Goal: Task Accomplishment & Management: Complete application form

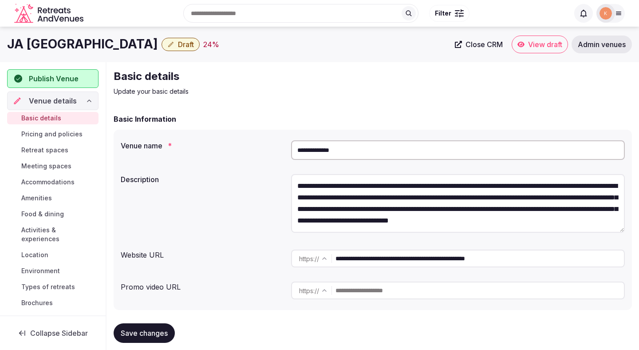
click at [392, 155] on input "**********" at bounding box center [458, 150] width 334 height 20
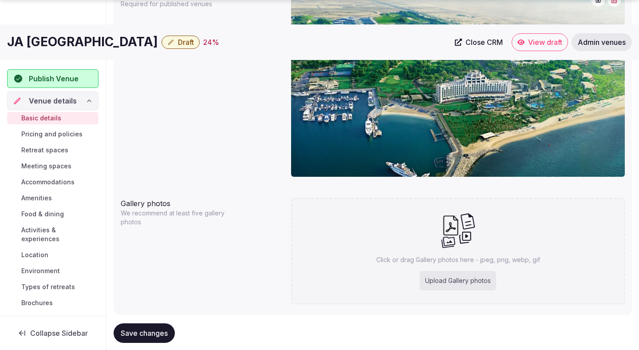
scroll to position [813, 0]
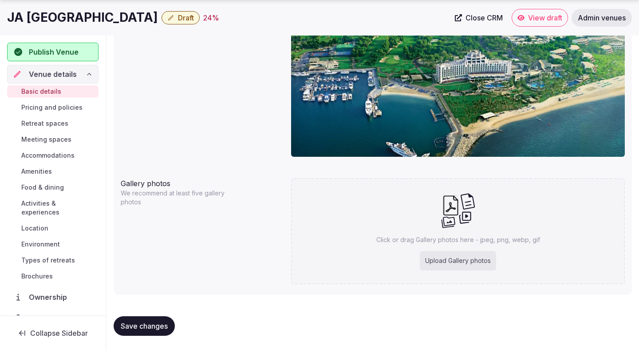
click at [443, 260] on div "Upload Gallery photos" at bounding box center [458, 261] width 76 height 20
type input "**********"
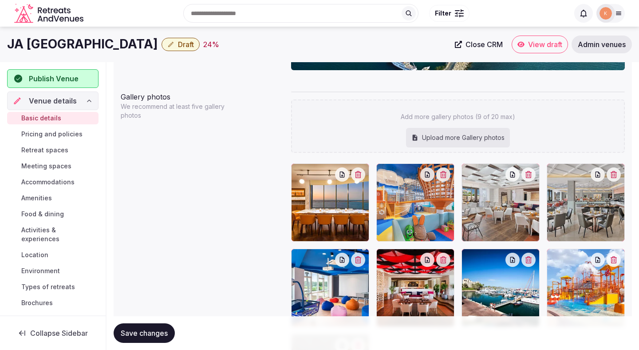
scroll to position [880, 0]
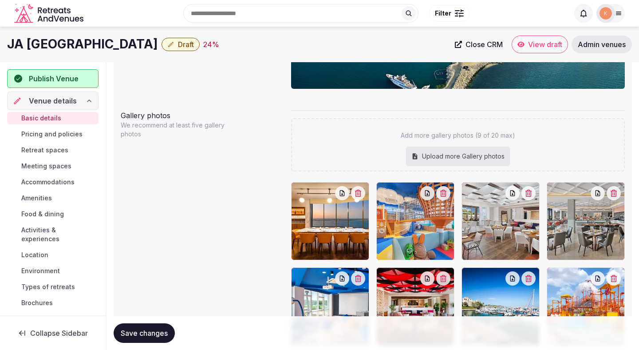
click at [457, 155] on div "Upload more Gallery photos" at bounding box center [458, 156] width 104 height 20
type input "**********"
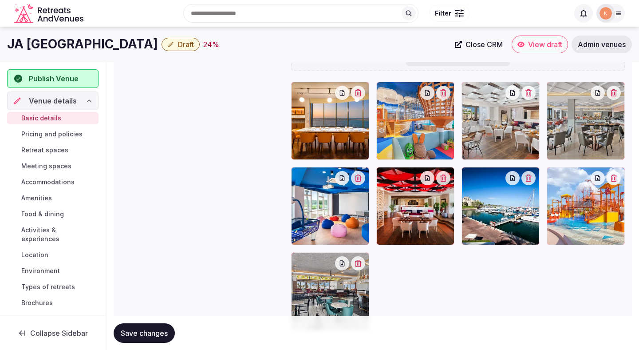
scroll to position [1131, 0]
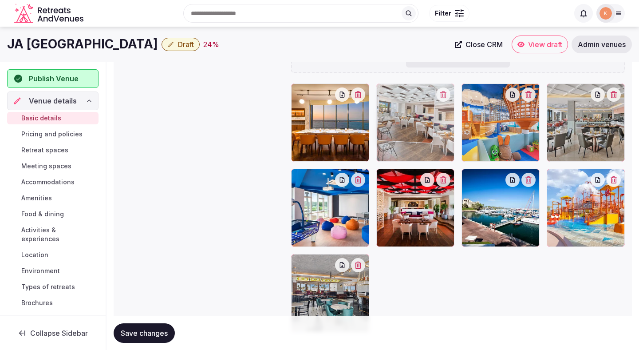
drag, startPoint x: 500, startPoint y: 146, endPoint x: 432, endPoint y: 138, distance: 68.3
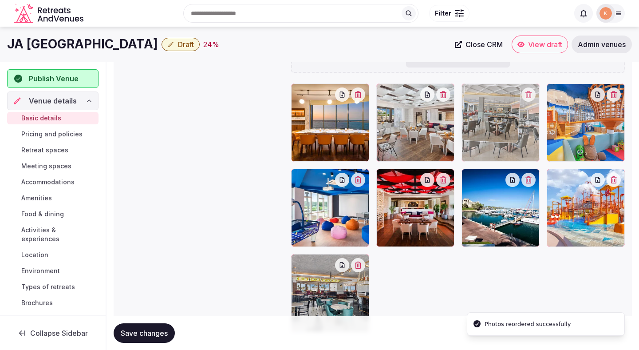
drag, startPoint x: 576, startPoint y: 137, endPoint x: 483, endPoint y: 136, distance: 93.6
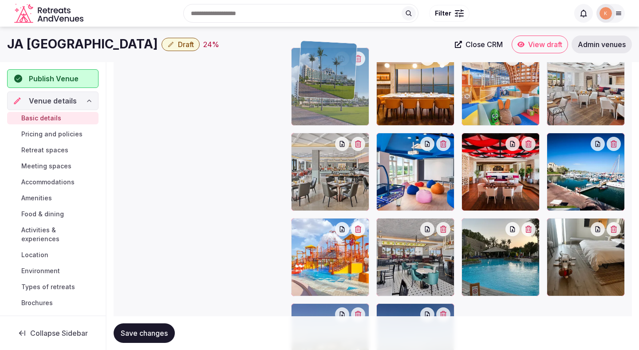
scroll to position [1054, 0]
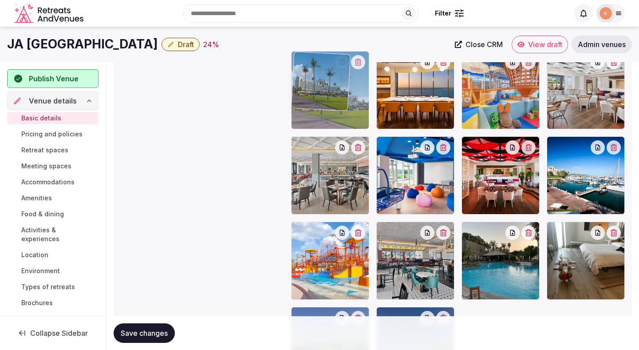
drag, startPoint x: 490, startPoint y: 247, endPoint x: 330, endPoint y: 87, distance: 227.1
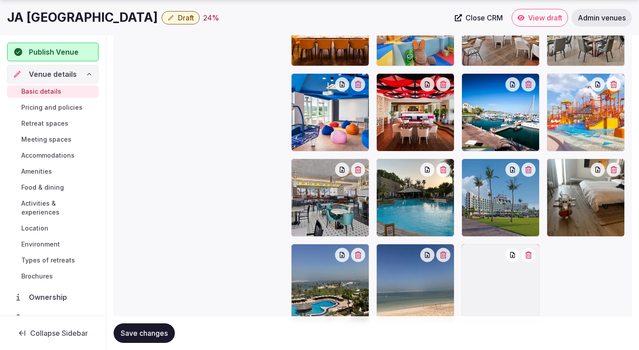
scroll to position [1112, 0]
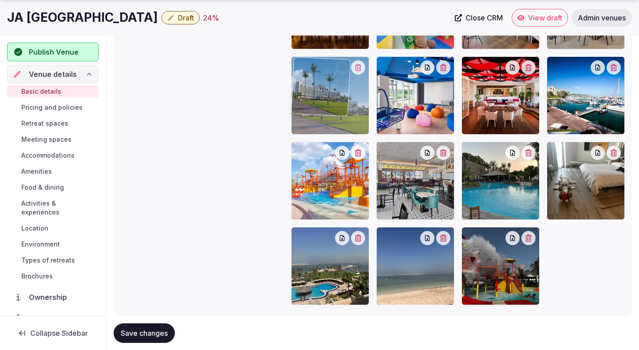
drag, startPoint x: 497, startPoint y: 173, endPoint x: 357, endPoint y: 106, distance: 154.9
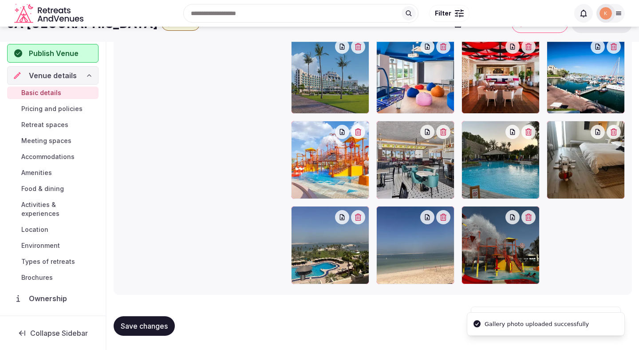
scroll to position [970, 0]
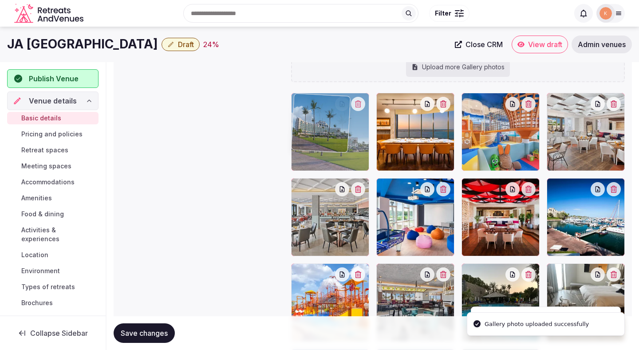
drag, startPoint x: 304, startPoint y: 216, endPoint x: 308, endPoint y: 156, distance: 60.0
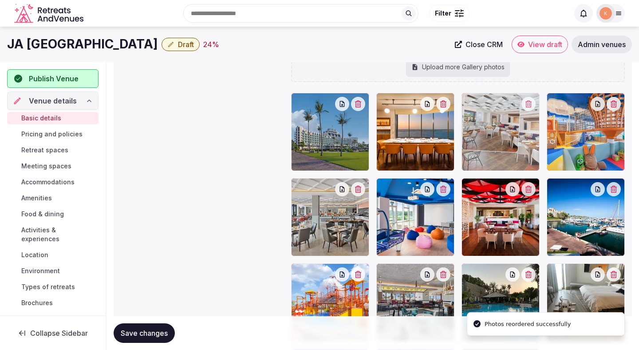
drag, startPoint x: 571, startPoint y: 132, endPoint x: 504, endPoint y: 136, distance: 67.1
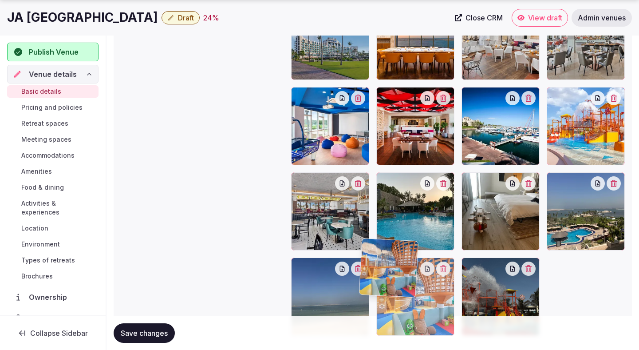
scroll to position [1094, 0]
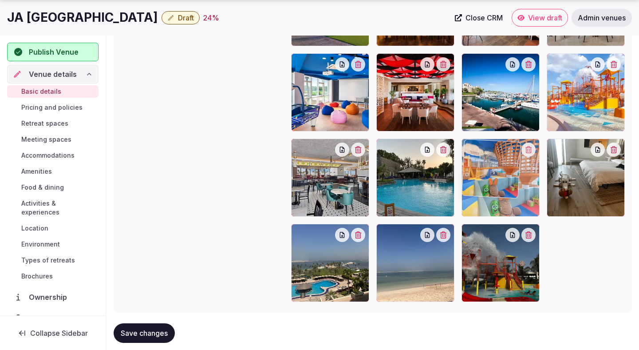
drag, startPoint x: 573, startPoint y: 123, endPoint x: 512, endPoint y: 175, distance: 79.6
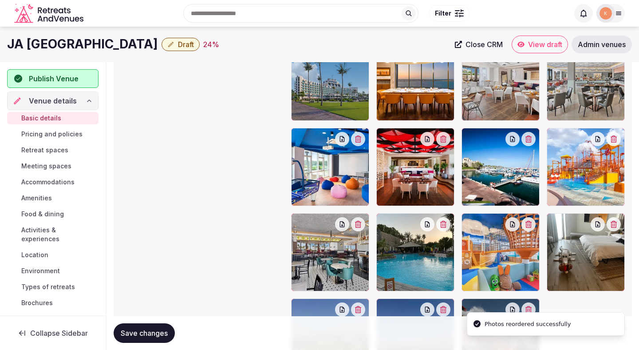
scroll to position [1019, 0]
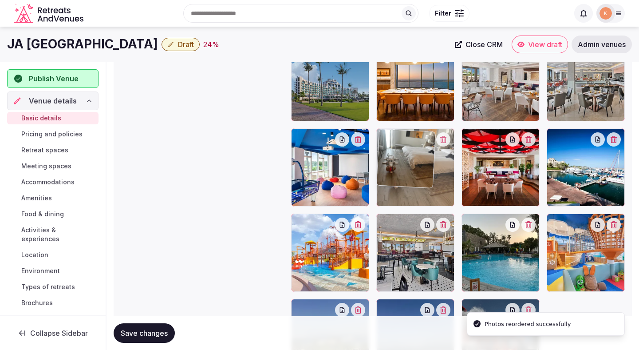
drag, startPoint x: 598, startPoint y: 235, endPoint x: 435, endPoint y: 151, distance: 183.1
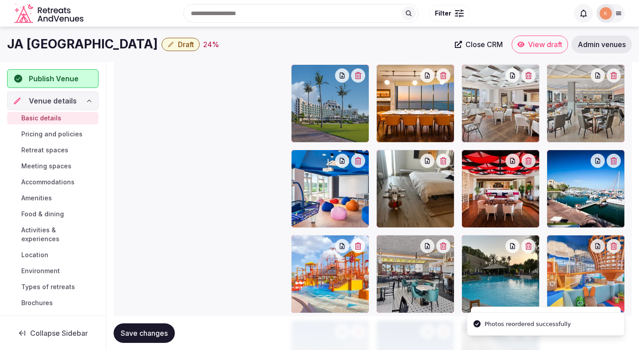
scroll to position [995, 0]
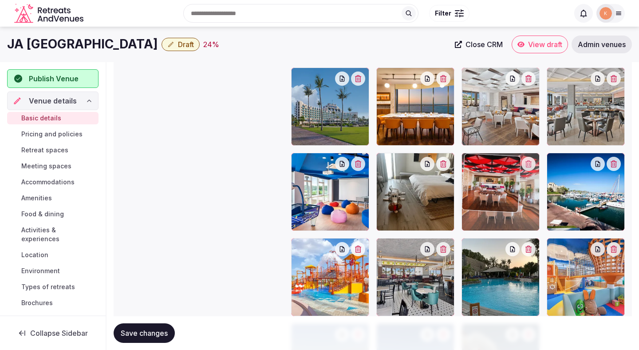
drag, startPoint x: 509, startPoint y: 183, endPoint x: 512, endPoint y: 236, distance: 53.3
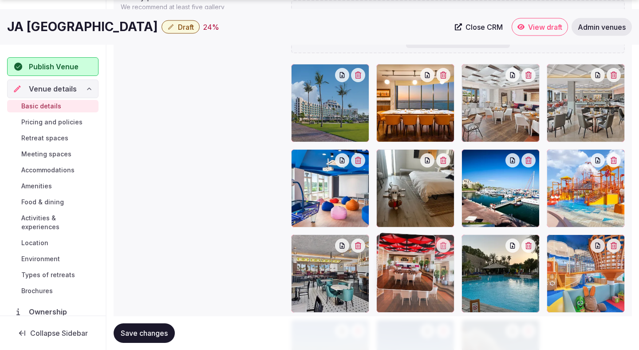
drag, startPoint x: 502, startPoint y: 218, endPoint x: 457, endPoint y: 283, distance: 79.1
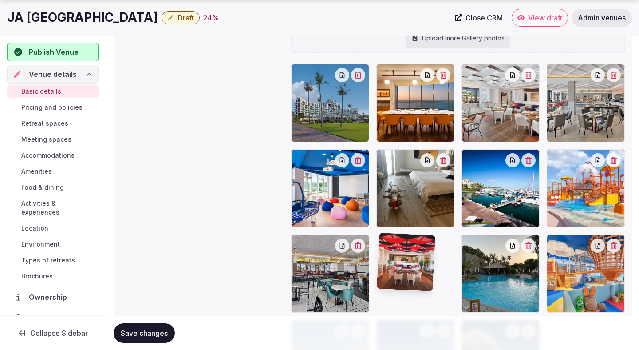
scroll to position [1001, 0]
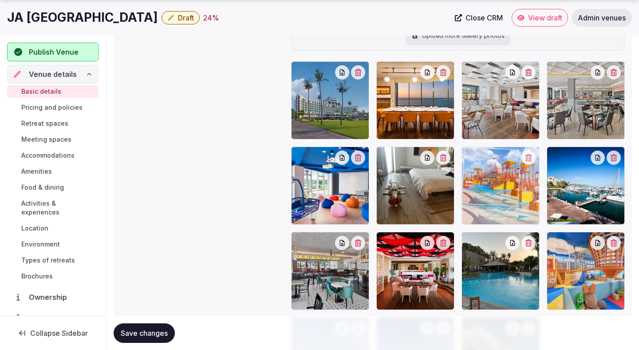
drag, startPoint x: 589, startPoint y: 214, endPoint x: 501, endPoint y: 220, distance: 88.0
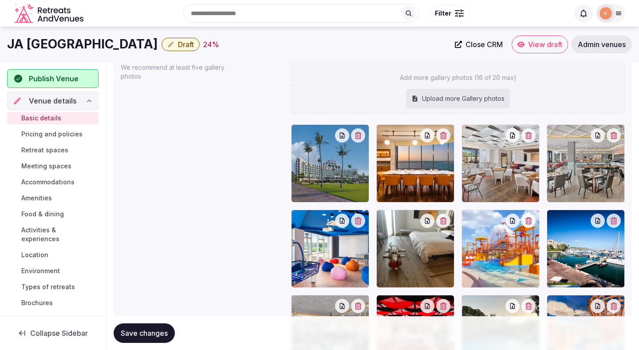
scroll to position [931, 0]
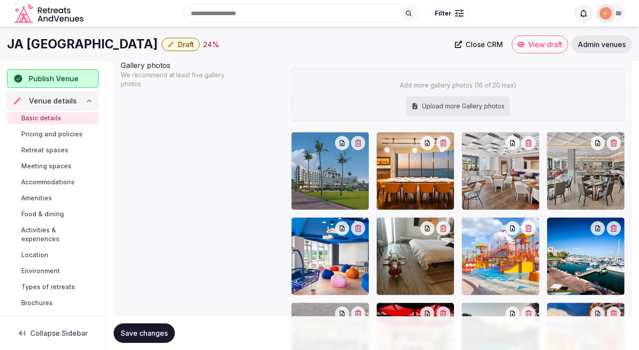
click at [153, 330] on span "Save changes" at bounding box center [144, 332] width 47 height 9
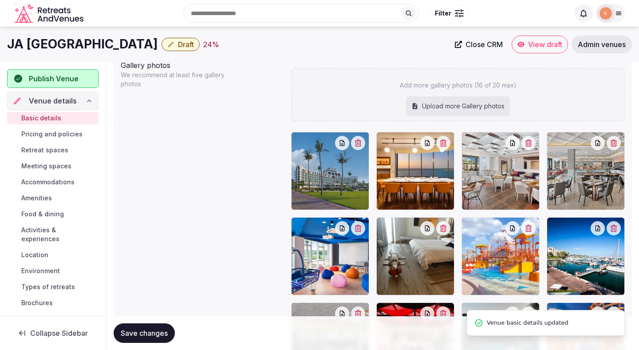
click at [153, 330] on span "Save changes" at bounding box center [144, 332] width 47 height 9
click at [178, 47] on span "Draft" at bounding box center [186, 44] width 16 height 9
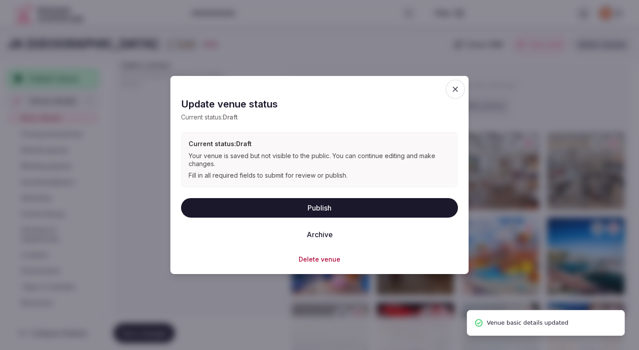
click at [242, 208] on button "Publish" at bounding box center [319, 207] width 277 height 20
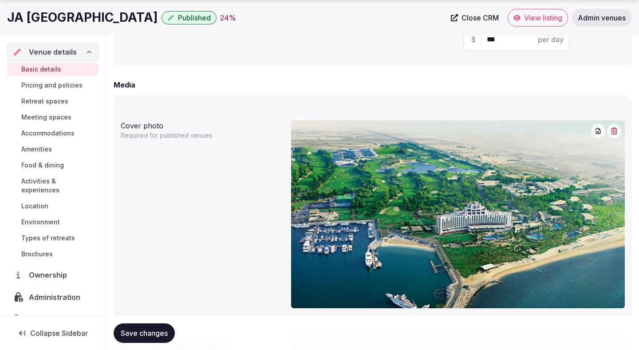
scroll to position [662, 0]
click at [67, 85] on span "Pricing and policies" at bounding box center [51, 85] width 61 height 9
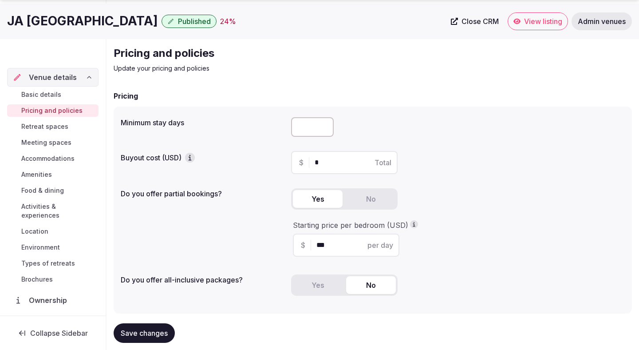
scroll to position [59, 0]
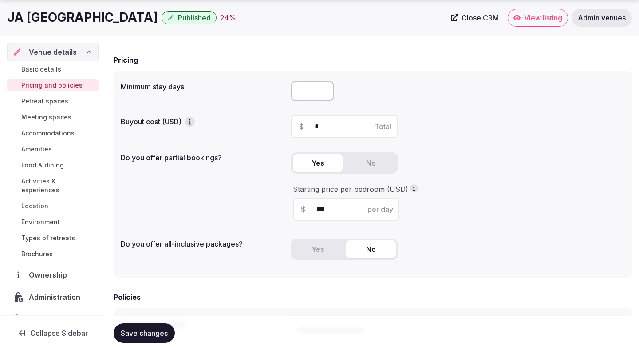
click at [54, 102] on span "Retreat spaces" at bounding box center [44, 101] width 47 height 9
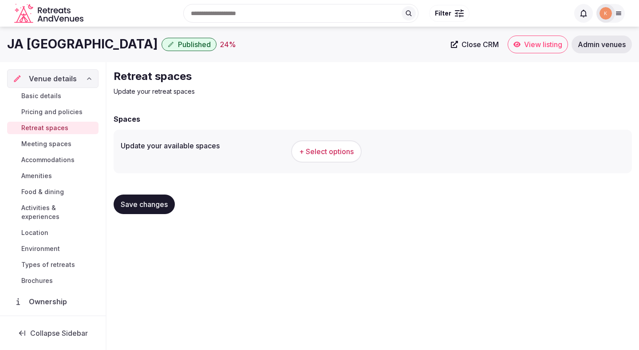
click at [316, 157] on button "+ Select options" at bounding box center [326, 151] width 71 height 22
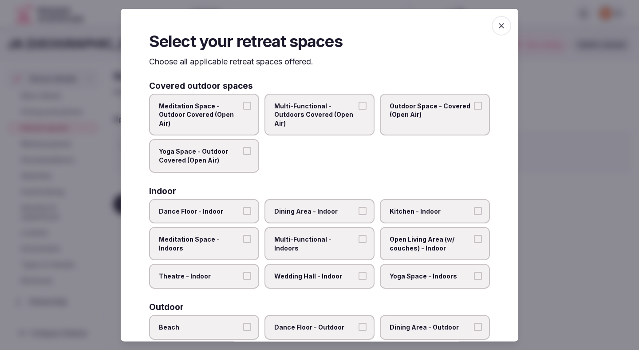
click at [212, 276] on span "Theatre - Indoor" at bounding box center [200, 275] width 82 height 9
click at [243, 276] on button "Theatre - Indoor" at bounding box center [247, 275] width 8 height 8
click at [296, 267] on label "Wedding Hall - Indoor" at bounding box center [319, 275] width 110 height 25
click at [358, 271] on button "Wedding Hall - Indoor" at bounding box center [362, 275] width 8 height 8
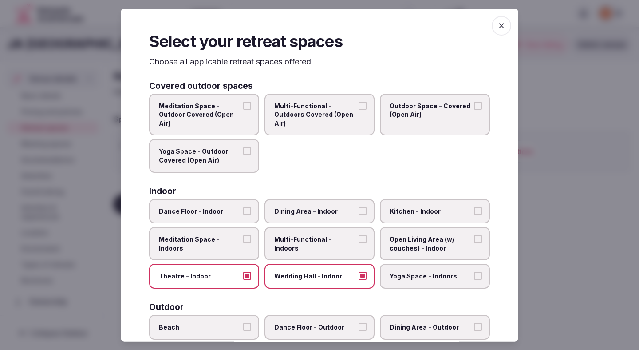
click at [297, 244] on label "Multi-Functional - Indoors" at bounding box center [319, 243] width 110 height 33
click at [358, 243] on button "Multi-Functional - Indoors" at bounding box center [362, 239] width 8 height 8
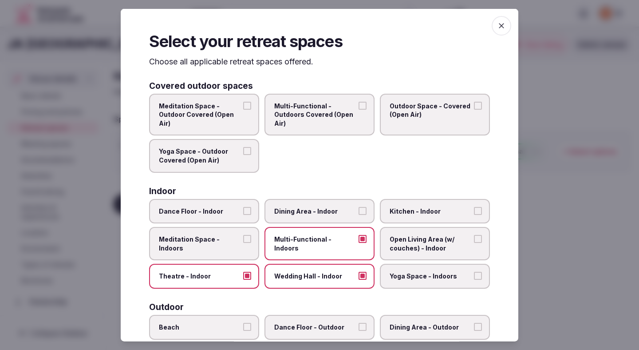
click at [320, 203] on label "Dining Area - Indoor" at bounding box center [319, 210] width 110 height 25
click at [358, 206] on button "Dining Area - Indoor" at bounding box center [362, 210] width 8 height 8
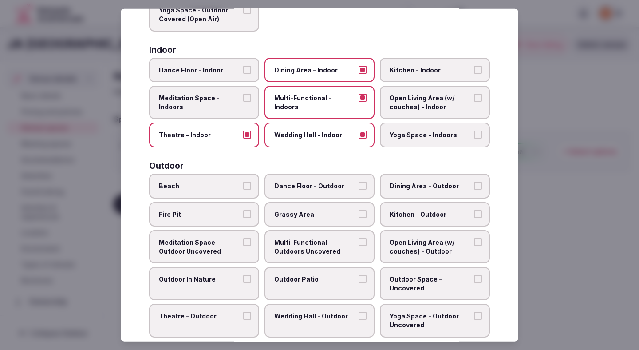
scroll to position [164, 0]
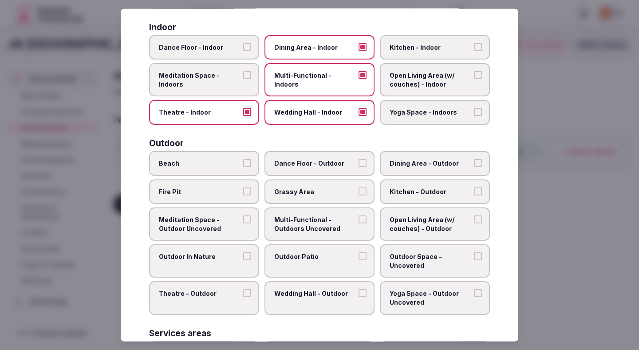
click at [247, 167] on label "Beach" at bounding box center [204, 163] width 110 height 25
click at [247, 167] on button "Beach" at bounding box center [247, 163] width 8 height 8
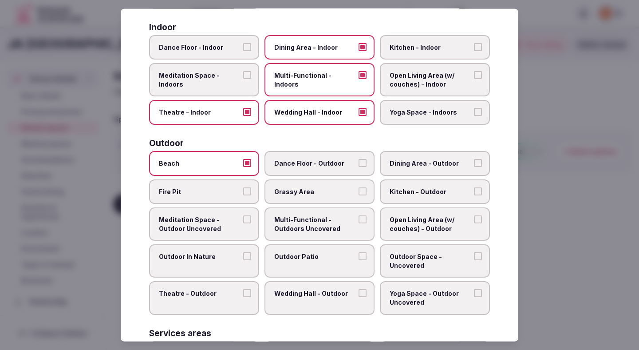
click at [420, 164] on span "Dining Area - Outdoor" at bounding box center [430, 163] width 82 height 9
click at [474, 164] on button "Dining Area - Outdoor" at bounding box center [478, 163] width 8 height 8
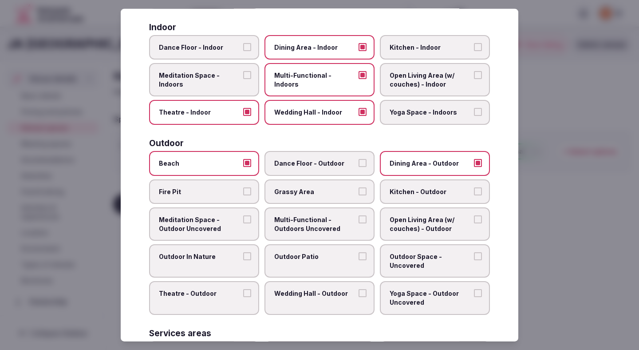
click at [330, 257] on span "Outdoor Patio" at bounding box center [315, 256] width 82 height 9
click at [358, 257] on button "Outdoor Patio" at bounding box center [362, 256] width 8 height 8
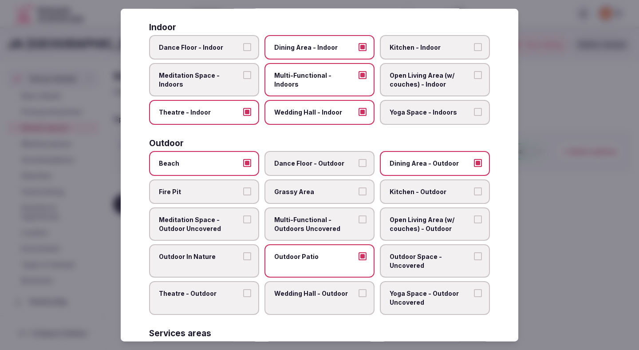
click at [227, 286] on label "Theatre - Outdoor" at bounding box center [204, 297] width 110 height 33
click at [243, 289] on button "Theatre - Outdoor" at bounding box center [247, 293] width 8 height 8
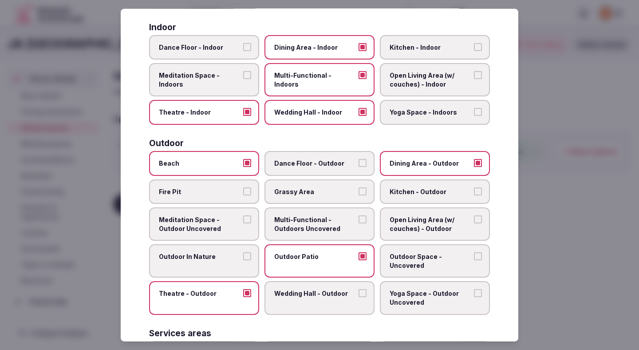
click at [287, 295] on span "Wedding Hall - Outdoor" at bounding box center [315, 293] width 82 height 9
click at [358, 295] on button "Wedding Hall - Outdoor" at bounding box center [362, 293] width 8 height 8
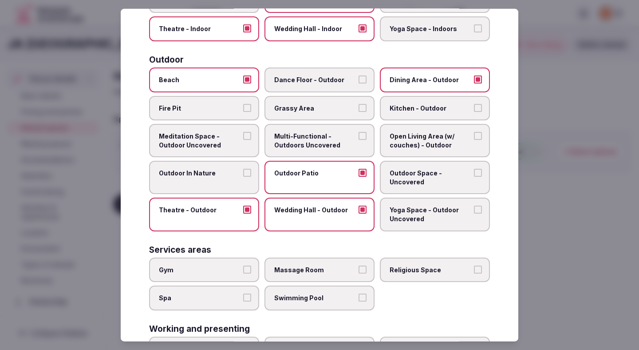
scroll to position [254, 0]
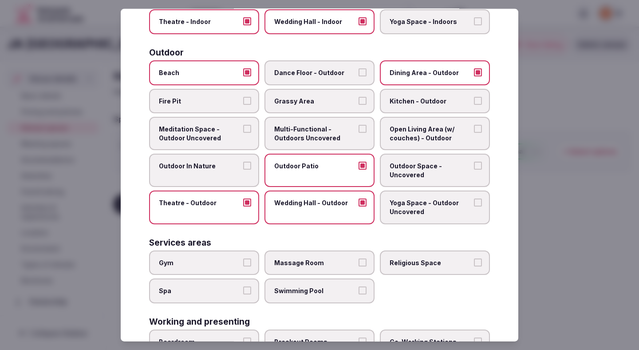
click at [236, 174] on label "Outdoor In Nature" at bounding box center [204, 169] width 110 height 33
click at [243, 169] on button "Outdoor In Nature" at bounding box center [247, 165] width 8 height 8
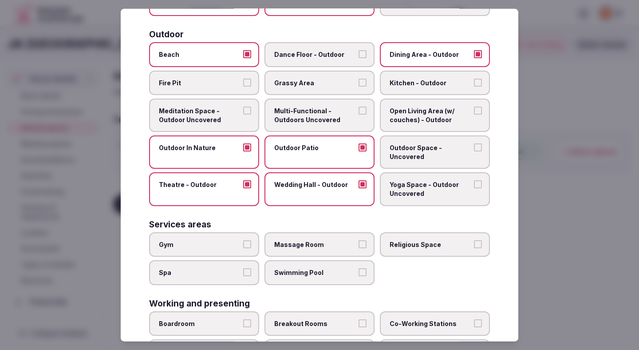
scroll to position [301, 0]
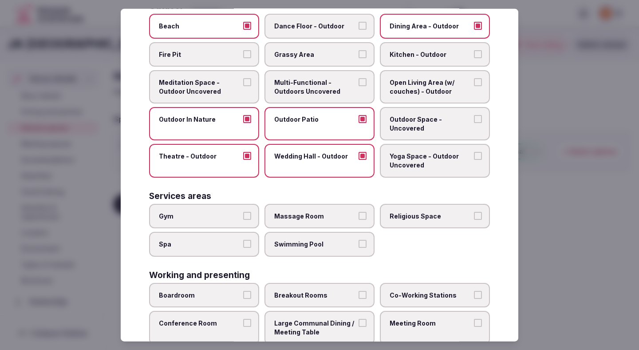
click at [237, 217] on span "Gym" at bounding box center [200, 215] width 82 height 9
click at [243, 217] on button "Gym" at bounding box center [247, 215] width 8 height 8
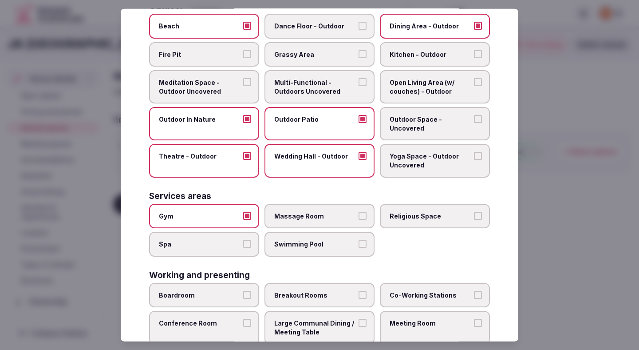
click at [283, 241] on span "Swimming Pool" at bounding box center [315, 244] width 82 height 9
click at [358, 241] on button "Swimming Pool" at bounding box center [362, 244] width 8 height 8
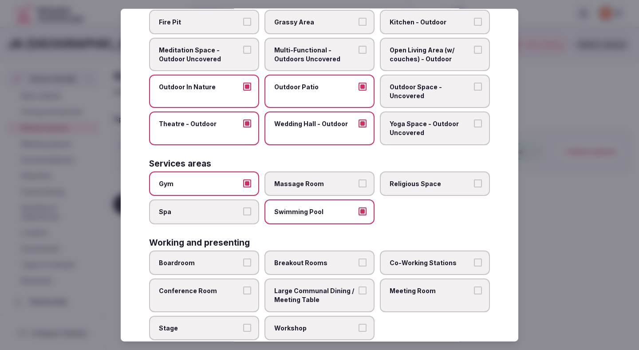
scroll to position [340, 0]
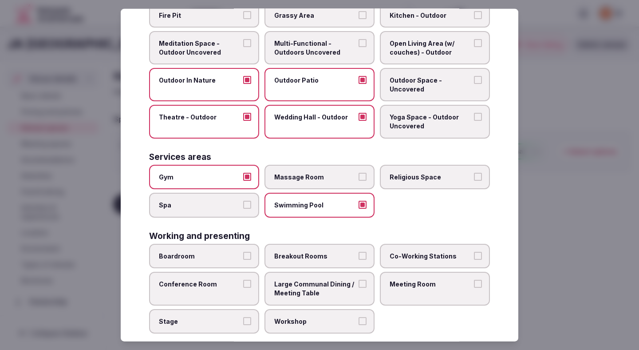
click at [245, 210] on label "Spa" at bounding box center [204, 204] width 110 height 25
click at [245, 208] on button "Spa" at bounding box center [247, 204] width 8 height 8
click at [235, 251] on span "Boardroom" at bounding box center [200, 255] width 82 height 9
click at [243, 251] on button "Boardroom" at bounding box center [247, 255] width 8 height 8
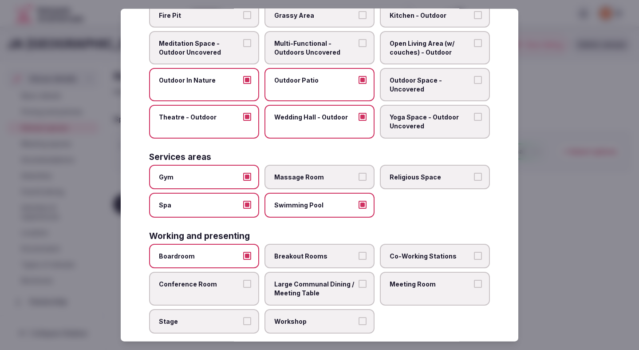
click at [224, 284] on span "Conference Room" at bounding box center [200, 283] width 82 height 9
click at [243, 284] on button "Conference Room" at bounding box center [247, 283] width 8 height 8
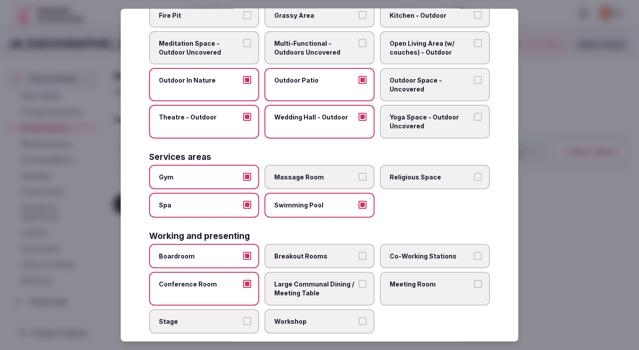
click at [221, 314] on label "Stage" at bounding box center [204, 320] width 110 height 25
click at [243, 316] on button "Stage" at bounding box center [247, 320] width 8 height 8
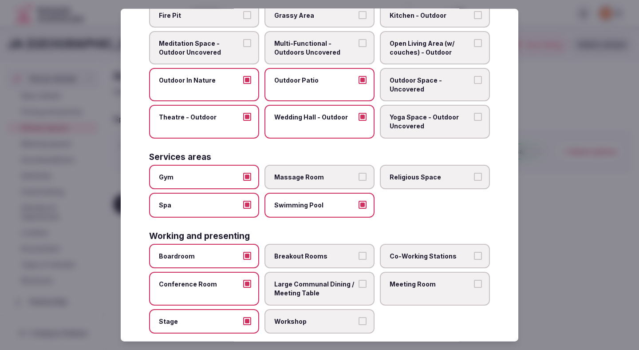
click at [306, 316] on label "Workshop" at bounding box center [319, 320] width 110 height 25
click at [358, 316] on button "Workshop" at bounding box center [362, 320] width 8 height 8
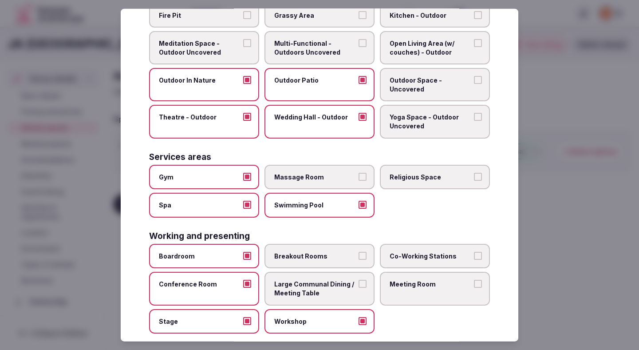
click at [308, 293] on span "Large Communal Dining / Meeting Table" at bounding box center [315, 287] width 82 height 17
click at [358, 287] on button "Large Communal Dining / Meeting Table" at bounding box center [362, 283] width 8 height 8
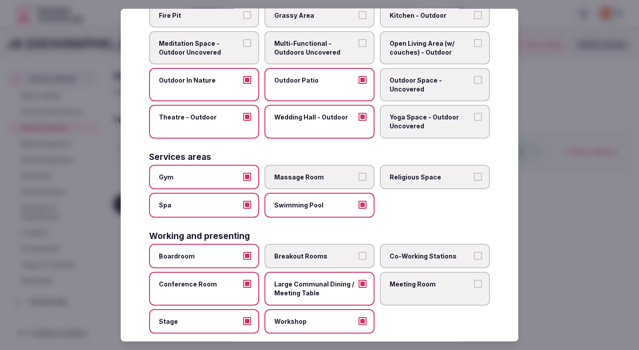
click at [327, 260] on label "Breakout Rooms" at bounding box center [319, 256] width 110 height 25
click at [358, 259] on button "Breakout Rooms" at bounding box center [362, 255] width 8 height 8
click at [414, 267] on label "Co-Working Stations" at bounding box center [435, 256] width 110 height 25
click at [474, 259] on button "Co-Working Stations" at bounding box center [478, 255] width 8 height 8
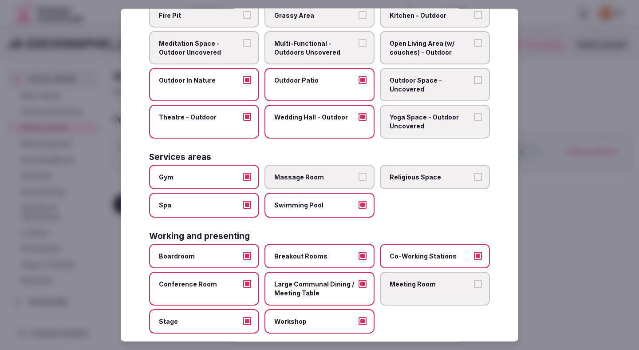
click at [411, 292] on label "Meeting Room" at bounding box center [435, 287] width 110 height 33
click at [474, 287] on button "Meeting Room" at bounding box center [478, 283] width 8 height 8
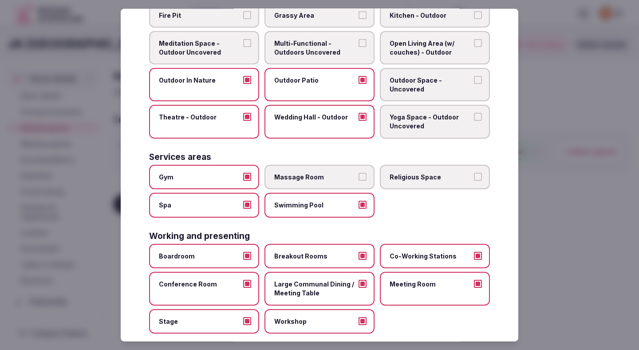
click at [555, 245] on div at bounding box center [319, 175] width 639 height 350
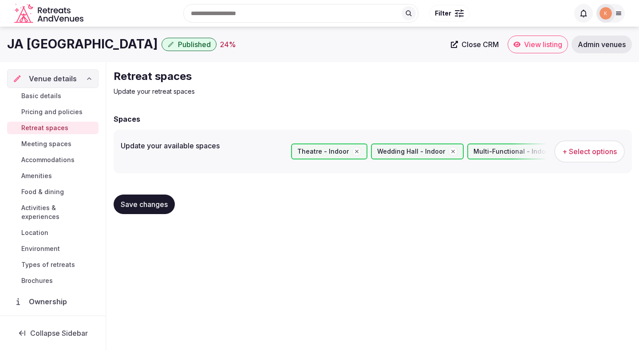
click at [150, 201] on span "Save changes" at bounding box center [144, 204] width 47 height 9
click at [150, 200] on span "Save changes" at bounding box center [144, 204] width 47 height 9
click at [144, 209] on button "Save changes" at bounding box center [144, 204] width 61 height 20
click at [60, 144] on span "Meeting spaces" at bounding box center [46, 143] width 50 height 9
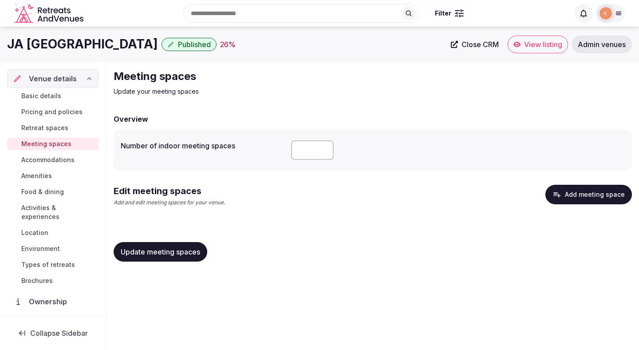
click at [591, 190] on button "Add meeting space" at bounding box center [588, 195] width 86 height 20
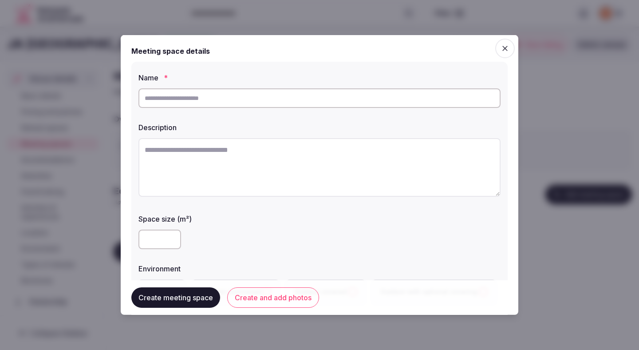
click at [291, 106] on input "text" at bounding box center [319, 98] width 362 height 20
type input "*"
paste input "**********"
type input "**********"
click at [153, 244] on input "number" at bounding box center [159, 239] width 43 height 20
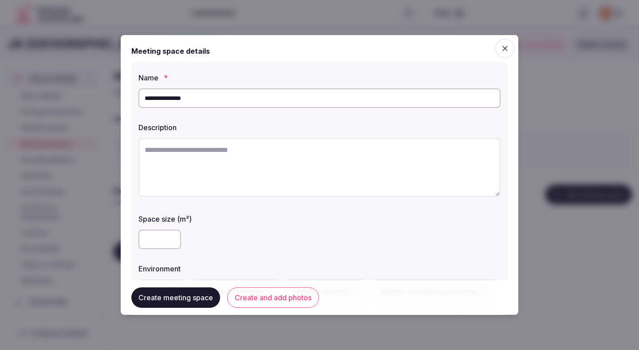
type input "****"
click at [257, 237] on div "****" at bounding box center [319, 239] width 362 height 20
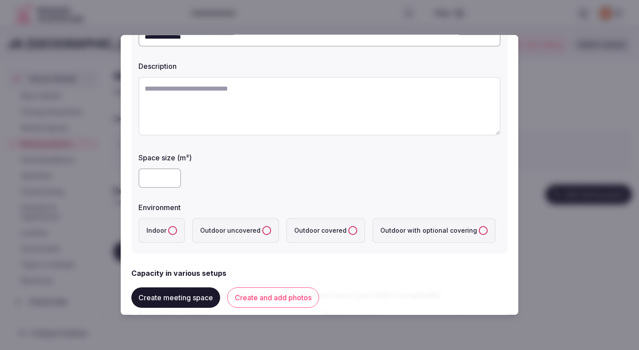
scroll to position [88, 0]
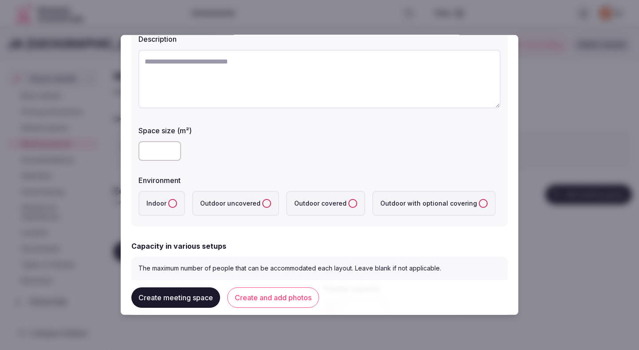
click at [175, 204] on button "Indoor" at bounding box center [172, 203] width 9 height 9
click at [251, 150] on div "****" at bounding box center [319, 151] width 362 height 20
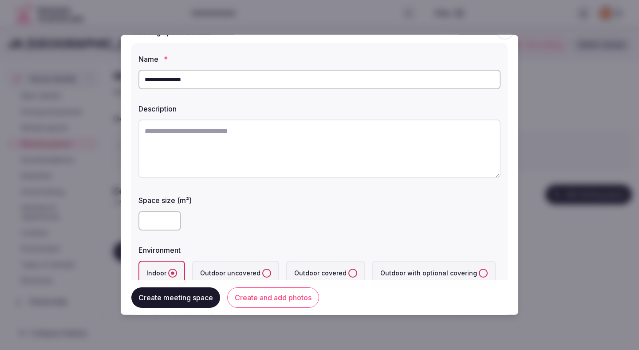
scroll to position [16, 0]
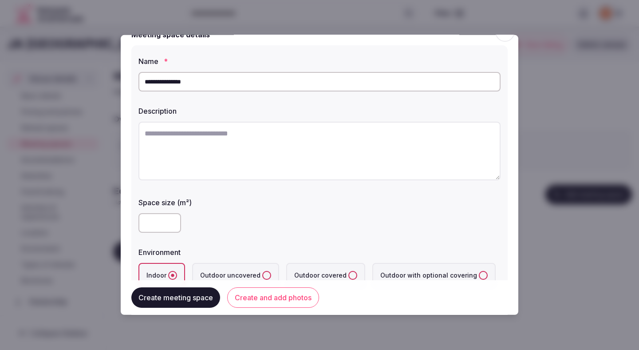
click at [186, 147] on textarea at bounding box center [319, 151] width 362 height 59
paste textarea "**********"
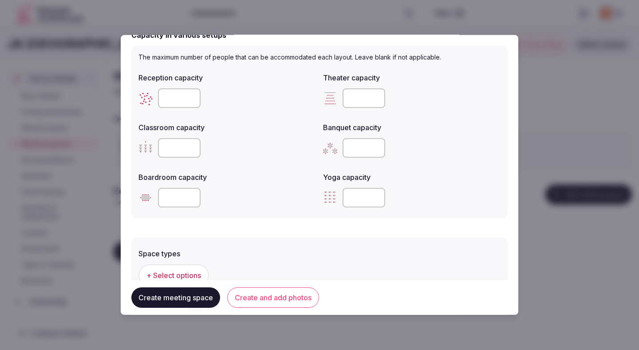
scroll to position [301, 0]
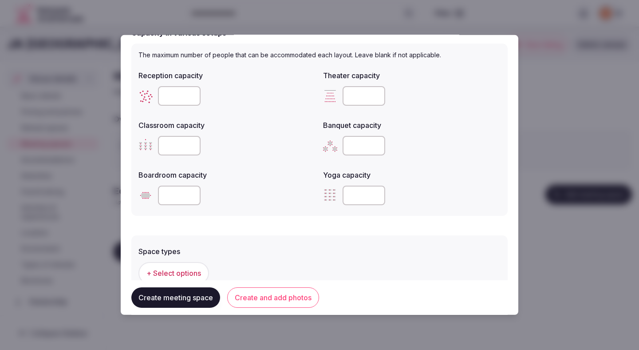
type textarea "**********"
click at [177, 100] on input "number" at bounding box center [179, 96] width 43 height 20
type input "***"
click at [354, 96] on input "number" at bounding box center [363, 96] width 43 height 20
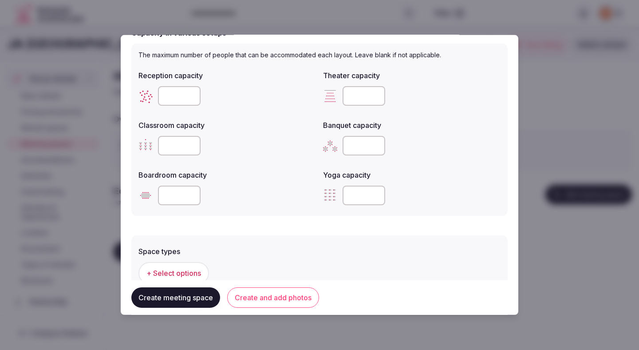
type input "***"
click at [173, 145] on input "number" at bounding box center [179, 146] width 43 height 20
click at [174, 145] on input "number" at bounding box center [179, 146] width 43 height 20
type input "***"
click at [228, 152] on div "***" at bounding box center [226, 146] width 177 height 20
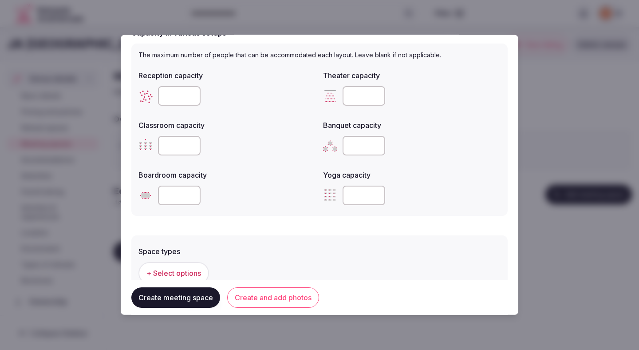
click at [228, 152] on div "***" at bounding box center [226, 146] width 177 height 20
click at [359, 141] on input "number" at bounding box center [363, 146] width 43 height 20
type input "***"
click at [185, 190] on input "number" at bounding box center [179, 195] width 43 height 20
click at [184, 197] on input "number" at bounding box center [179, 195] width 43 height 20
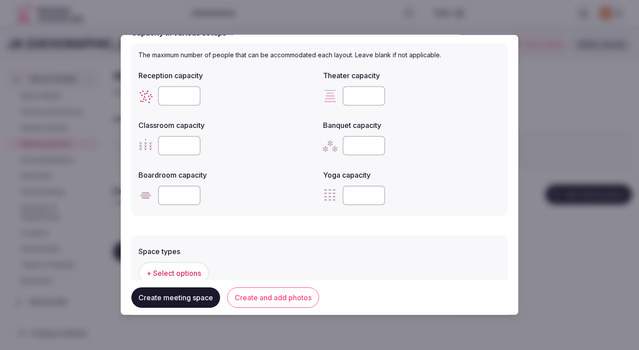
type input "***"
click at [246, 198] on div "***" at bounding box center [226, 195] width 177 height 20
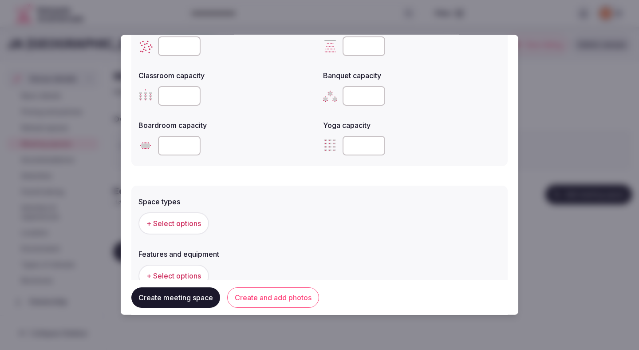
scroll to position [372, 0]
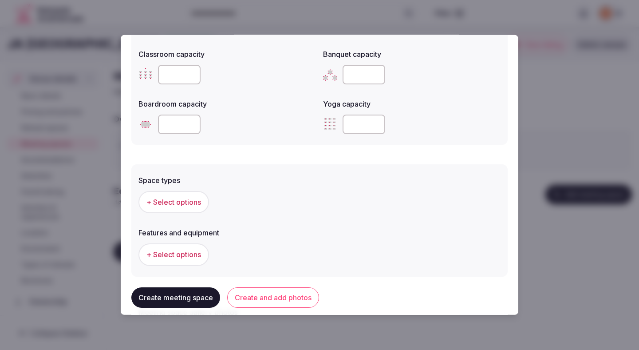
click at [181, 207] on button "+ Select options" at bounding box center [173, 202] width 71 height 22
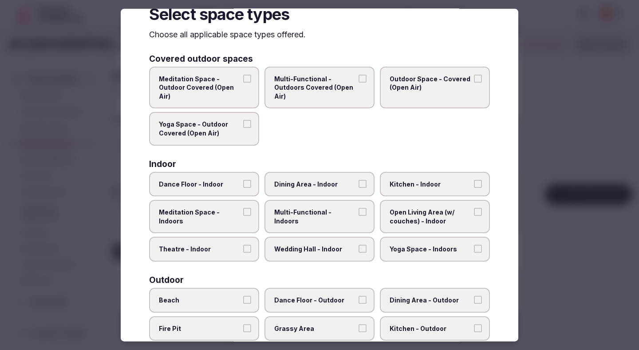
scroll to position [80, 0]
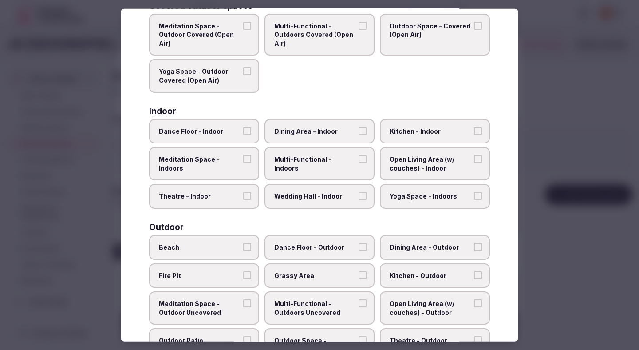
click at [230, 196] on span "Theatre - Indoor" at bounding box center [200, 196] width 82 height 9
click at [243, 196] on button "Theatre - Indoor" at bounding box center [247, 196] width 8 height 8
click at [302, 129] on span "Dining Area - Indoor" at bounding box center [315, 130] width 82 height 9
click at [358, 129] on button "Dining Area - Indoor" at bounding box center [362, 130] width 8 height 8
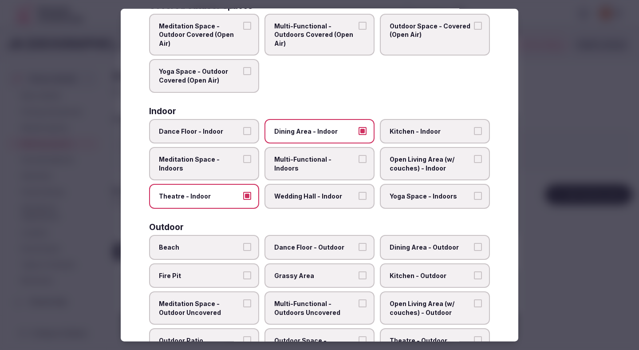
click at [302, 165] on label "Multi-Functional - Indoors" at bounding box center [319, 163] width 110 height 33
click at [358, 163] on button "Multi-Functional - Indoors" at bounding box center [362, 159] width 8 height 8
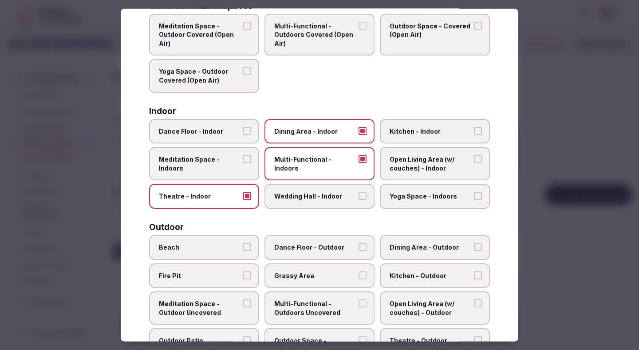
click at [303, 195] on span "Wedding Hall - Indoor" at bounding box center [315, 196] width 82 height 9
click at [358, 195] on button "Wedding Hall - Indoor" at bounding box center [362, 196] width 8 height 8
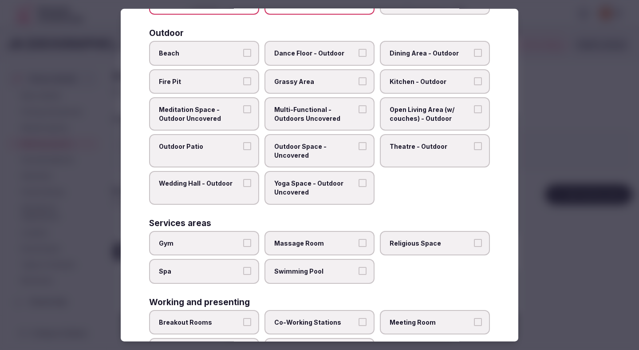
scroll to position [316, 0]
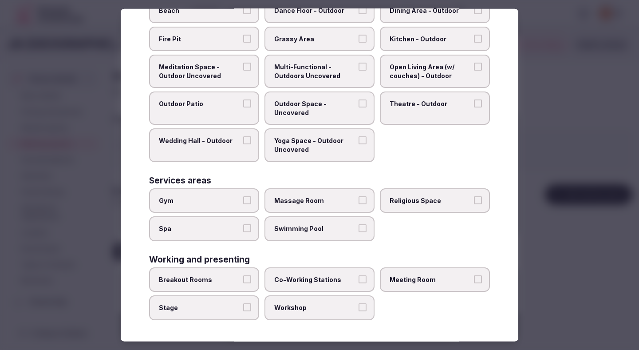
click at [227, 273] on label "Breakout Rooms" at bounding box center [204, 279] width 110 height 25
click at [243, 275] on button "Breakout Rooms" at bounding box center [247, 279] width 8 height 8
click at [227, 312] on label "Stage" at bounding box center [204, 307] width 110 height 25
click at [243, 311] on button "Stage" at bounding box center [247, 307] width 8 height 8
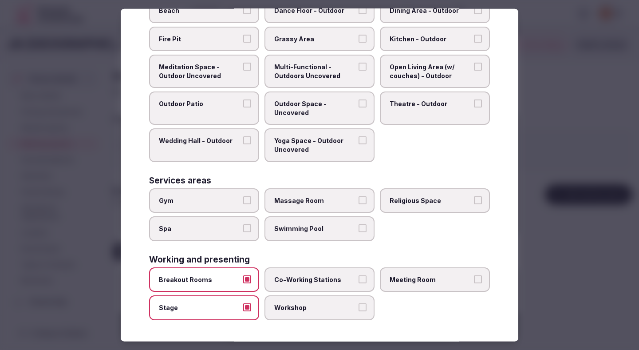
click at [285, 304] on span "Workshop" at bounding box center [315, 307] width 82 height 9
click at [358, 304] on button "Workshop" at bounding box center [362, 307] width 8 height 8
click at [294, 280] on span "Co-Working Stations" at bounding box center [315, 279] width 82 height 9
click at [358, 280] on button "Co-Working Stations" at bounding box center [362, 279] width 8 height 8
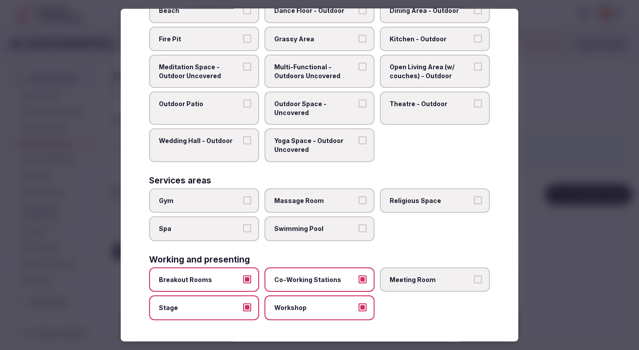
click at [408, 273] on label "Meeting Room" at bounding box center [435, 279] width 110 height 25
click at [474, 275] on button "Meeting Room" at bounding box center [478, 279] width 8 height 8
click at [584, 192] on div at bounding box center [319, 175] width 639 height 350
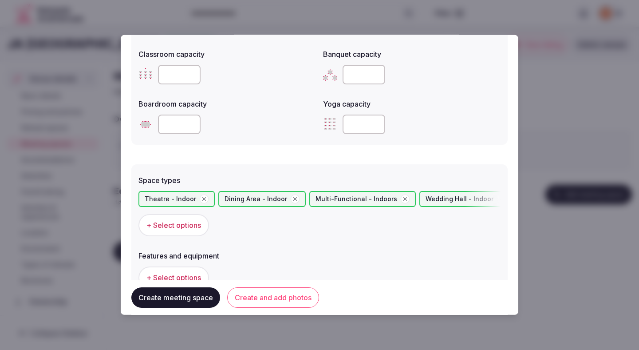
scroll to position [491, 0]
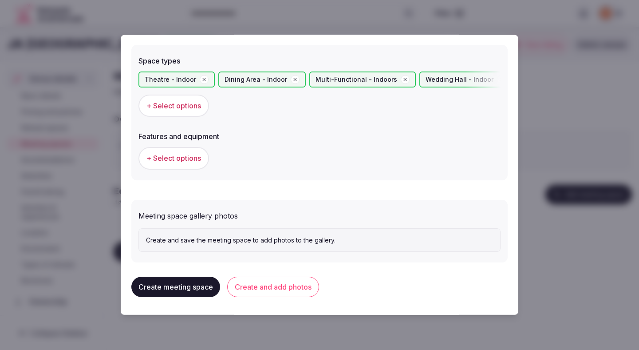
click at [200, 162] on span "+ Select options" at bounding box center [173, 158] width 55 height 10
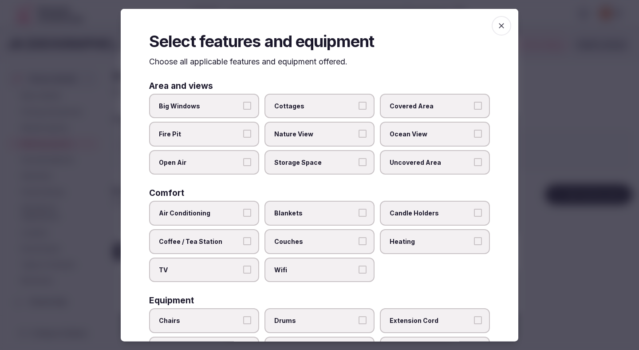
click at [204, 212] on span "Air Conditioning" at bounding box center [200, 212] width 82 height 9
click at [243, 212] on button "Air Conditioning" at bounding box center [247, 212] width 8 height 8
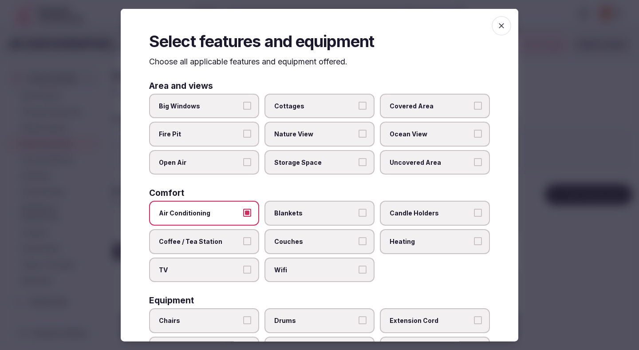
click at [212, 267] on span "TV" at bounding box center [200, 269] width 82 height 9
click at [243, 267] on button "TV" at bounding box center [247, 269] width 8 height 8
click at [291, 267] on span "Wifi" at bounding box center [315, 269] width 82 height 9
click at [358, 267] on button "Wifi" at bounding box center [362, 269] width 8 height 8
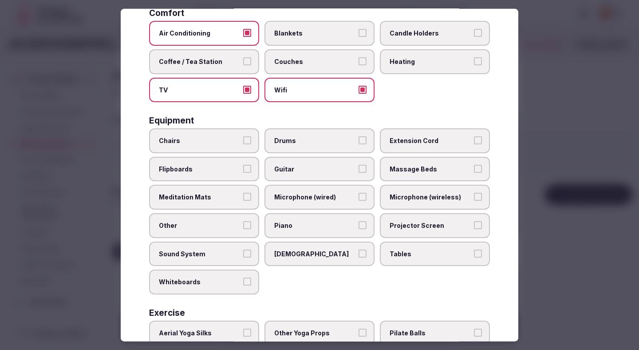
scroll to position [190, 0]
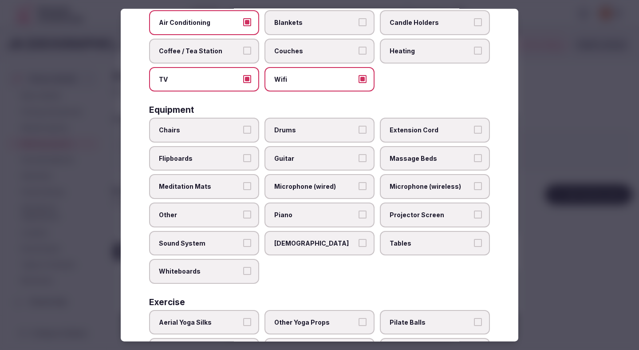
click at [222, 127] on span "Chairs" at bounding box center [200, 130] width 82 height 9
click at [243, 127] on button "Chairs" at bounding box center [247, 130] width 8 height 8
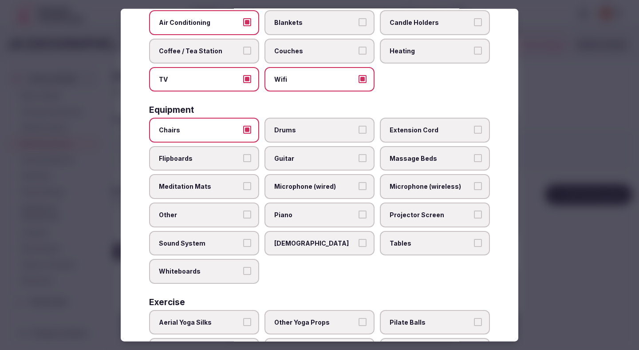
click at [241, 157] on label "Flipboards" at bounding box center [204, 157] width 110 height 25
click at [243, 157] on button "Flipboards" at bounding box center [247, 157] width 8 height 8
click at [310, 183] on span "Microphone (wired)" at bounding box center [315, 186] width 82 height 9
click at [358, 183] on button "Microphone (wired)" at bounding box center [362, 186] width 8 height 8
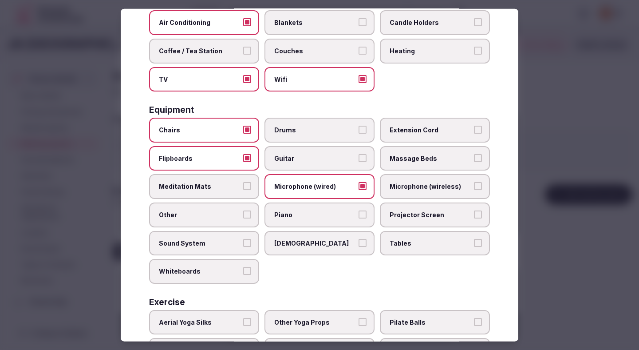
click at [404, 184] on span "Microphone (wireless)" at bounding box center [430, 186] width 82 height 9
click at [474, 184] on button "Microphone (wireless)" at bounding box center [478, 186] width 8 height 8
click at [405, 206] on label "Projector Screen" at bounding box center [435, 214] width 110 height 25
click at [474, 210] on button "Projector Screen" at bounding box center [478, 214] width 8 height 8
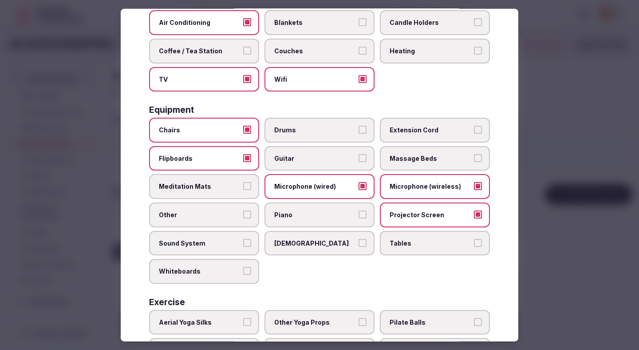
click at [243, 244] on button "Sound System" at bounding box center [247, 242] width 8 height 8
click at [395, 245] on span "Tables" at bounding box center [430, 242] width 82 height 9
click at [474, 245] on button "Tables" at bounding box center [478, 242] width 8 height 8
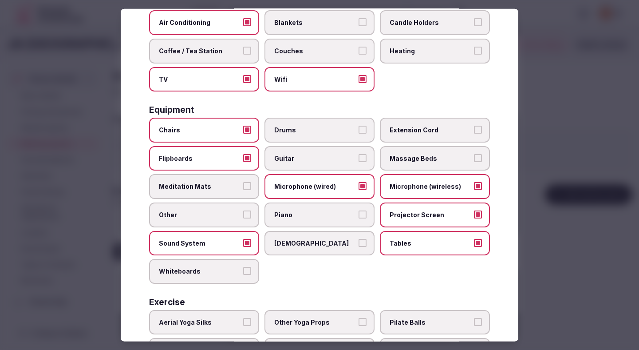
scroll to position [205, 0]
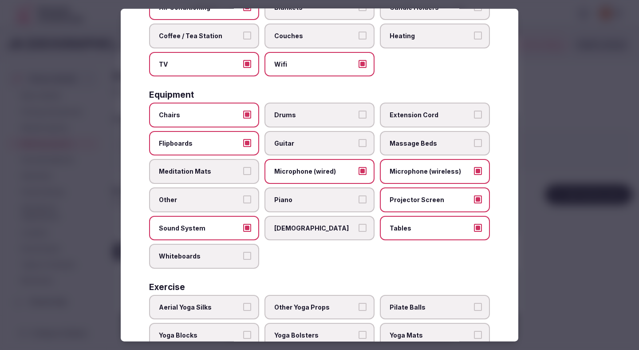
click at [231, 262] on label "Whiteboards" at bounding box center [204, 256] width 110 height 25
click at [243, 259] on button "Whiteboards" at bounding box center [247, 255] width 8 height 8
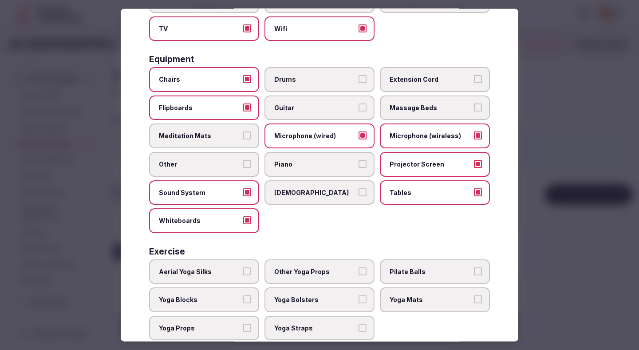
scroll to position [261, 0]
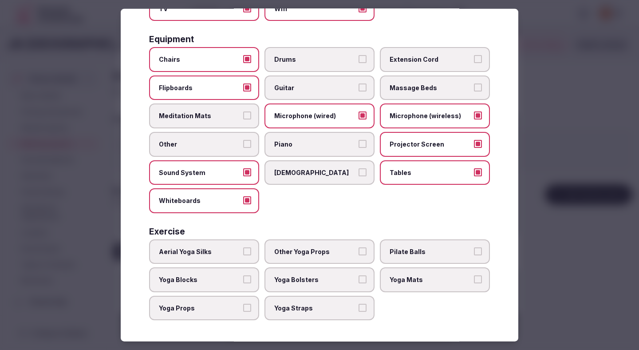
click at [557, 130] on div at bounding box center [319, 175] width 639 height 350
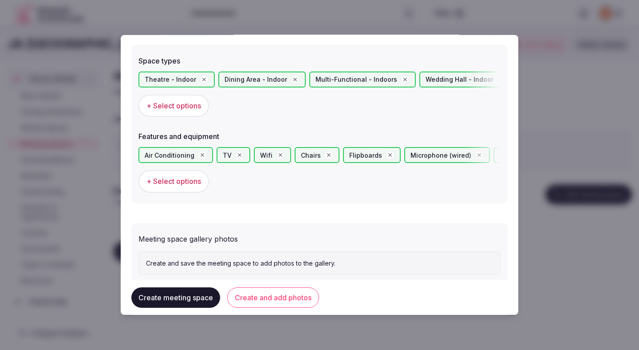
scroll to position [515, 0]
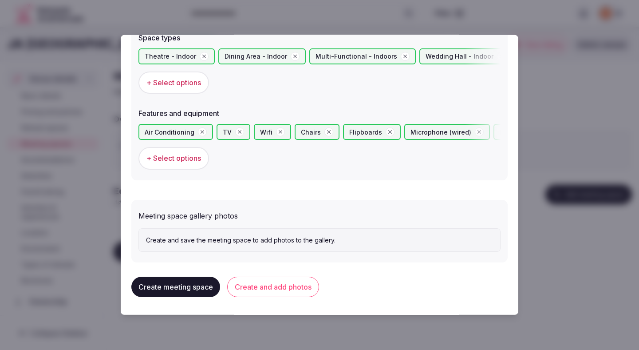
click at [279, 284] on button "Create and add photos" at bounding box center [273, 286] width 92 height 20
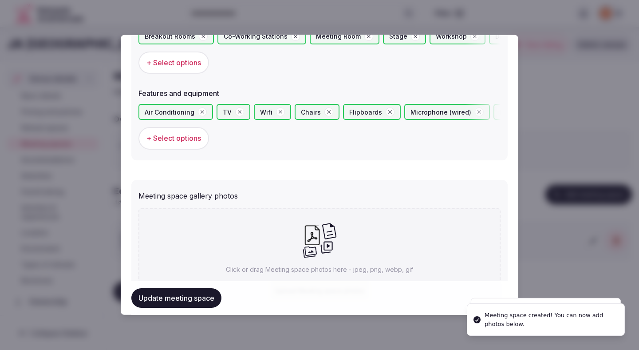
scroll to position [596, 0]
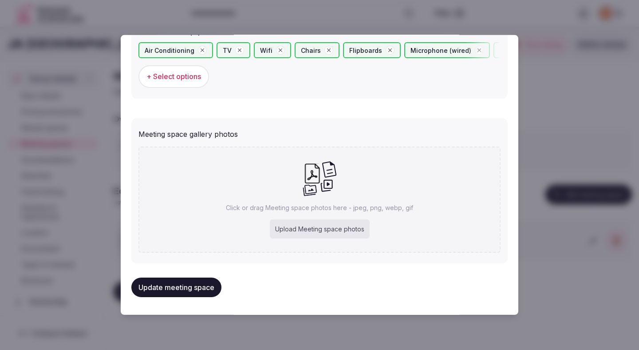
click at [162, 287] on button "Update meeting space" at bounding box center [176, 287] width 90 height 20
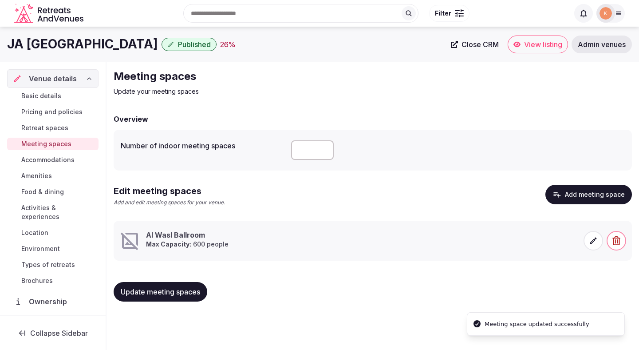
click at [559, 110] on div "Meeting spaces Update your meeting spaces Overview Number of indoor meeting spa…" at bounding box center [372, 188] width 532 height 253
click at [595, 238] on icon at bounding box center [593, 240] width 7 height 7
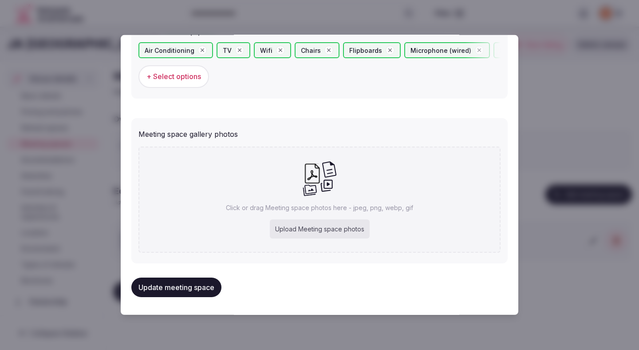
click at [343, 224] on div "Upload Meeting space photos" at bounding box center [320, 229] width 100 height 20
type input "**********"
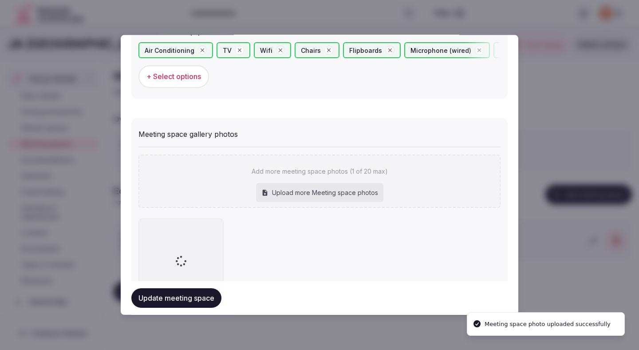
scroll to position [647, 0]
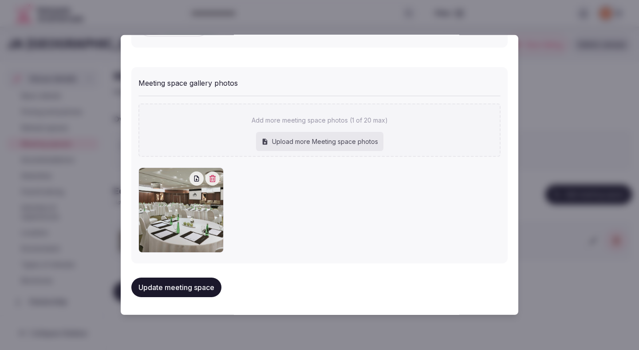
click at [194, 287] on button "Update meeting space" at bounding box center [176, 287] width 90 height 20
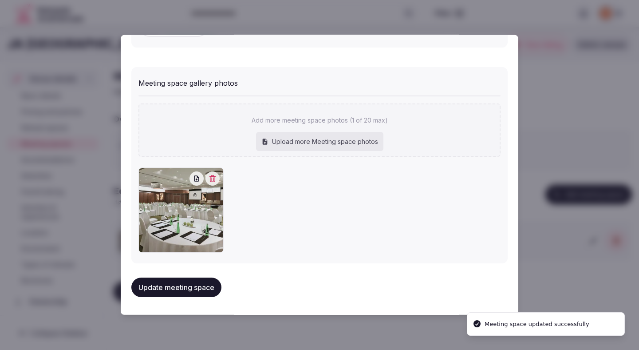
click at [194, 287] on button "Update meeting space" at bounding box center [176, 287] width 90 height 20
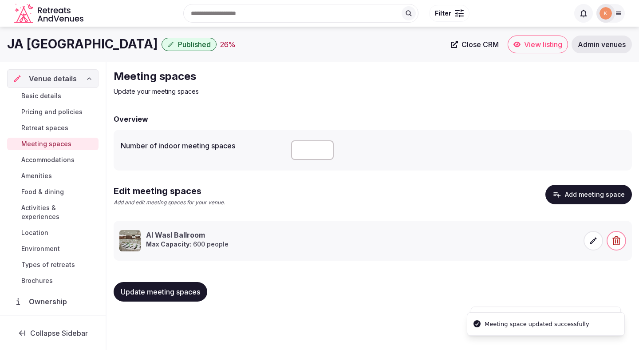
click at [194, 287] on span "Update meeting spaces" at bounding box center [160, 291] width 79 height 9
click at [146, 288] on span "Update meeting spaces" at bounding box center [160, 291] width 79 height 9
click at [67, 159] on span "Accommodations" at bounding box center [47, 159] width 53 height 9
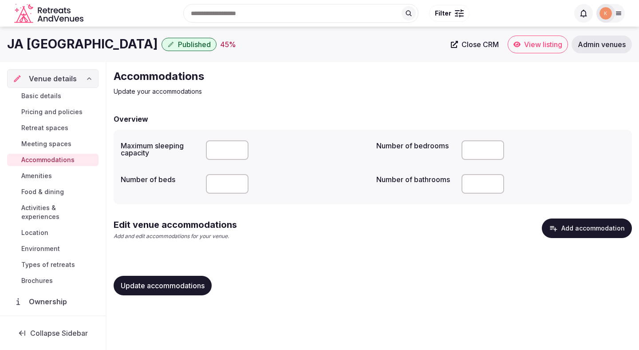
click at [581, 228] on button "Add accommodation" at bounding box center [587, 228] width 90 height 20
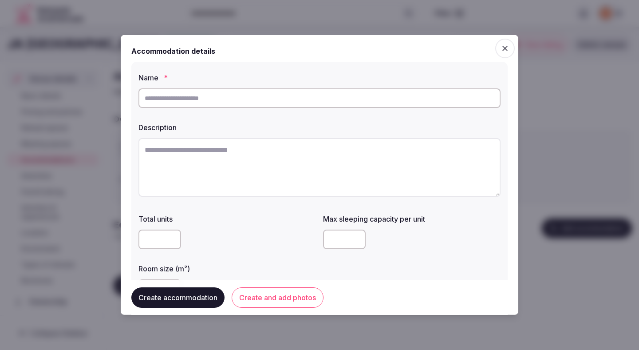
click at [299, 101] on input "text" at bounding box center [319, 98] width 362 height 20
paste input "**********"
type input "**********"
click at [215, 171] on textarea at bounding box center [319, 167] width 362 height 59
paste textarea "**********"
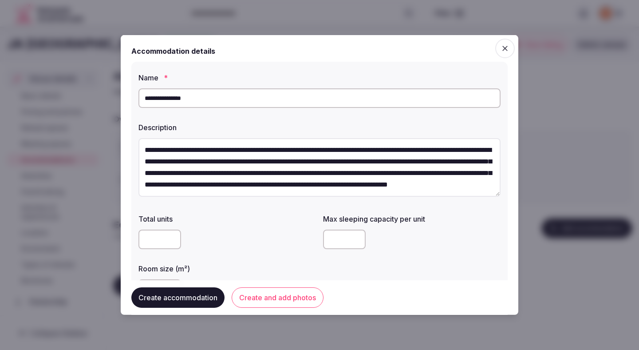
scroll to position [4, 0]
type textarea "**********"
click at [342, 236] on input "number" at bounding box center [344, 239] width 43 height 20
type input "*"
click at [266, 243] on div at bounding box center [226, 239] width 177 height 20
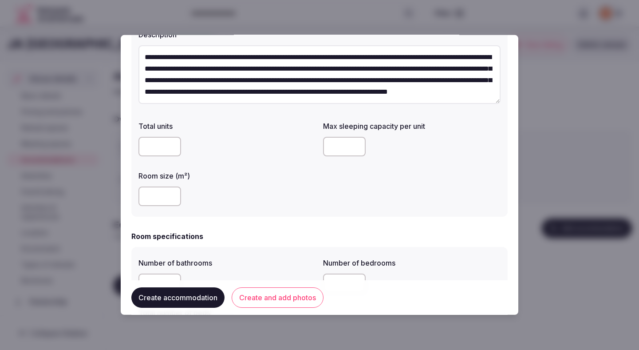
scroll to position [123, 0]
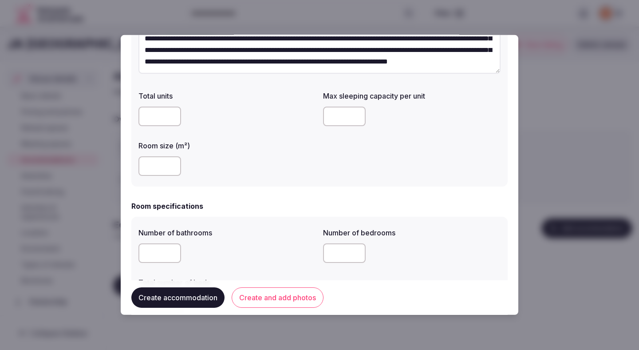
click at [155, 167] on input "number" at bounding box center [159, 166] width 43 height 20
type input "**"
click at [244, 159] on div "**" at bounding box center [226, 166] width 177 height 20
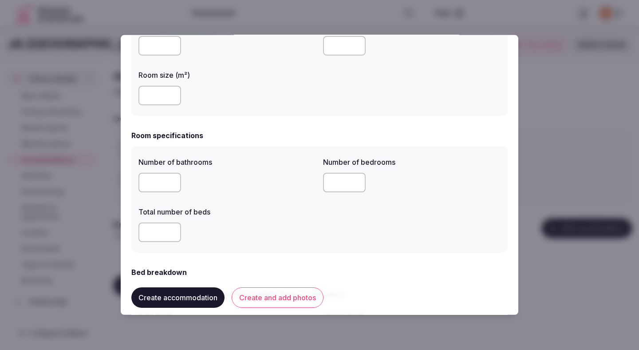
scroll to position [209, 0]
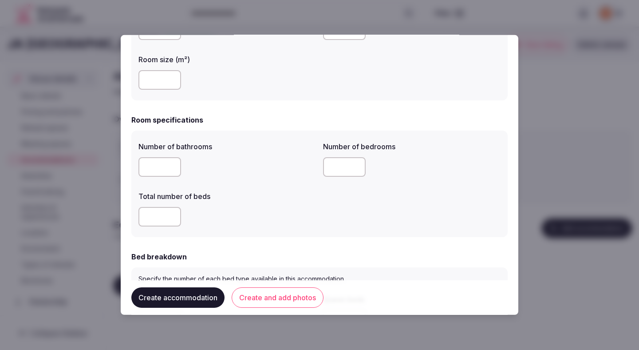
click at [154, 163] on input "number" at bounding box center [159, 167] width 43 height 20
type input "*"
click at [346, 165] on input "*" at bounding box center [344, 167] width 43 height 20
type input "*"
click at [262, 192] on label "Total number of beds" at bounding box center [226, 195] width 177 height 7
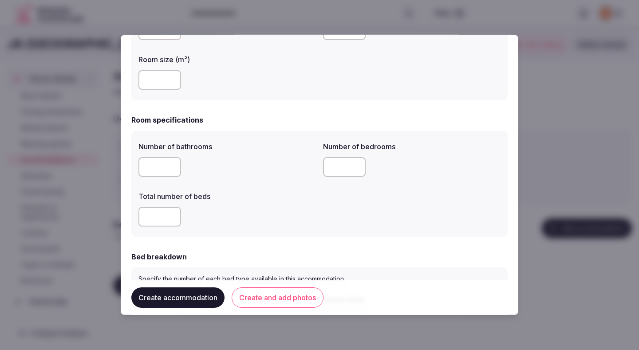
click at [158, 214] on input "number" at bounding box center [159, 217] width 43 height 20
type input "*"
click at [240, 216] on div "*" at bounding box center [226, 217] width 177 height 20
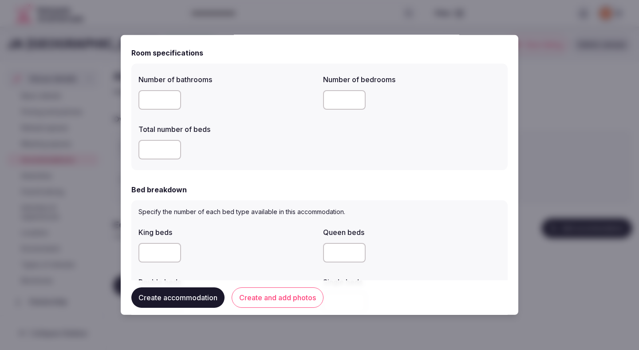
scroll to position [303, 0]
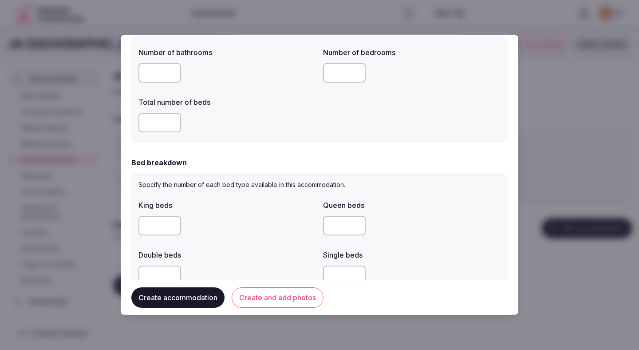
click at [159, 218] on input "*" at bounding box center [159, 226] width 43 height 20
type input "*"
click at [216, 219] on div "*" at bounding box center [226, 226] width 177 height 20
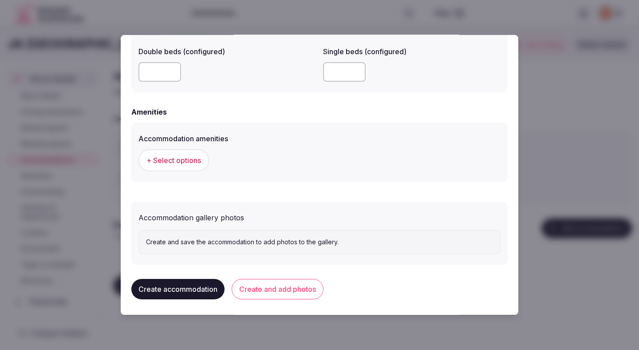
scroll to position [786, 0]
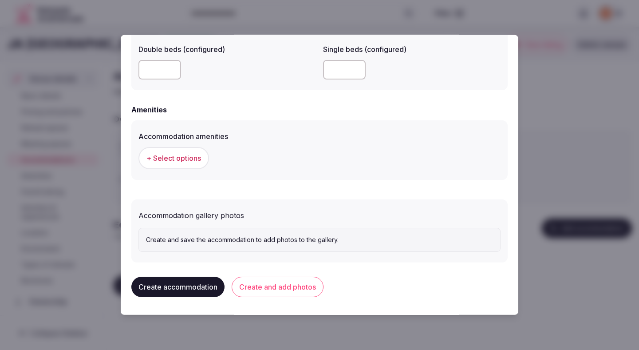
click at [196, 159] on span "+ Select options" at bounding box center [173, 158] width 55 height 10
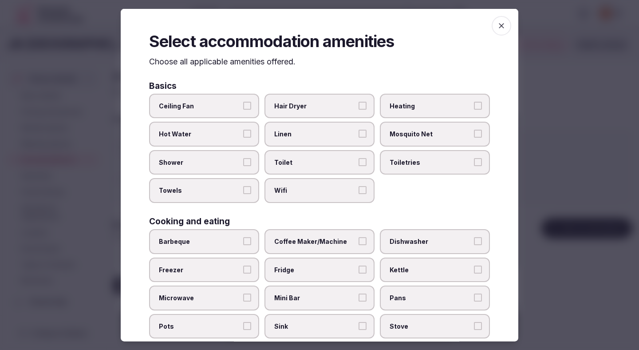
click at [222, 107] on span "Ceiling Fan" at bounding box center [200, 105] width 82 height 9
click at [243, 107] on button "Ceiling Fan" at bounding box center [247, 105] width 8 height 8
click at [222, 126] on label "Hot Water" at bounding box center [204, 134] width 110 height 25
click at [243, 130] on button "Hot Water" at bounding box center [247, 134] width 8 height 8
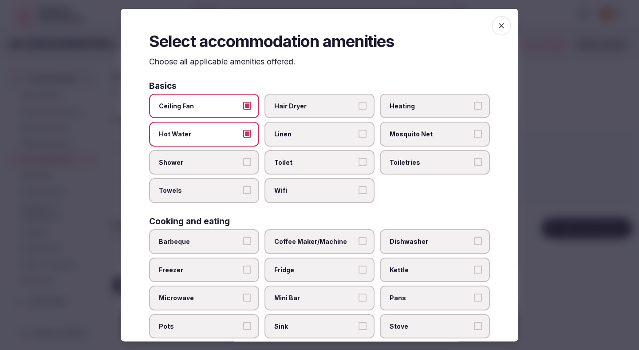
click at [220, 159] on span "Shower" at bounding box center [200, 161] width 82 height 9
click at [243, 159] on button "Shower" at bounding box center [247, 161] width 8 height 8
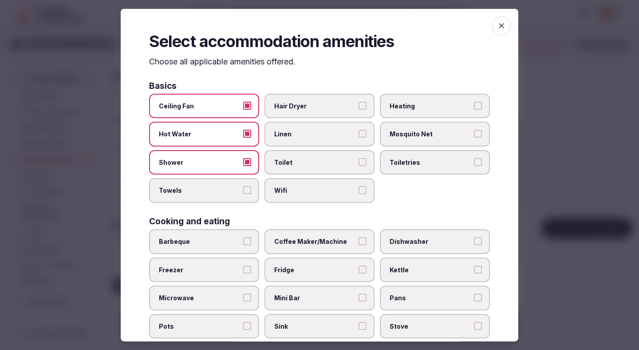
click at [220, 192] on span "Towels" at bounding box center [200, 190] width 82 height 9
click at [243, 192] on button "Towels" at bounding box center [247, 190] width 8 height 8
drag, startPoint x: 299, startPoint y: 196, endPoint x: 299, endPoint y: 171, distance: 24.8
click at [299, 195] on label "Wifi" at bounding box center [319, 190] width 110 height 25
click at [358, 194] on button "Wifi" at bounding box center [362, 190] width 8 height 8
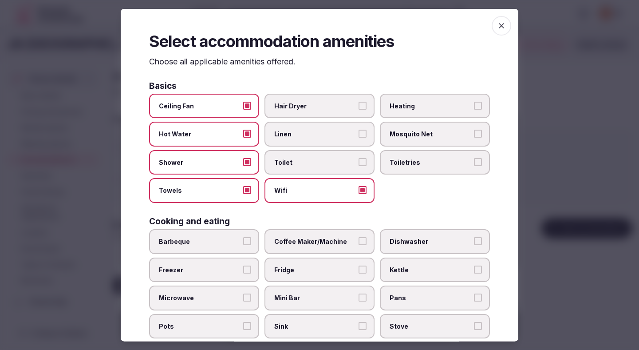
click at [299, 171] on label "Toilet" at bounding box center [319, 161] width 110 height 25
click at [358, 165] on button "Toilet" at bounding box center [362, 161] width 8 height 8
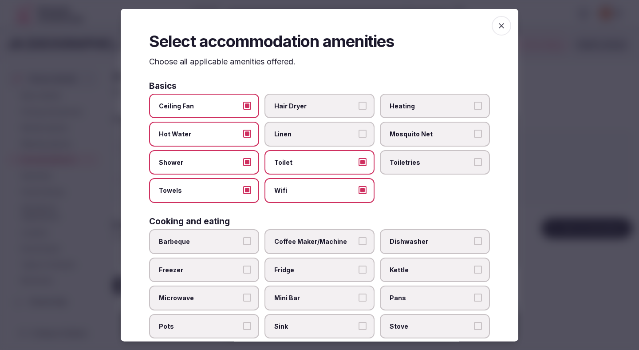
click at [302, 161] on span "Toilet" at bounding box center [315, 161] width 82 height 9
click at [358, 161] on button "Toilet" at bounding box center [362, 161] width 8 height 8
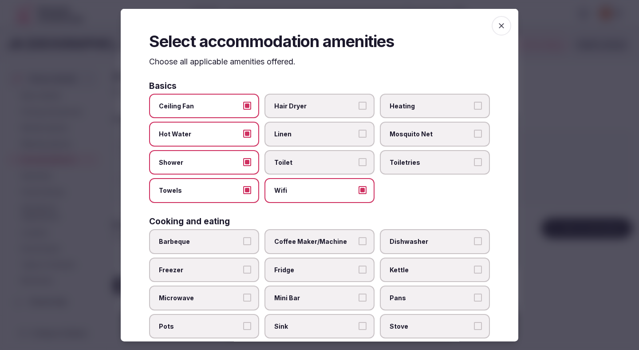
click at [306, 126] on label "Linen" at bounding box center [319, 134] width 110 height 25
click at [358, 130] on button "Linen" at bounding box center [362, 134] width 8 height 8
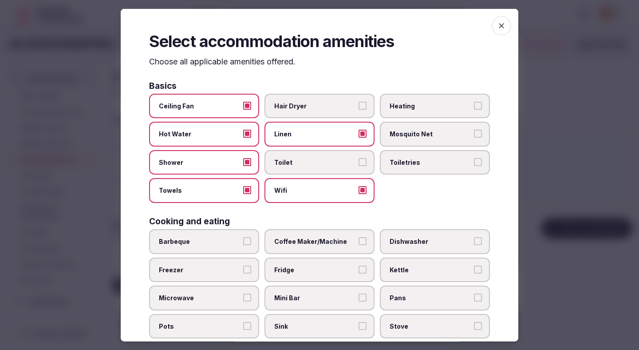
click at [312, 102] on span "Hair Dryer" at bounding box center [315, 105] width 82 height 9
click at [358, 102] on button "Hair Dryer" at bounding box center [362, 105] width 8 height 8
click at [309, 164] on span "Toilet" at bounding box center [315, 161] width 82 height 9
click at [358, 164] on button "Toilet" at bounding box center [362, 161] width 8 height 8
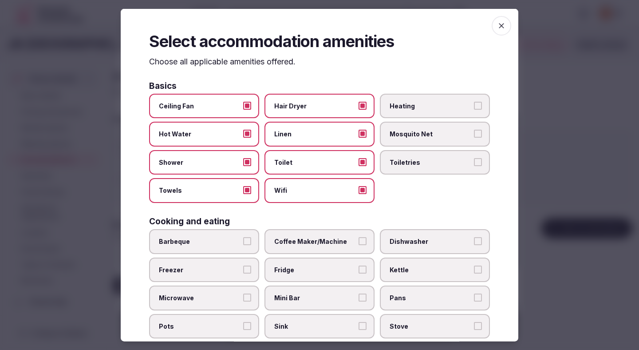
click at [417, 104] on span "Heating" at bounding box center [430, 105] width 82 height 9
click at [474, 104] on button "Heating" at bounding box center [478, 105] width 8 height 8
click at [417, 159] on span "Toiletries" at bounding box center [430, 161] width 82 height 9
click at [474, 159] on button "Toiletries" at bounding box center [478, 161] width 8 height 8
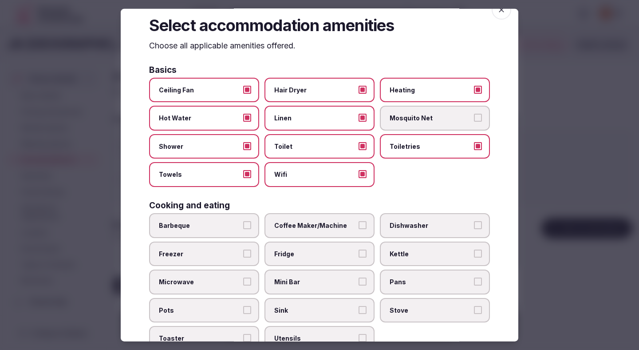
scroll to position [24, 0]
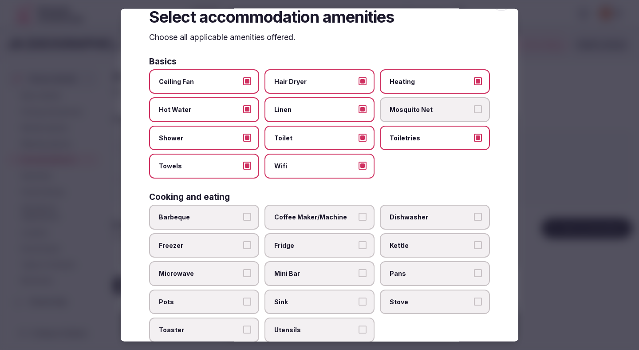
click at [311, 223] on label "Coffee Maker/Machine" at bounding box center [319, 216] width 110 height 25
click at [358, 220] on button "Coffee Maker/Machine" at bounding box center [362, 216] width 8 height 8
click at [301, 246] on span "Fridge" at bounding box center [315, 244] width 82 height 9
click at [358, 246] on button "Fridge" at bounding box center [362, 244] width 8 height 8
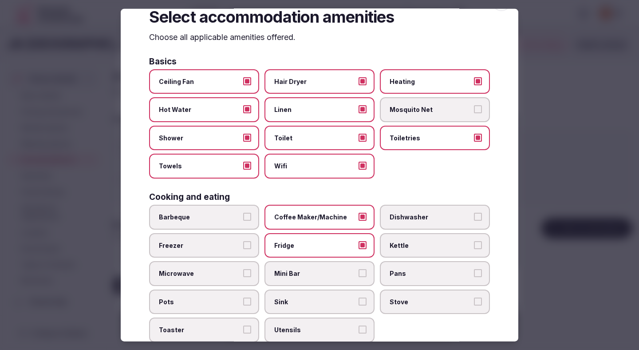
click at [299, 269] on span "Mini Bar" at bounding box center [315, 273] width 82 height 9
click at [358, 269] on button "Mini Bar" at bounding box center [362, 273] width 8 height 8
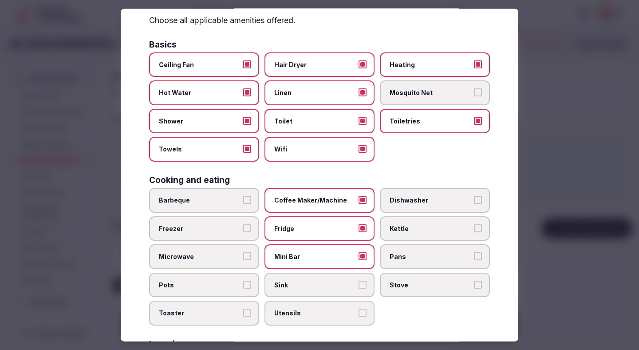
scroll to position [59, 0]
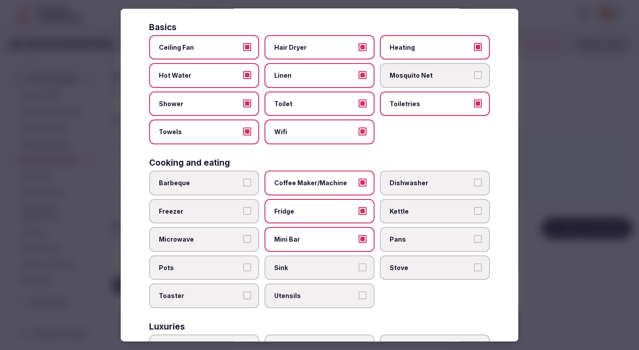
click at [403, 216] on label "Kettle" at bounding box center [435, 210] width 110 height 25
click at [474, 214] on button "Kettle" at bounding box center [478, 210] width 8 height 8
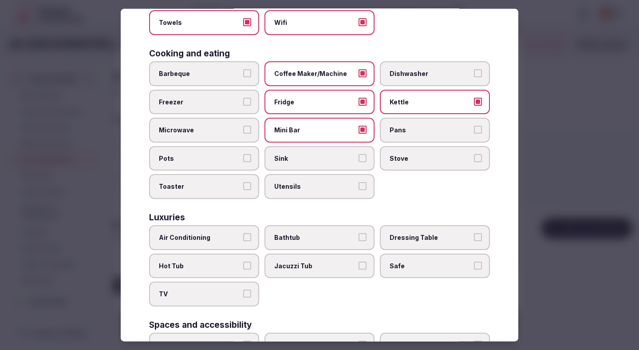
scroll to position [194, 0]
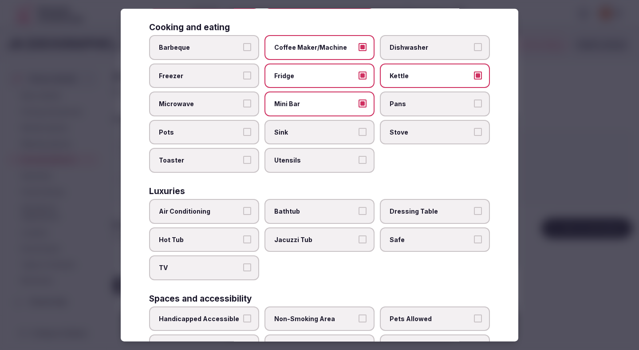
click at [237, 209] on span "Air Conditioning" at bounding box center [200, 211] width 82 height 9
click at [243, 209] on button "Air Conditioning" at bounding box center [247, 211] width 8 height 8
click at [226, 262] on label "TV" at bounding box center [204, 267] width 110 height 25
click at [243, 263] on button "TV" at bounding box center [247, 267] width 8 height 8
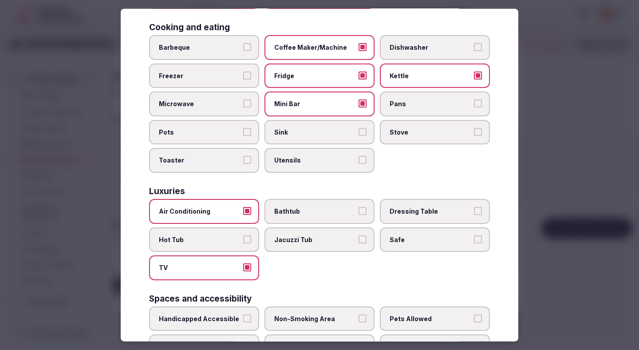
click at [413, 240] on span "Safe" at bounding box center [430, 239] width 82 height 9
click at [474, 240] on button "Safe" at bounding box center [478, 239] width 8 height 8
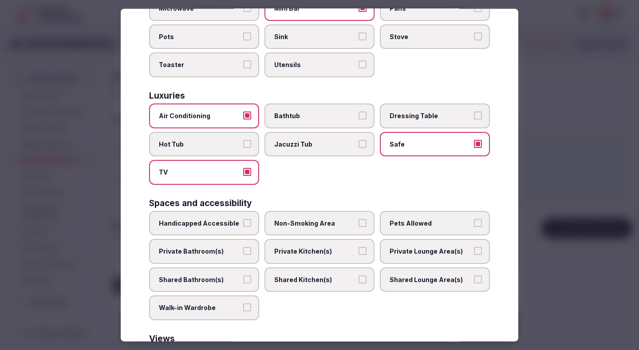
scroll to position [313, 0]
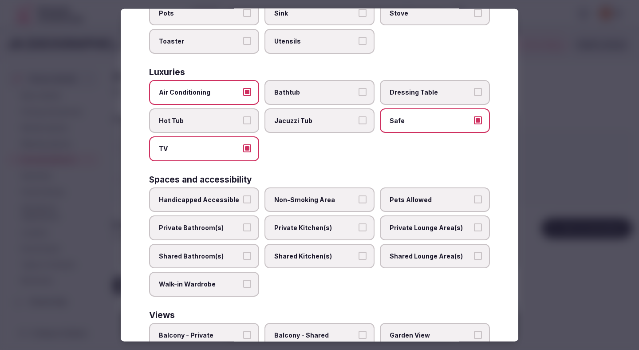
click at [337, 200] on span "Non-Smoking Area" at bounding box center [315, 199] width 82 height 9
click at [358, 200] on button "Non-Smoking Area" at bounding box center [362, 199] width 8 height 8
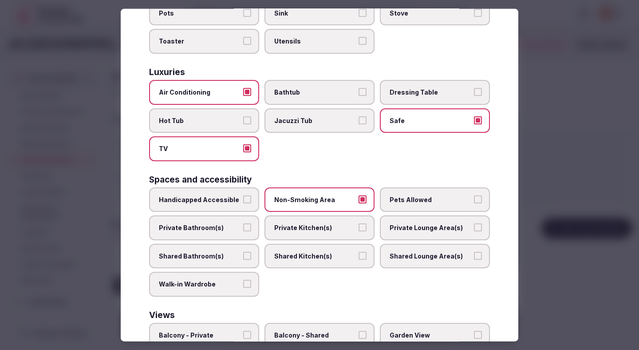
click at [209, 225] on span "Private Bathroom(s)" at bounding box center [200, 227] width 82 height 9
click at [243, 225] on button "Private Bathroom(s)" at bounding box center [247, 227] width 8 height 8
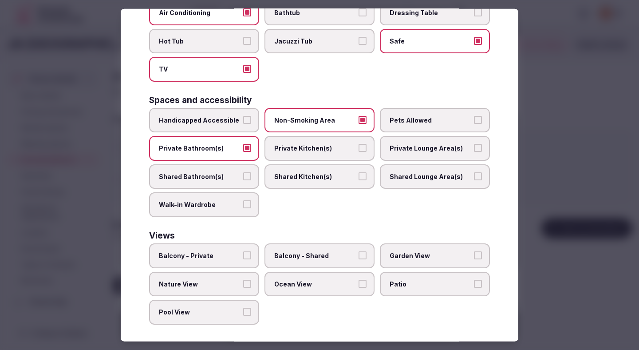
scroll to position [397, 0]
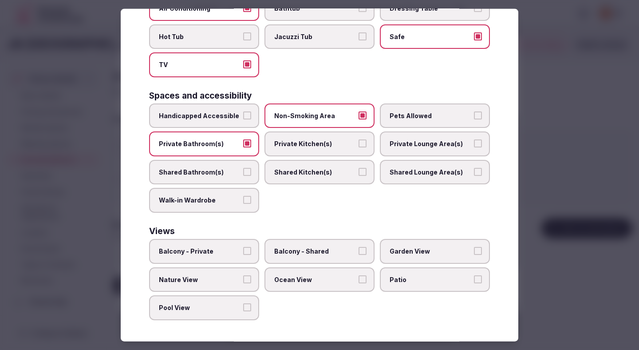
click at [241, 250] on label "Balcony - Private" at bounding box center [204, 251] width 110 height 25
click at [243, 250] on button "Balcony - Private" at bounding box center [247, 251] width 8 height 8
click at [565, 128] on div at bounding box center [319, 175] width 639 height 350
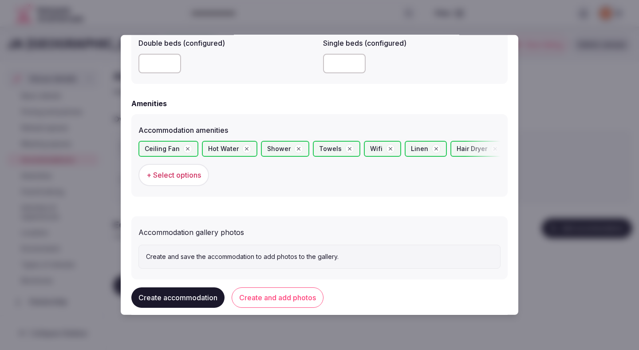
scroll to position [809, 0]
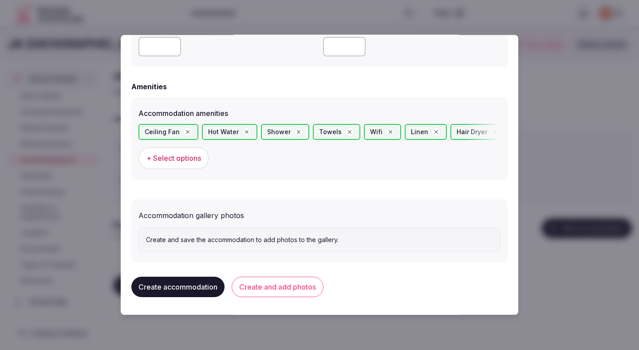
click at [293, 283] on button "Create and add photos" at bounding box center [278, 286] width 92 height 20
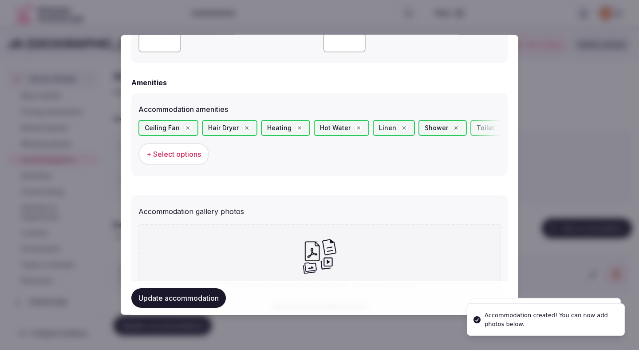
scroll to position [891, 0]
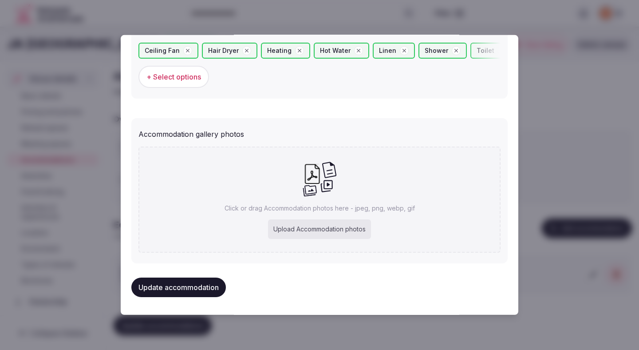
click at [306, 228] on div "Upload Accommodation photos" at bounding box center [319, 229] width 103 height 20
type input "**********"
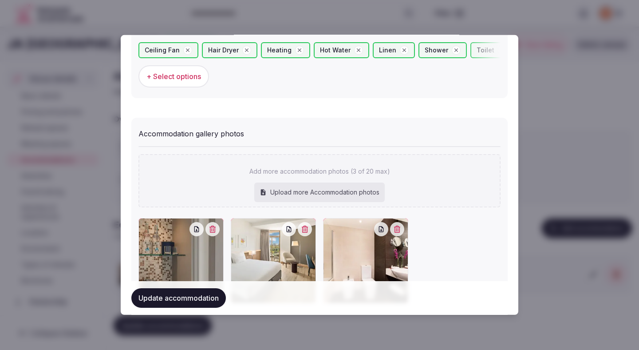
scroll to position [942, 0]
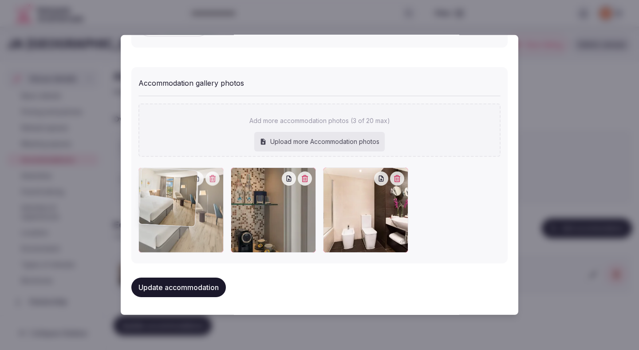
drag, startPoint x: 265, startPoint y: 216, endPoint x: 163, endPoint y: 217, distance: 102.0
click at [163, 217] on div at bounding box center [180, 209] width 85 height 85
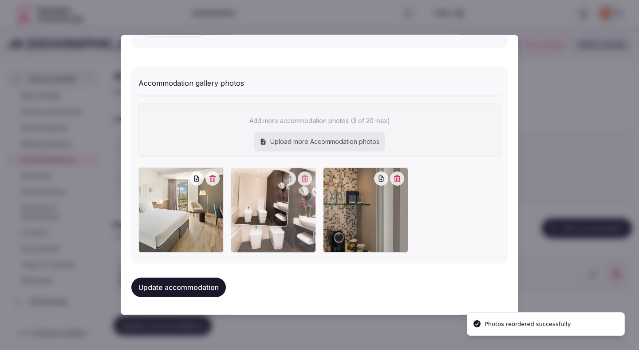
drag, startPoint x: 332, startPoint y: 211, endPoint x: 267, endPoint y: 212, distance: 65.2
click at [267, 212] on div at bounding box center [273, 209] width 85 height 85
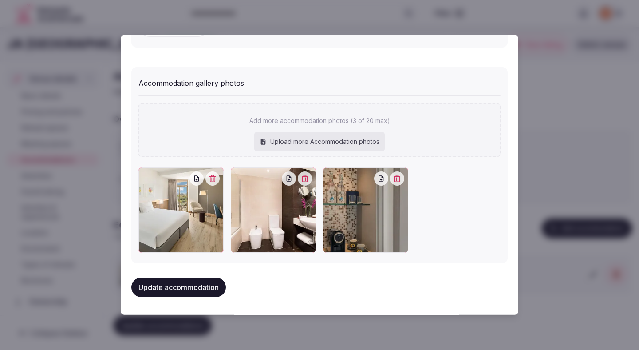
click at [162, 290] on button "Update accommodation" at bounding box center [178, 287] width 94 height 20
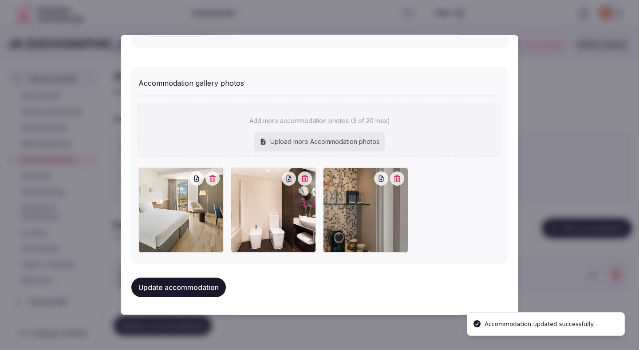
click at [162, 290] on button "Update accommodation" at bounding box center [178, 287] width 94 height 20
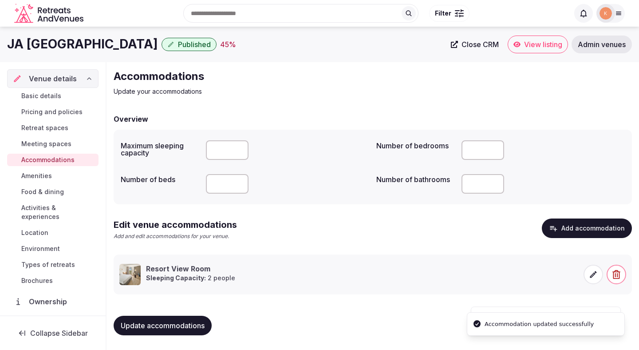
click at [186, 315] on button "Update accommodations" at bounding box center [163, 325] width 98 height 20
click at [49, 178] on span "Amenities" at bounding box center [36, 175] width 31 height 9
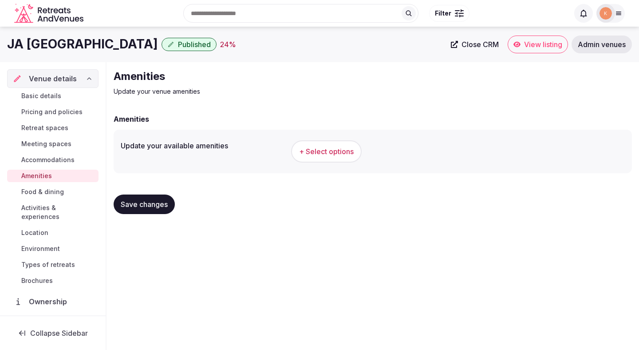
click at [320, 149] on span "+ Select options" at bounding box center [326, 151] width 55 height 10
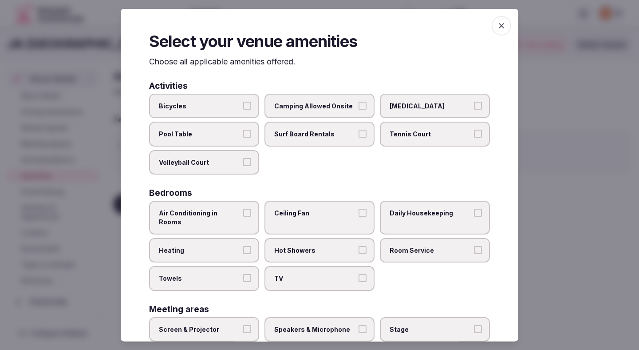
click at [228, 211] on span "Air Conditioning in Rooms" at bounding box center [200, 216] width 82 height 17
click at [243, 211] on button "Air Conditioning in Rooms" at bounding box center [247, 212] width 8 height 8
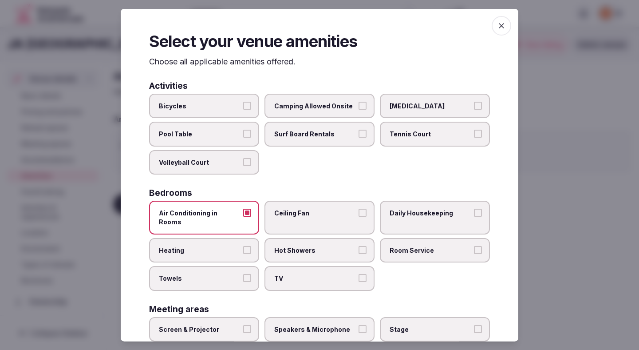
click at [222, 245] on span "Heating" at bounding box center [200, 249] width 82 height 9
click at [243, 245] on button "Heating" at bounding box center [247, 249] width 8 height 8
click at [221, 276] on label "Towels" at bounding box center [204, 278] width 110 height 25
click at [243, 276] on button "Towels" at bounding box center [247, 278] width 8 height 8
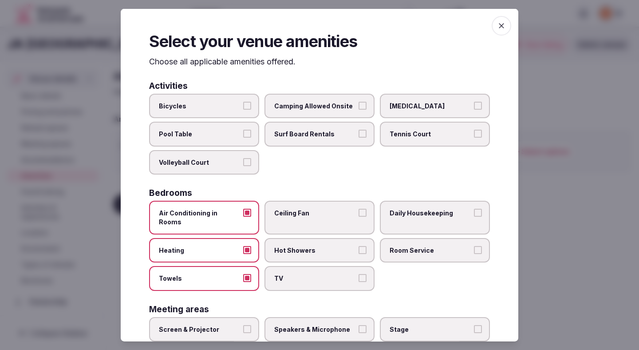
click at [236, 104] on span "Bicycles" at bounding box center [200, 105] width 82 height 9
click at [243, 104] on button "Bicycles" at bounding box center [247, 105] width 8 height 8
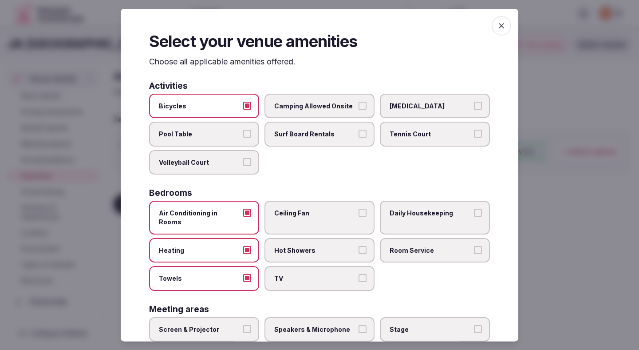
click at [296, 215] on span "Ceiling Fan" at bounding box center [315, 212] width 82 height 9
click at [358, 215] on button "Ceiling Fan" at bounding box center [362, 212] width 8 height 8
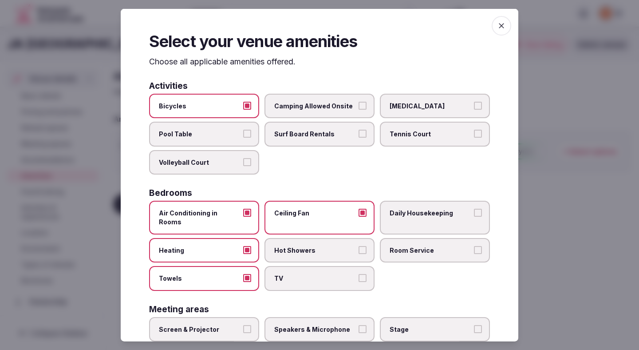
click at [300, 245] on span "Hot Showers" at bounding box center [315, 249] width 82 height 9
click at [358, 245] on button "Hot Showers" at bounding box center [362, 249] width 8 height 8
click at [305, 266] on label "TV" at bounding box center [319, 278] width 110 height 25
click at [358, 274] on button "TV" at bounding box center [362, 278] width 8 height 8
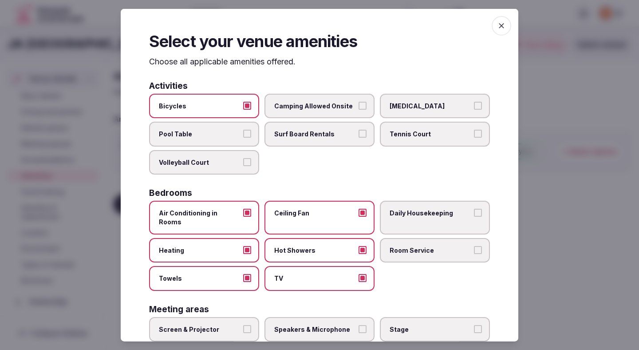
click at [405, 245] on span "Room Service" at bounding box center [430, 249] width 82 height 9
click at [474, 245] on button "Room Service" at bounding box center [478, 249] width 8 height 8
click at [403, 217] on label "Daily Housekeeping" at bounding box center [435, 216] width 110 height 33
click at [474, 216] on button "Daily Housekeeping" at bounding box center [478, 212] width 8 height 8
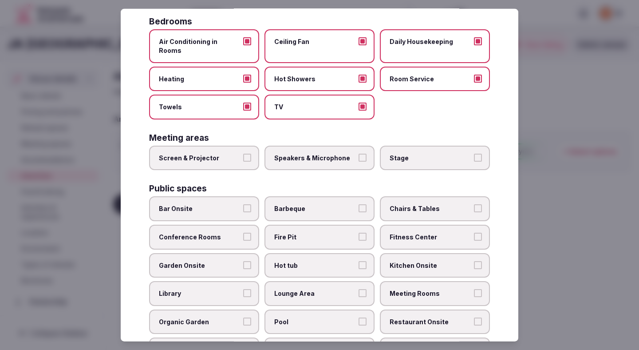
scroll to position [180, 0]
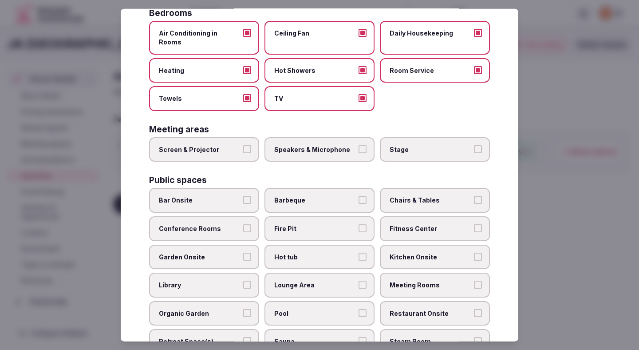
click at [291, 145] on span "Speakers & Microphone" at bounding box center [315, 149] width 82 height 9
click at [358, 145] on button "Speakers & Microphone" at bounding box center [362, 149] width 8 height 8
click at [235, 145] on span "Screen & Projector" at bounding box center [200, 149] width 82 height 9
click at [243, 145] on button "Screen & Projector" at bounding box center [247, 149] width 8 height 8
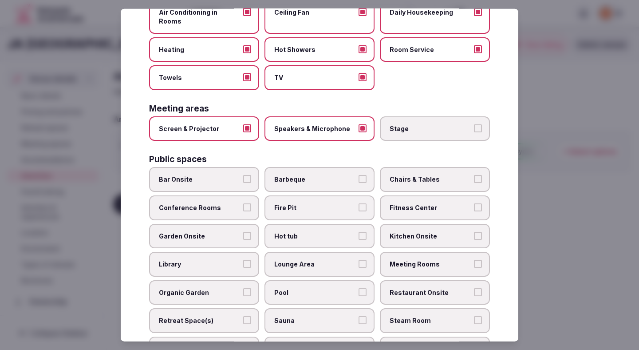
scroll to position [205, 0]
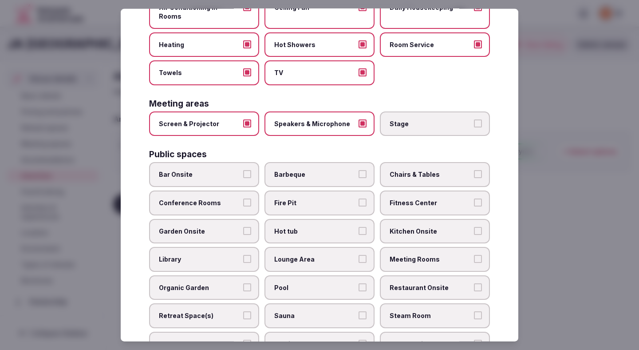
click at [424, 170] on span "Chairs & Tables" at bounding box center [430, 174] width 82 height 9
click at [474, 170] on button "Chairs & Tables" at bounding box center [478, 174] width 8 height 8
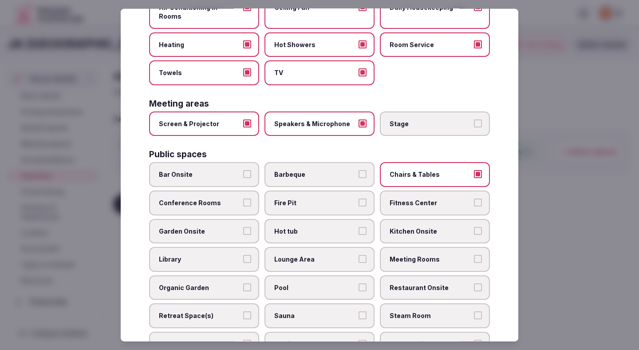
click at [214, 198] on span "Conference Rooms" at bounding box center [200, 202] width 82 height 9
click at [243, 198] on button "Conference Rooms" at bounding box center [247, 202] width 8 height 8
click at [422, 198] on span "Fitness Center" at bounding box center [430, 202] width 82 height 9
click at [474, 198] on button "Fitness Center" at bounding box center [478, 202] width 8 height 8
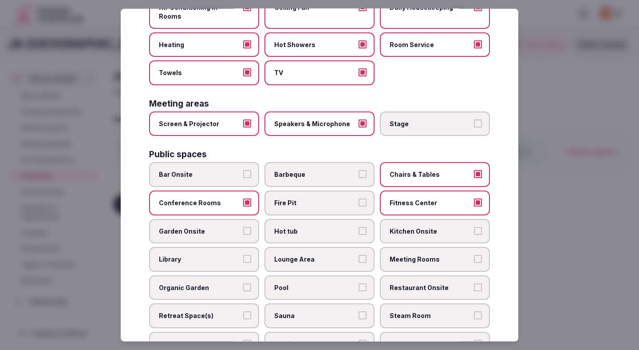
click at [226, 226] on span "Garden Onsite" at bounding box center [200, 230] width 82 height 9
click at [243, 226] on button "Garden Onsite" at bounding box center [247, 230] width 8 height 8
click at [309, 255] on span "Lounge Area" at bounding box center [315, 259] width 82 height 9
click at [358, 255] on button "Lounge Area" at bounding box center [362, 259] width 8 height 8
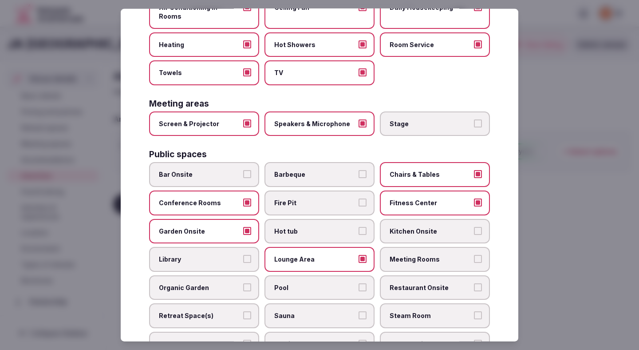
click at [410, 255] on span "Meeting Rooms" at bounding box center [430, 259] width 82 height 9
click at [474, 255] on button "Meeting Rooms" at bounding box center [478, 259] width 8 height 8
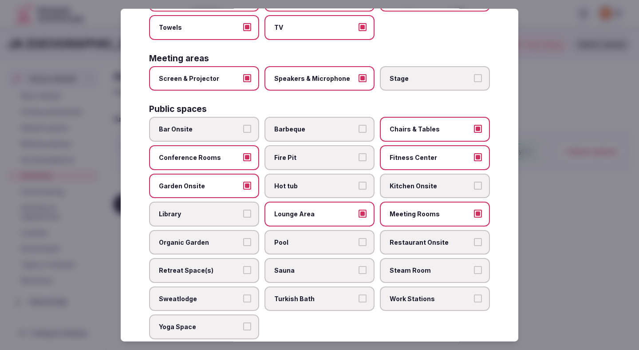
scroll to position [269, 0]
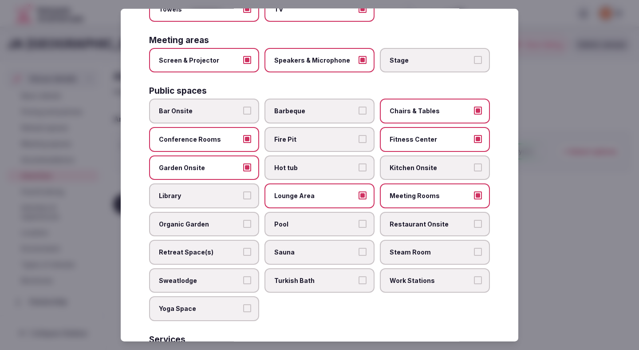
click at [290, 219] on span "Pool" at bounding box center [315, 223] width 82 height 9
click at [358, 219] on button "Pool" at bounding box center [362, 223] width 8 height 8
click at [411, 219] on span "Restaurant Onsite" at bounding box center [430, 223] width 82 height 9
click at [474, 219] on button "Restaurant Onsite" at bounding box center [478, 223] width 8 height 8
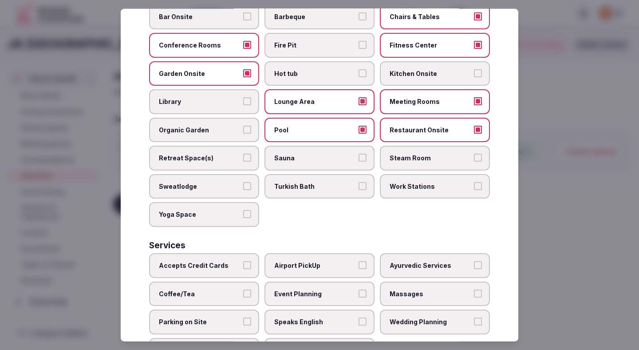
scroll to position [366, 0]
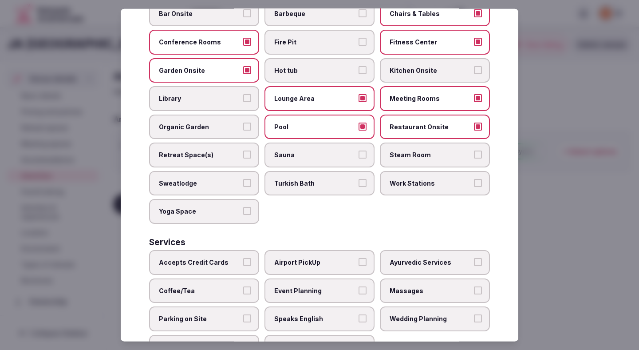
click at [425, 180] on label "Work Stations" at bounding box center [435, 183] width 110 height 25
click at [474, 180] on button "Work Stations" at bounding box center [478, 183] width 8 height 8
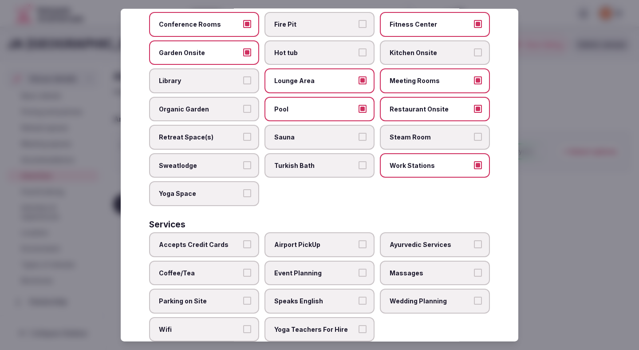
scroll to position [382, 0]
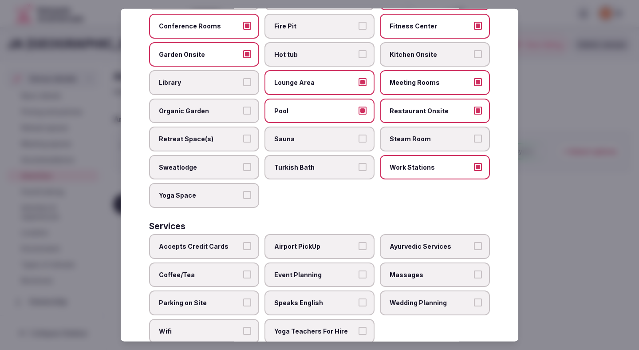
click at [412, 164] on label "Work Stations" at bounding box center [435, 167] width 110 height 25
click at [474, 164] on button "Work Stations" at bounding box center [478, 167] width 8 height 8
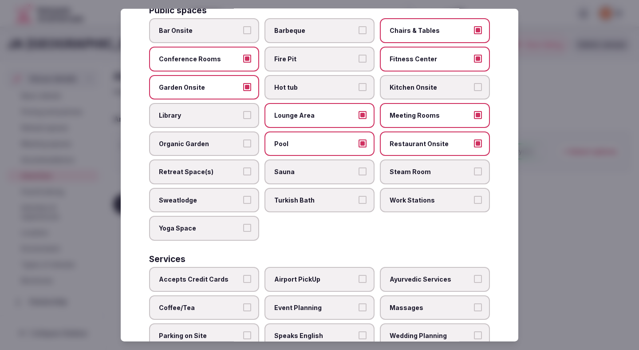
scroll to position [397, 0]
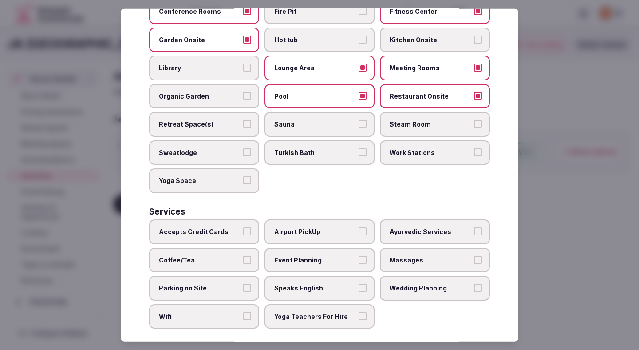
click at [209, 227] on span "Accepts Credit Cards" at bounding box center [200, 231] width 82 height 9
click at [243, 227] on button "Accepts Credit Cards" at bounding box center [247, 231] width 8 height 8
click at [208, 247] on label "Coffee/Tea" at bounding box center [204, 259] width 110 height 25
click at [243, 255] on button "Coffee/Tea" at bounding box center [247, 259] width 8 height 8
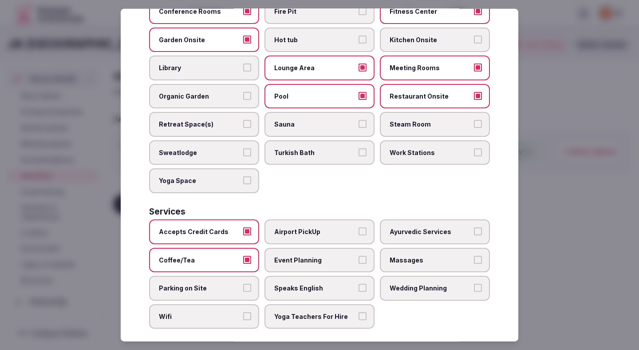
click at [205, 283] on span "Parking on Site" at bounding box center [200, 287] width 82 height 9
click at [243, 283] on button "Parking on Site" at bounding box center [247, 287] width 8 height 8
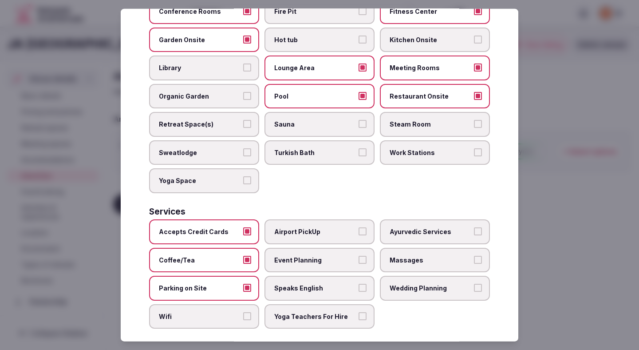
click at [210, 313] on label "Wifi" at bounding box center [204, 316] width 110 height 25
click at [243, 313] on button "Wifi" at bounding box center [247, 316] width 8 height 8
click at [306, 312] on span "Yoga Teachers For Hire" at bounding box center [315, 316] width 82 height 9
click at [358, 312] on button "Yoga Teachers For Hire" at bounding box center [362, 316] width 8 height 8
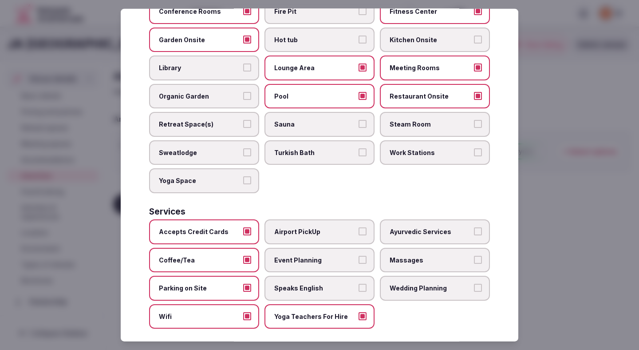
click at [301, 283] on span "Speaks English" at bounding box center [315, 287] width 82 height 9
click at [358, 283] on button "Speaks English" at bounding box center [362, 287] width 8 height 8
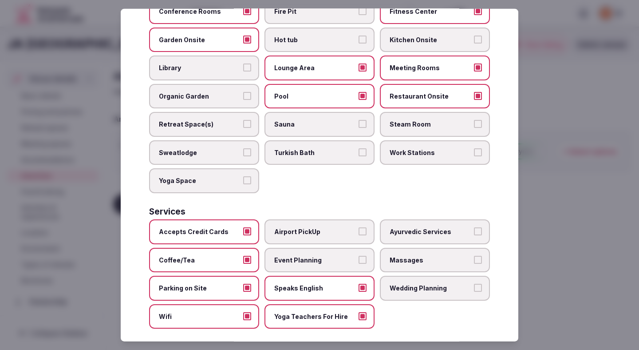
click at [306, 255] on span "Event Planning" at bounding box center [315, 259] width 82 height 9
click at [358, 255] on button "Event Planning" at bounding box center [362, 259] width 8 height 8
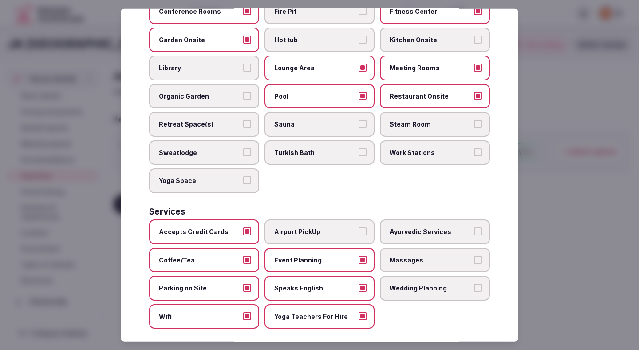
click at [314, 227] on span "Airport PickUp" at bounding box center [315, 231] width 82 height 9
click at [358, 227] on button "Airport PickUp" at bounding box center [362, 231] width 8 height 8
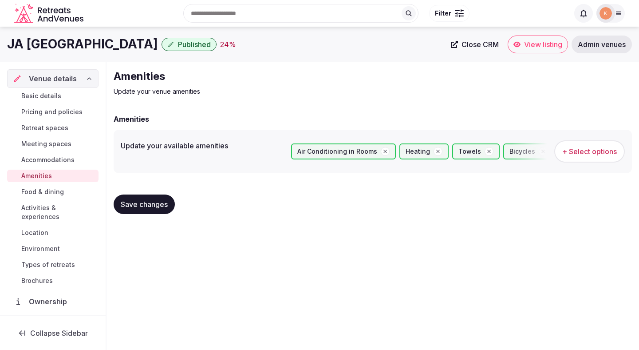
click at [166, 207] on span "Save changes" at bounding box center [144, 204] width 47 height 9
click at [163, 208] on span "Save changes" at bounding box center [144, 204] width 47 height 9
click at [44, 191] on span "Food & dining" at bounding box center [42, 191] width 43 height 9
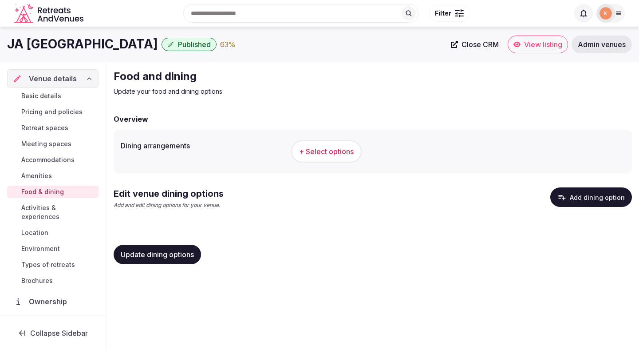
click at [325, 152] on span "+ Select options" at bounding box center [326, 151] width 55 height 10
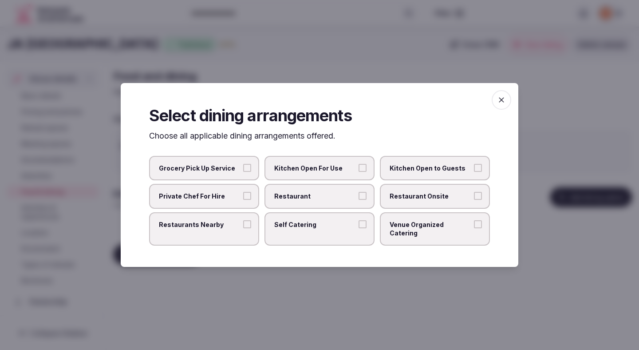
click at [342, 206] on label "Restaurant" at bounding box center [319, 196] width 110 height 25
click at [358, 200] on button "Restaurant" at bounding box center [362, 196] width 8 height 8
click at [424, 200] on span "Restaurant Onsite" at bounding box center [430, 196] width 82 height 9
click at [474, 200] on button "Restaurant Onsite" at bounding box center [478, 196] width 8 height 8
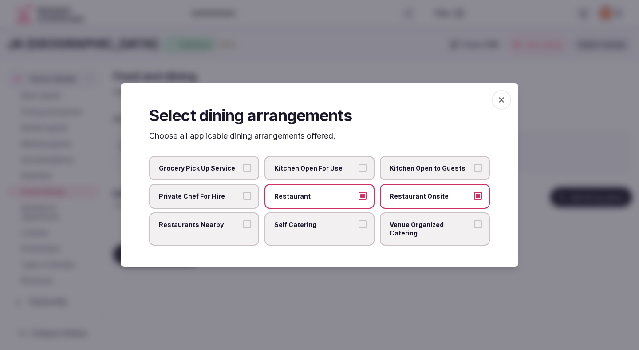
click at [361, 285] on div at bounding box center [319, 175] width 639 height 350
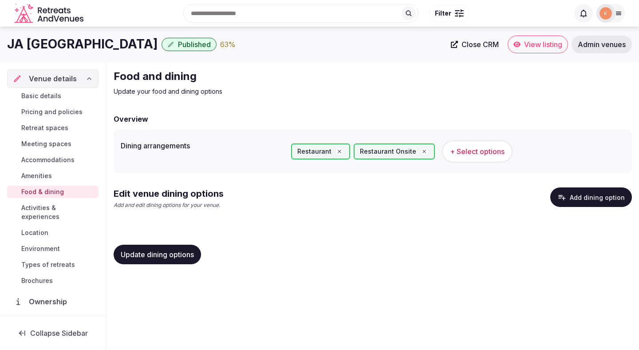
click at [180, 251] on span "Update dining options" at bounding box center [157, 254] width 73 height 9
click at [574, 196] on button "Add dining option" at bounding box center [591, 197] width 82 height 20
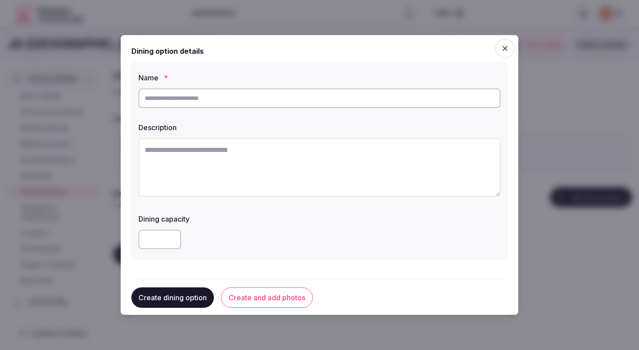
click at [283, 95] on input "text" at bounding box center [319, 98] width 362 height 20
paste input "**********"
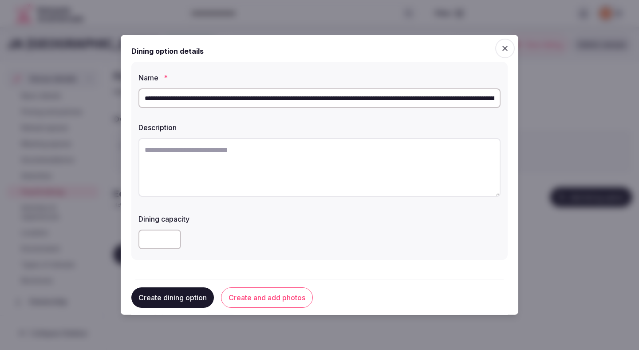
scroll to position [0, 1052]
type input "**********"
click at [273, 147] on textarea at bounding box center [319, 167] width 362 height 59
paste textarea "**********"
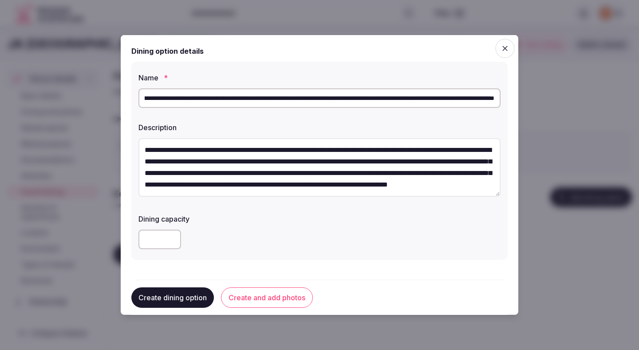
scroll to position [4, 0]
type textarea "**********"
click at [295, 99] on input "**********" at bounding box center [319, 98] width 362 height 20
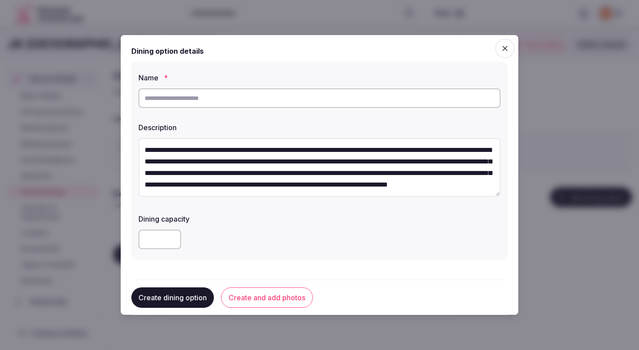
click at [266, 156] on textarea "**********" at bounding box center [319, 167] width 362 height 59
click at [258, 96] on input "text" at bounding box center [319, 98] width 362 height 20
click at [258, 97] on input "text" at bounding box center [319, 98] width 362 height 20
paste input "**********"
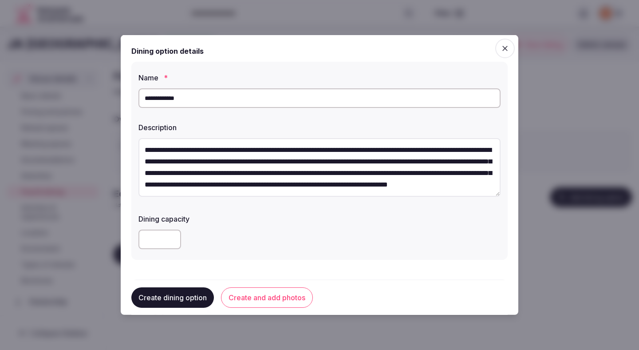
type input "**********"
click at [247, 155] on textarea "**********" at bounding box center [319, 167] width 362 height 59
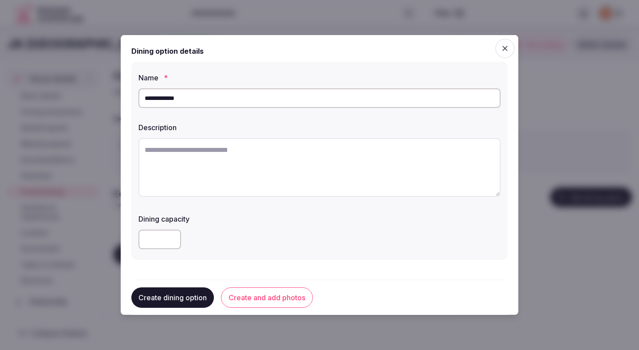
paste textarea "**********"
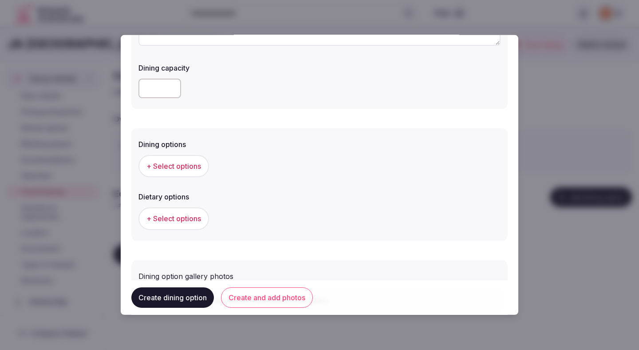
scroll to position [161, 0]
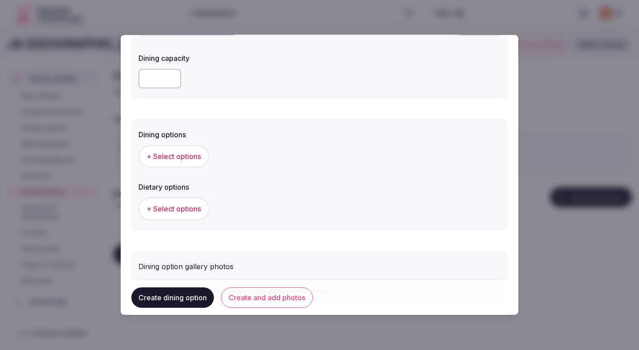
type textarea "**********"
click at [185, 156] on span "+ Select options" at bounding box center [173, 156] width 55 height 10
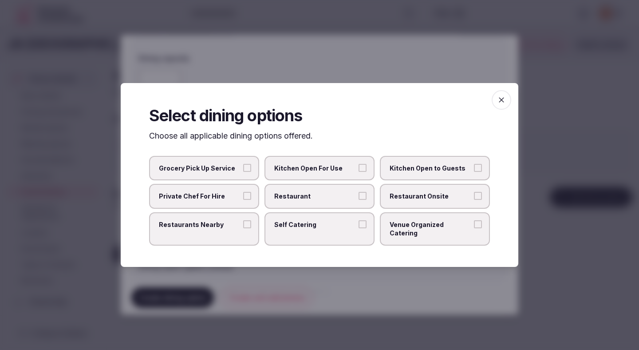
click at [312, 189] on label "Restaurant" at bounding box center [319, 196] width 110 height 25
click at [358, 192] on button "Restaurant" at bounding box center [362, 196] width 8 height 8
click at [418, 200] on span "Restaurant Onsite" at bounding box center [430, 196] width 82 height 9
click at [474, 200] on button "Restaurant Onsite" at bounding box center [478, 196] width 8 height 8
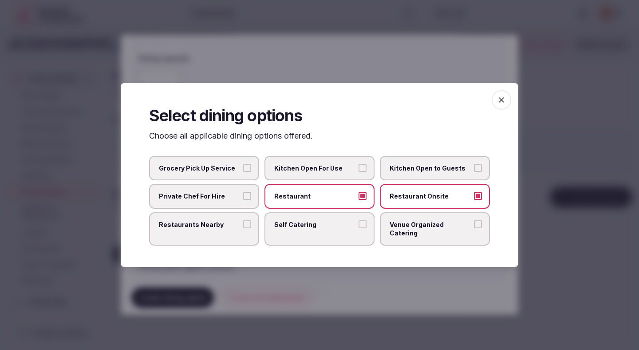
click at [292, 276] on div at bounding box center [319, 175] width 639 height 350
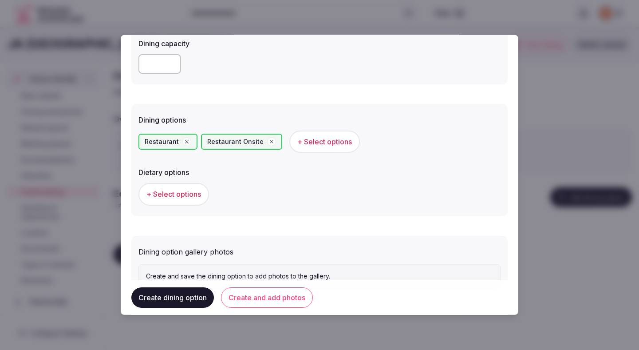
scroll to position [189, 0]
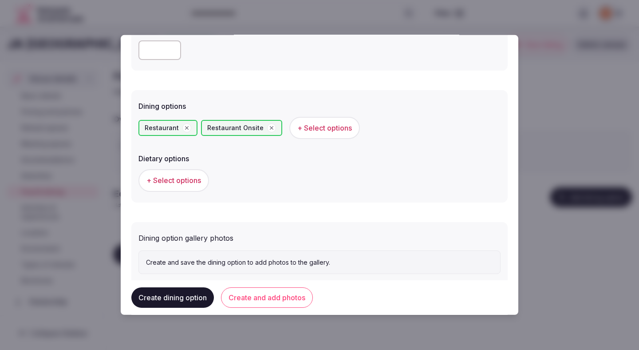
click at [194, 179] on span "+ Select options" at bounding box center [173, 180] width 55 height 10
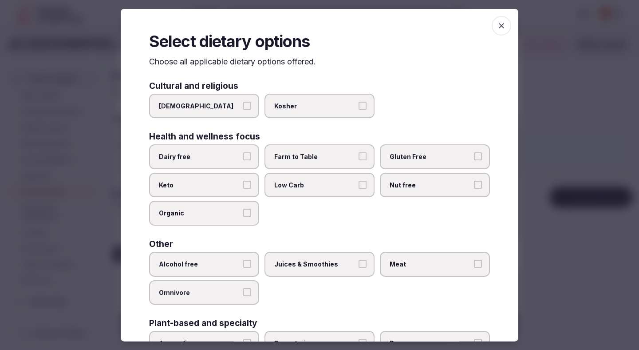
click at [235, 156] on span "Dairy free" at bounding box center [200, 156] width 82 height 9
click at [243, 156] on button "Dairy free" at bounding box center [247, 156] width 8 height 8
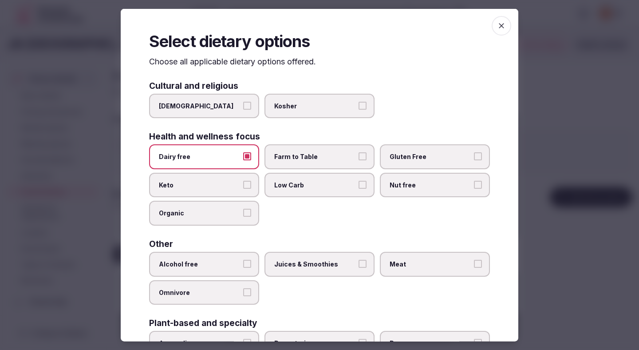
click at [296, 154] on span "Farm to Table" at bounding box center [315, 156] width 82 height 9
click at [358, 154] on button "Farm to Table" at bounding box center [362, 156] width 8 height 8
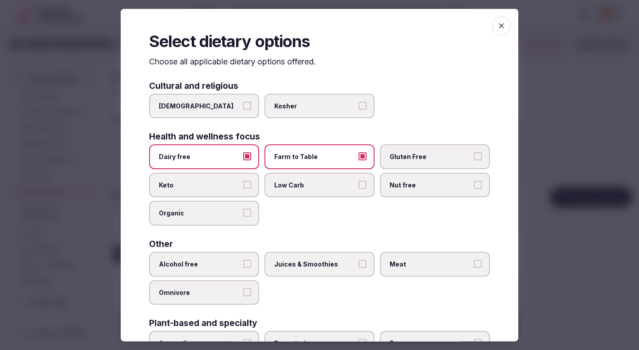
click at [395, 155] on span "Gluten Free" at bounding box center [430, 156] width 82 height 9
click at [474, 155] on button "Gluten Free" at bounding box center [478, 156] width 8 height 8
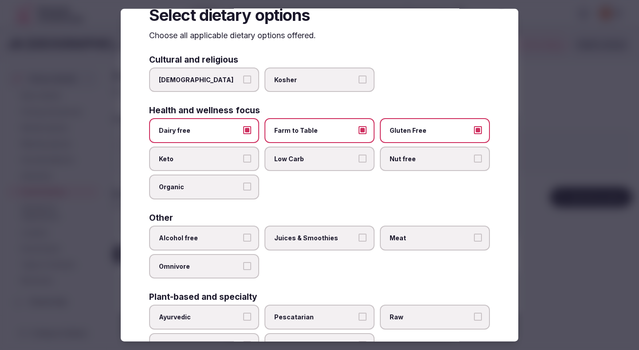
scroll to position [27, 0]
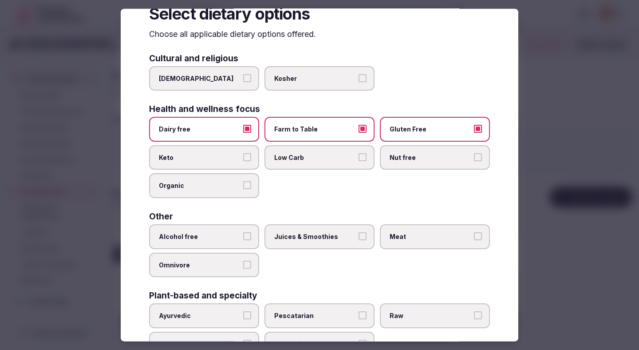
click at [243, 231] on label "Alcohol free" at bounding box center [204, 236] width 110 height 25
click at [243, 232] on button "Alcohol free" at bounding box center [247, 236] width 8 height 8
click at [288, 235] on span "Juices & Smoothies" at bounding box center [315, 236] width 82 height 9
click at [358, 235] on button "Juices & Smoothies" at bounding box center [362, 236] width 8 height 8
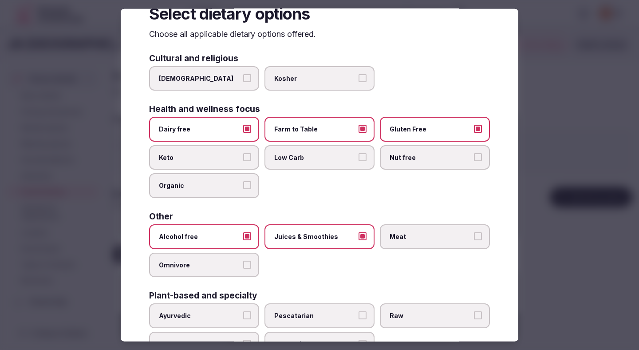
click at [407, 231] on label "Meat" at bounding box center [435, 236] width 110 height 25
click at [474, 232] on button "Meat" at bounding box center [478, 236] width 8 height 8
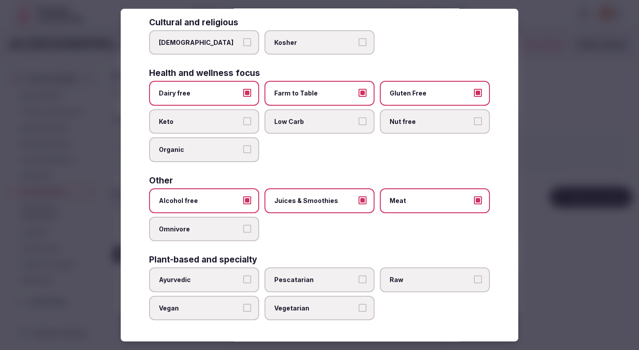
click at [561, 161] on div at bounding box center [319, 175] width 639 height 350
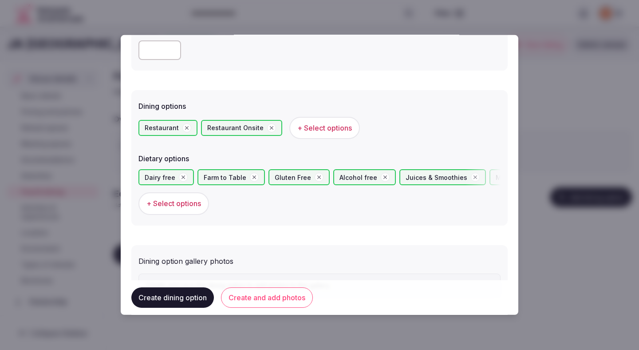
scroll to position [234, 0]
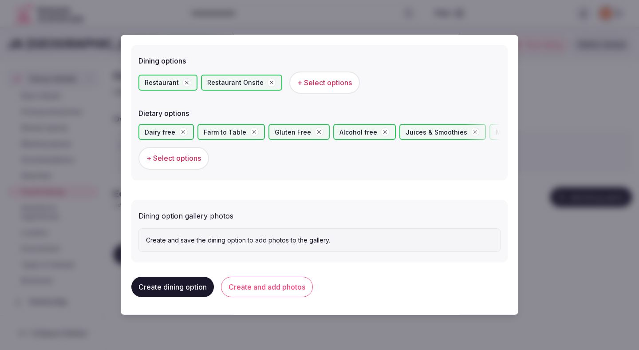
click at [279, 286] on button "Create and add photos" at bounding box center [267, 286] width 92 height 20
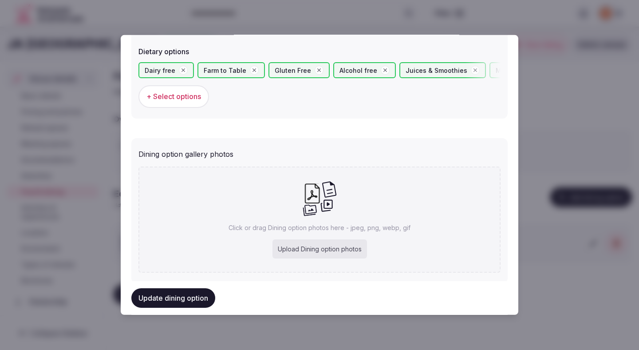
scroll to position [316, 0]
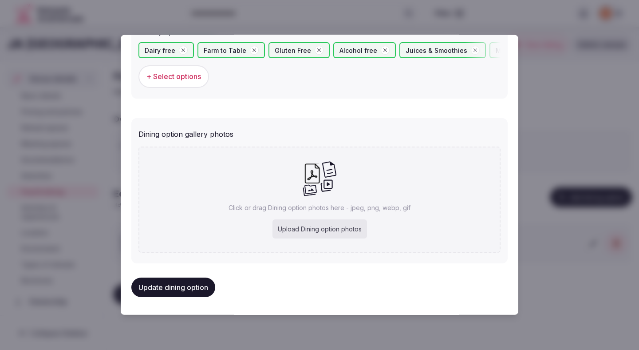
click at [305, 232] on div "Upload Dining option photos" at bounding box center [319, 229] width 94 height 20
type input "**********"
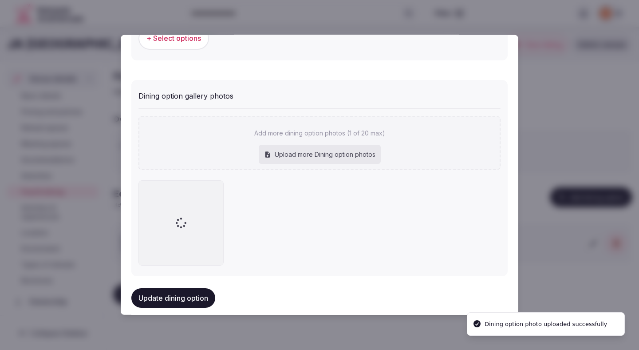
scroll to position [367, 0]
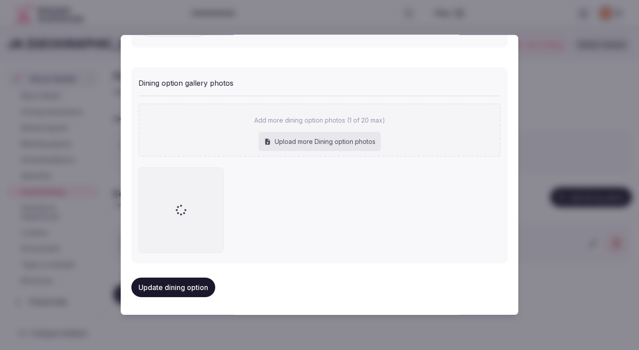
click at [383, 207] on div at bounding box center [319, 209] width 362 height 85
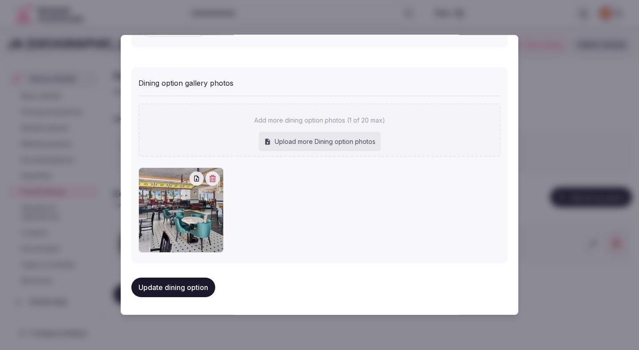
click at [176, 284] on button "Update dining option" at bounding box center [173, 287] width 84 height 20
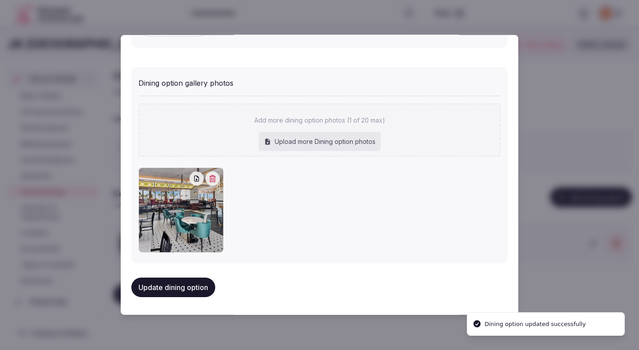
click at [176, 284] on button "Update dining option" at bounding box center [173, 287] width 84 height 20
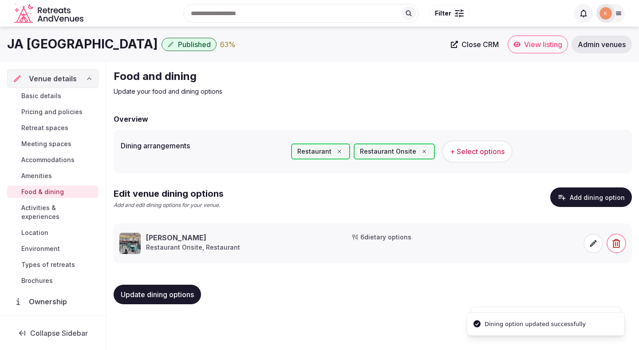
click at [174, 294] on span "Update dining options" at bounding box center [157, 294] width 73 height 9
click at [77, 208] on span "Activities & experiences" at bounding box center [58, 212] width 74 height 18
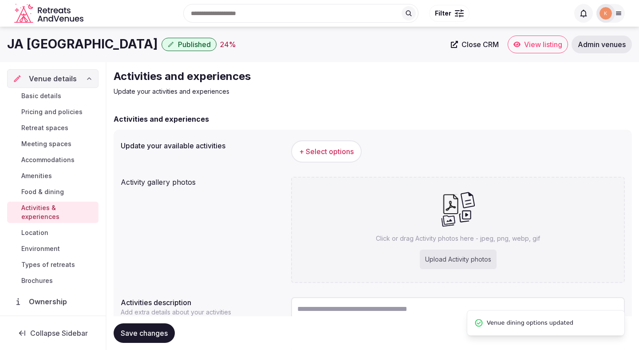
click at [324, 151] on span "+ Select options" at bounding box center [326, 151] width 55 height 10
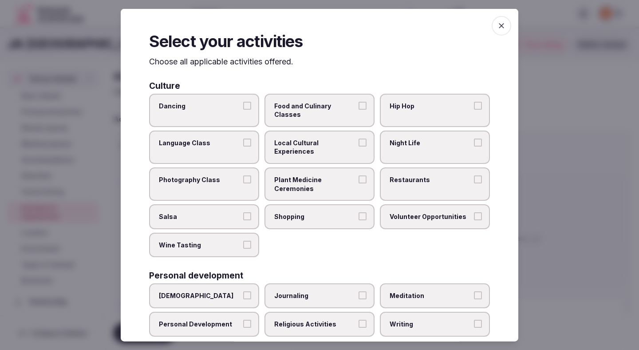
click at [570, 77] on div at bounding box center [319, 175] width 639 height 350
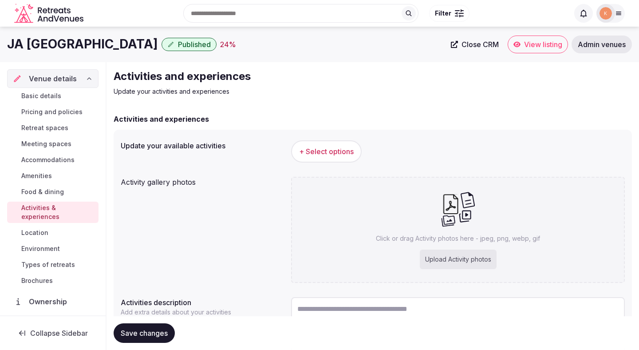
scroll to position [75, 0]
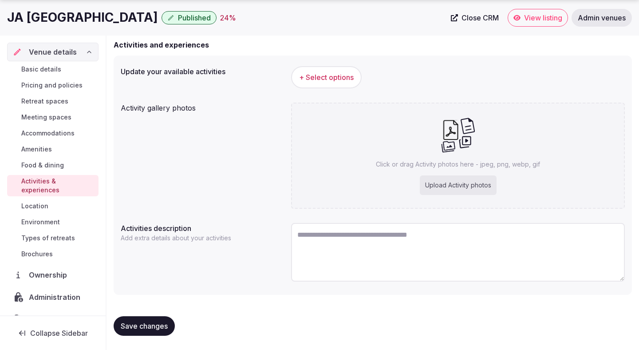
click at [319, 252] on textarea at bounding box center [458, 252] width 334 height 59
paste textarea "**********"
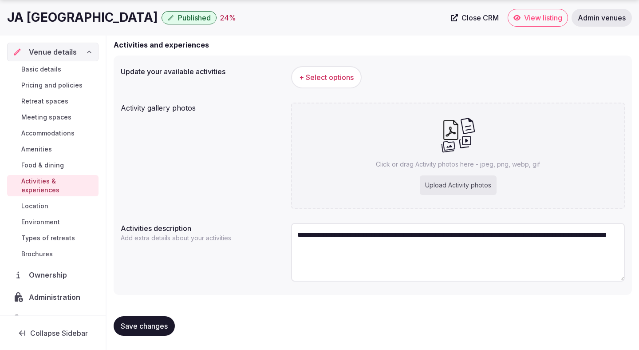
type textarea "**********"
click at [338, 74] on span "+ Select options" at bounding box center [326, 77] width 55 height 10
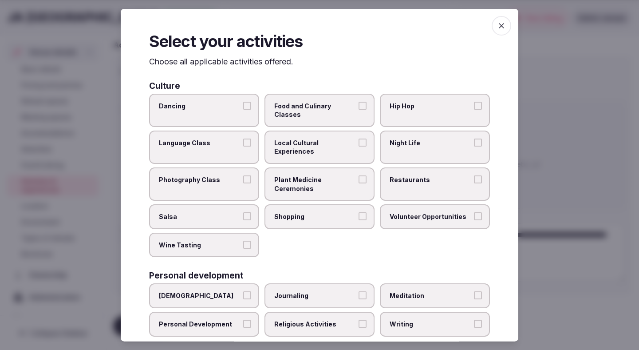
click at [307, 106] on span "Food and Culinary Classes" at bounding box center [315, 109] width 82 height 17
click at [358, 106] on button "Food and Culinary Classes" at bounding box center [362, 105] width 8 height 8
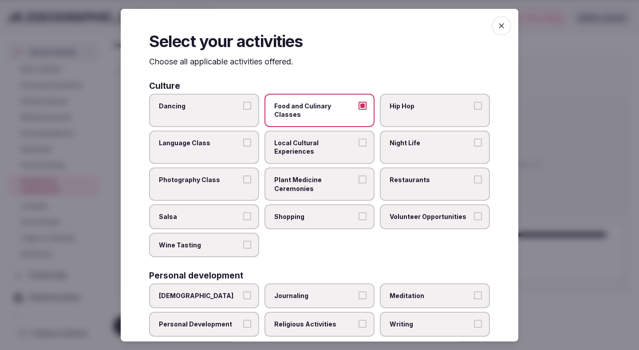
click at [304, 138] on span "Local Cultural Experiences" at bounding box center [315, 146] width 82 height 17
click at [358, 138] on button "Local Cultural Experiences" at bounding box center [362, 142] width 8 height 8
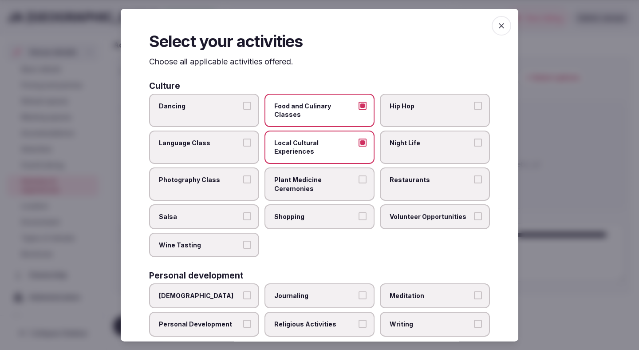
click at [401, 138] on span "Night Life" at bounding box center [430, 142] width 82 height 9
click at [474, 138] on button "Night Life" at bounding box center [478, 142] width 8 height 8
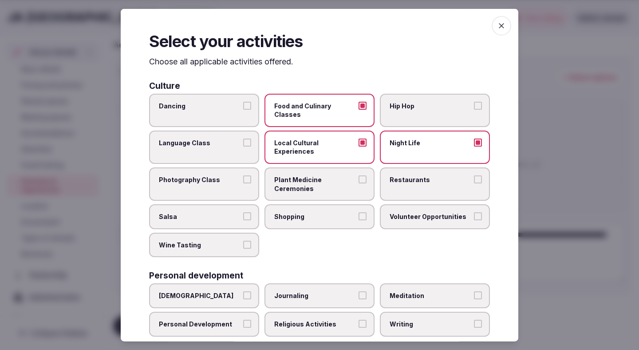
click at [401, 168] on label "Restaurants" at bounding box center [435, 183] width 110 height 33
click at [474, 175] on button "Restaurants" at bounding box center [478, 179] width 8 height 8
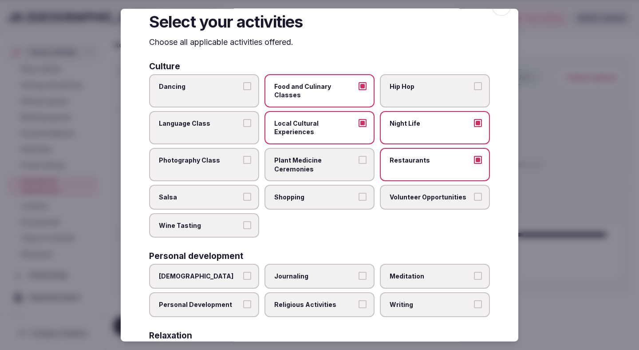
click at [359, 192] on button "Shopping" at bounding box center [362, 196] width 8 height 8
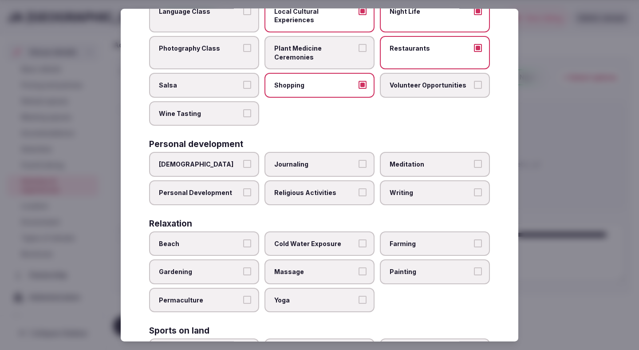
scroll to position [140, 0]
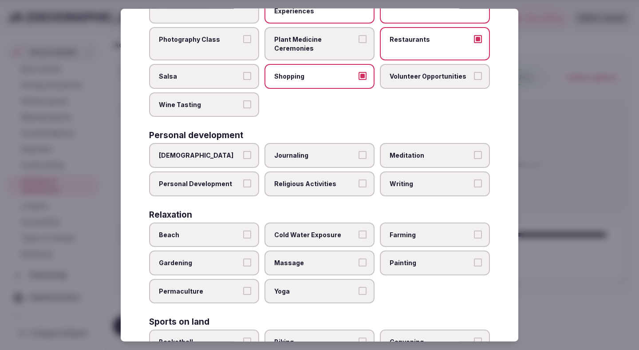
click at [229, 230] on span "Beach" at bounding box center [200, 234] width 82 height 9
click at [243, 230] on button "Beach" at bounding box center [247, 234] width 8 height 8
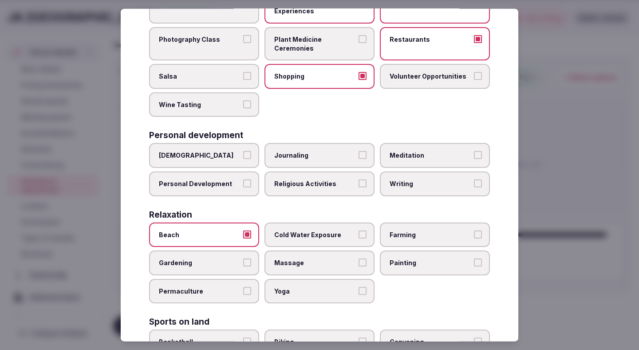
click at [290, 286] on span "Yoga" at bounding box center [315, 290] width 82 height 9
click at [358, 286] on button "Yoga" at bounding box center [362, 290] width 8 height 8
click at [357, 250] on label "Massage" at bounding box center [319, 262] width 110 height 25
click at [358, 258] on button "Massage" at bounding box center [362, 262] width 8 height 8
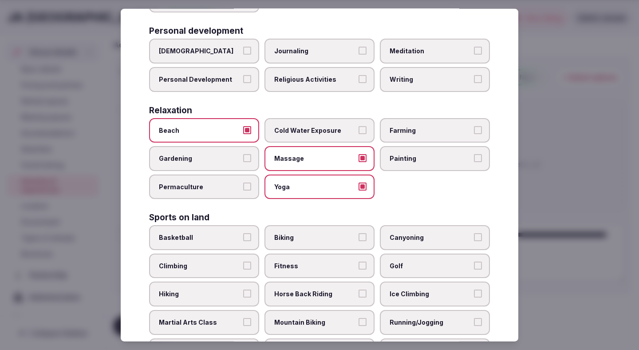
scroll to position [269, 0]
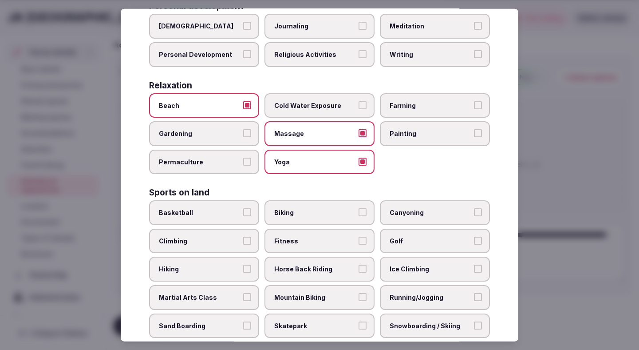
click at [355, 208] on span "Biking" at bounding box center [315, 212] width 82 height 9
click at [358, 208] on button "Biking" at bounding box center [362, 212] width 8 height 8
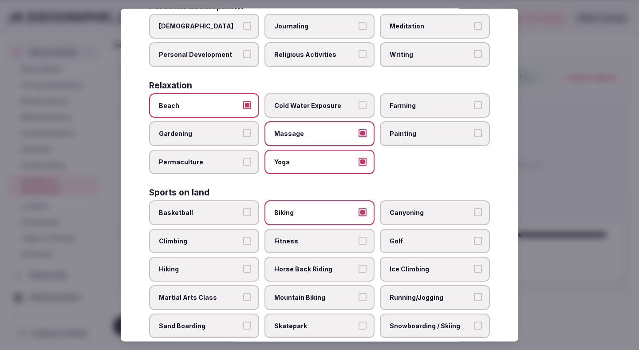
click at [244, 236] on button "Climbing" at bounding box center [247, 240] width 8 height 8
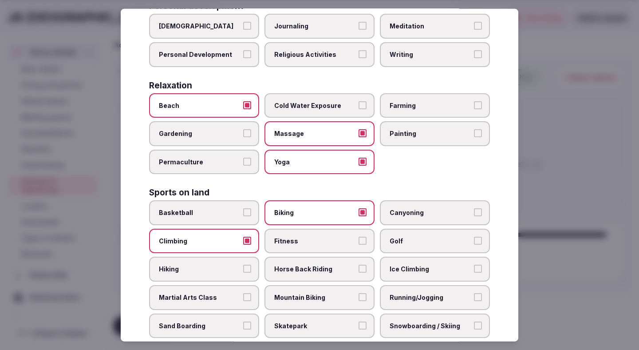
click at [282, 236] on span "Fitness" at bounding box center [315, 240] width 82 height 9
click at [358, 236] on button "Fitness" at bounding box center [362, 240] width 8 height 8
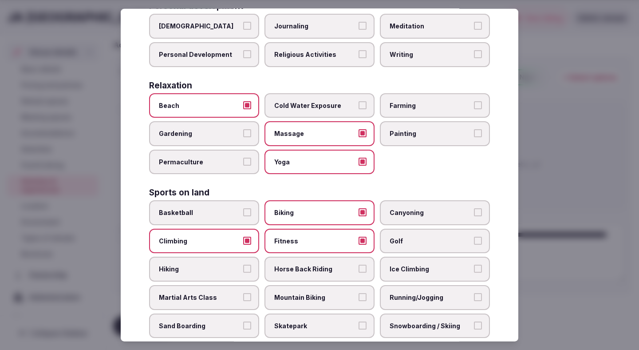
click at [401, 230] on label "Golf" at bounding box center [435, 240] width 110 height 25
click at [474, 236] on button "Golf" at bounding box center [478, 240] width 8 height 8
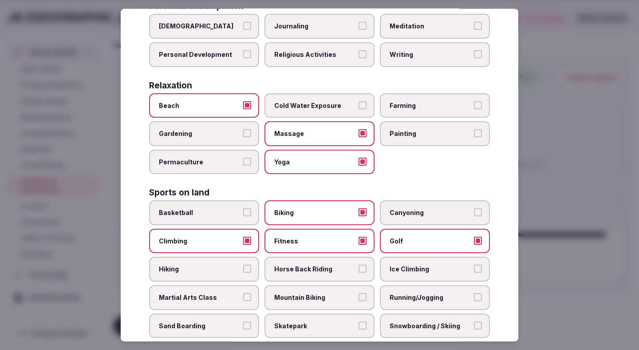
click at [232, 258] on label "Hiking" at bounding box center [204, 268] width 110 height 25
click at [243, 264] on button "Hiking" at bounding box center [247, 268] width 8 height 8
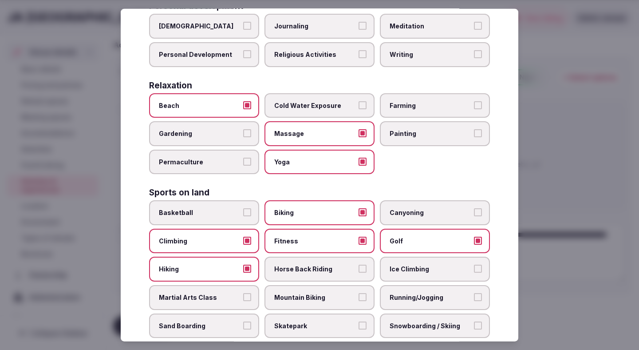
click at [276, 259] on label "Horse Back Riding" at bounding box center [319, 268] width 110 height 25
click at [358, 264] on button "Horse Back Riding" at bounding box center [362, 268] width 8 height 8
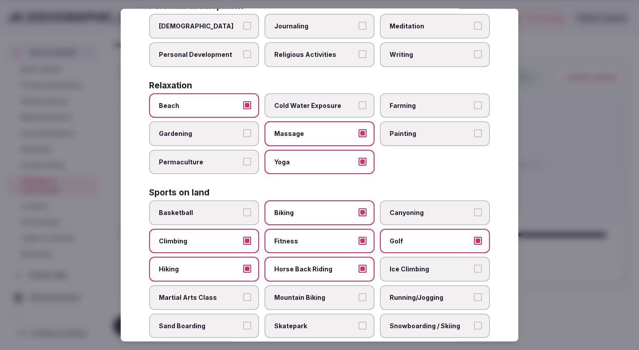
click at [406, 293] on span "Running/Jogging" at bounding box center [430, 297] width 82 height 9
click at [474, 293] on button "Running/Jogging" at bounding box center [478, 297] width 8 height 8
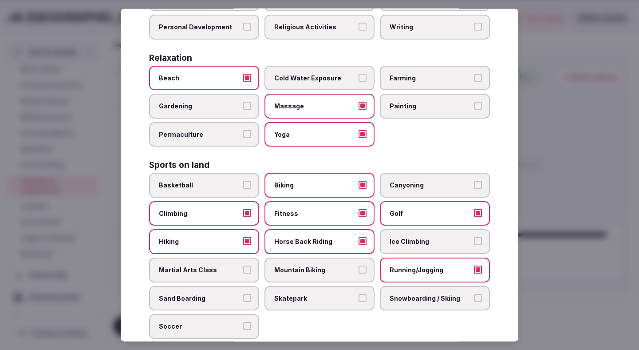
scroll to position [315, 0]
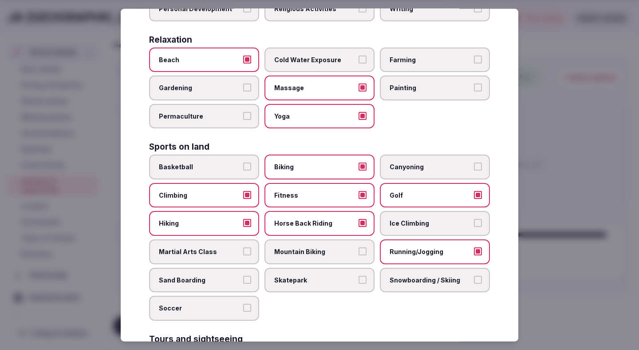
click at [221, 303] on span "Soccer" at bounding box center [200, 307] width 82 height 9
click at [243, 303] on button "Soccer" at bounding box center [247, 307] width 8 height 8
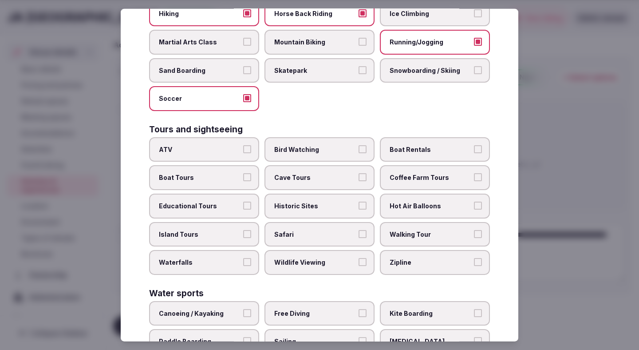
scroll to position [536, 0]
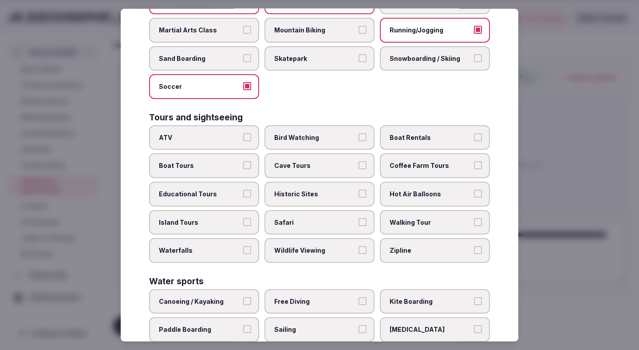
click at [404, 217] on span "Walking Tour" at bounding box center [430, 221] width 82 height 9
click at [474, 217] on button "Walking Tour" at bounding box center [478, 221] width 8 height 8
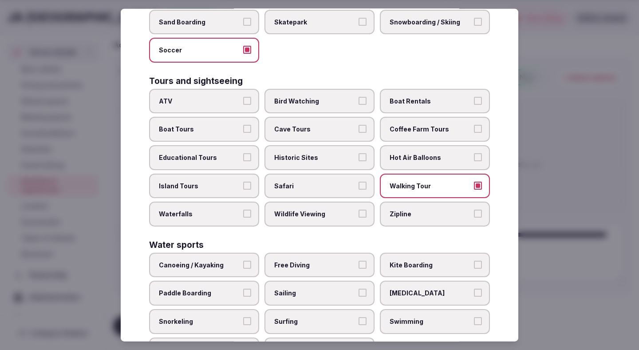
scroll to position [588, 0]
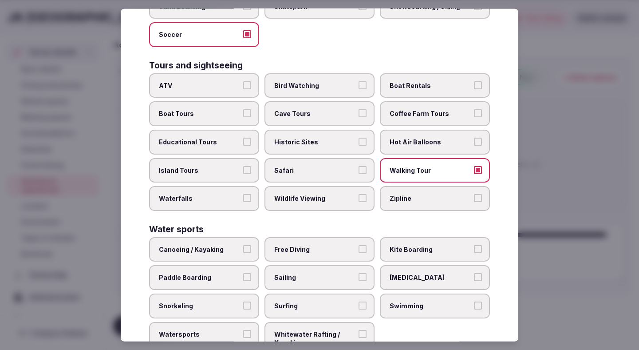
click at [290, 301] on span "Surfing" at bounding box center [315, 305] width 82 height 9
click at [358, 301] on button "Surfing" at bounding box center [362, 305] width 8 height 8
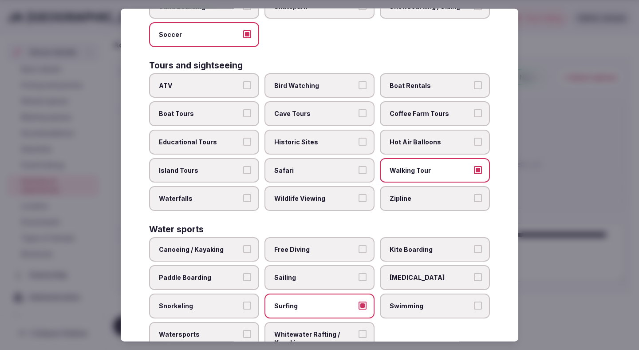
click at [335, 237] on label "Free Diving" at bounding box center [319, 249] width 110 height 25
click at [358, 245] on button "Free Diving" at bounding box center [362, 249] width 8 height 8
click at [397, 301] on span "Swimming" at bounding box center [430, 305] width 82 height 9
click at [474, 301] on button "Swimming" at bounding box center [478, 305] width 8 height 8
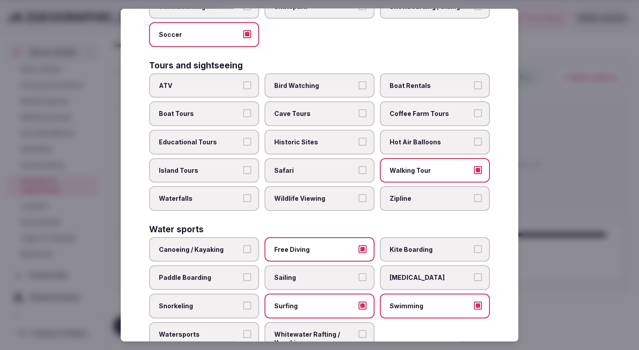
scroll to position [606, 0]
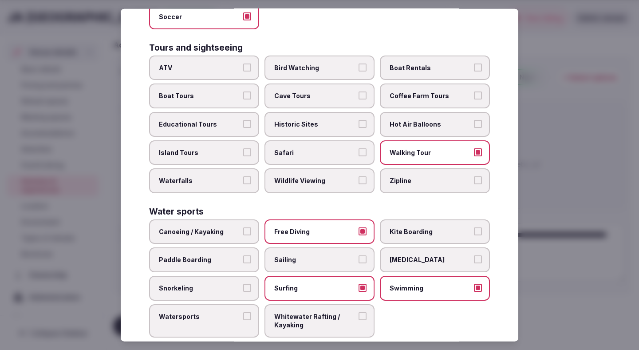
click at [241, 303] on label "Watersports" at bounding box center [204, 319] width 110 height 33
click at [243, 311] on button "Watersports" at bounding box center [247, 315] width 8 height 8
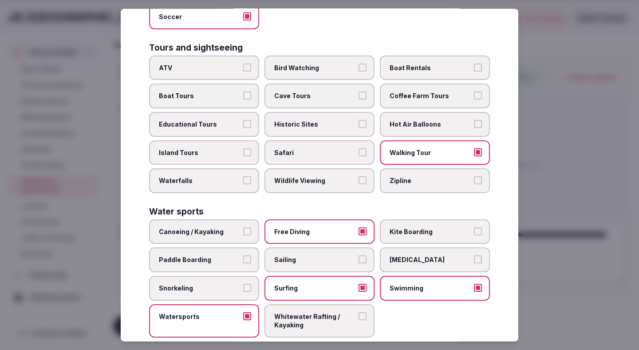
click at [251, 275] on label "Snorkeling" at bounding box center [204, 287] width 110 height 25
click at [251, 283] on button "Snorkeling" at bounding box center [247, 287] width 8 height 8
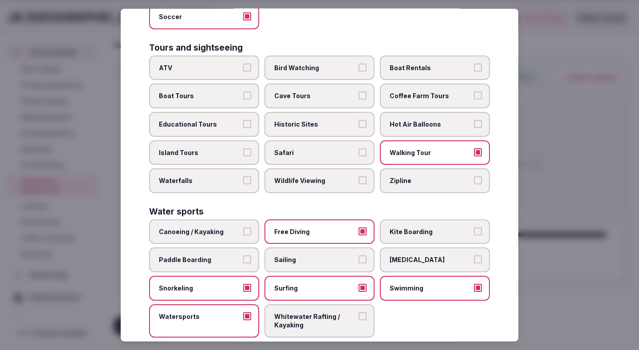
click at [299, 255] on span "Sailing" at bounding box center [315, 259] width 82 height 9
click at [358, 255] on button "Sailing" at bounding box center [362, 259] width 8 height 8
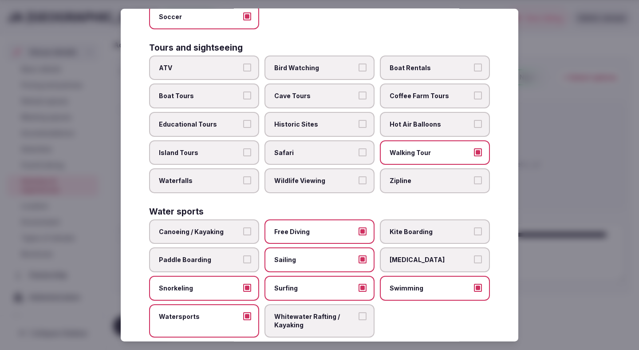
click at [556, 112] on div at bounding box center [319, 175] width 639 height 350
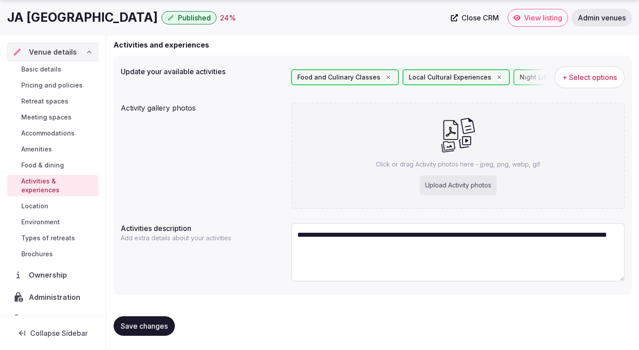
click at [165, 325] on span "Save changes" at bounding box center [144, 325] width 47 height 9
click at [466, 179] on div "Upload Activity photos" at bounding box center [458, 185] width 77 height 20
type input "**********"
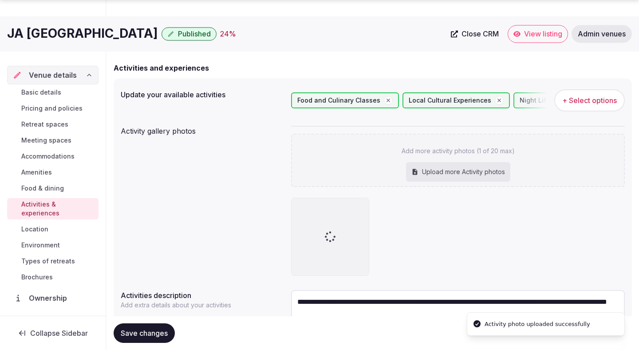
scroll to position [75, 0]
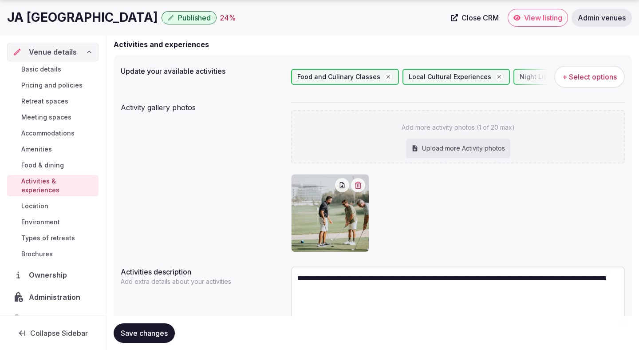
click at [455, 149] on div "Upload more Activity photos" at bounding box center [458, 148] width 104 height 20
type input "**********"
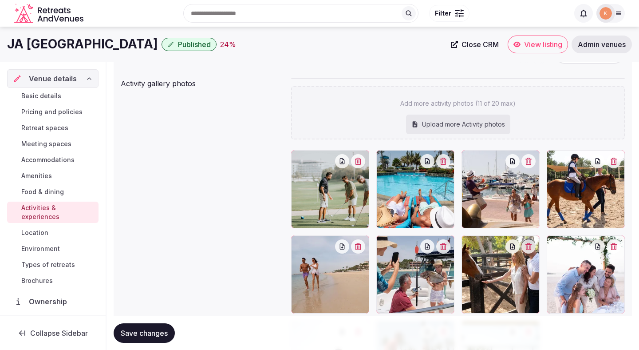
scroll to position [94, 0]
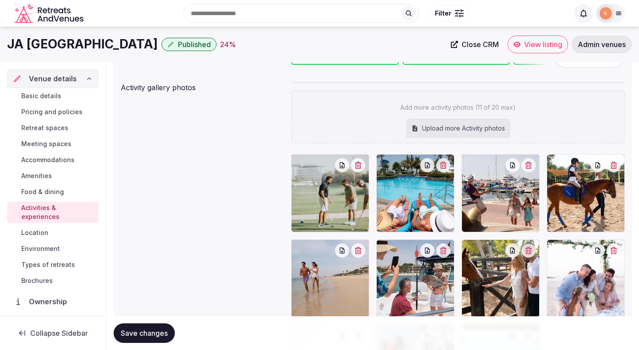
click at [485, 122] on div "Upload more Activity photos" at bounding box center [458, 128] width 104 height 20
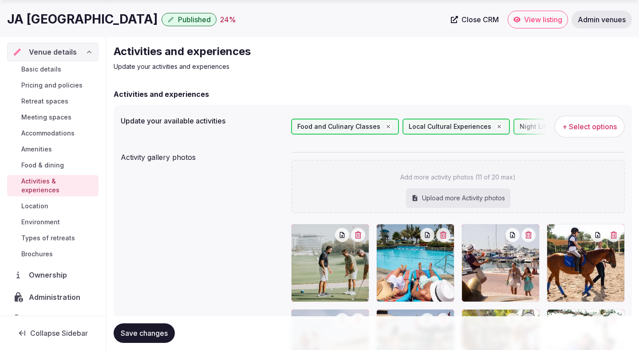
scroll to position [55, 0]
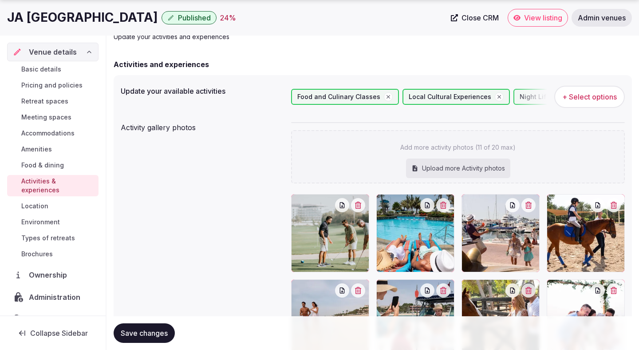
click at [160, 330] on span "Save changes" at bounding box center [144, 332] width 47 height 9
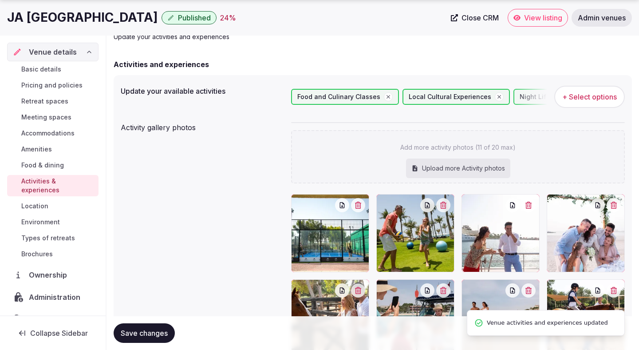
click at [144, 340] on button "Save changes" at bounding box center [144, 333] width 61 height 20
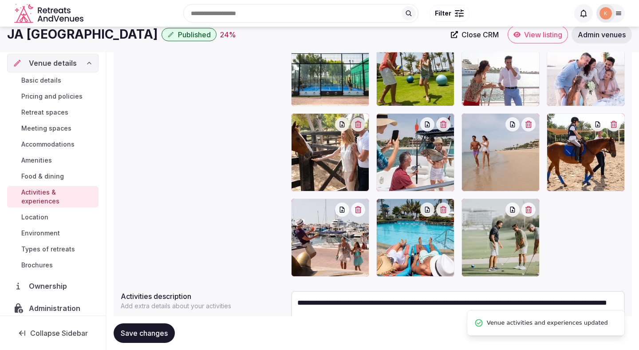
scroll to position [211, 0]
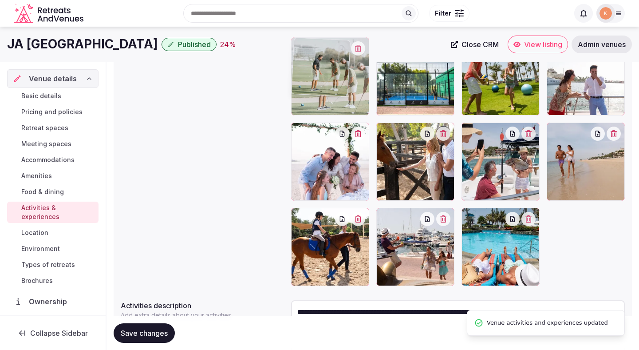
drag, startPoint x: 501, startPoint y: 236, endPoint x: 338, endPoint y: 108, distance: 207.5
click at [338, 108] on body "Search Popular Destinations Toscana, Italy Riviera Maya, Mexico Indonesia, Bali…" at bounding box center [319, 108] width 639 height 638
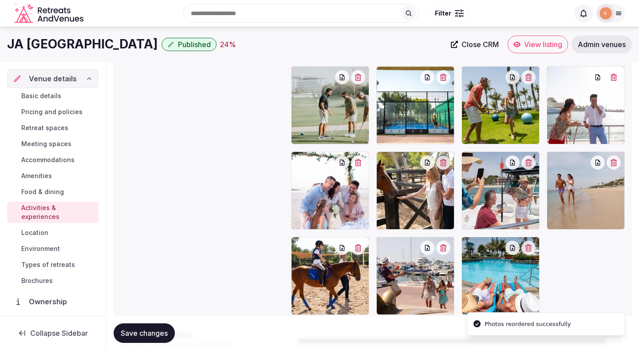
scroll to position [165, 0]
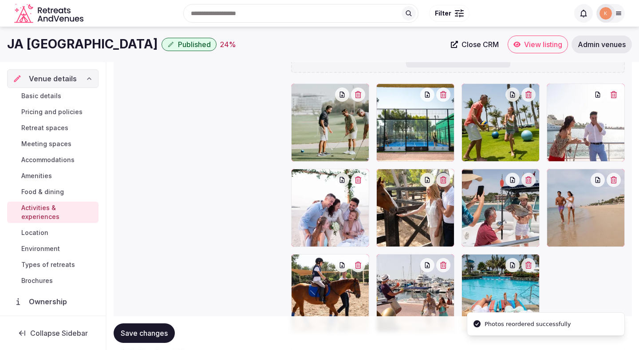
click at [141, 328] on span "Save changes" at bounding box center [144, 332] width 47 height 9
click at [141, 325] on button "Save changes" at bounding box center [144, 333] width 61 height 20
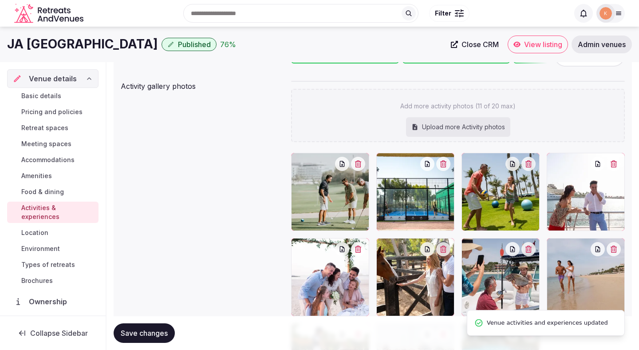
scroll to position [83, 0]
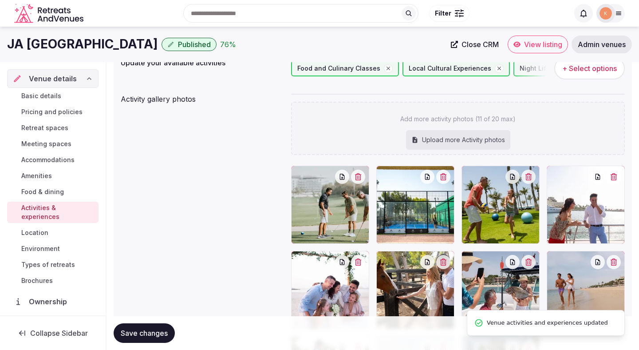
click at [43, 228] on span "Location" at bounding box center [34, 232] width 27 height 9
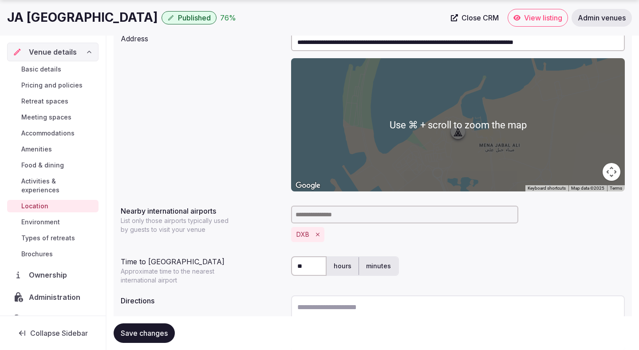
scroll to position [179, 0]
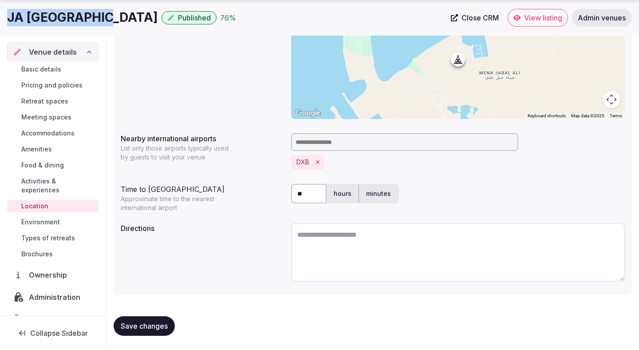
drag, startPoint x: 99, startPoint y: 21, endPoint x: 5, endPoint y: 14, distance: 94.7
click at [5, 15] on div "JA Beach Hotel Published 76 % Close CRM View listing Admin venues" at bounding box center [319, 18] width 639 height 18
copy h1 "JA Beach Hotel"
click at [316, 238] on textarea at bounding box center [458, 252] width 334 height 59
paste textarea "**********"
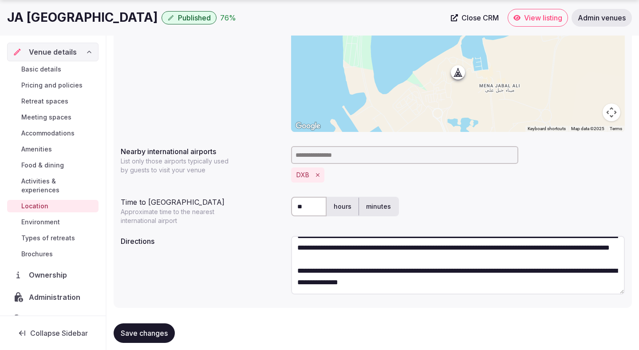
scroll to position [35, 0]
click at [367, 267] on textarea "**********" at bounding box center [458, 265] width 334 height 59
drag, startPoint x: 484, startPoint y: 270, endPoint x: 244, endPoint y: 259, distance: 240.2
click at [244, 259] on div "**********" at bounding box center [373, 266] width 504 height 68
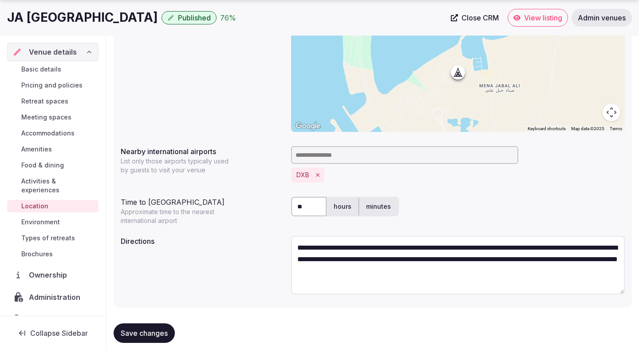
type textarea "**********"
drag, startPoint x: 380, startPoint y: 258, endPoint x: 388, endPoint y: 259, distance: 8.0
click at [388, 259] on textarea "**********" at bounding box center [458, 265] width 334 height 59
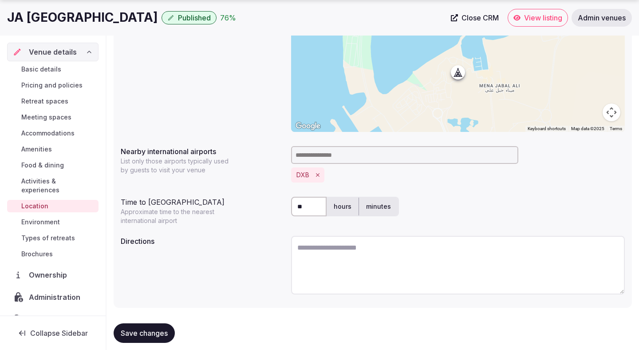
scroll to position [0, 0]
paste textarea "**********"
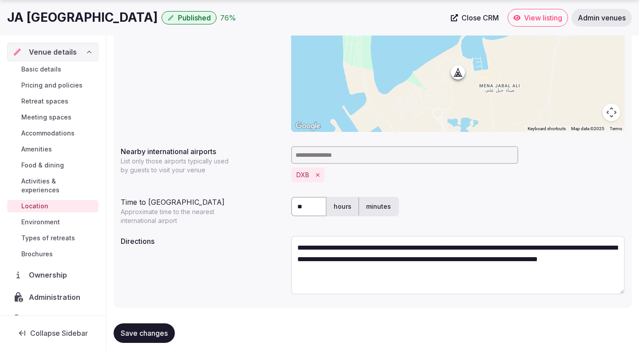
scroll to position [171, 0]
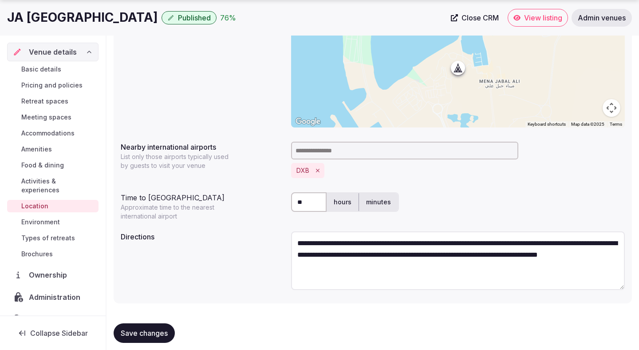
type textarea "**********"
click at [312, 200] on input "**" at bounding box center [308, 202] width 35 height 20
type input "**"
click at [253, 278] on div "**********" at bounding box center [373, 262] width 504 height 68
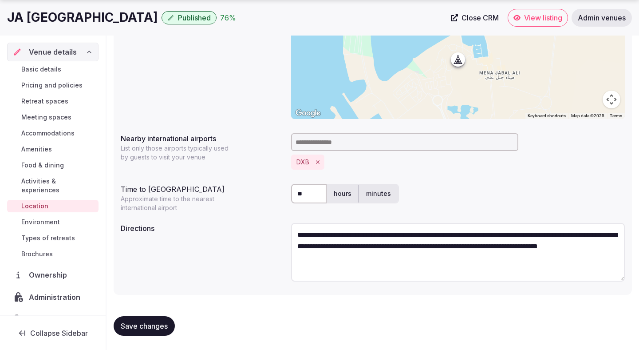
click at [167, 322] on span "Save changes" at bounding box center [144, 325] width 47 height 9
click at [164, 324] on span "Save changes" at bounding box center [144, 325] width 47 height 9
click at [155, 327] on span "Save changes" at bounding box center [144, 325] width 47 height 9
click at [59, 217] on span "Environment" at bounding box center [40, 221] width 39 height 9
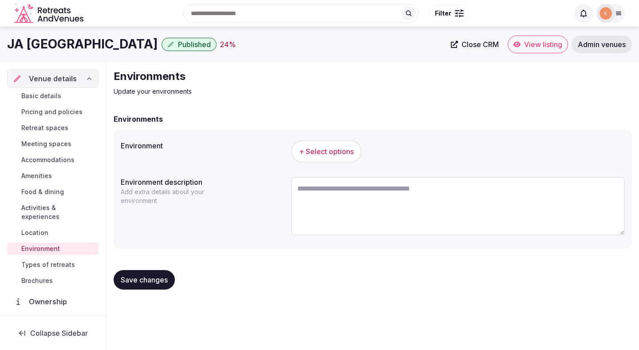
click at [315, 154] on span "+ Select options" at bounding box center [326, 151] width 55 height 10
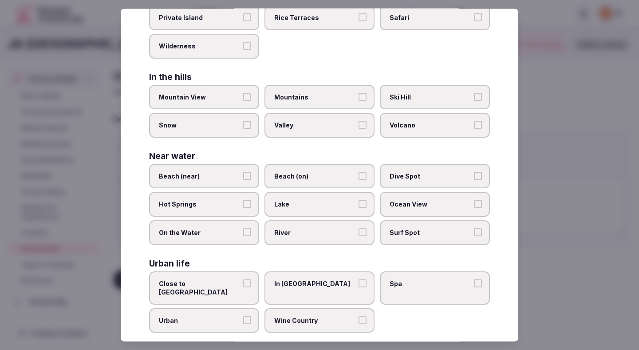
scroll to position [177, 0]
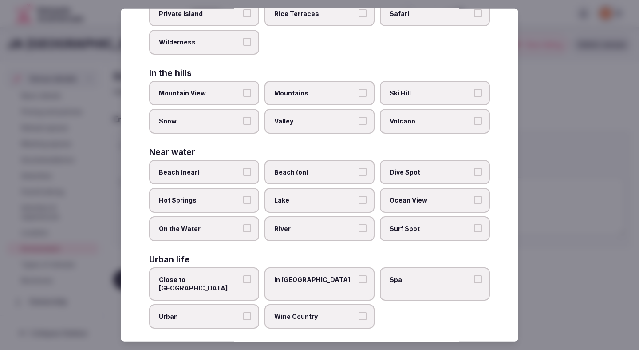
click at [226, 280] on span "Close to [GEOGRAPHIC_DATA]" at bounding box center [200, 283] width 82 height 17
click at [243, 280] on button "Close to [GEOGRAPHIC_DATA]" at bounding box center [247, 279] width 8 height 8
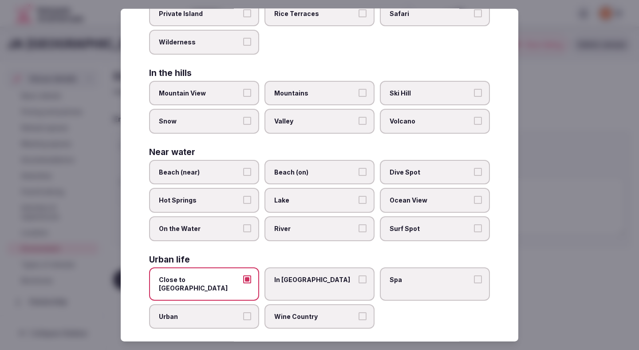
click at [247, 171] on button "Beach (near)" at bounding box center [247, 171] width 8 height 8
click at [233, 274] on label "Close to [GEOGRAPHIC_DATA]" at bounding box center [204, 283] width 110 height 33
click at [243, 275] on button "Close to [GEOGRAPHIC_DATA]" at bounding box center [247, 279] width 8 height 8
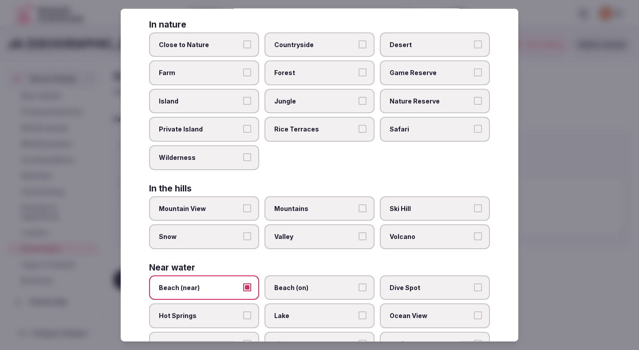
scroll to position [0, 0]
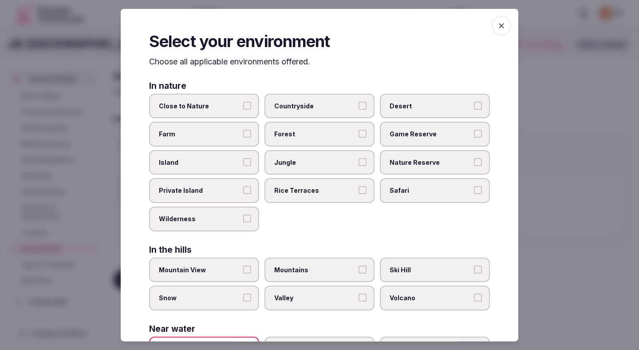
click at [501, 27] on icon "button" at bounding box center [501, 25] width 9 height 9
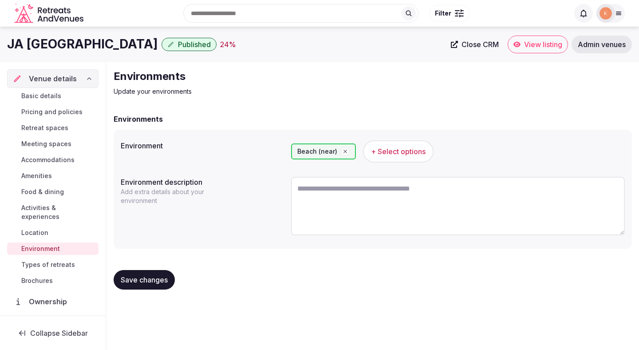
click at [346, 207] on textarea at bounding box center [458, 206] width 334 height 59
paste textarea "**********"
drag, startPoint x: 337, startPoint y: 210, endPoint x: 287, endPoint y: 185, distance: 54.9
click at [287, 185] on div "**********" at bounding box center [373, 207] width 504 height 68
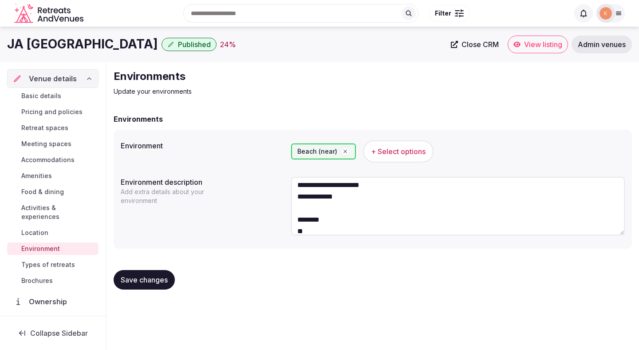
scroll to position [14, 0]
drag, startPoint x: 348, startPoint y: 200, endPoint x: 283, endPoint y: 200, distance: 65.2
click at [283, 200] on div "**********" at bounding box center [373, 207] width 504 height 68
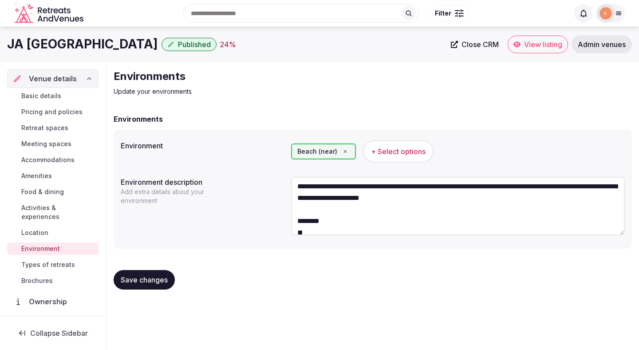
scroll to position [9, 0]
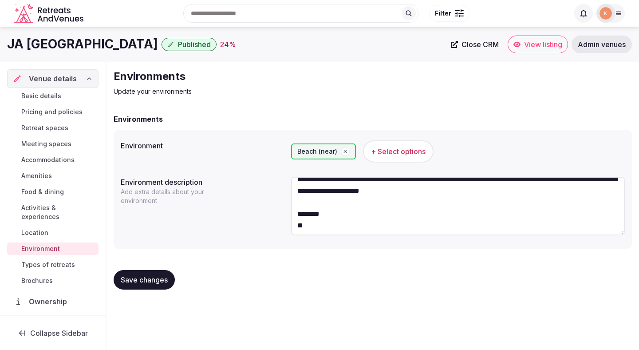
drag, startPoint x: 313, startPoint y: 226, endPoint x: 297, endPoint y: 214, distance: 19.6
click at [297, 214] on textarea "**********" at bounding box center [458, 206] width 334 height 59
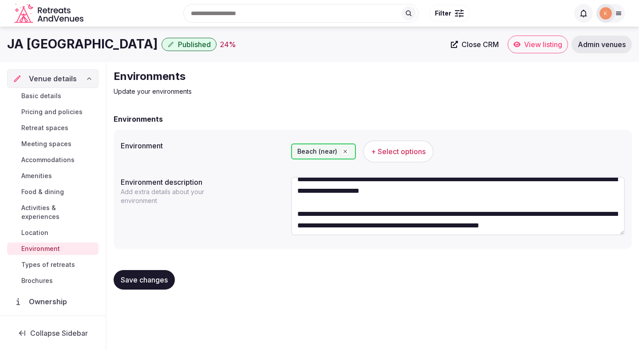
click at [300, 213] on textarea "**********" at bounding box center [458, 206] width 334 height 59
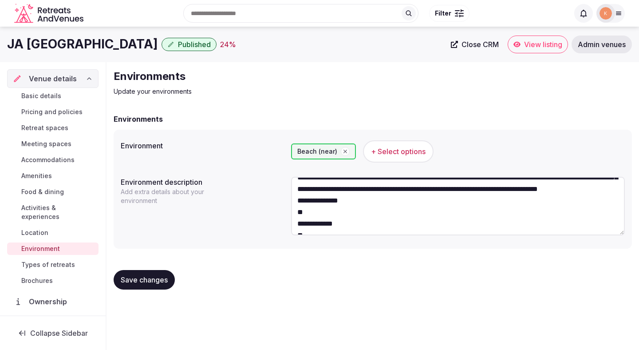
scroll to position [46, 0]
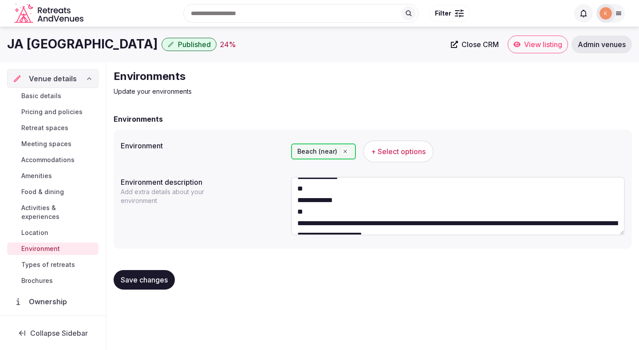
drag, startPoint x: 332, startPoint y: 220, endPoint x: 295, endPoint y: 192, distance: 46.2
click at [295, 192] on textarea "**********" at bounding box center [458, 206] width 334 height 59
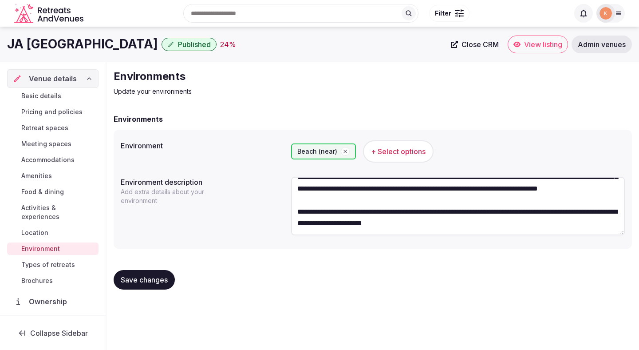
scroll to position [29, 0]
click at [299, 219] on textarea "**********" at bounding box center [458, 206] width 334 height 59
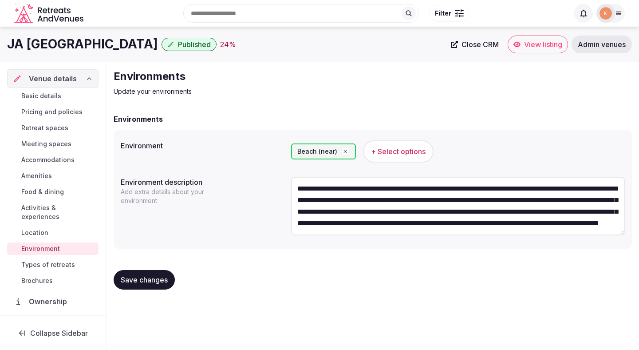
scroll to position [23, 0]
type textarea "**********"
click at [143, 275] on button "Save changes" at bounding box center [144, 280] width 61 height 20
click at [147, 283] on span "Save changes" at bounding box center [144, 279] width 47 height 9
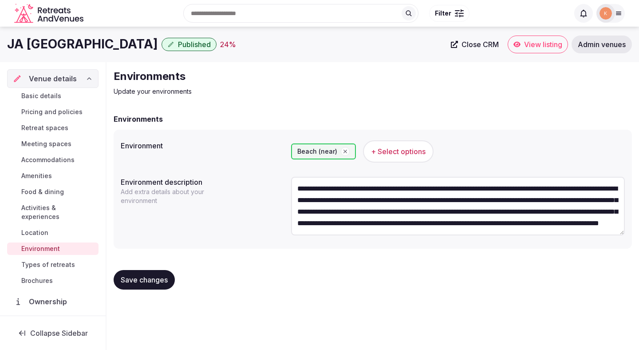
click at [150, 286] on button "Save changes" at bounding box center [144, 280] width 61 height 20
click at [56, 260] on span "Types of retreats" at bounding box center [48, 264] width 54 height 9
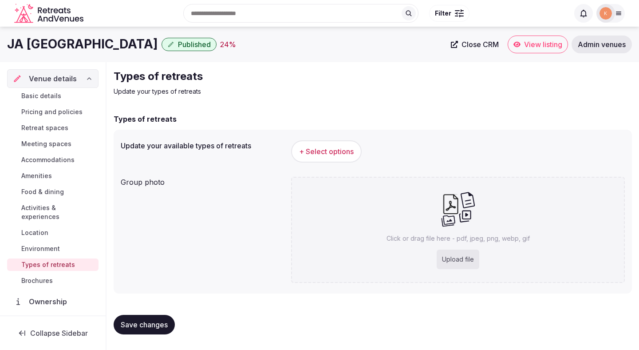
click at [341, 149] on span "+ Select options" at bounding box center [326, 151] width 55 height 10
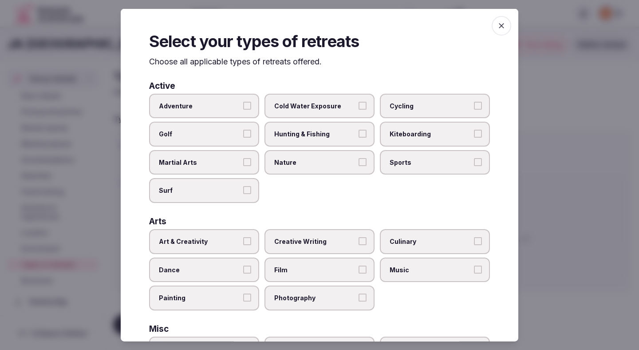
click at [237, 102] on span "Adventure" at bounding box center [200, 105] width 82 height 9
click at [243, 102] on button "Adventure" at bounding box center [247, 105] width 8 height 8
click at [398, 102] on span "Cycling" at bounding box center [430, 105] width 82 height 9
click at [474, 102] on button "Cycling" at bounding box center [478, 105] width 8 height 8
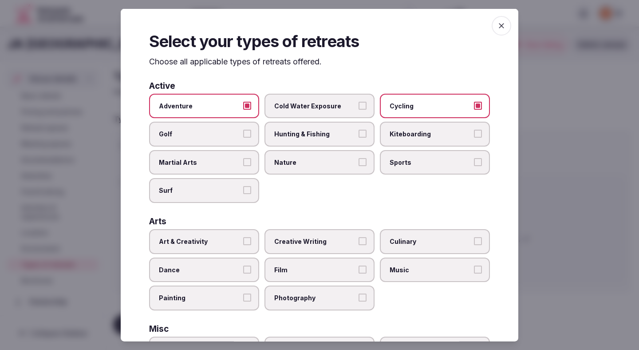
click at [225, 137] on span "Golf" at bounding box center [200, 134] width 82 height 9
click at [243, 137] on button "Golf" at bounding box center [247, 134] width 8 height 8
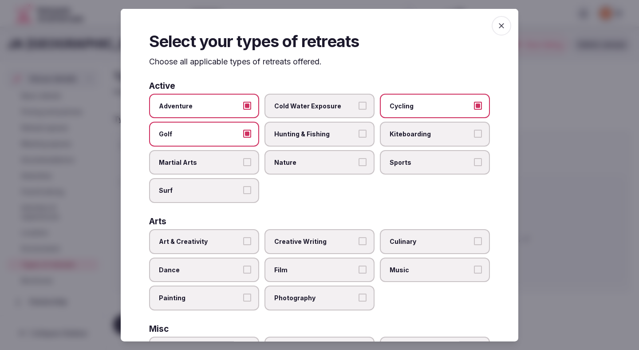
click at [320, 133] on span "Hunting & Fishing" at bounding box center [315, 134] width 82 height 9
click at [358, 133] on button "Hunting & Fishing" at bounding box center [362, 134] width 8 height 8
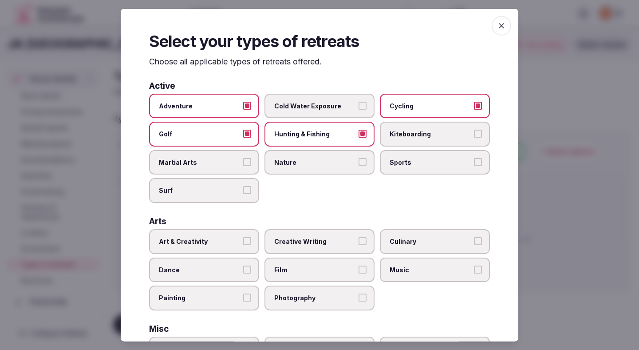
click at [221, 202] on label "Surf" at bounding box center [204, 190] width 110 height 25
click at [243, 194] on button "Surf" at bounding box center [247, 190] width 8 height 8
click at [355, 164] on span "Nature" at bounding box center [315, 161] width 82 height 9
click at [358, 164] on button "Nature" at bounding box center [362, 161] width 8 height 8
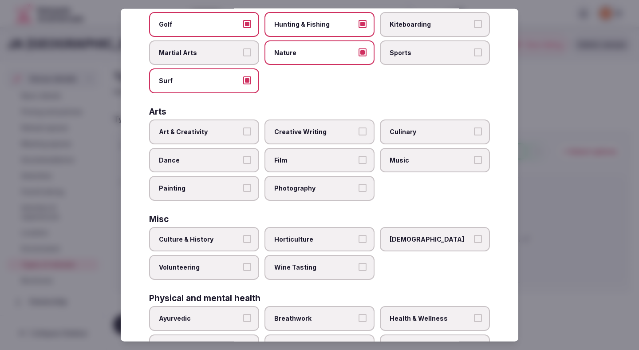
scroll to position [196, 0]
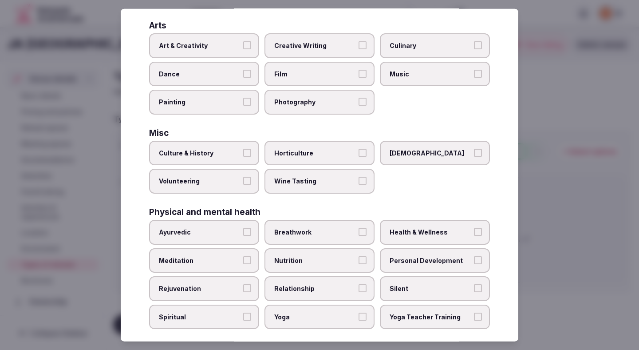
click at [227, 156] on span "Culture & History" at bounding box center [200, 152] width 82 height 9
click at [243, 156] on button "Culture & History" at bounding box center [247, 152] width 8 height 8
click at [297, 185] on span "Wine Tasting" at bounding box center [315, 181] width 82 height 9
click at [358, 185] on button "Wine Tasting" at bounding box center [362, 181] width 8 height 8
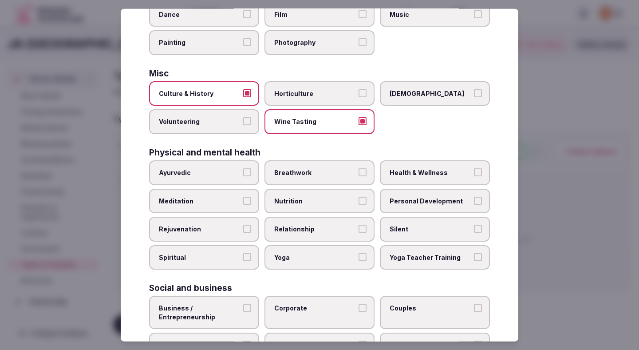
scroll to position [258, 0]
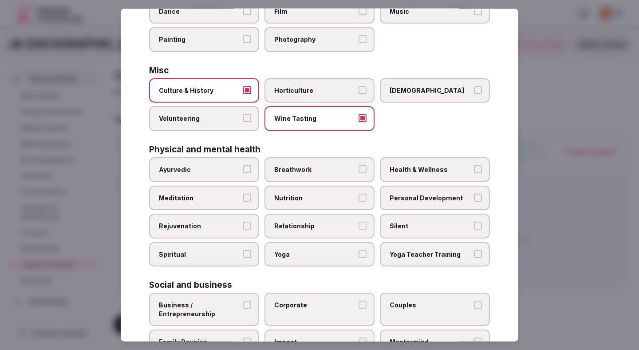
click at [404, 169] on span "Health & Wellness" at bounding box center [430, 169] width 82 height 9
click at [474, 169] on button "Health & Wellness" at bounding box center [478, 169] width 8 height 8
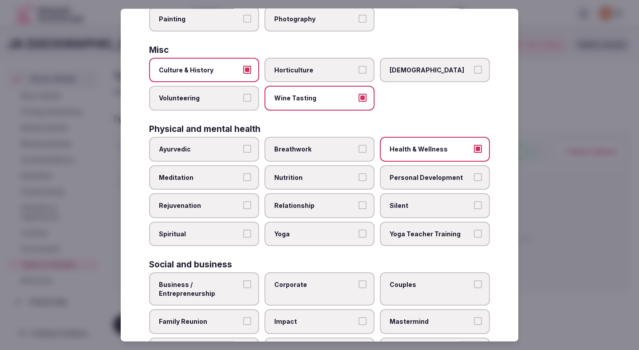
scroll to position [289, 0]
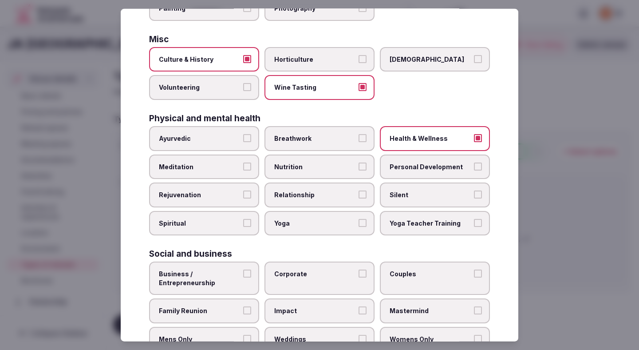
click at [339, 199] on label "Relationship" at bounding box center [319, 194] width 110 height 25
click at [358, 198] on button "Relationship" at bounding box center [362, 194] width 8 height 8
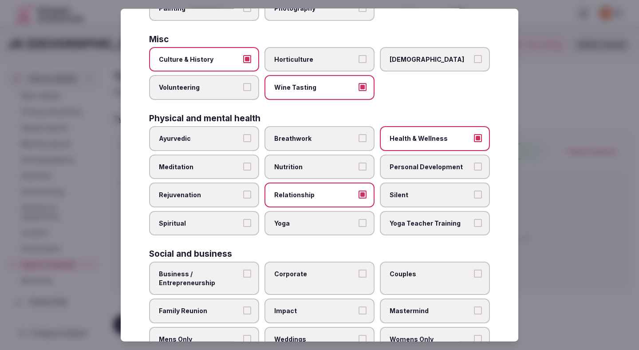
click at [339, 200] on label "Relationship" at bounding box center [319, 194] width 110 height 25
click at [358, 198] on button "Relationship" at bounding box center [362, 194] width 8 height 8
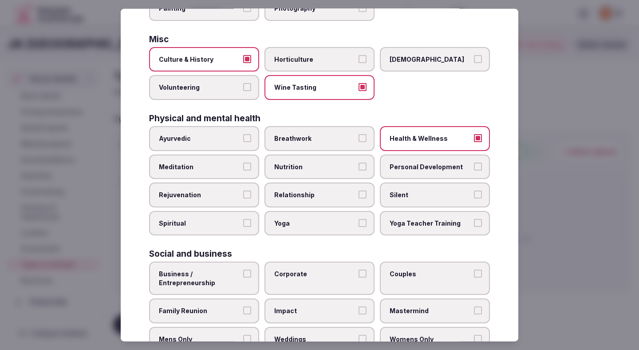
click at [339, 200] on label "Relationship" at bounding box center [319, 194] width 110 height 25
click at [358, 198] on button "Relationship" at bounding box center [362, 194] width 8 height 8
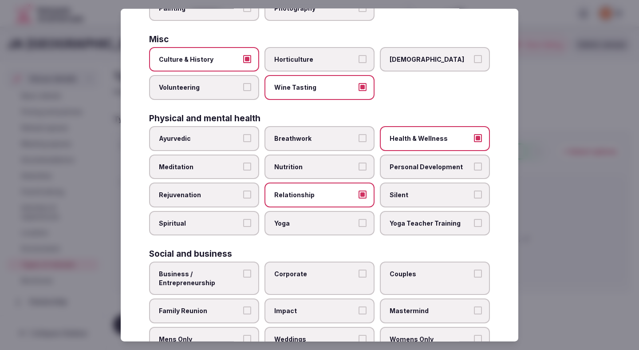
click at [325, 228] on label "Yoga" at bounding box center [319, 222] width 110 height 25
click at [358, 226] on button "Yoga" at bounding box center [362, 222] width 8 height 8
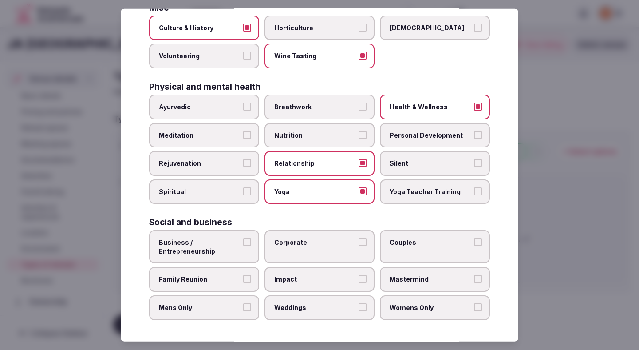
click at [218, 247] on span "Business / Entrepreneurship" at bounding box center [200, 246] width 82 height 17
click at [243, 246] on button "Business / Entrepreneurship" at bounding box center [247, 242] width 8 height 8
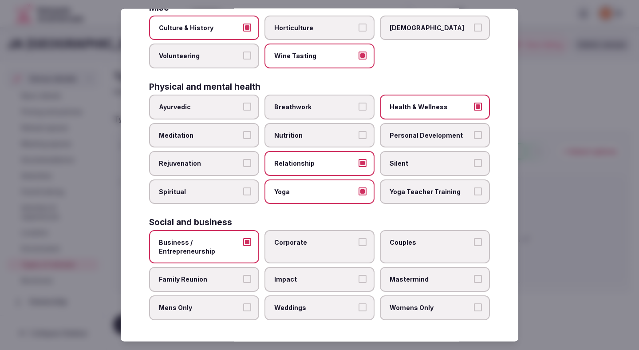
click at [344, 240] on span "Corporate" at bounding box center [315, 242] width 82 height 9
click at [358, 240] on button "Corporate" at bounding box center [362, 242] width 8 height 8
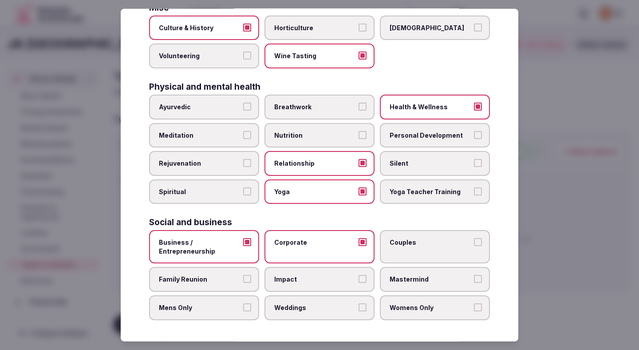
click at [448, 240] on span "Couples" at bounding box center [430, 242] width 82 height 9
click at [474, 240] on button "Couples" at bounding box center [478, 242] width 8 height 8
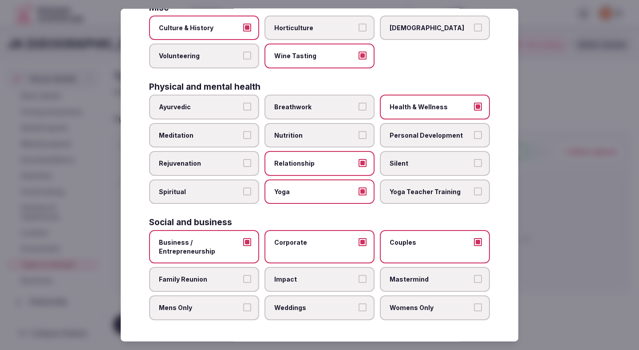
click at [231, 286] on label "Family Reunion" at bounding box center [204, 279] width 110 height 25
click at [243, 283] on button "Family Reunion" at bounding box center [247, 279] width 8 height 8
click at [303, 285] on label "Impact" at bounding box center [319, 279] width 110 height 25
click at [358, 283] on button "Impact" at bounding box center [362, 279] width 8 height 8
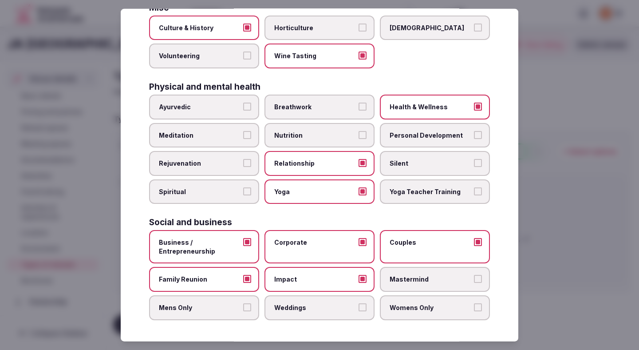
click at [306, 285] on label "Impact" at bounding box center [319, 279] width 110 height 25
click at [358, 283] on button "Impact" at bounding box center [362, 279] width 8 height 8
click at [435, 279] on span "Mastermind" at bounding box center [430, 279] width 82 height 9
click at [474, 279] on button "Mastermind" at bounding box center [478, 279] width 8 height 8
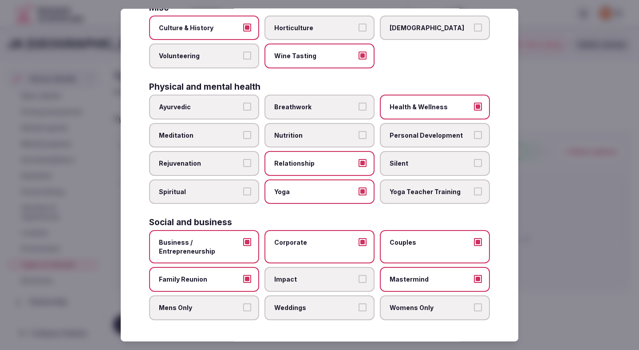
click at [424, 303] on span "Womens Only" at bounding box center [430, 307] width 82 height 9
click at [474, 303] on button "Womens Only" at bounding box center [478, 307] width 8 height 8
click at [339, 307] on span "Weddings" at bounding box center [315, 307] width 82 height 9
click at [358, 307] on button "Weddings" at bounding box center [362, 307] width 8 height 8
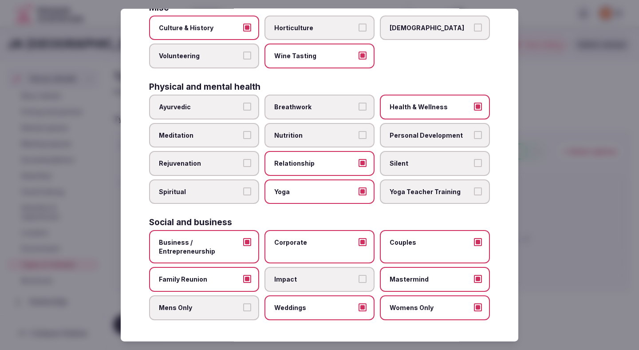
click at [213, 309] on span "Mens Only" at bounding box center [200, 307] width 82 height 9
click at [243, 309] on button "Mens Only" at bounding box center [247, 307] width 8 height 8
click at [440, 279] on span "Mastermind" at bounding box center [430, 279] width 82 height 9
click at [474, 279] on button "Mastermind" at bounding box center [478, 279] width 8 height 8
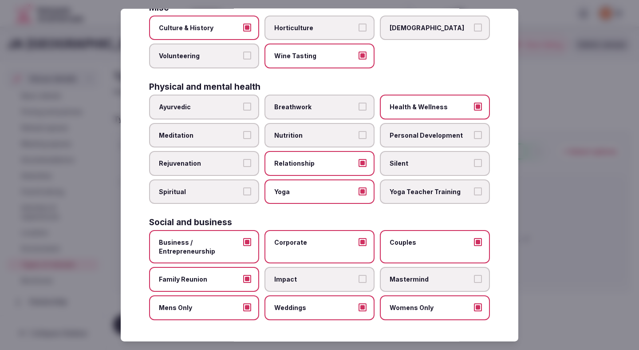
click at [449, 280] on span "Mastermind" at bounding box center [430, 279] width 82 height 9
click at [474, 280] on button "Mastermind" at bounding box center [478, 279] width 8 height 8
click at [585, 190] on div at bounding box center [319, 175] width 639 height 350
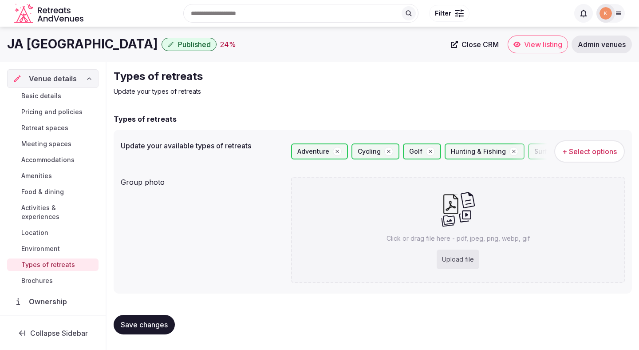
click at [161, 323] on span "Save changes" at bounding box center [144, 324] width 47 height 9
click at [471, 258] on div "Upload file" at bounding box center [457, 259] width 43 height 20
type input "**********"
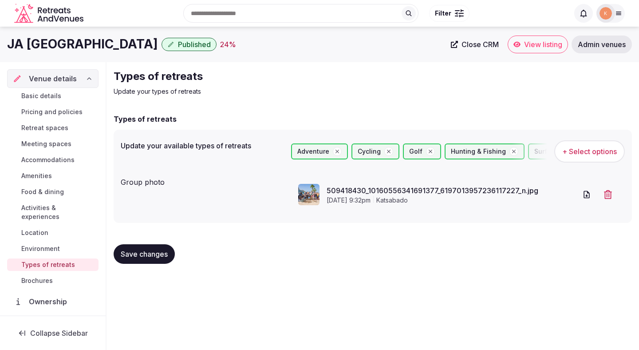
click at [164, 259] on button "Save changes" at bounding box center [144, 254] width 61 height 20
click at [46, 96] on span "Basic details" at bounding box center [41, 95] width 40 height 9
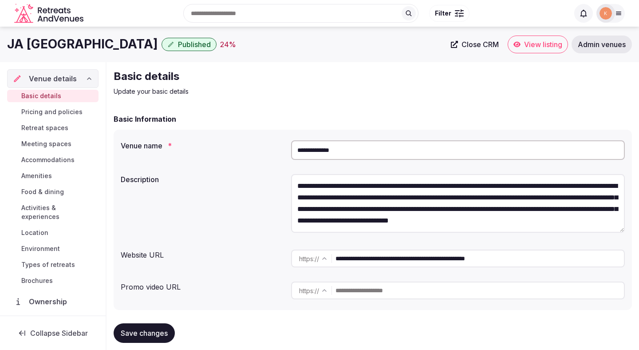
click at [48, 114] on span "Pricing and policies" at bounding box center [51, 111] width 61 height 9
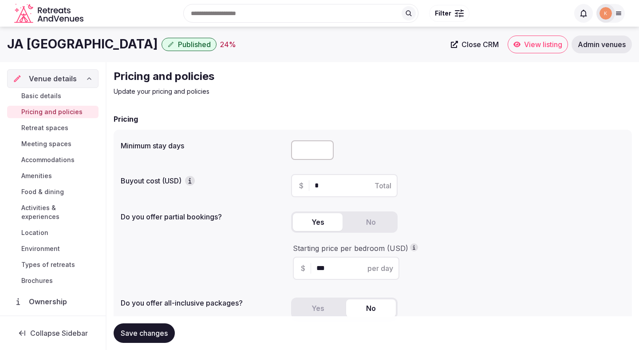
click at [50, 129] on span "Retreat spaces" at bounding box center [44, 127] width 47 height 9
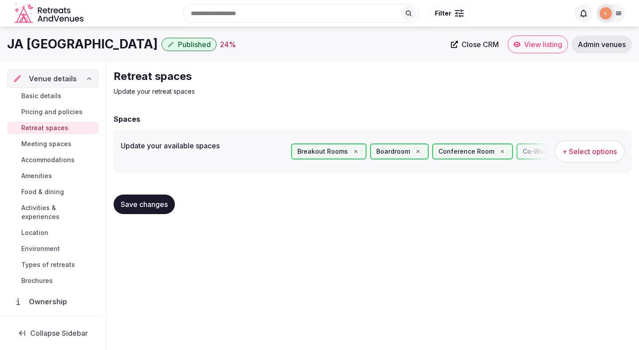
click at [51, 146] on span "Meeting spaces" at bounding box center [46, 143] width 50 height 9
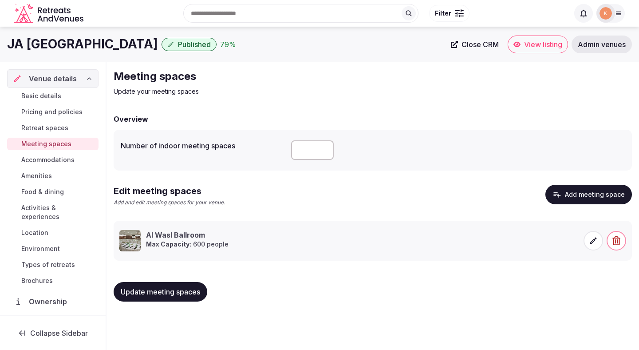
click at [51, 159] on span "Accommodations" at bounding box center [47, 159] width 53 height 9
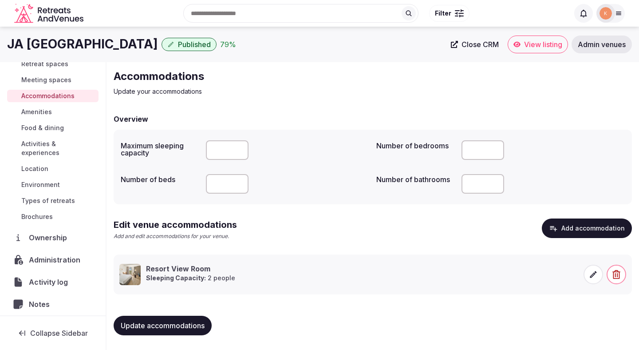
scroll to position [68, 0]
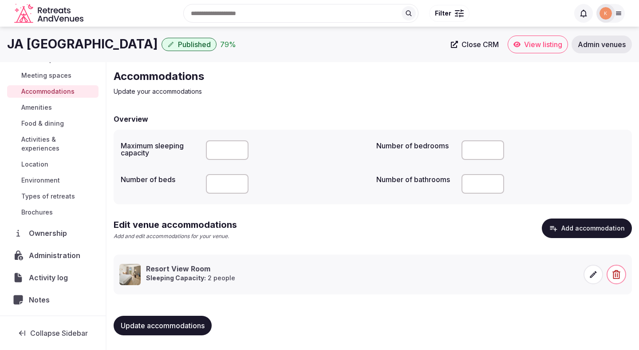
click at [44, 106] on span "Amenities" at bounding box center [36, 107] width 31 height 9
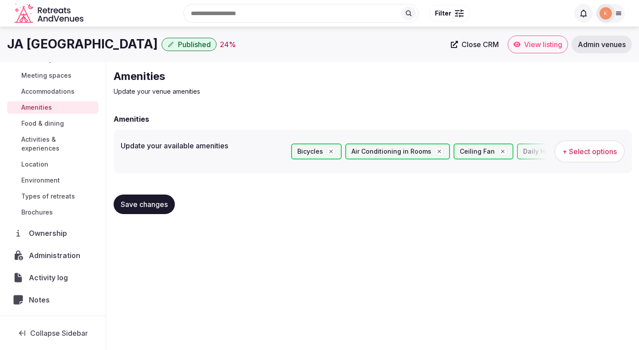
click at [45, 125] on span "Food & dining" at bounding box center [42, 123] width 43 height 9
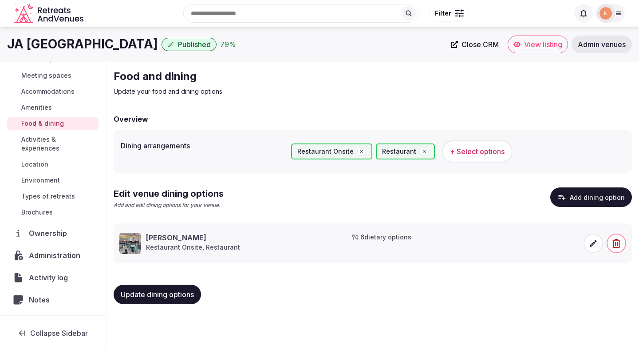
click at [165, 297] on span "Update dining options" at bounding box center [157, 294] width 73 height 9
click at [519, 45] on icon at bounding box center [516, 44] width 7 height 5
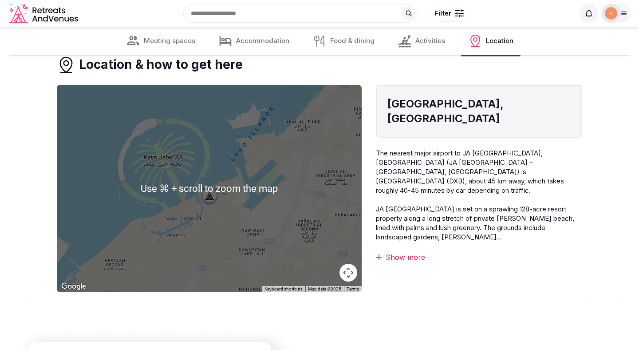
scroll to position [2287, 0]
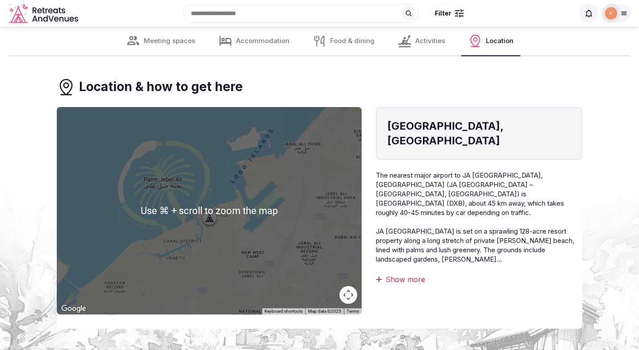
click at [399, 274] on div "Show more" at bounding box center [479, 279] width 206 height 10
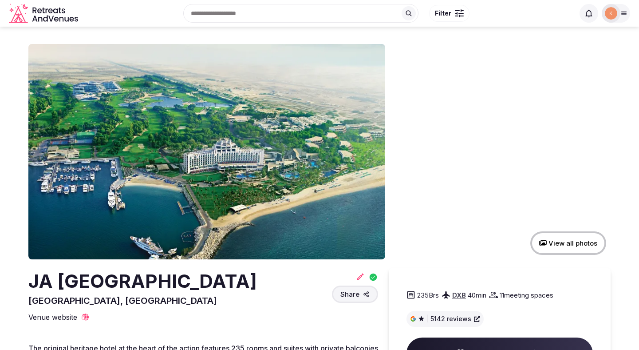
scroll to position [0, 0]
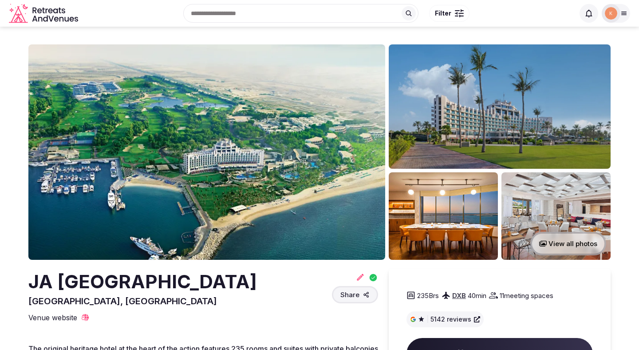
click at [614, 10] on img at bounding box center [611, 13] width 12 height 12
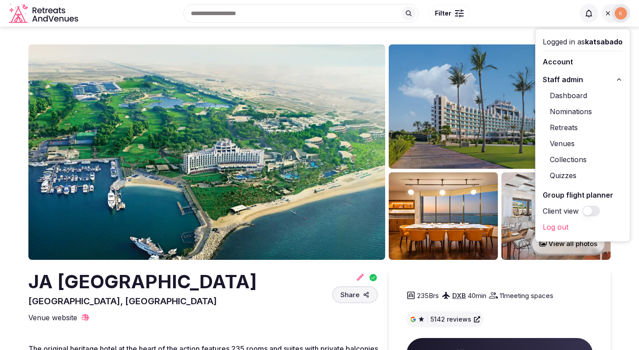
click at [566, 144] on link "Venues" at bounding box center [582, 143] width 80 height 14
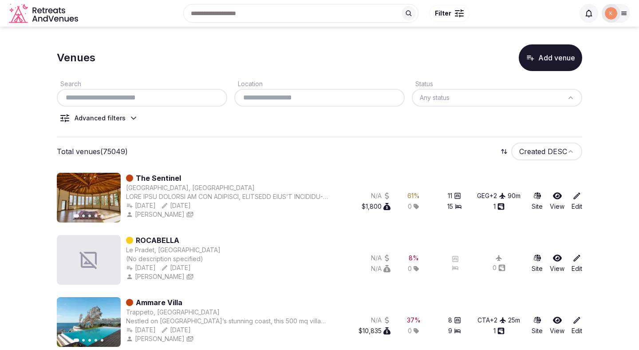
click at [201, 100] on input "text" at bounding box center [141, 97] width 163 height 11
paste input "**********"
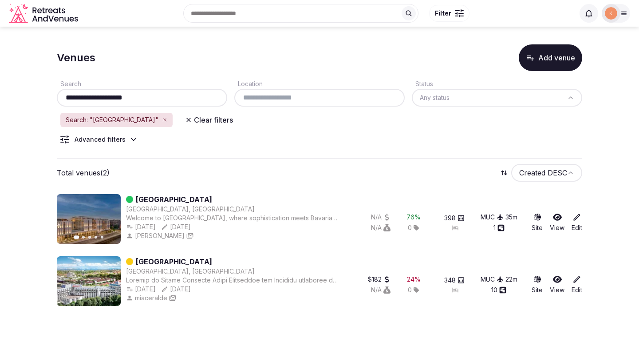
type input "**********"
click at [207, 200] on link "[GEOGRAPHIC_DATA]" at bounding box center [174, 199] width 76 height 11
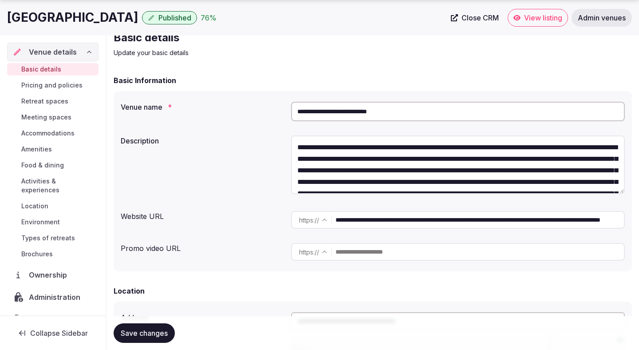
scroll to position [39, 0]
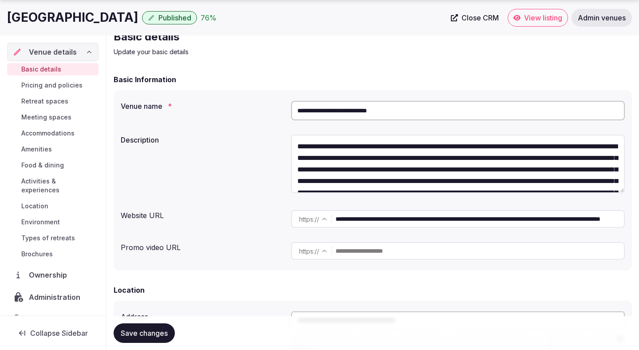
click at [405, 222] on input "**********" at bounding box center [479, 219] width 288 height 18
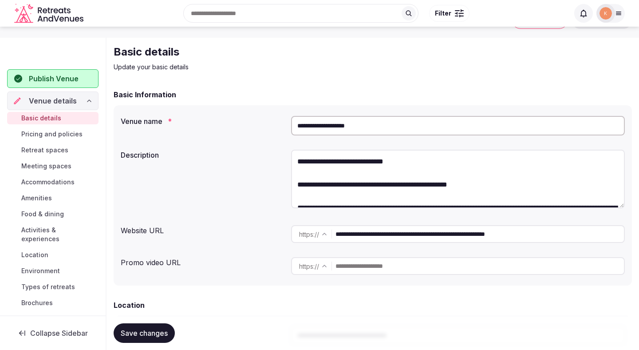
scroll to position [25, 0]
click at [451, 241] on input "**********" at bounding box center [479, 233] width 288 height 18
click at [451, 240] on input "**********" at bounding box center [479, 233] width 288 height 18
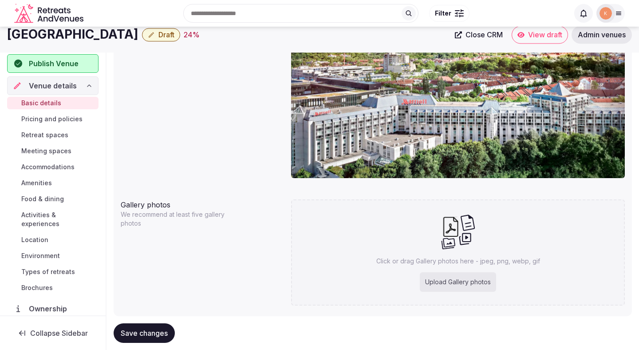
scroll to position [0, 0]
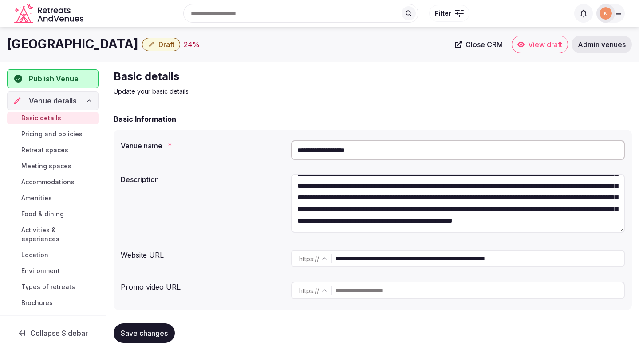
click at [353, 153] on input "**********" at bounding box center [458, 150] width 334 height 20
click at [355, 149] on input "**********" at bounding box center [458, 150] width 334 height 20
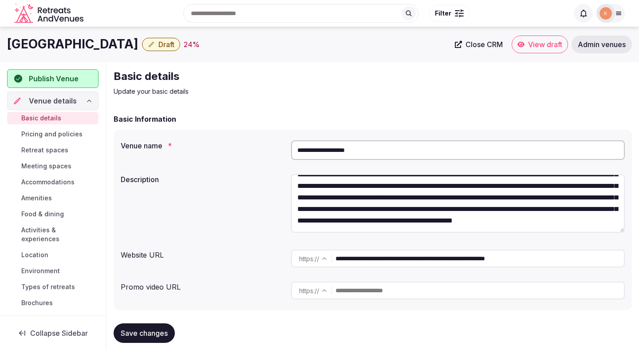
click at [355, 149] on input "**********" at bounding box center [458, 150] width 334 height 20
click at [372, 259] on input "**********" at bounding box center [479, 258] width 288 height 18
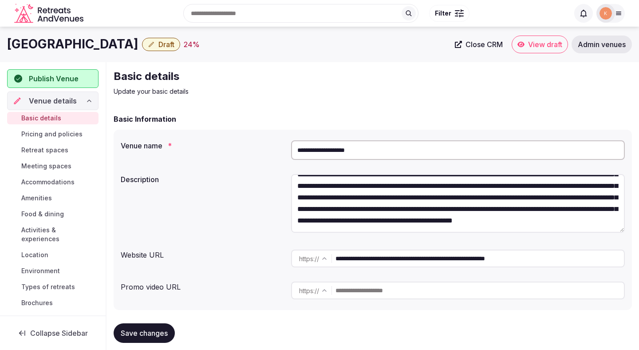
click at [372, 259] on input "**********" at bounding box center [479, 258] width 288 height 18
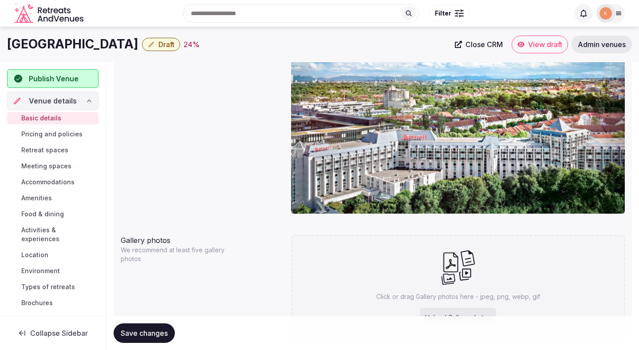
scroll to position [419, 0]
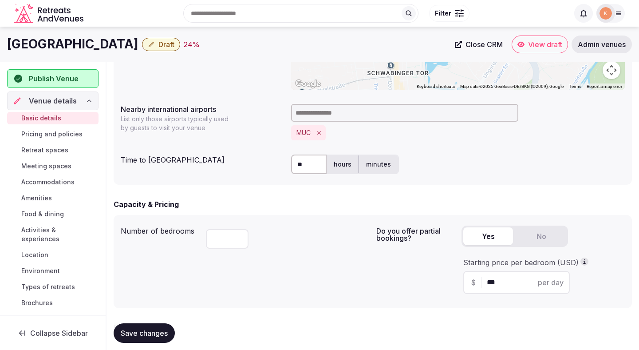
drag, startPoint x: 140, startPoint y: 43, endPoint x: 6, endPoint y: 48, distance: 134.1
click at [6, 48] on div "[GEOGRAPHIC_DATA] Draft 24 % Close CRM View draft Admin venues" at bounding box center [319, 44] width 639 height 18
copy h1 "[GEOGRAPHIC_DATA]"
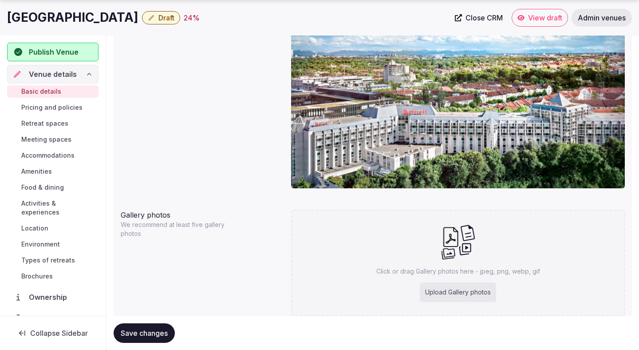
scroll to position [813, 0]
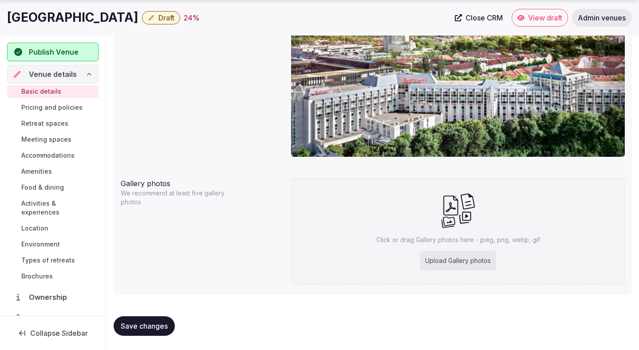
click at [439, 265] on div "Upload Gallery photos" at bounding box center [458, 261] width 76 height 20
type input "**********"
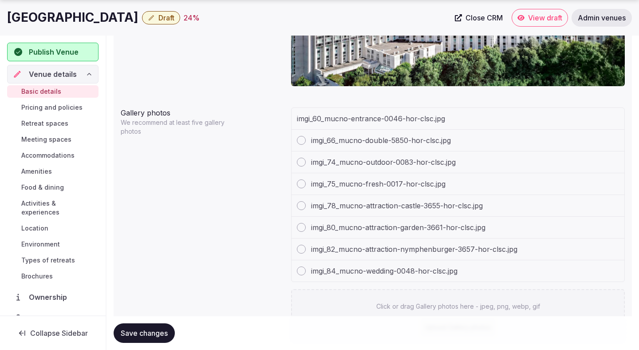
scroll to position [942, 0]
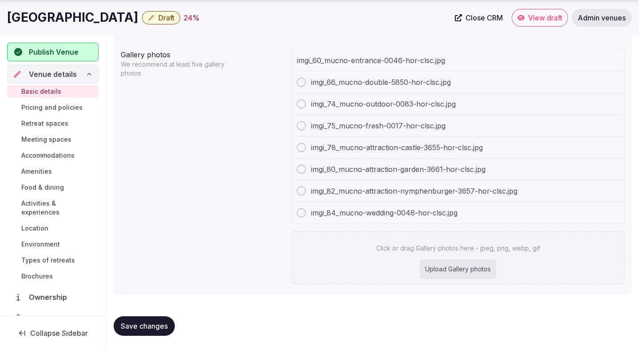
click at [461, 268] on div "Upload Gallery photos" at bounding box center [458, 269] width 76 height 20
type input "**********"
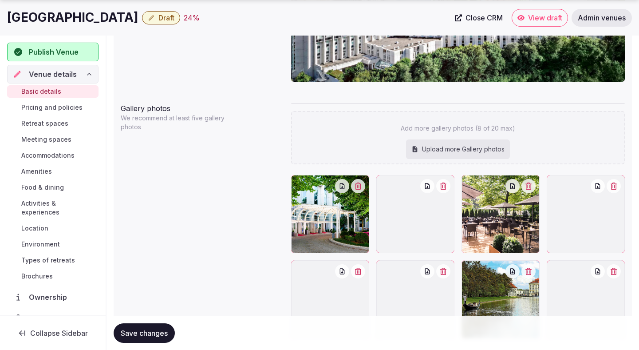
scroll to position [942, 0]
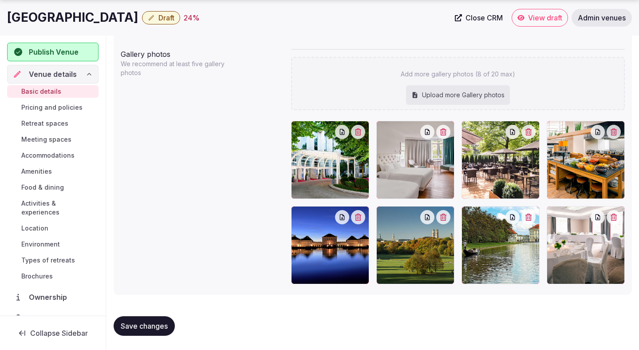
click at [165, 326] on span "Save changes" at bounding box center [144, 325] width 47 height 9
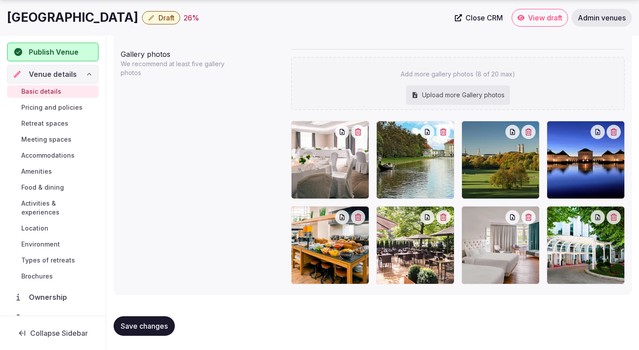
click at [444, 91] on div "Upload more Gallery photos" at bounding box center [458, 95] width 104 height 20
type input "**********"
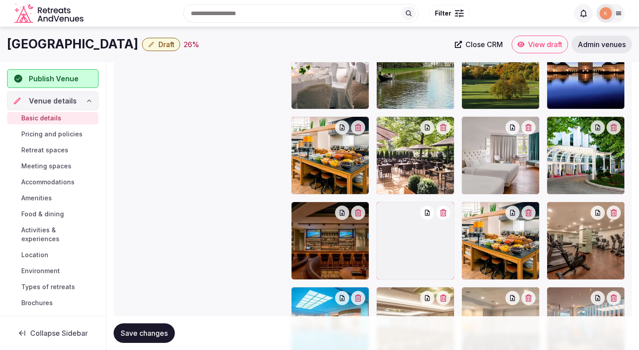
scroll to position [1003, 0]
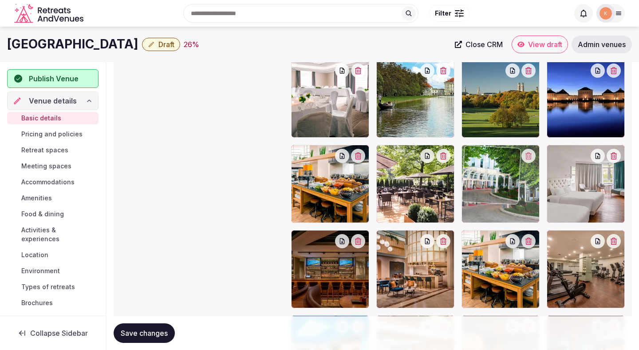
drag, startPoint x: 573, startPoint y: 167, endPoint x: 525, endPoint y: 215, distance: 67.7
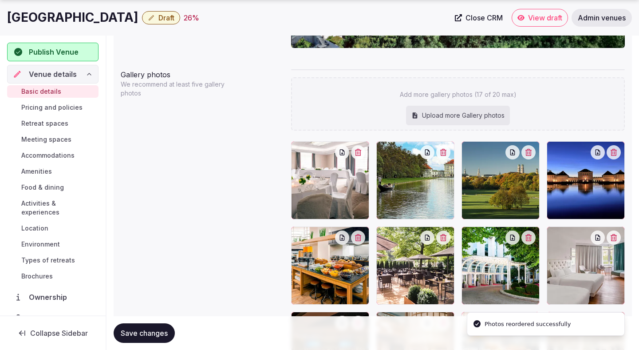
scroll to position [932, 0]
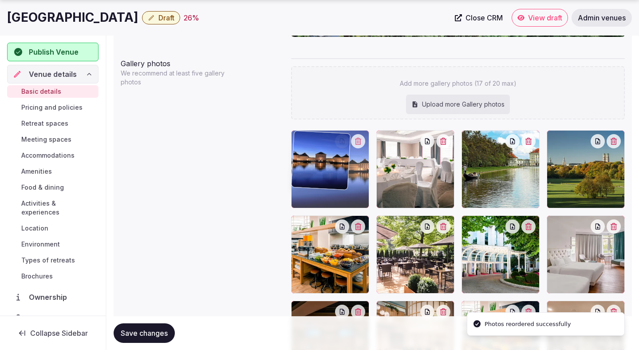
drag, startPoint x: 572, startPoint y: 189, endPoint x: 364, endPoint y: 203, distance: 208.5
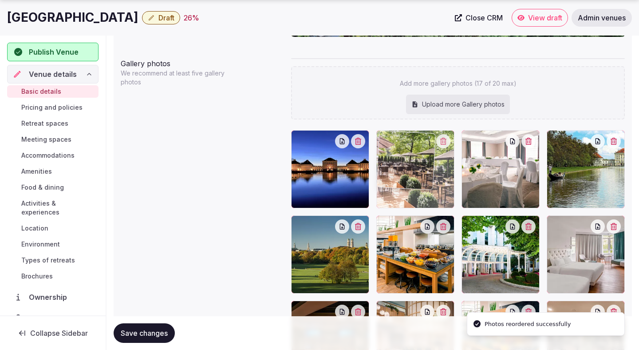
drag, startPoint x: 413, startPoint y: 268, endPoint x: 457, endPoint y: 190, distance: 89.8
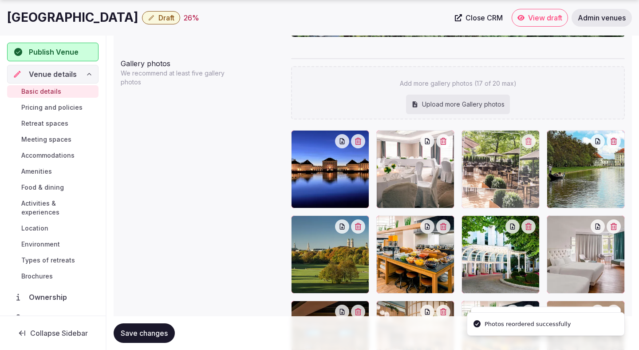
drag, startPoint x: 428, startPoint y: 181, endPoint x: 491, endPoint y: 181, distance: 63.0
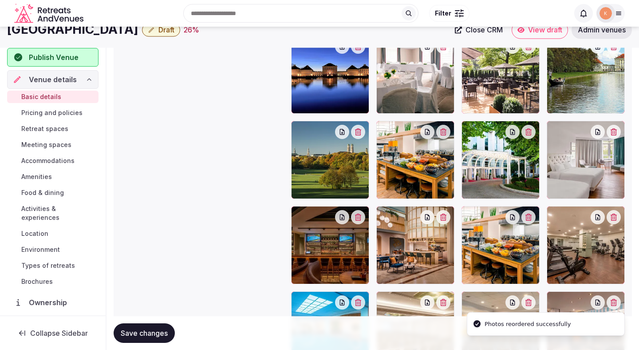
scroll to position [1026, 0]
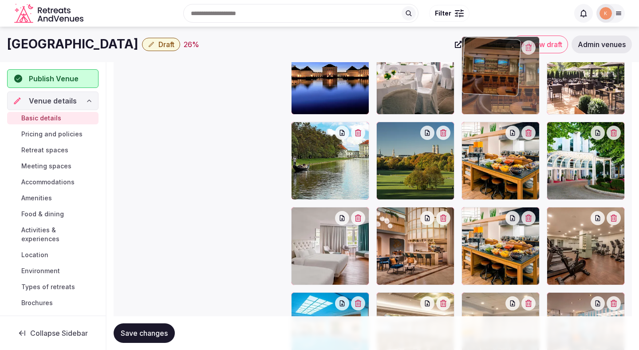
drag, startPoint x: 345, startPoint y: 246, endPoint x: 503, endPoint y: 108, distance: 210.3
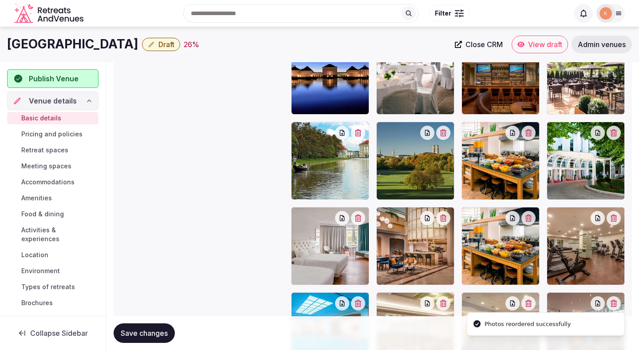
click at [532, 215] on icon "button" at bounding box center [528, 217] width 7 height 7
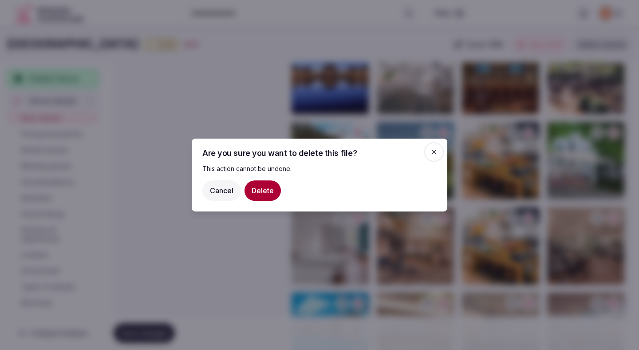
click at [267, 190] on button "Delete" at bounding box center [262, 190] width 36 height 20
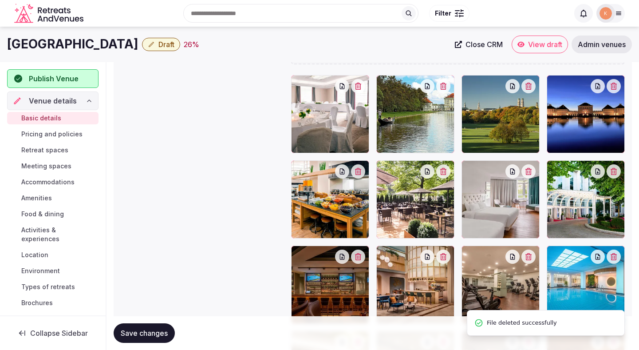
scroll to position [968, 0]
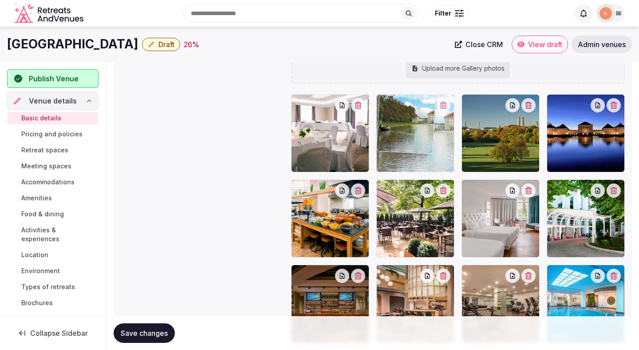
drag, startPoint x: 430, startPoint y: 160, endPoint x: 434, endPoint y: 164, distance: 5.3
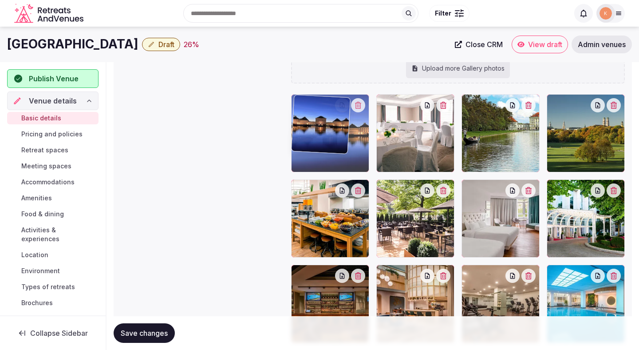
drag, startPoint x: 582, startPoint y: 152, endPoint x: 347, endPoint y: 177, distance: 236.0
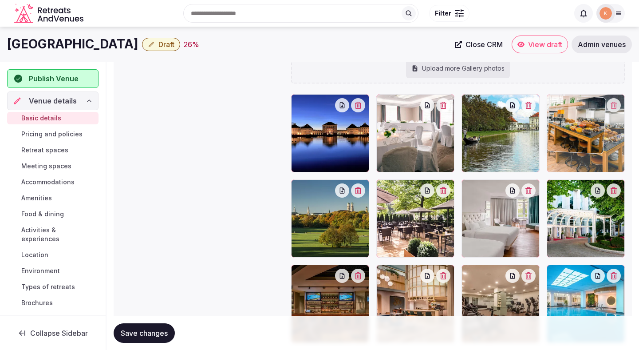
drag, startPoint x: 353, startPoint y: 226, endPoint x: 606, endPoint y: 148, distance: 265.0
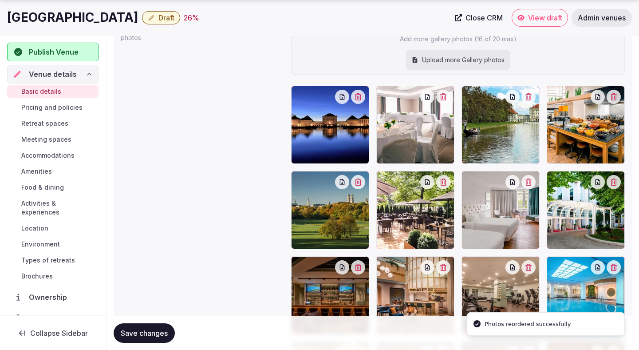
scroll to position [977, 0]
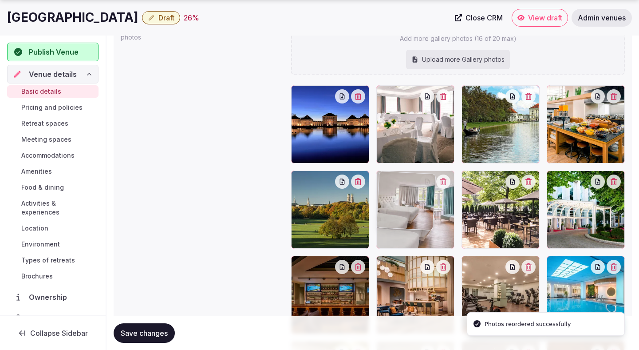
drag, startPoint x: 500, startPoint y: 235, endPoint x: 408, endPoint y: 235, distance: 91.8
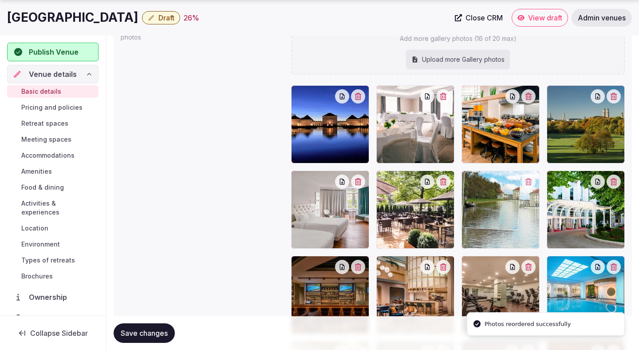
drag, startPoint x: 499, startPoint y: 136, endPoint x: 503, endPoint y: 215, distance: 79.5
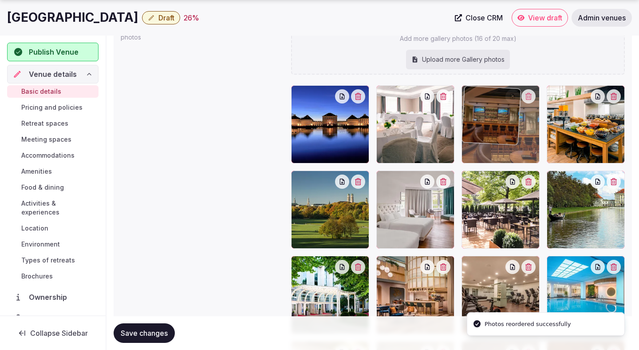
drag, startPoint x: 353, startPoint y: 269, endPoint x: 511, endPoint y: 134, distance: 207.9
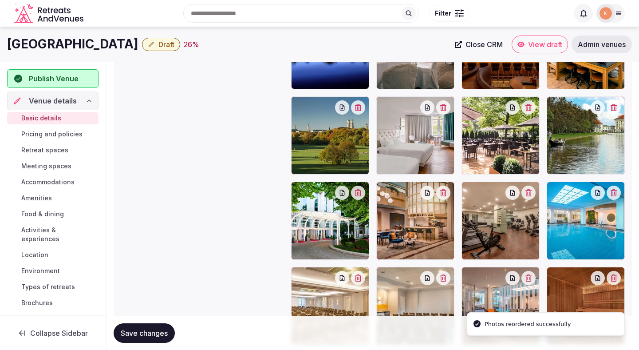
scroll to position [1028, 0]
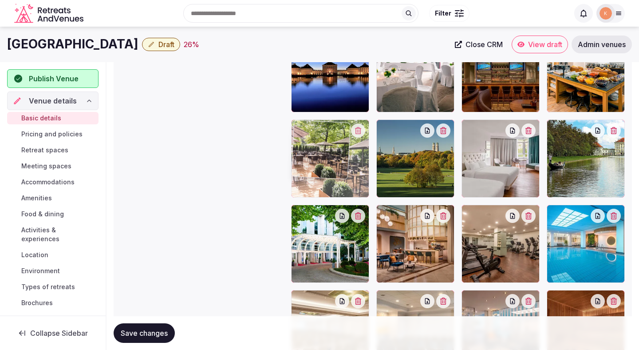
drag, startPoint x: 492, startPoint y: 165, endPoint x: 352, endPoint y: 171, distance: 140.3
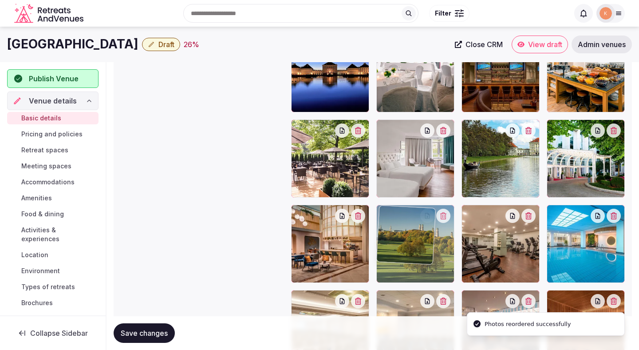
drag, startPoint x: 407, startPoint y: 162, endPoint x: 412, endPoint y: 253, distance: 91.5
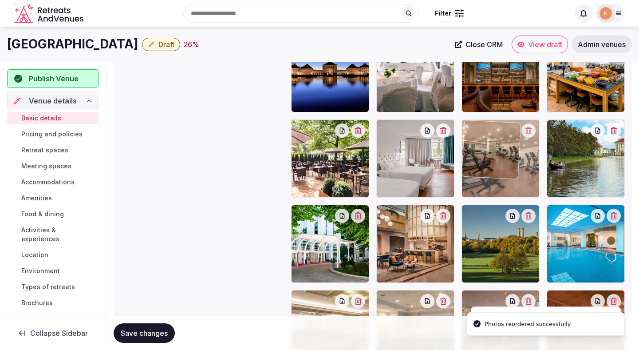
drag, startPoint x: 486, startPoint y: 255, endPoint x: 488, endPoint y: 183, distance: 71.9
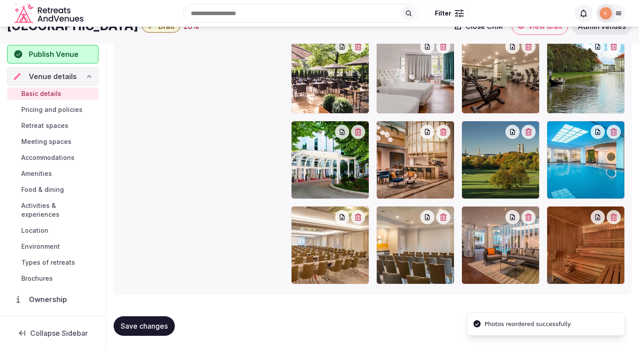
scroll to position [987, 0]
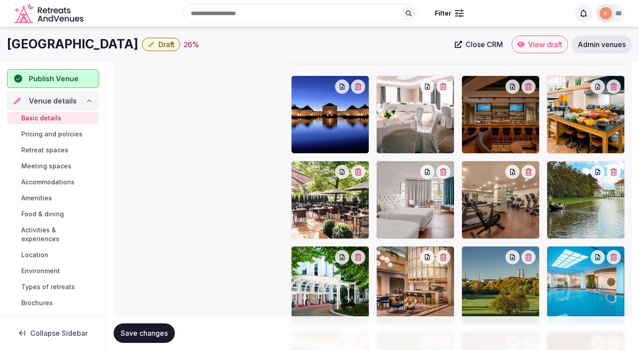
click at [165, 337] on span "Save changes" at bounding box center [144, 332] width 47 height 9
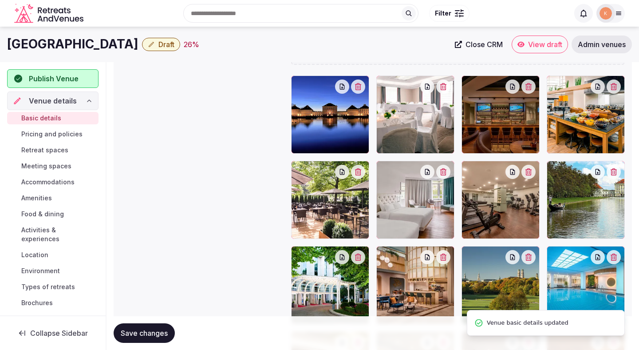
click at [165, 337] on span "Save changes" at bounding box center [144, 332] width 47 height 9
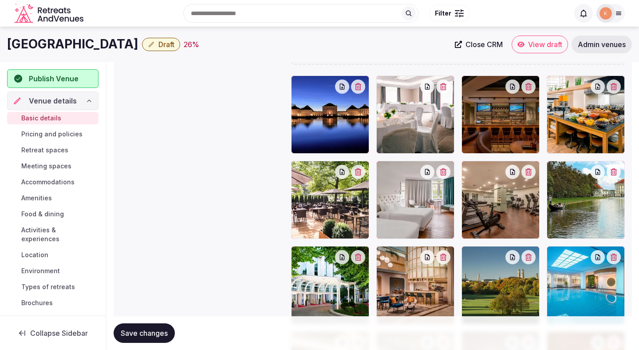
click at [147, 325] on button "Save changes" at bounding box center [144, 333] width 61 height 20
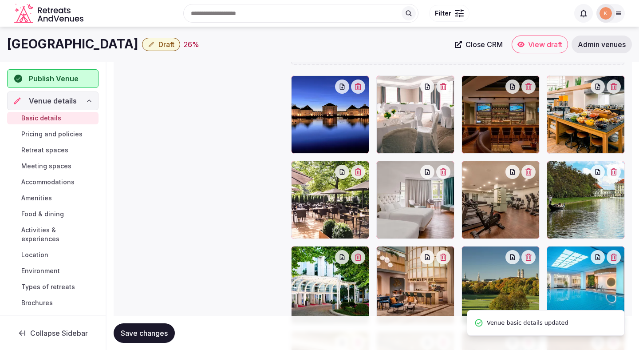
click at [83, 132] on link "Pricing and policies" at bounding box center [52, 134] width 91 height 12
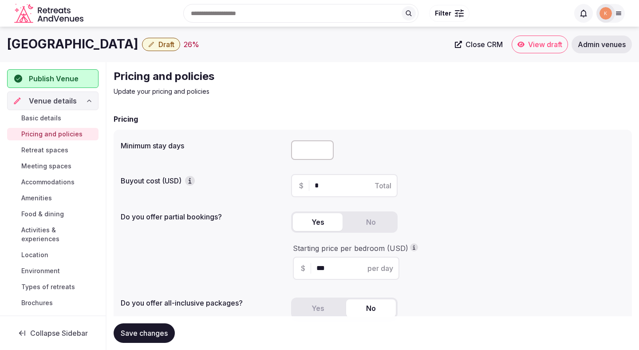
click at [63, 152] on span "Retreat spaces" at bounding box center [44, 149] width 47 height 9
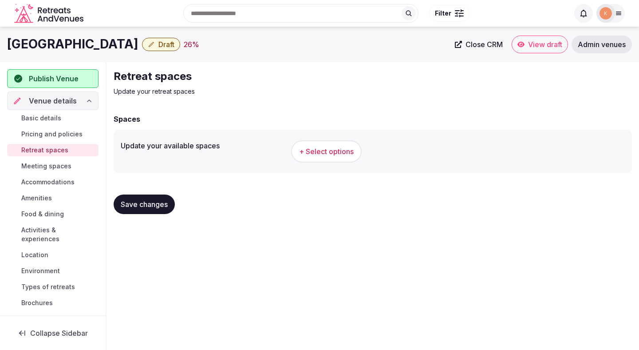
click at [319, 148] on span "+ Select options" at bounding box center [326, 151] width 55 height 10
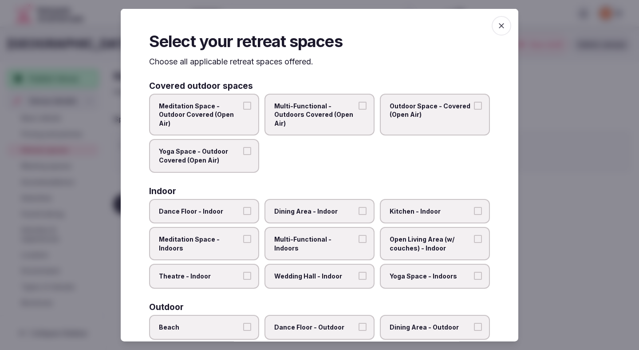
click at [321, 146] on div "Meditation Space - Outdoor Covered (Open Air) Multi-Functional - Outdoors Cover…" at bounding box center [319, 132] width 341 height 79
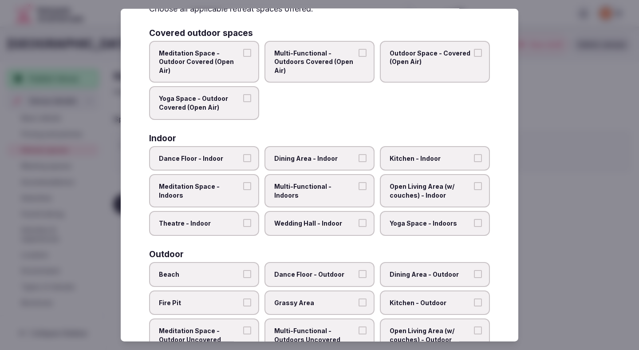
scroll to position [82, 0]
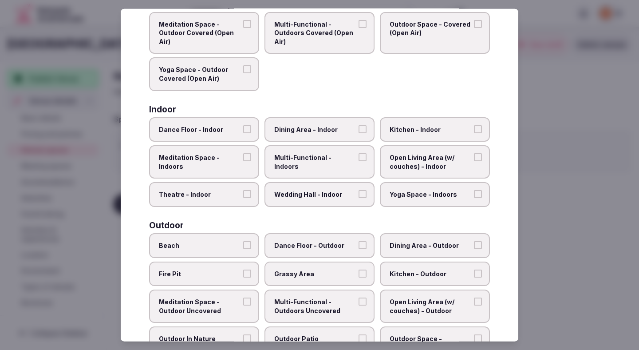
click at [238, 192] on span "Theatre - Indoor" at bounding box center [200, 194] width 82 height 9
click at [243, 192] on button "Theatre - Indoor" at bounding box center [247, 194] width 8 height 8
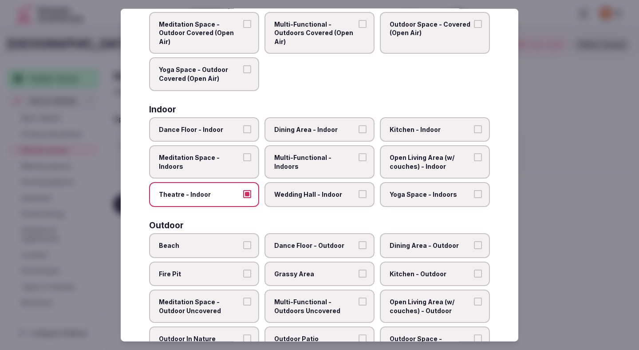
click at [284, 189] on label "Wedding Hall - Indoor" at bounding box center [319, 194] width 110 height 25
click at [358, 190] on button "Wedding Hall - Indoor" at bounding box center [362, 194] width 8 height 8
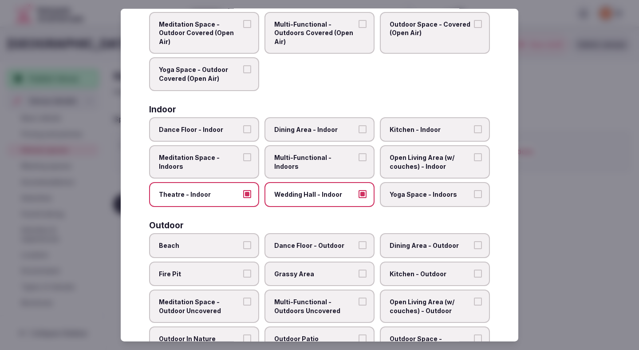
click at [305, 150] on label "Multi-Functional - Indoors" at bounding box center [319, 161] width 110 height 33
click at [358, 153] on button "Multi-Functional - Indoors" at bounding box center [362, 157] width 8 height 8
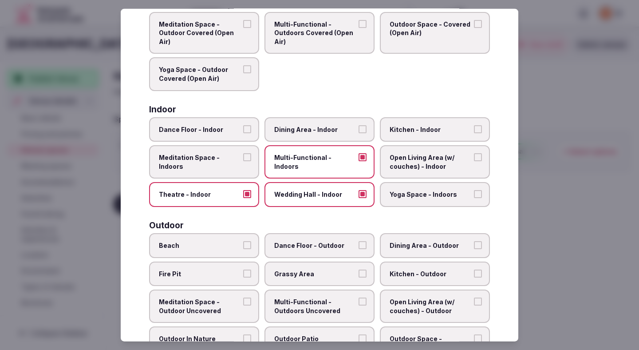
click at [317, 132] on span "Dining Area - Indoor" at bounding box center [315, 129] width 82 height 9
click at [358, 132] on button "Dining Area - Indoor" at bounding box center [362, 129] width 8 height 8
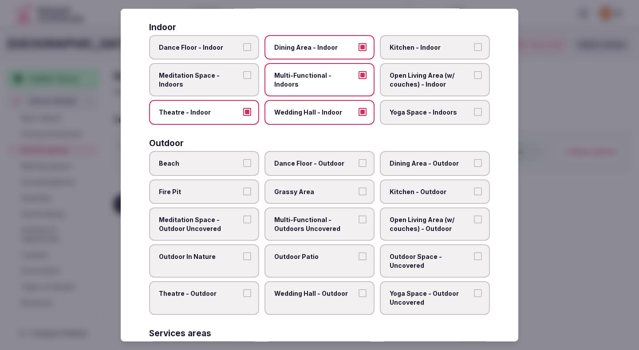
scroll to position [166, 0]
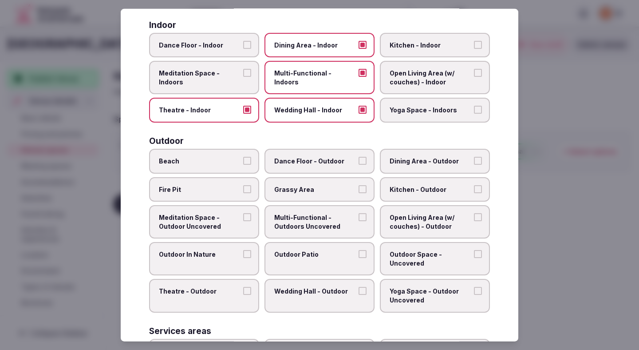
click at [249, 161] on button "Beach" at bounding box center [247, 161] width 8 height 8
click at [399, 157] on span "Dining Area - Outdoor" at bounding box center [430, 161] width 82 height 9
click at [474, 157] on button "Dining Area - Outdoor" at bounding box center [478, 161] width 8 height 8
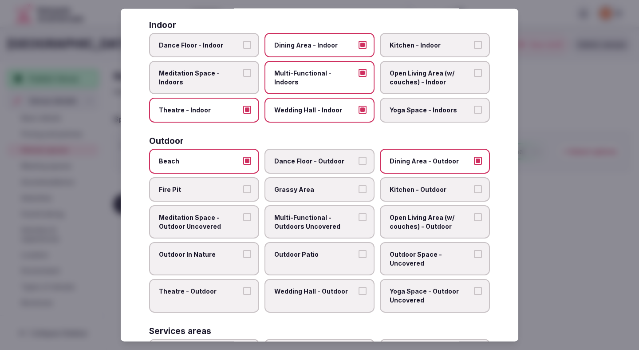
click at [338, 190] on span "Grassy Area" at bounding box center [315, 189] width 82 height 9
click at [358, 190] on button "Grassy Area" at bounding box center [362, 189] width 8 height 8
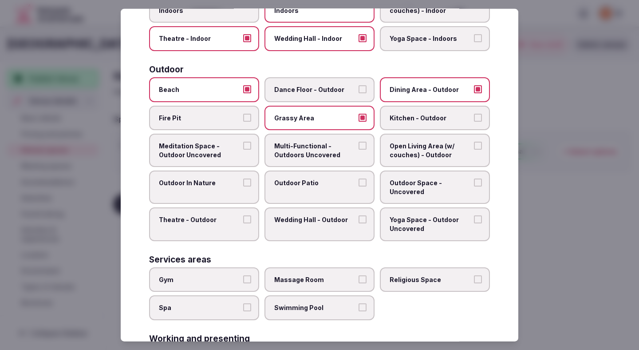
scroll to position [256, 0]
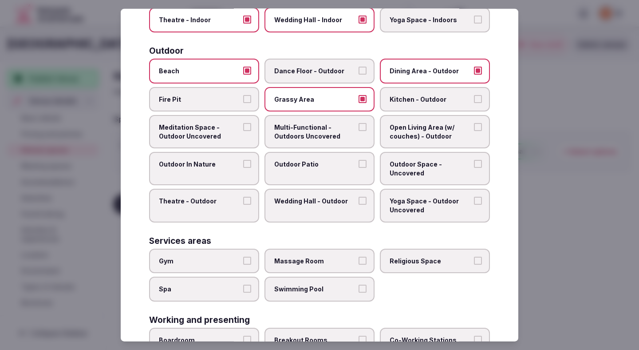
click at [251, 168] on label "Outdoor In Nature" at bounding box center [204, 168] width 110 height 33
click at [251, 168] on button "Outdoor In Nature" at bounding box center [247, 164] width 8 height 8
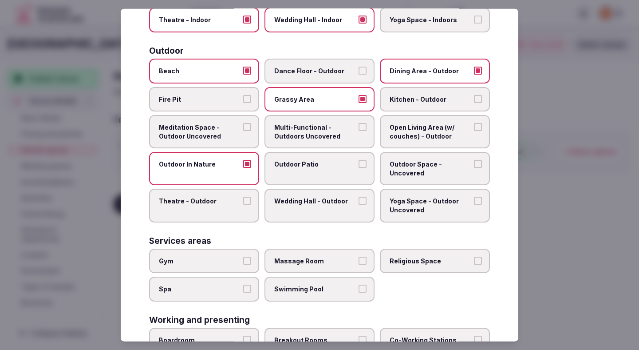
click at [303, 164] on span "Outdoor Patio" at bounding box center [315, 164] width 82 height 9
click at [358, 164] on button "Outdoor Patio" at bounding box center [362, 164] width 8 height 8
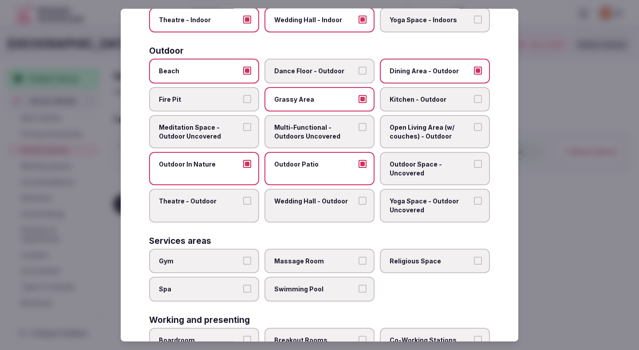
click at [411, 165] on span "Outdoor Space - Uncovered" at bounding box center [430, 168] width 82 height 17
click at [474, 165] on button "Outdoor Space - Uncovered" at bounding box center [478, 164] width 8 height 8
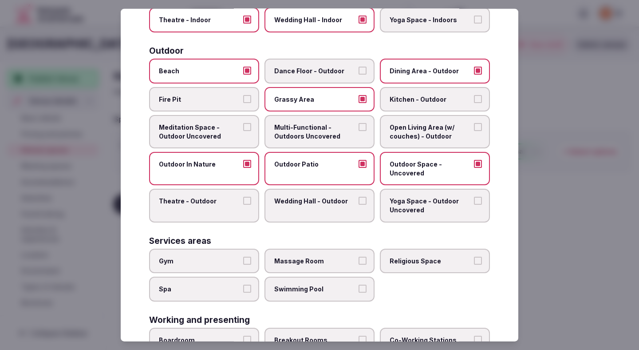
click at [213, 272] on label "Gym" at bounding box center [204, 260] width 110 height 25
click at [243, 264] on button "Gym" at bounding box center [247, 260] width 8 height 8
click at [221, 261] on span "Gym" at bounding box center [200, 260] width 82 height 9
click at [243, 261] on button "Gym" at bounding box center [247, 260] width 8 height 8
click at [236, 272] on label "Gym" at bounding box center [204, 260] width 110 height 25
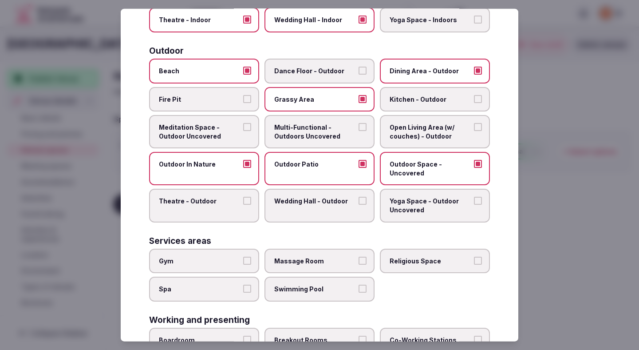
click at [243, 264] on button "Gym" at bounding box center [247, 260] width 8 height 8
click at [276, 286] on span "Swimming Pool" at bounding box center [315, 288] width 82 height 9
click at [358, 286] on button "Swimming Pool" at bounding box center [362, 288] width 8 height 8
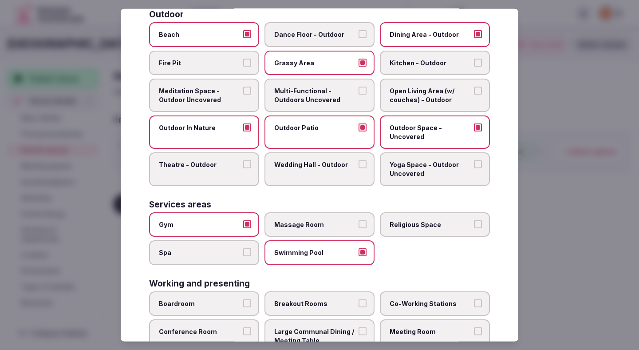
scroll to position [354, 0]
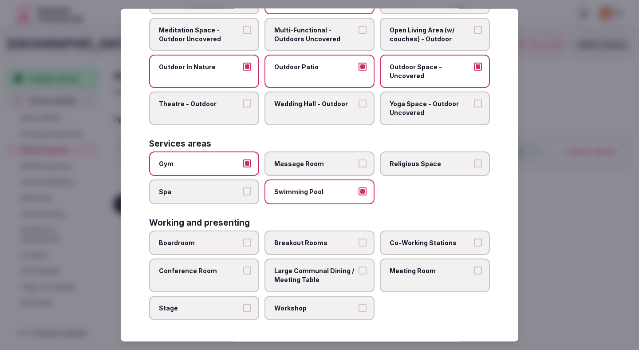
click at [237, 244] on span "Boardroom" at bounding box center [200, 242] width 82 height 9
click at [243, 244] on button "Boardroom" at bounding box center [247, 242] width 8 height 8
click at [315, 236] on label "Breakout Rooms" at bounding box center [319, 242] width 110 height 25
click at [358, 238] on button "Breakout Rooms" at bounding box center [362, 242] width 8 height 8
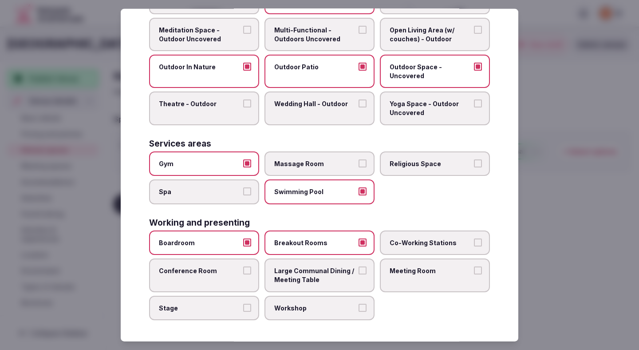
click at [404, 248] on label "Co-Working Stations" at bounding box center [435, 242] width 110 height 25
click at [474, 246] on button "Co-Working Stations" at bounding box center [478, 242] width 8 height 8
click at [391, 275] on label "Meeting Room" at bounding box center [435, 274] width 110 height 33
click at [474, 274] on button "Meeting Room" at bounding box center [478, 270] width 8 height 8
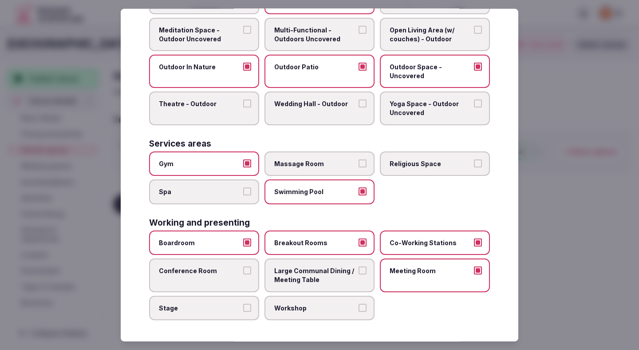
click at [325, 278] on span "Large Communal Dining / Meeting Table" at bounding box center [315, 274] width 82 height 17
click at [358, 274] on button "Large Communal Dining / Meeting Table" at bounding box center [362, 270] width 8 height 8
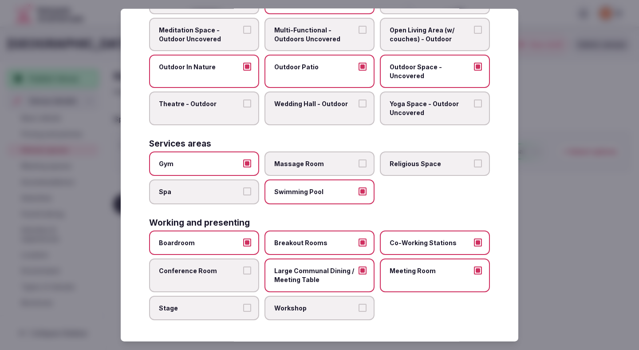
click at [231, 271] on span "Conference Room" at bounding box center [200, 270] width 82 height 9
click at [243, 271] on button "Conference Room" at bounding box center [247, 270] width 8 height 8
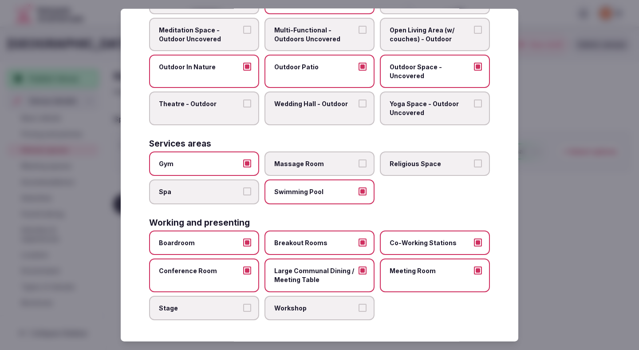
click at [235, 314] on label "Stage" at bounding box center [204, 307] width 110 height 25
click at [243, 311] on button "Stage" at bounding box center [247, 307] width 8 height 8
click at [294, 310] on span "Workshop" at bounding box center [315, 307] width 82 height 9
click at [358, 310] on button "Workshop" at bounding box center [362, 307] width 8 height 8
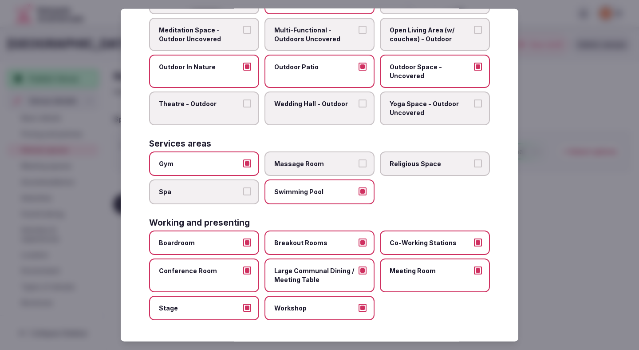
click at [570, 150] on div at bounding box center [319, 175] width 639 height 350
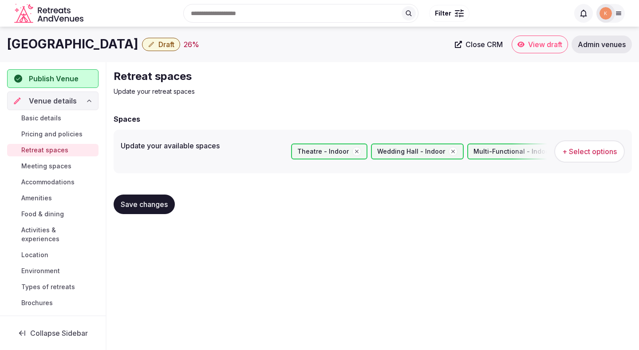
click at [159, 212] on button "Save changes" at bounding box center [144, 204] width 61 height 20
click at [62, 169] on span "Meeting spaces" at bounding box center [46, 165] width 50 height 9
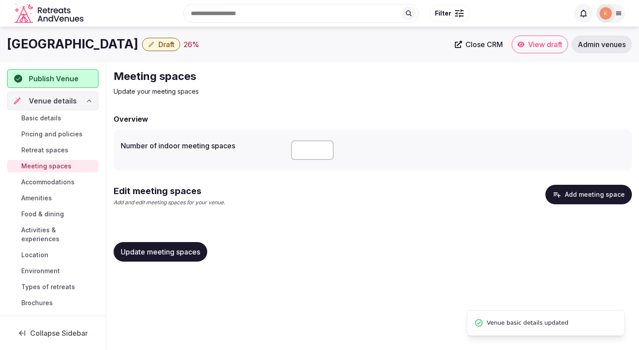
click at [511, 43] on link "View draft" at bounding box center [539, 44] width 56 height 18
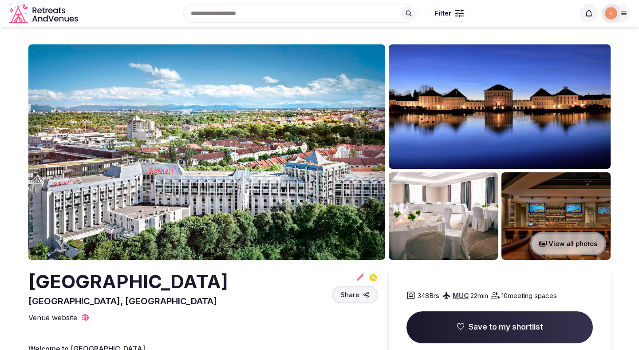
click at [617, 18] on div at bounding box center [611, 13] width 12 height 12
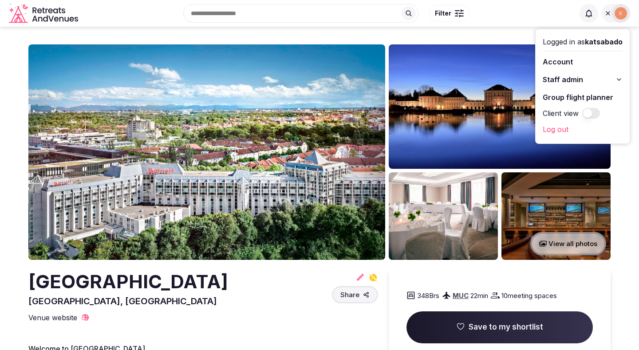
click at [582, 79] on button "Staff admin" at bounding box center [582, 79] width 80 height 14
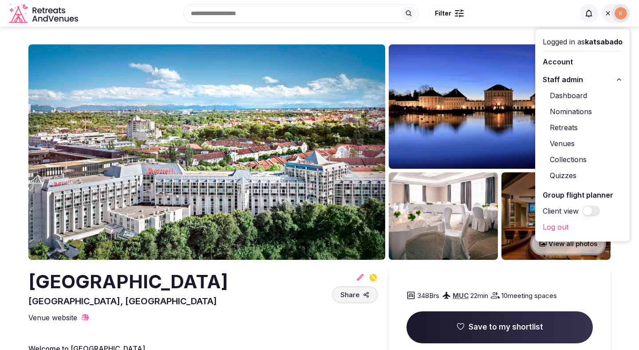
click at [568, 141] on link "Venues" at bounding box center [582, 143] width 80 height 14
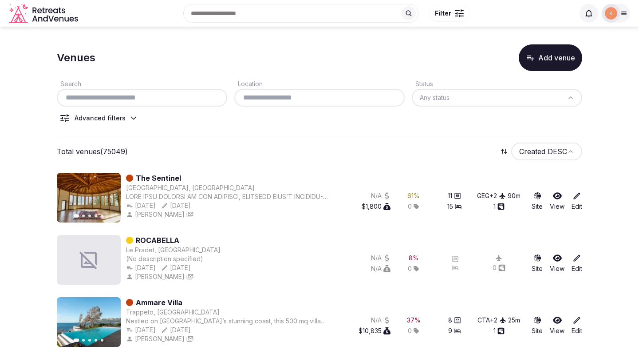
click at [167, 94] on input "text" at bounding box center [141, 97] width 163 height 11
paste input "**********"
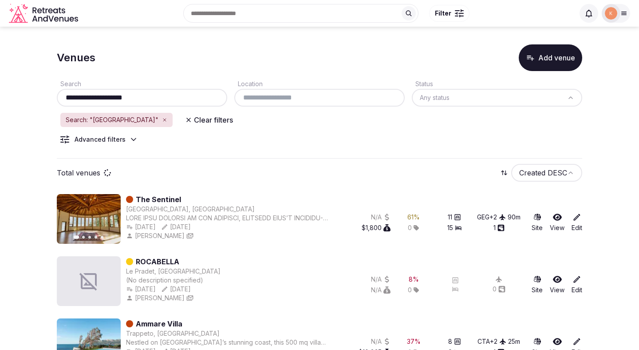
type input "**********"
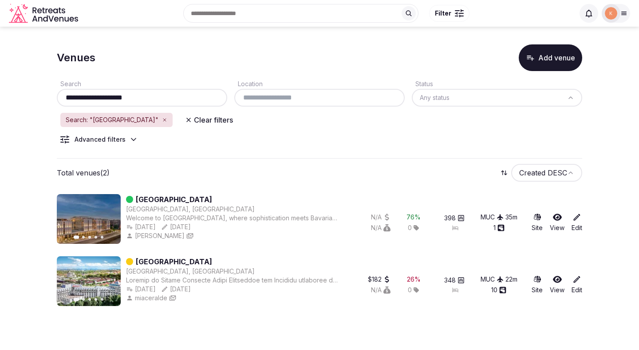
click at [164, 261] on link "[GEOGRAPHIC_DATA]" at bounding box center [174, 261] width 76 height 11
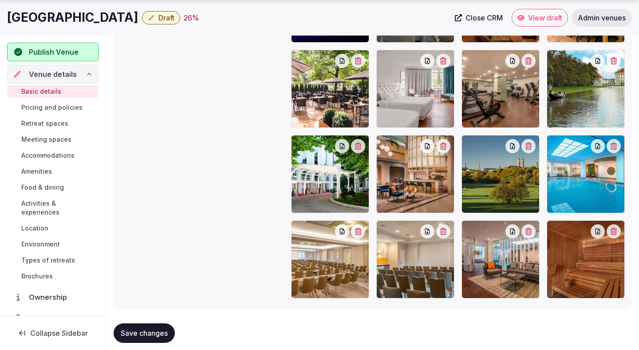
scroll to position [1104, 0]
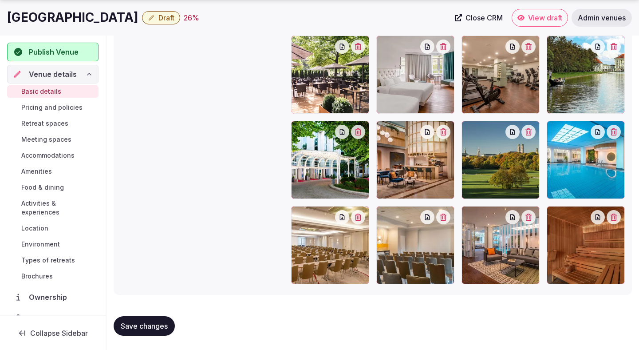
click at [69, 106] on span "Pricing and policies" at bounding box center [51, 107] width 61 height 9
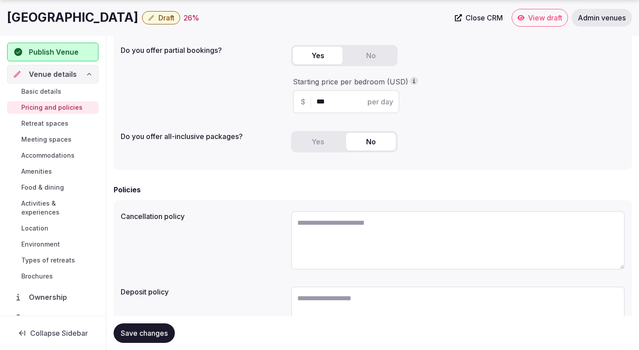
scroll to position [231, 0]
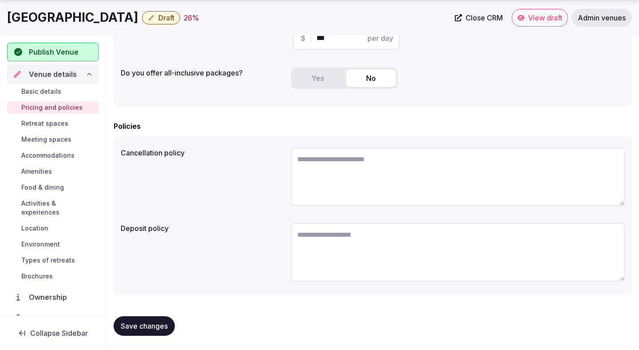
click at [55, 116] on div "Basic details Pricing and policies Retreat spaces Meeting spaces Accommodations…" at bounding box center [52, 183] width 91 height 200
click at [55, 121] on span "Retreat spaces" at bounding box center [44, 123] width 47 height 9
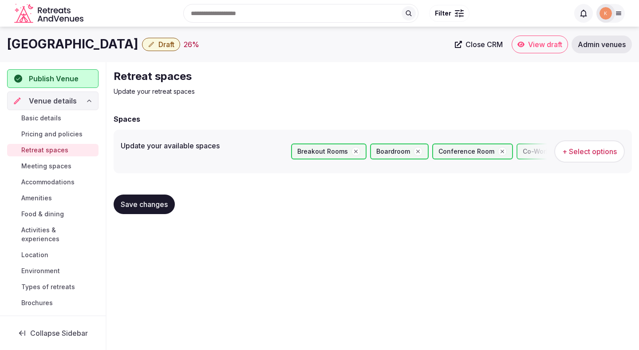
click at [151, 205] on span "Save changes" at bounding box center [144, 204] width 47 height 9
click at [49, 165] on span "Meeting spaces" at bounding box center [46, 165] width 50 height 9
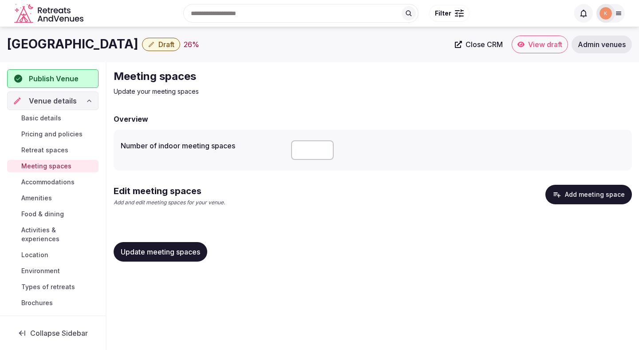
click at [565, 196] on button "Add meeting space" at bounding box center [588, 195] width 86 height 20
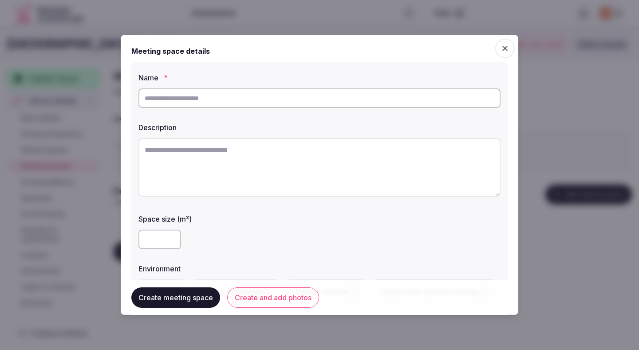
click at [355, 177] on textarea at bounding box center [319, 167] width 362 height 59
paste textarea "**********"
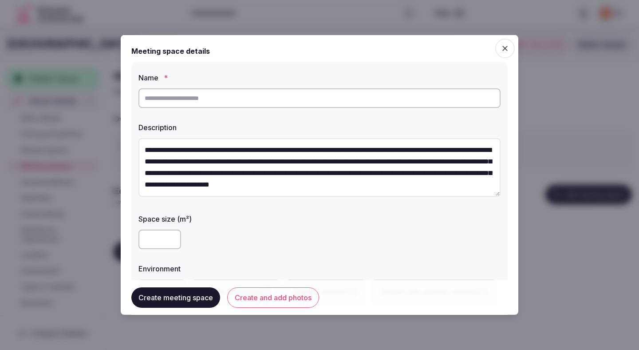
type textarea "**********"
click at [301, 94] on input "text" at bounding box center [319, 98] width 362 height 20
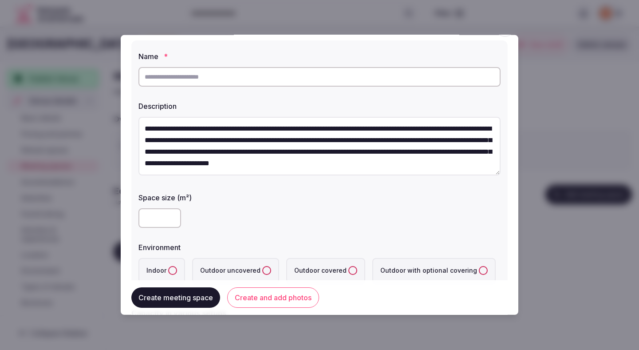
scroll to position [19, 0]
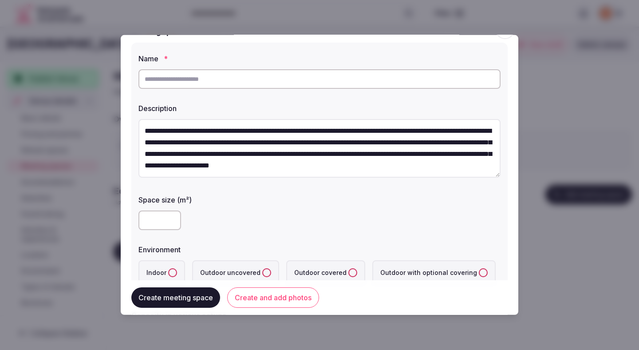
click at [157, 223] on input "number" at bounding box center [159, 220] width 43 height 20
type input "***"
click at [216, 215] on div "***" at bounding box center [319, 220] width 362 height 20
click at [220, 84] on input "text" at bounding box center [319, 79] width 362 height 20
type input "********"
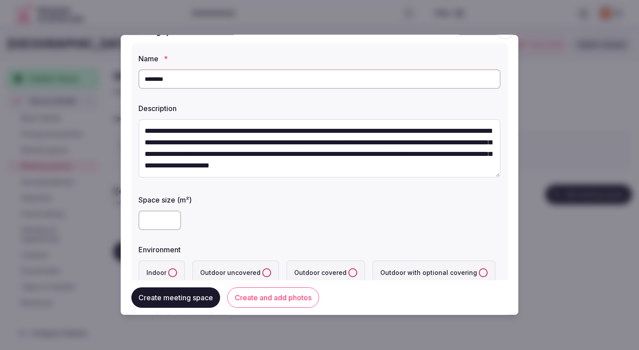
click at [296, 106] on label "Description" at bounding box center [319, 108] width 362 height 7
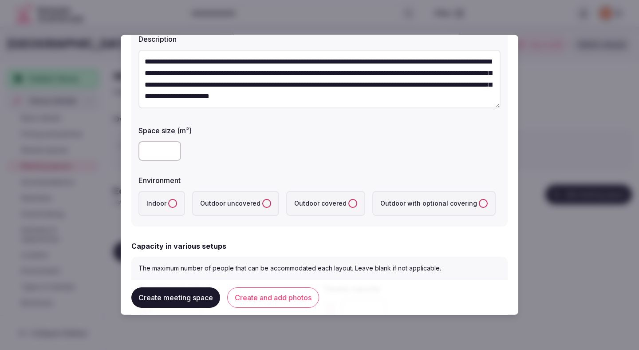
scroll to position [103, 0]
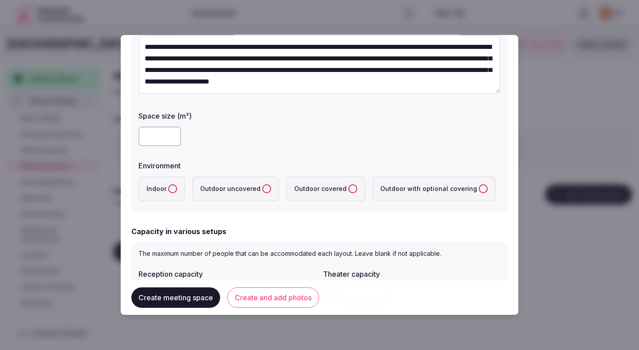
click at [160, 193] on label "Indoor" at bounding box center [161, 188] width 47 height 25
click at [168, 193] on button "Indoor" at bounding box center [172, 188] width 9 height 9
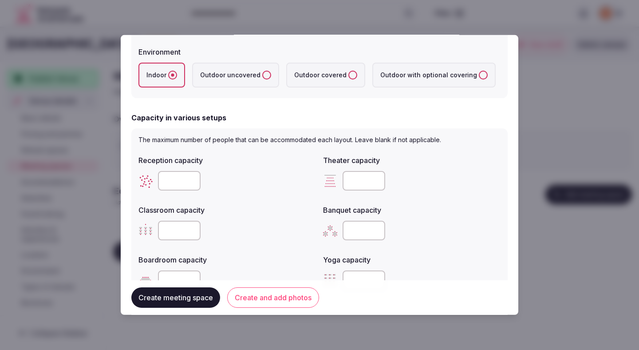
scroll to position [263, 0]
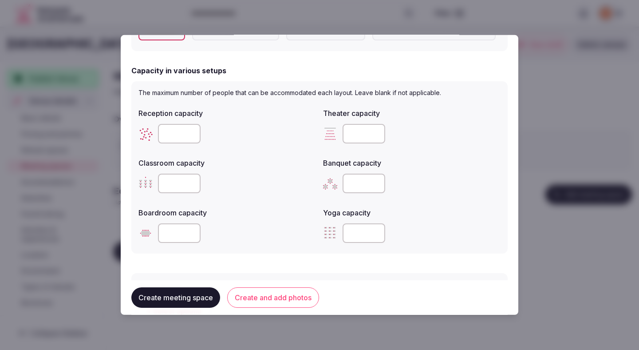
click at [180, 136] on input "number" at bounding box center [179, 134] width 43 height 20
type input "***"
click at [363, 130] on input "number" at bounding box center [363, 134] width 43 height 20
click at [362, 130] on input "number" at bounding box center [363, 134] width 43 height 20
type input "***"
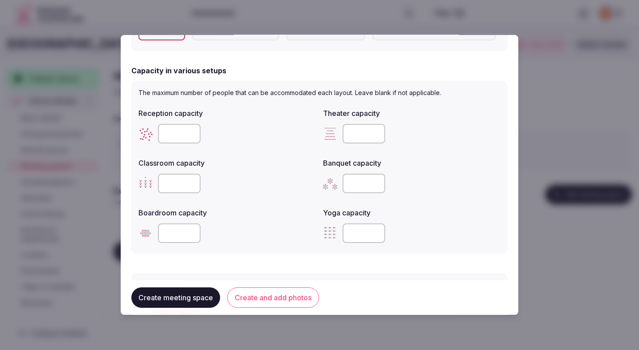
click at [294, 156] on div "Classroom capacity" at bounding box center [226, 160] width 177 height 12
click at [175, 181] on input "number" at bounding box center [179, 183] width 43 height 20
type input "***"
click at [346, 187] on input "number" at bounding box center [363, 183] width 43 height 20
click at [352, 187] on input "number" at bounding box center [363, 183] width 43 height 20
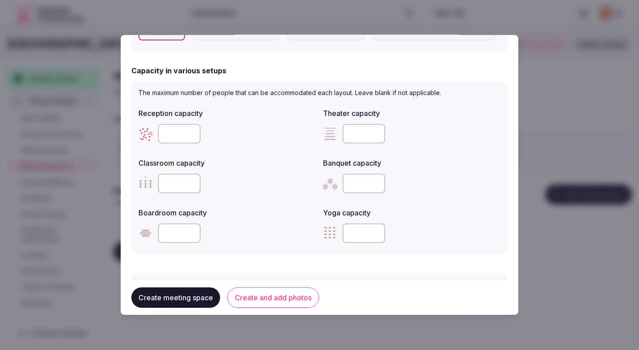
type input "***"
click at [285, 198] on div "Reception capacity *** Theater capacity *** Classroom capacity *** Banquet capa…" at bounding box center [319, 175] width 362 height 142
click at [173, 236] on input "number" at bounding box center [179, 233] width 43 height 20
type input "**"
click at [240, 219] on div "Boardroom capacity **" at bounding box center [226, 225] width 177 height 43
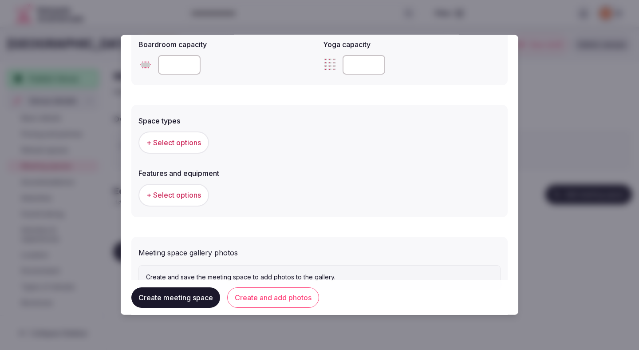
scroll to position [441, 0]
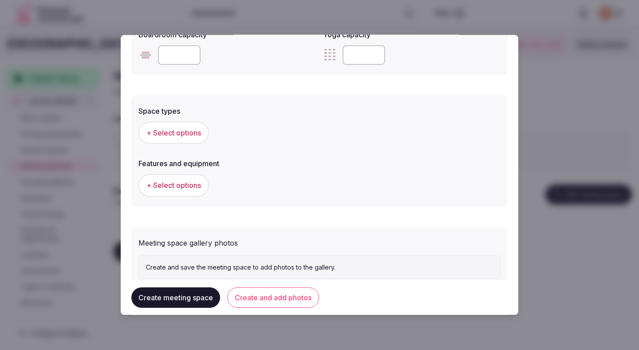
click at [190, 130] on span "+ Select options" at bounding box center [173, 133] width 55 height 10
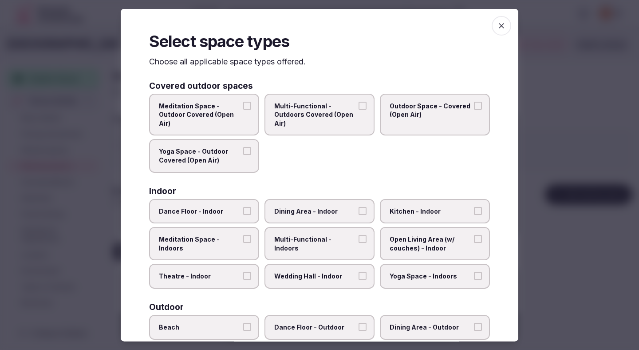
click at [222, 272] on span "Theatre - Indoor" at bounding box center [200, 275] width 82 height 9
click at [243, 272] on button "Theatre - Indoor" at bounding box center [247, 275] width 8 height 8
click at [283, 281] on label "Wedding Hall - Indoor" at bounding box center [319, 275] width 110 height 25
click at [358, 279] on button "Wedding Hall - Indoor" at bounding box center [362, 275] width 8 height 8
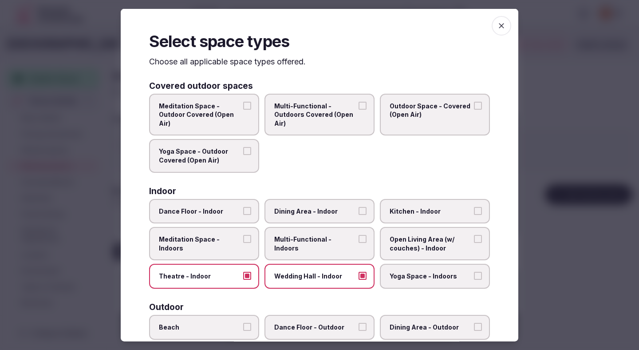
click at [287, 248] on label "Multi-Functional - Indoors" at bounding box center [319, 243] width 110 height 33
click at [358, 243] on button "Multi-Functional - Indoors" at bounding box center [362, 239] width 8 height 8
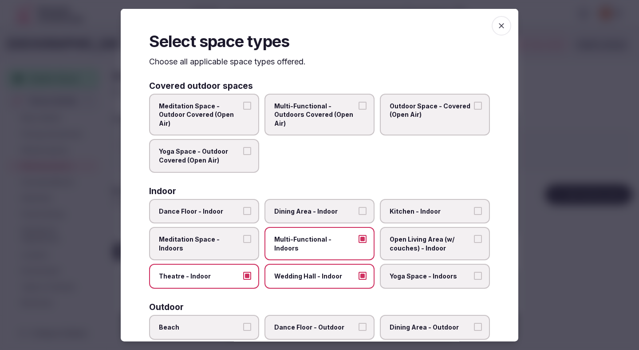
click at [305, 209] on span "Dining Area - Indoor" at bounding box center [315, 210] width 82 height 9
click at [358, 209] on button "Dining Area - Indoor" at bounding box center [362, 210] width 8 height 8
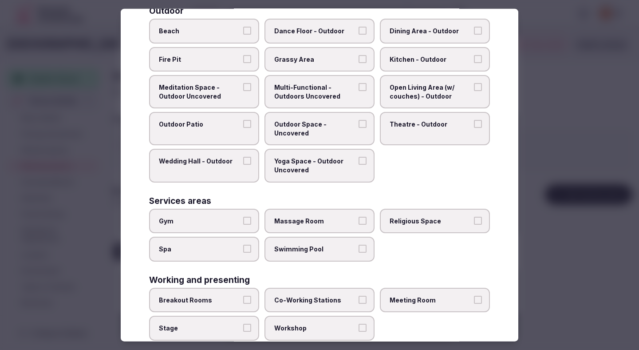
scroll to position [316, 0]
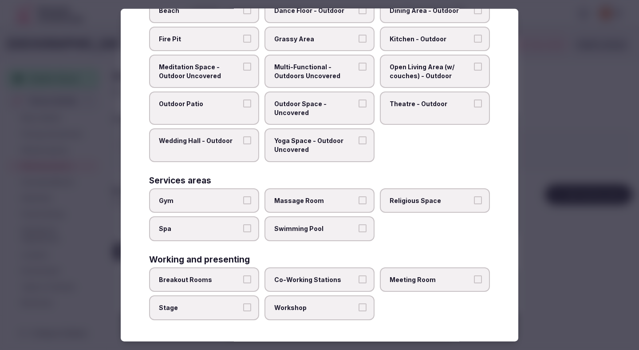
click at [242, 271] on label "Breakout Rooms" at bounding box center [204, 279] width 110 height 25
click at [243, 275] on button "Breakout Rooms" at bounding box center [247, 279] width 8 height 8
click at [242, 298] on label "Stage" at bounding box center [204, 307] width 110 height 25
click at [243, 303] on button "Stage" at bounding box center [247, 307] width 8 height 8
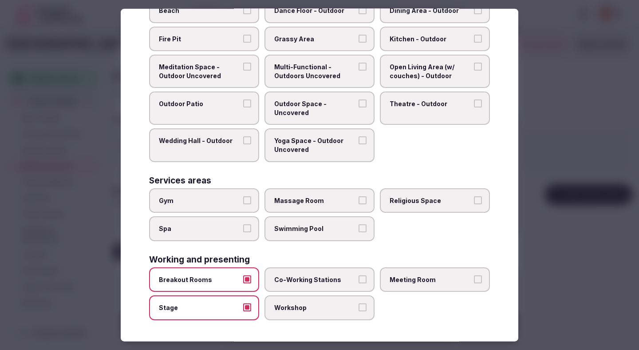
click at [287, 312] on label "Workshop" at bounding box center [319, 307] width 110 height 25
click at [358, 311] on button "Workshop" at bounding box center [362, 307] width 8 height 8
click at [295, 286] on label "Co-Working Stations" at bounding box center [319, 279] width 110 height 25
click at [358, 283] on button "Co-Working Stations" at bounding box center [362, 279] width 8 height 8
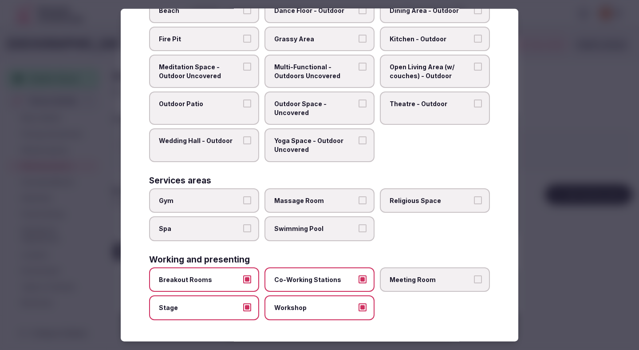
click at [444, 279] on span "Meeting Room" at bounding box center [430, 279] width 82 height 9
click at [474, 279] on button "Meeting Room" at bounding box center [478, 279] width 8 height 8
click at [571, 118] on div at bounding box center [319, 175] width 639 height 350
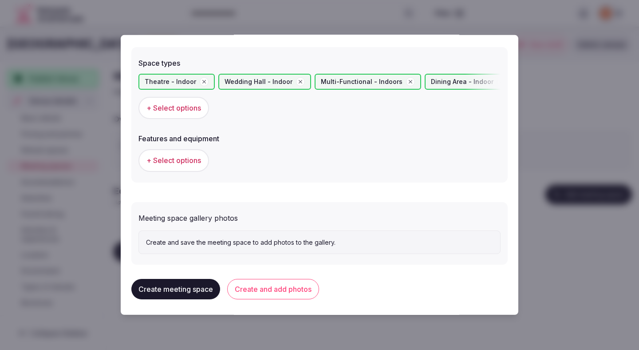
scroll to position [491, 0]
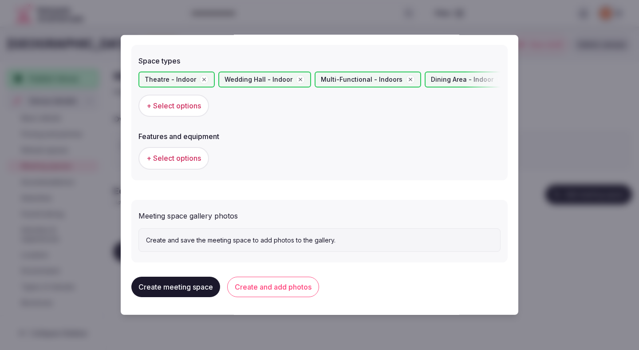
click at [199, 162] on span "+ Select options" at bounding box center [173, 158] width 55 height 10
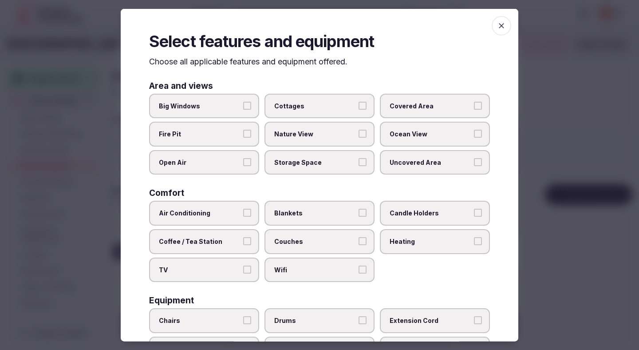
click at [207, 210] on span "Air Conditioning" at bounding box center [200, 212] width 82 height 9
click at [243, 210] on button "Air Conditioning" at bounding box center [247, 212] width 8 height 8
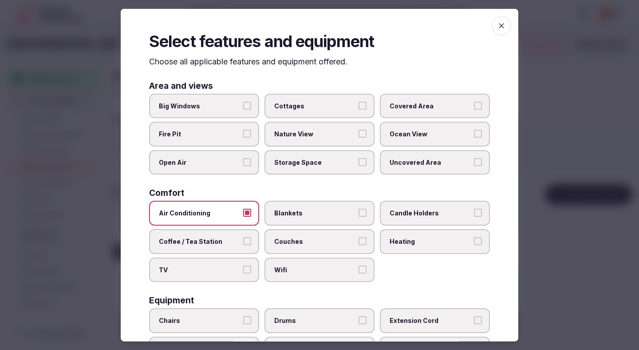
click at [204, 266] on span "TV" at bounding box center [200, 269] width 82 height 9
click at [243, 266] on button "TV" at bounding box center [247, 269] width 8 height 8
click at [272, 271] on label "Wifi" at bounding box center [319, 269] width 110 height 25
click at [358, 271] on button "Wifi" at bounding box center [362, 269] width 8 height 8
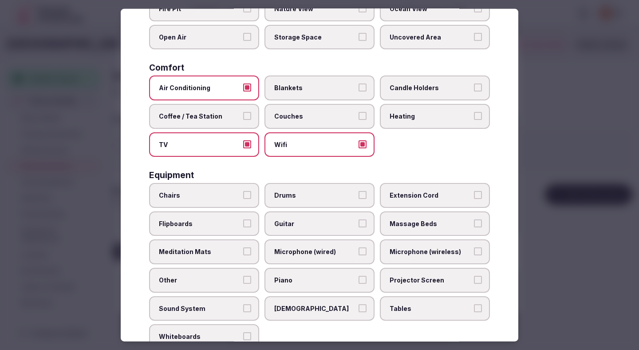
scroll to position [130, 0]
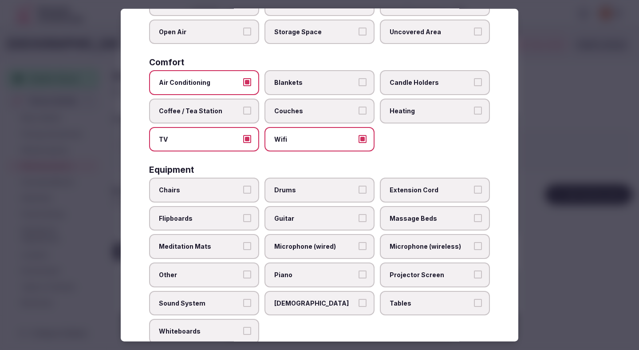
click at [243, 189] on button "Chairs" at bounding box center [247, 189] width 8 height 8
click at [410, 278] on span "Projector Screen" at bounding box center [430, 274] width 82 height 9
click at [474, 278] on button "Projector Screen" at bounding box center [478, 274] width 8 height 8
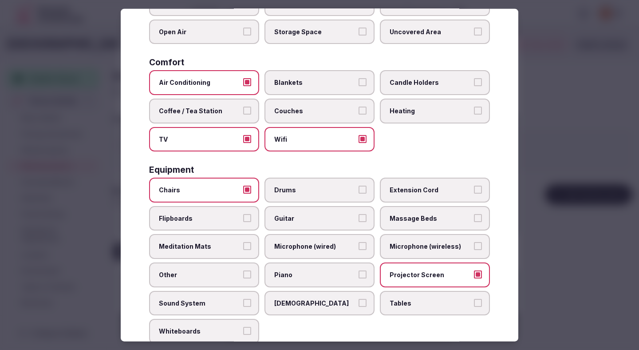
click at [245, 215] on button "Flipboards" at bounding box center [247, 217] width 8 height 8
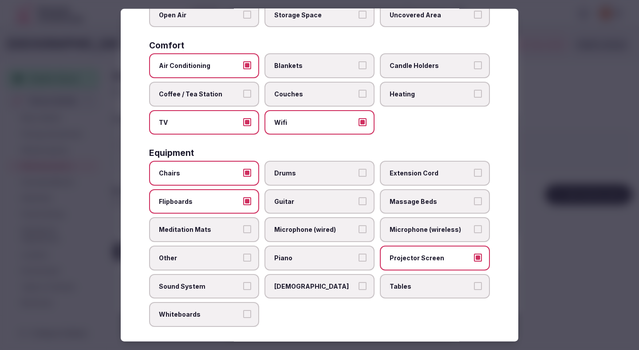
scroll to position [149, 0]
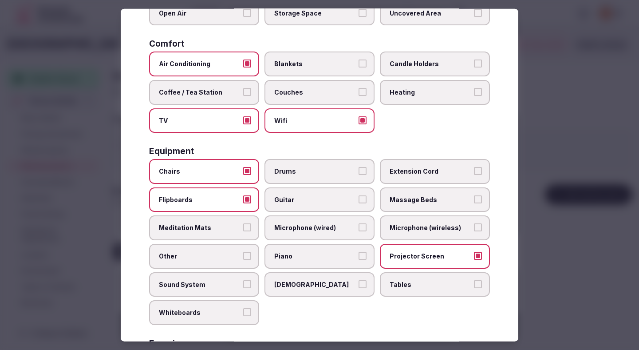
click at [245, 275] on label "Sound System" at bounding box center [204, 283] width 110 height 25
click at [245, 279] on button "Sound System" at bounding box center [247, 283] width 8 height 8
click at [413, 288] on span "Tables" at bounding box center [430, 283] width 82 height 9
click at [474, 287] on button "Tables" at bounding box center [478, 283] width 8 height 8
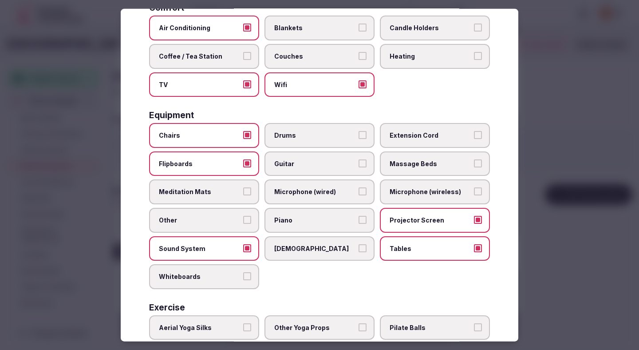
scroll to position [225, 0]
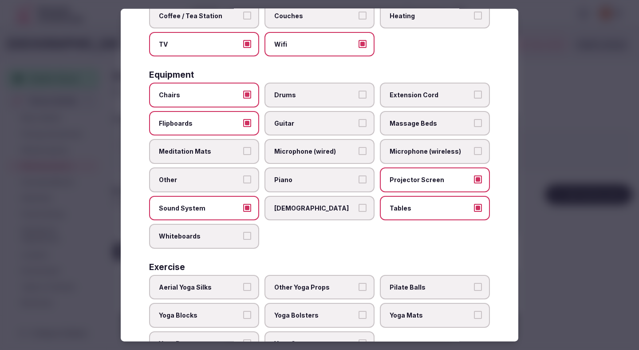
click at [237, 241] on label "Whiteboards" at bounding box center [204, 236] width 110 height 25
click at [243, 240] on button "Whiteboards" at bounding box center [247, 236] width 8 height 8
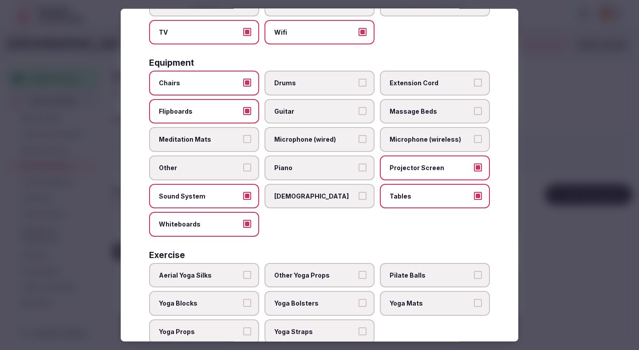
scroll to position [239, 0]
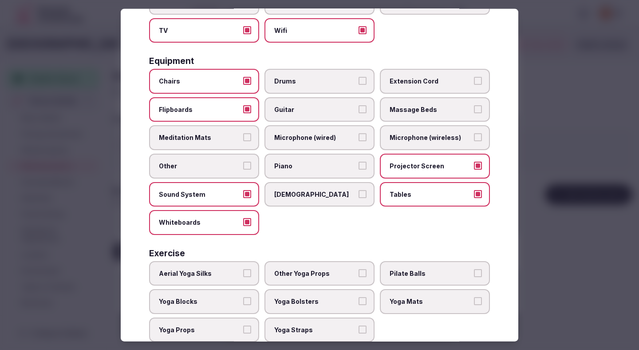
click at [570, 71] on div at bounding box center [319, 175] width 639 height 350
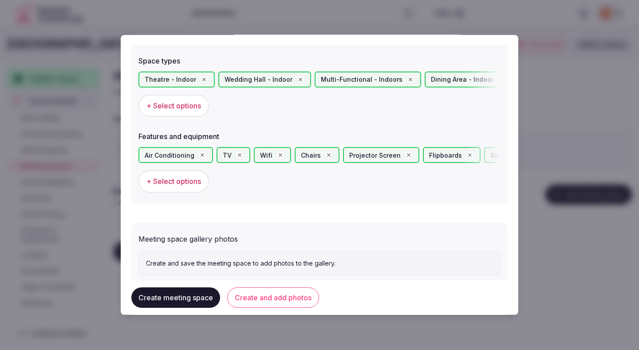
scroll to position [515, 0]
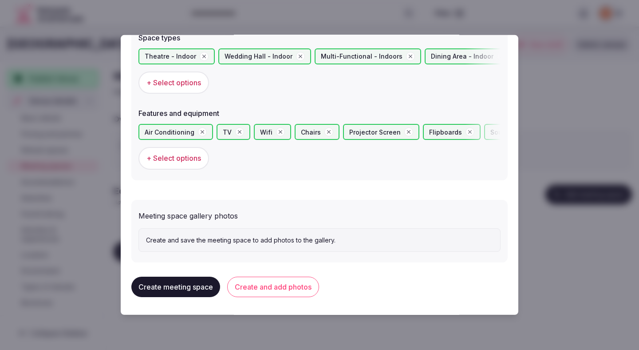
click at [283, 286] on button "Create and add photos" at bounding box center [273, 286] width 92 height 20
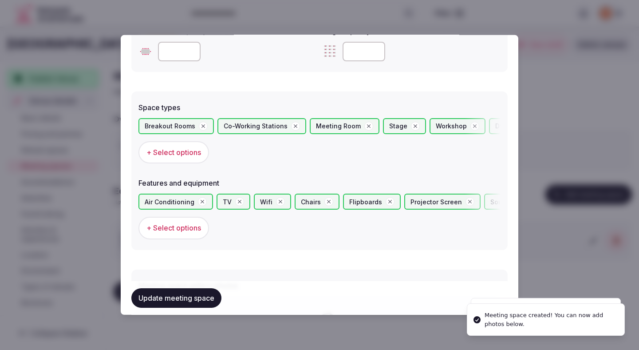
scroll to position [596, 0]
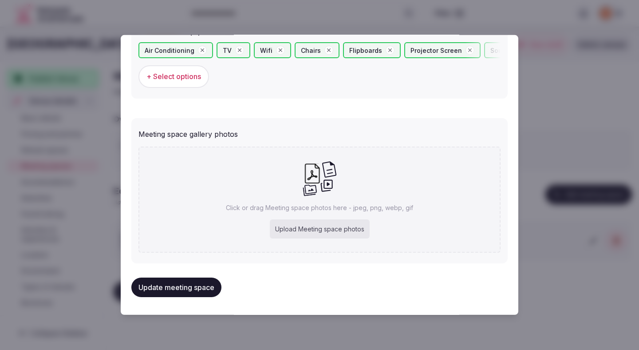
click at [281, 224] on div "Upload Meeting space photos" at bounding box center [320, 229] width 100 height 20
type input "**********"
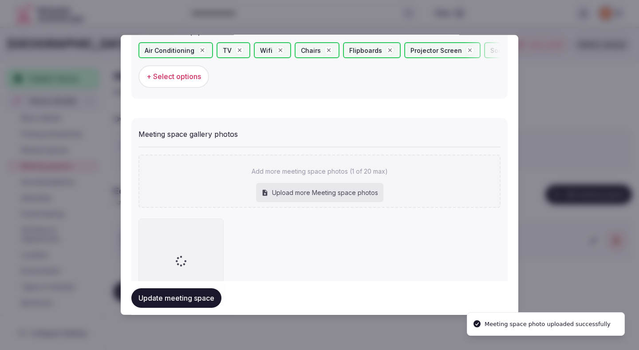
scroll to position [647, 0]
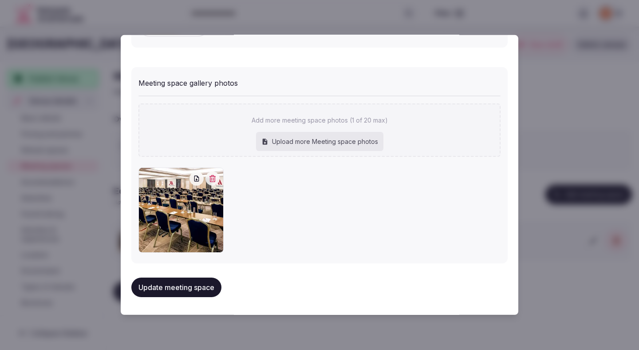
click at [191, 286] on button "Update meeting space" at bounding box center [176, 287] width 90 height 20
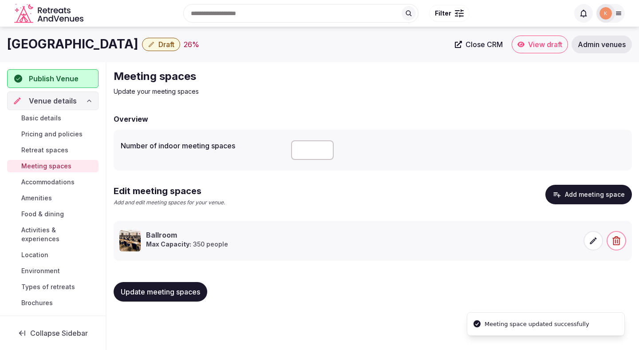
click at [181, 290] on span "Update meeting spaces" at bounding box center [160, 291] width 79 height 9
click at [171, 45] on span "Draft" at bounding box center [166, 44] width 16 height 9
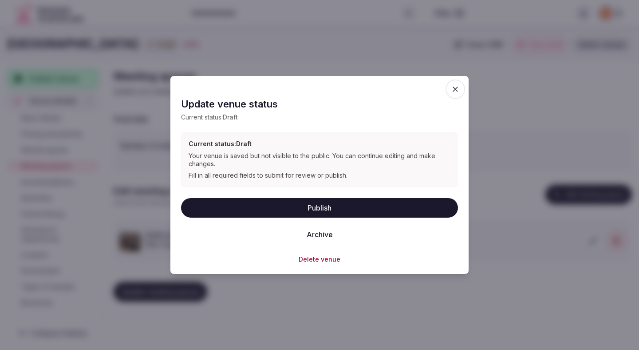
click at [308, 206] on button "Publish" at bounding box center [319, 207] width 277 height 20
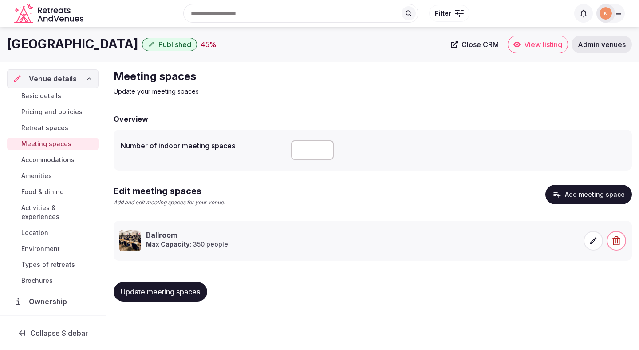
click at [39, 160] on span "Accommodations" at bounding box center [47, 159] width 53 height 9
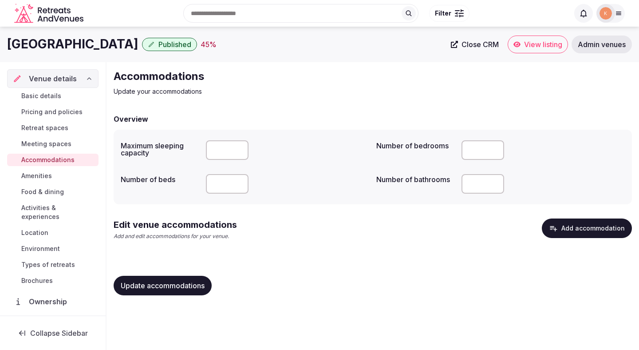
click at [577, 237] on button "Add accommodation" at bounding box center [587, 228] width 90 height 20
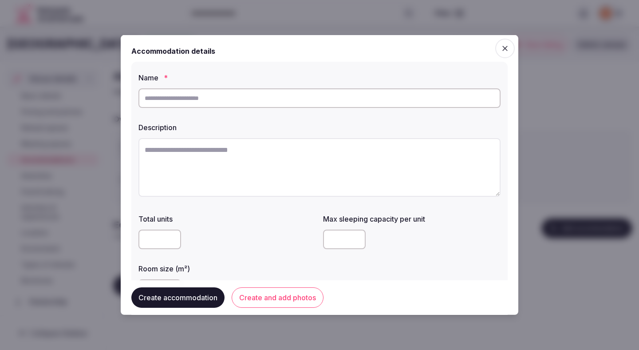
click at [414, 102] on input "text" at bounding box center [319, 98] width 362 height 20
paste input "**********"
type input "**********"
click at [255, 160] on textarea at bounding box center [319, 167] width 362 height 59
paste textarea "**********"
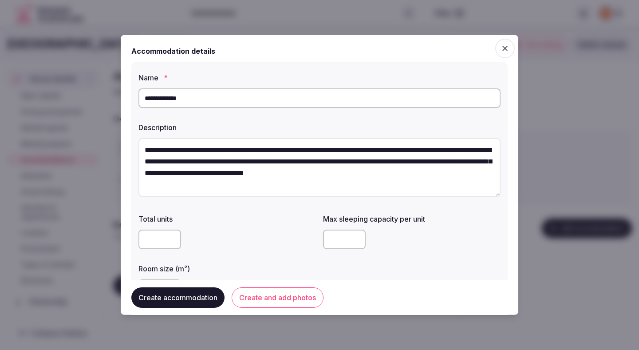
type textarea "**********"
click at [338, 231] on input "number" at bounding box center [344, 239] width 43 height 20
type input "*"
click at [282, 249] on div at bounding box center [226, 239] width 177 height 27
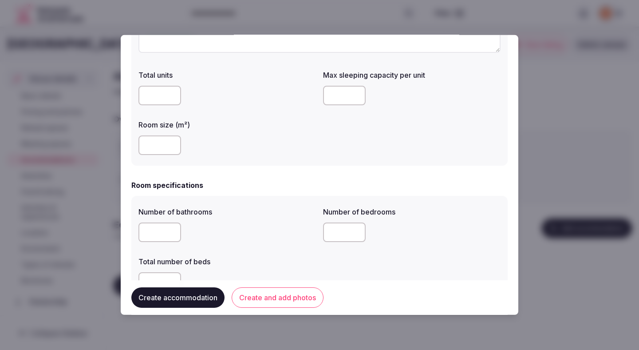
scroll to position [154, 0]
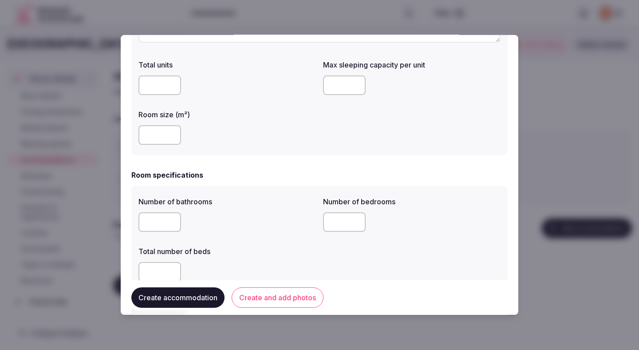
click at [167, 137] on input "number" at bounding box center [159, 135] width 43 height 20
type input "**"
click at [244, 142] on div "**" at bounding box center [226, 135] width 177 height 20
click at [242, 143] on div "**" at bounding box center [226, 135] width 177 height 20
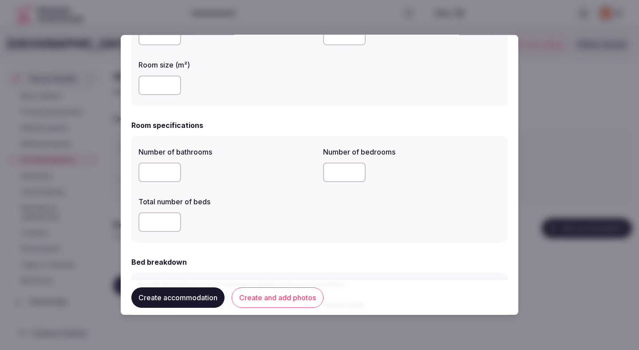
scroll to position [220, 0]
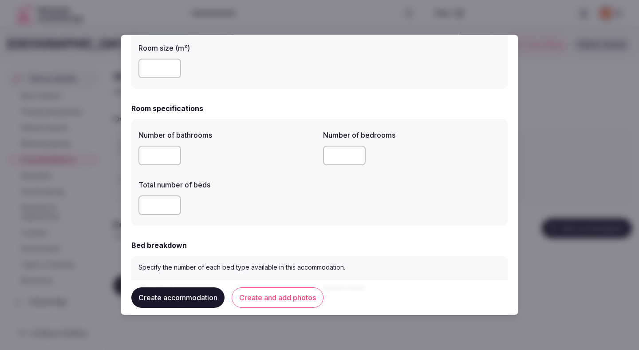
click at [156, 153] on input "number" at bounding box center [159, 155] width 43 height 20
type input "*"
click at [333, 154] on input "number" at bounding box center [344, 155] width 43 height 20
type input "*"
click at [283, 181] on div "Total number of beds" at bounding box center [226, 182] width 177 height 12
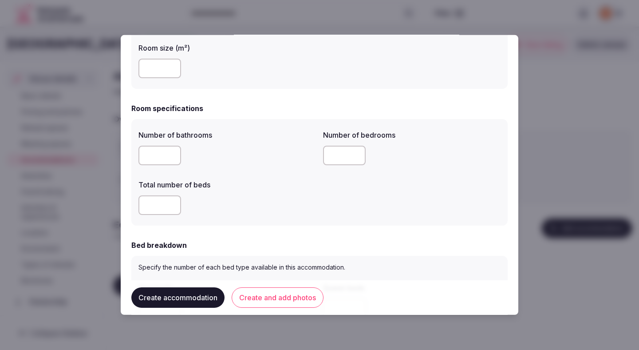
click at [147, 213] on input "number" at bounding box center [159, 205] width 43 height 20
type input "*"
click at [229, 207] on div "*" at bounding box center [226, 205] width 177 height 20
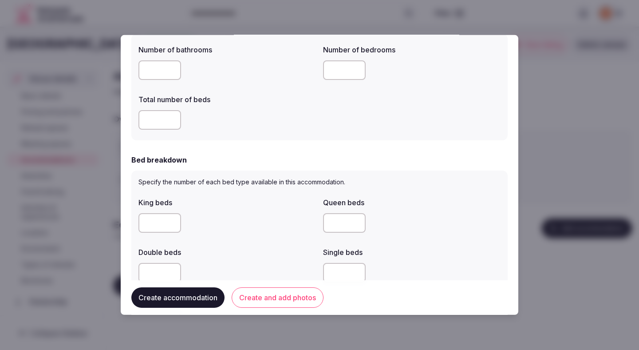
scroll to position [344, 0]
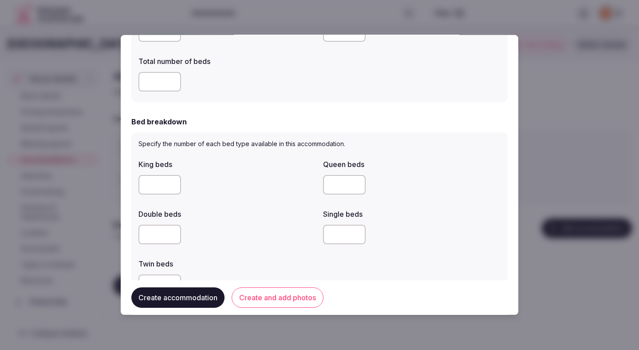
click at [161, 190] on input "number" at bounding box center [159, 185] width 43 height 20
type input "*"
click at [233, 190] on div "*" at bounding box center [226, 185] width 177 height 20
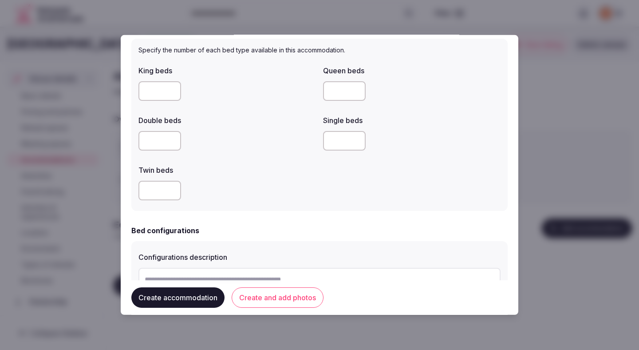
scroll to position [439, 0]
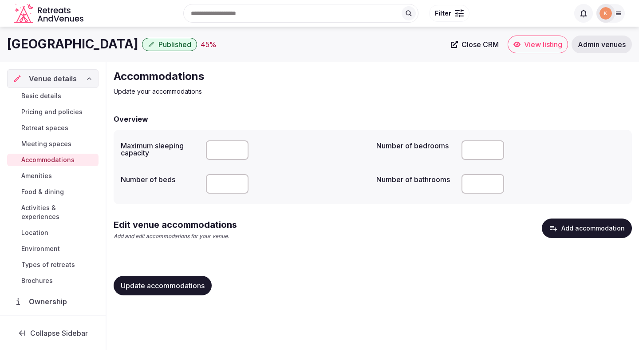
click at [572, 231] on button "Add accommodation" at bounding box center [587, 228] width 90 height 20
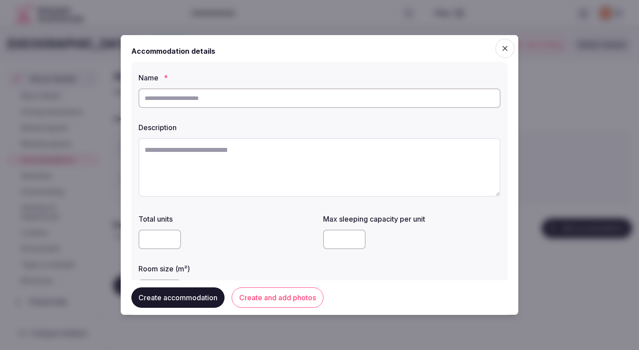
click at [359, 156] on textarea at bounding box center [319, 167] width 362 height 59
paste textarea "**********"
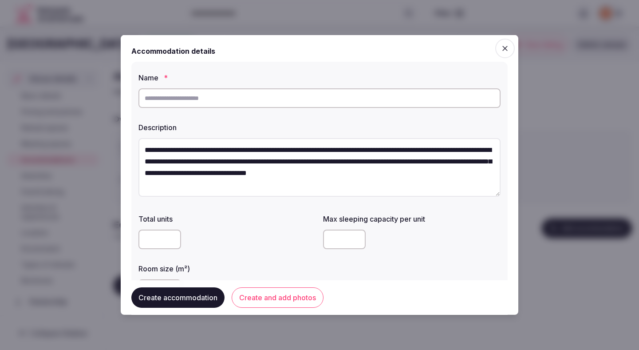
scroll to position [0, 0]
type textarea "**********"
click at [227, 96] on input "text" at bounding box center [319, 98] width 362 height 20
paste input "**********"
type input "**********"
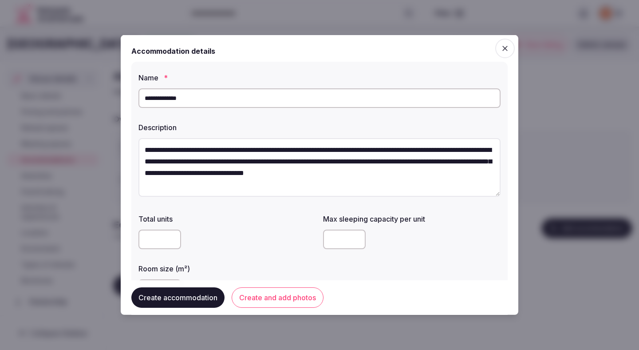
click at [224, 244] on div at bounding box center [226, 239] width 177 height 20
click at [339, 243] on input "number" at bounding box center [344, 239] width 43 height 20
type input "*"
click at [281, 247] on div at bounding box center [226, 239] width 177 height 20
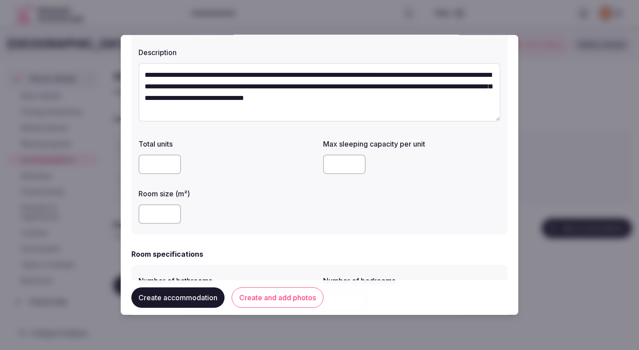
scroll to position [82, 0]
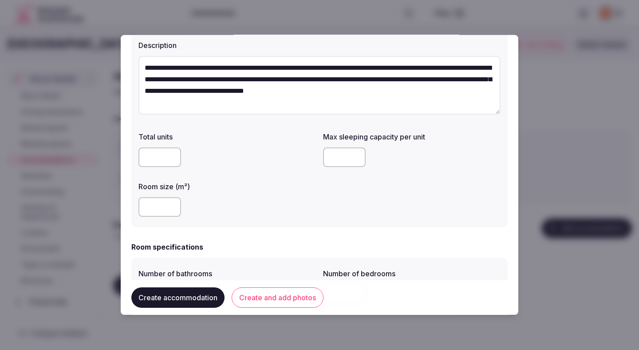
click at [160, 207] on input "number" at bounding box center [159, 207] width 43 height 20
type input "**"
click at [212, 211] on div "**" at bounding box center [226, 207] width 177 height 20
click at [219, 211] on div "**" at bounding box center [226, 207] width 177 height 20
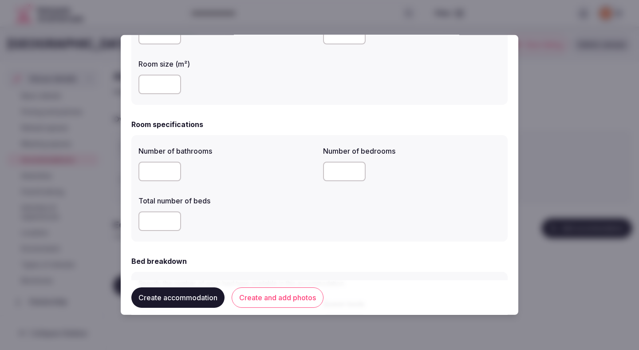
scroll to position [206, 0]
click at [152, 171] on input "number" at bounding box center [159, 170] width 43 height 20
type input "*"
click at [230, 171] on div "*" at bounding box center [226, 170] width 177 height 20
click at [239, 170] on div "*" at bounding box center [226, 170] width 177 height 20
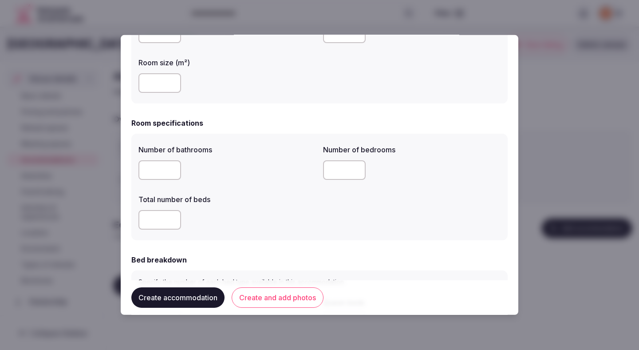
click at [341, 169] on input "number" at bounding box center [344, 170] width 43 height 20
type input "*"
click at [279, 201] on label "Total number of beds" at bounding box center [226, 199] width 177 height 7
click at [277, 197] on label "Total number of beds" at bounding box center [226, 199] width 177 height 7
click at [255, 211] on div at bounding box center [226, 220] width 177 height 20
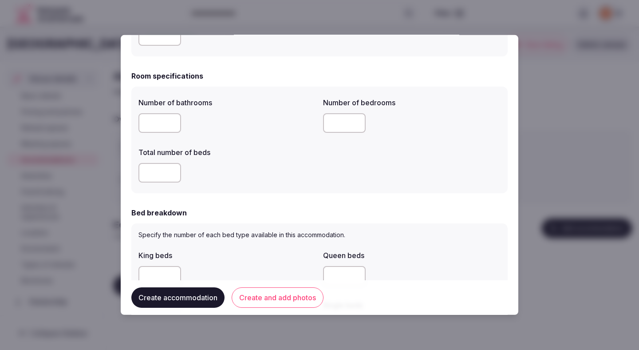
scroll to position [255, 0]
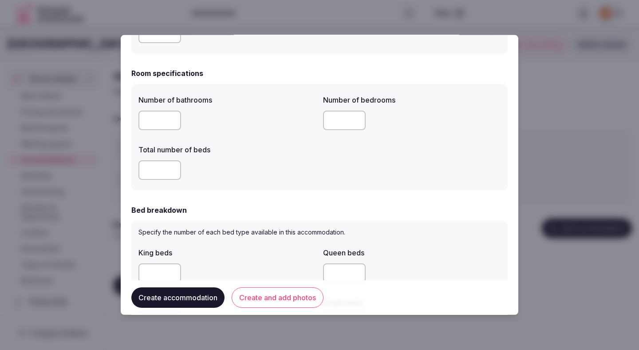
click at [155, 173] on input "number" at bounding box center [159, 170] width 43 height 20
type input "*"
click at [266, 160] on div "*" at bounding box center [226, 170] width 177 height 20
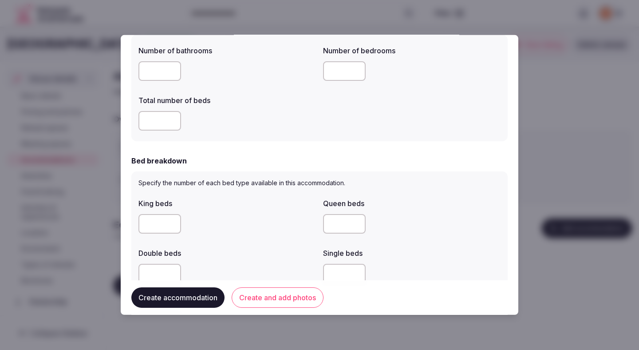
scroll to position [339, 0]
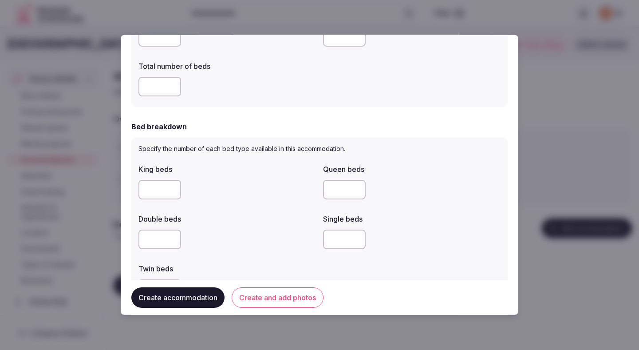
click at [157, 189] on input "number" at bounding box center [159, 190] width 43 height 20
type input "*"
click at [221, 196] on div "*" at bounding box center [226, 190] width 177 height 20
click at [221, 197] on div "*" at bounding box center [226, 190] width 177 height 20
click at [220, 197] on div "*" at bounding box center [226, 190] width 177 height 20
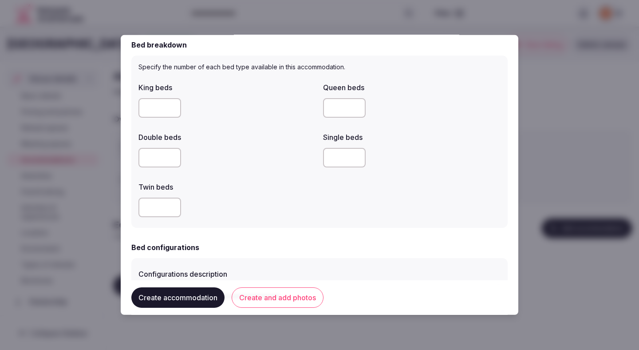
scroll to position [427, 0]
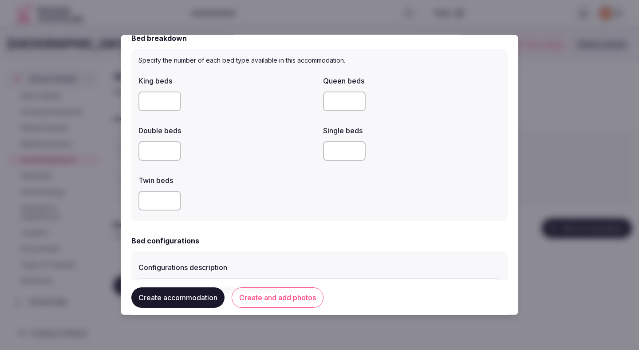
click at [221, 197] on div at bounding box center [226, 201] width 177 height 20
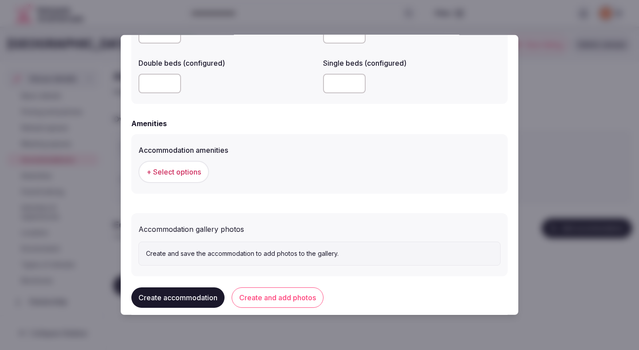
scroll to position [786, 0]
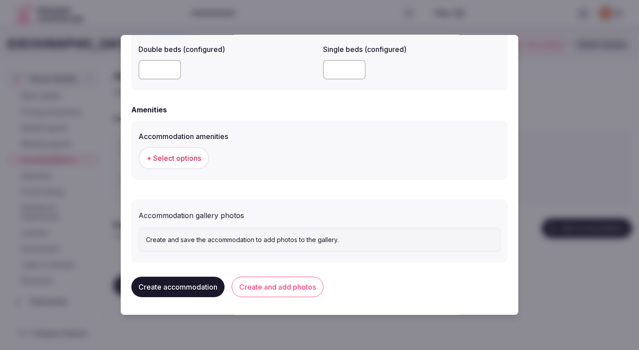
click at [191, 164] on button "+ Select options" at bounding box center [173, 158] width 71 height 22
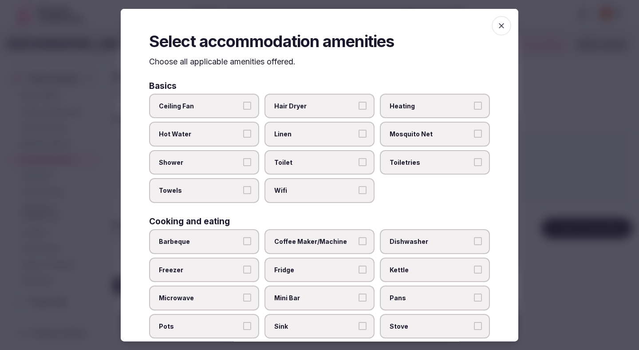
click at [229, 110] on span "Ceiling Fan" at bounding box center [200, 105] width 82 height 9
click at [243, 109] on button "Ceiling Fan" at bounding box center [247, 105] width 8 height 8
click at [229, 125] on label "Hot Water" at bounding box center [204, 134] width 110 height 25
click at [243, 130] on button "Hot Water" at bounding box center [247, 134] width 8 height 8
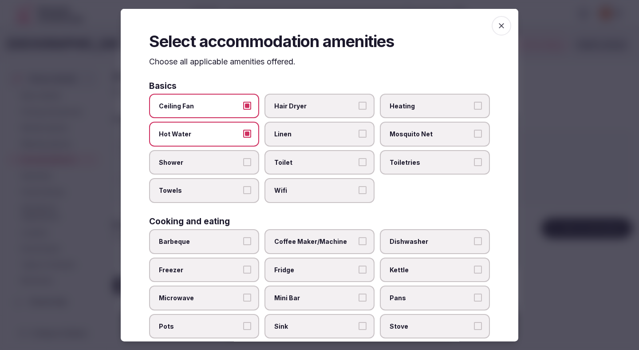
click at [229, 153] on label "Shower" at bounding box center [204, 161] width 110 height 25
click at [243, 157] on button "Shower" at bounding box center [247, 161] width 8 height 8
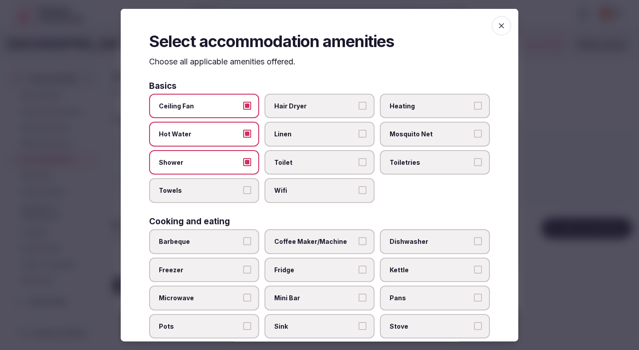
click at [226, 181] on label "Towels" at bounding box center [204, 190] width 110 height 25
click at [243, 186] on button "Towels" at bounding box center [247, 190] width 8 height 8
click at [291, 181] on label "Wifi" at bounding box center [319, 190] width 110 height 25
click at [358, 186] on button "Wifi" at bounding box center [362, 190] width 8 height 8
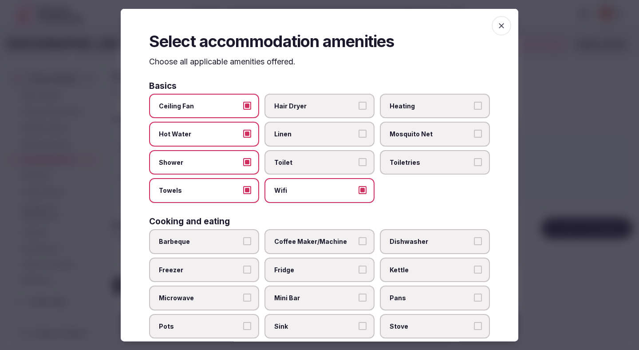
click at [291, 165] on span "Toilet" at bounding box center [315, 161] width 82 height 9
click at [358, 165] on button "Toilet" at bounding box center [362, 161] width 8 height 8
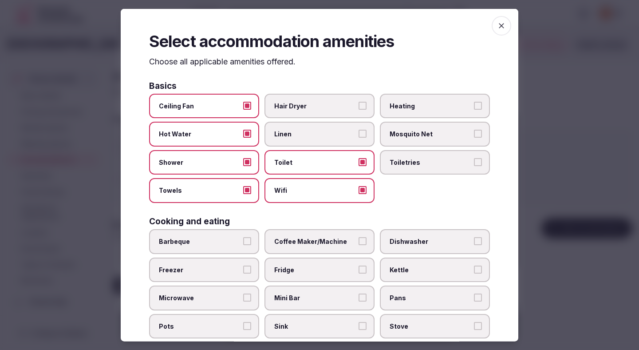
click at [294, 137] on span "Linen" at bounding box center [315, 134] width 82 height 9
click at [358, 137] on button "Linen" at bounding box center [362, 134] width 8 height 8
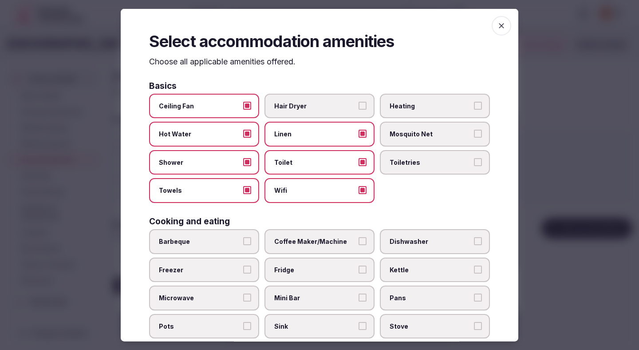
click at [308, 104] on span "Hair Dryer" at bounding box center [315, 105] width 82 height 9
click at [358, 104] on button "Hair Dryer" at bounding box center [362, 105] width 8 height 8
click at [393, 107] on span "Heating" at bounding box center [430, 105] width 82 height 9
click at [474, 107] on button "Heating" at bounding box center [478, 105] width 8 height 8
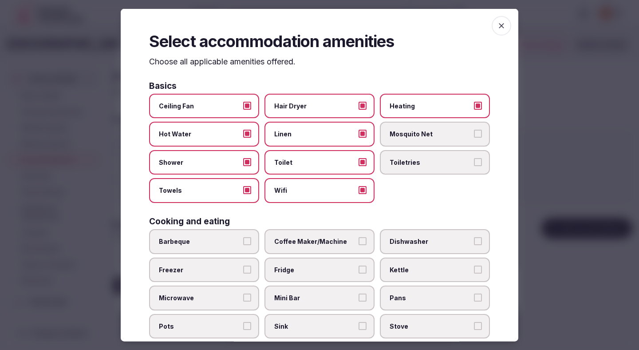
click at [392, 166] on span "Toiletries" at bounding box center [430, 161] width 82 height 9
click at [474, 165] on button "Toiletries" at bounding box center [478, 161] width 8 height 8
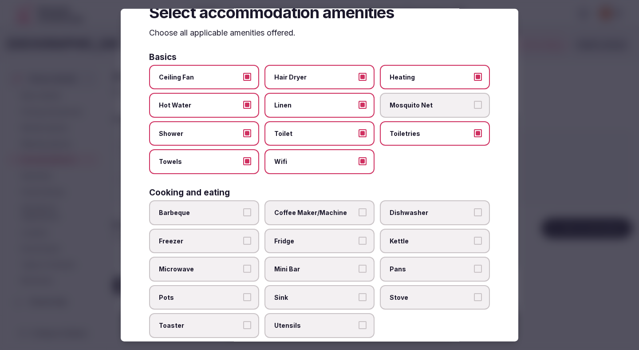
scroll to position [86, 0]
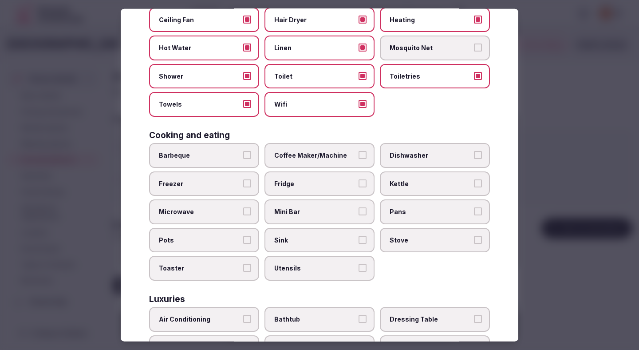
click at [346, 160] on label "Coffee Maker/Machine" at bounding box center [319, 155] width 110 height 25
click at [358, 159] on button "Coffee Maker/Machine" at bounding box center [362, 155] width 8 height 8
click at [340, 179] on span "Fridge" at bounding box center [315, 183] width 82 height 9
click at [358, 179] on button "Fridge" at bounding box center [362, 183] width 8 height 8
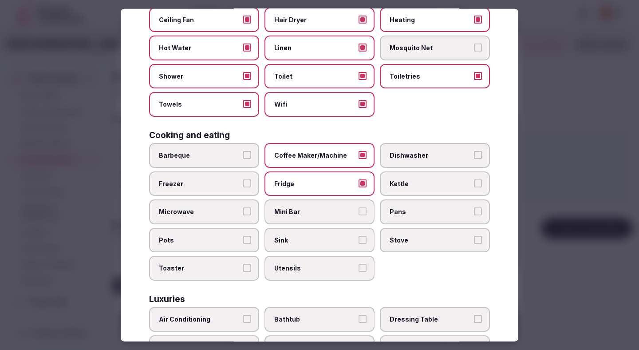
click at [336, 213] on span "Mini Bar" at bounding box center [315, 211] width 82 height 9
click at [358, 213] on button "Mini Bar" at bounding box center [362, 211] width 8 height 8
click at [326, 248] on label "Sink" at bounding box center [319, 239] width 110 height 25
click at [358, 243] on button "Sink" at bounding box center [362, 239] width 8 height 8
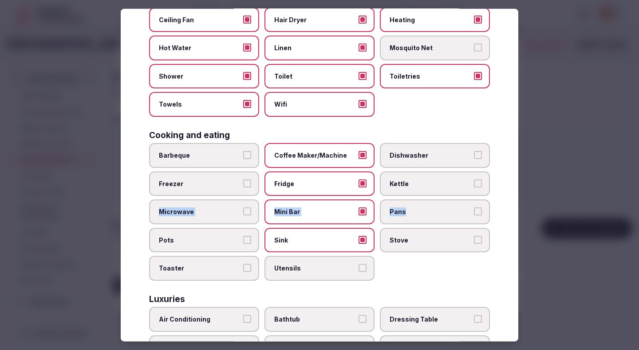
drag, startPoint x: 419, startPoint y: 217, endPoint x: 426, endPoint y: 180, distance: 37.6
click at [426, 180] on div "Barbeque Coffee Maker/Machine Dishwasher Freezer Fridge Kettle Microwave Mini B…" at bounding box center [319, 211] width 341 height 137
click at [426, 180] on span "Kettle" at bounding box center [430, 183] width 82 height 9
click at [474, 180] on button "Kettle" at bounding box center [478, 183] width 8 height 8
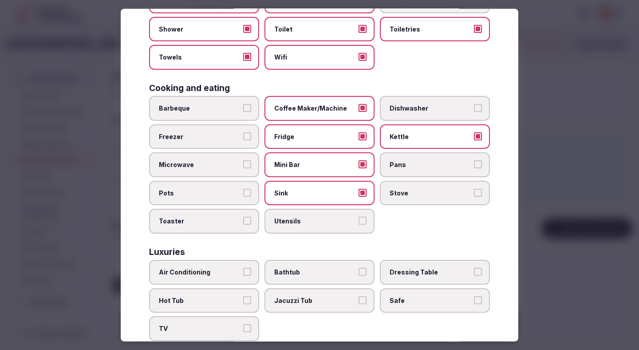
scroll to position [221, 0]
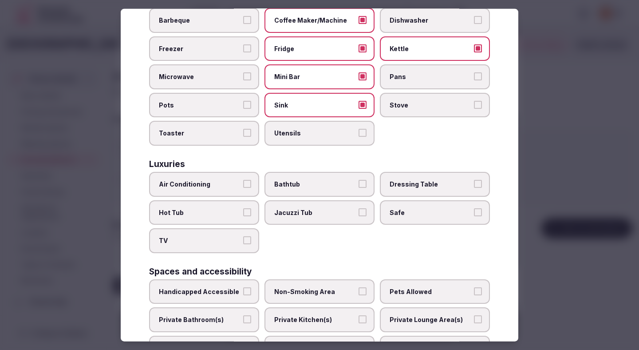
click at [233, 187] on span "Air Conditioning" at bounding box center [200, 184] width 82 height 9
click at [243, 187] on button "Air Conditioning" at bounding box center [247, 184] width 8 height 8
click at [225, 239] on span "TV" at bounding box center [200, 240] width 82 height 9
click at [243, 239] on button "TV" at bounding box center [247, 240] width 8 height 8
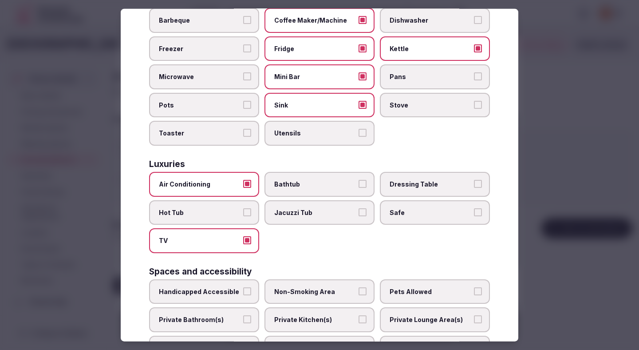
click at [396, 226] on div "Air Conditioning Bathtub Dressing Table Hot Tub Jacuzzi Tub Safe TV" at bounding box center [319, 212] width 341 height 81
click at [396, 219] on label "Safe" at bounding box center [435, 212] width 110 height 25
click at [474, 216] on button "Safe" at bounding box center [478, 212] width 8 height 8
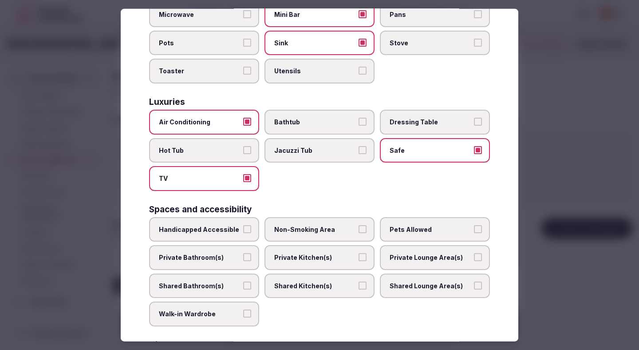
scroll to position [286, 0]
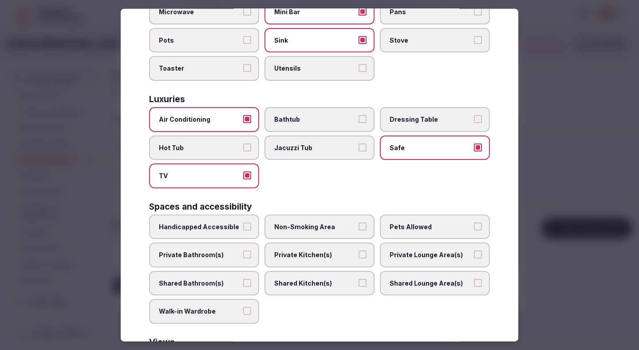
click at [333, 228] on span "Non-Smoking Area" at bounding box center [315, 226] width 82 height 9
click at [358, 228] on button "Non-Smoking Area" at bounding box center [362, 226] width 8 height 8
click at [232, 247] on label "Private Bathroom(s)" at bounding box center [204, 254] width 110 height 25
click at [243, 250] on button "Private Bathroom(s)" at bounding box center [247, 254] width 8 height 8
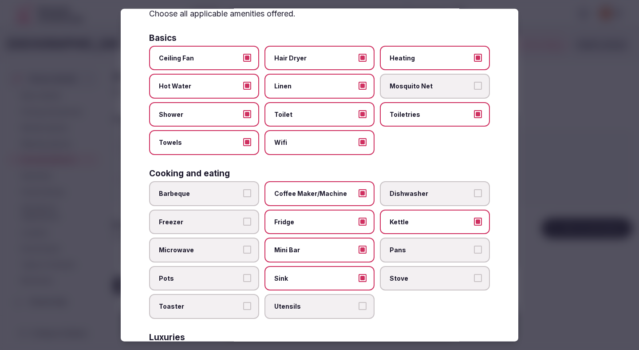
scroll to position [0, 0]
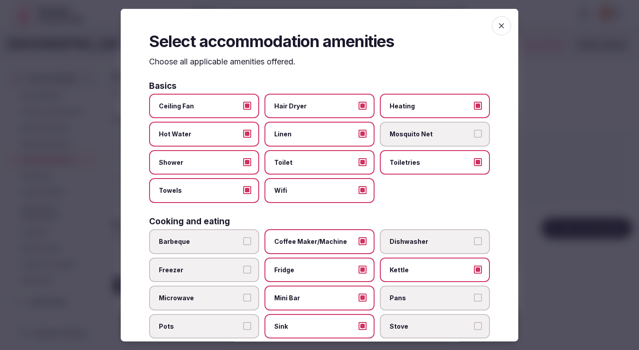
click at [502, 24] on icon "button" at bounding box center [501, 25] width 5 height 5
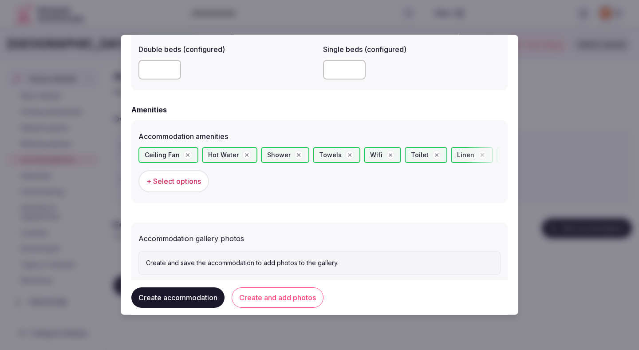
scroll to position [809, 0]
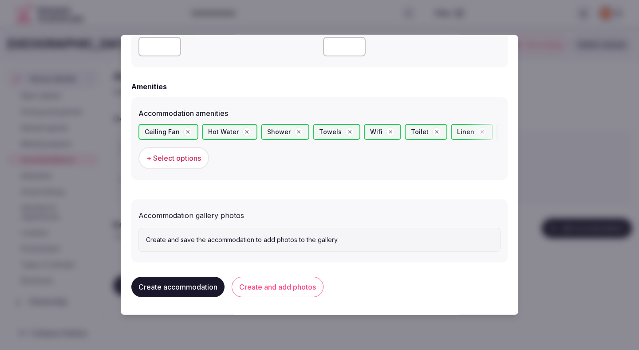
click at [300, 286] on button "Create and add photos" at bounding box center [278, 286] width 92 height 20
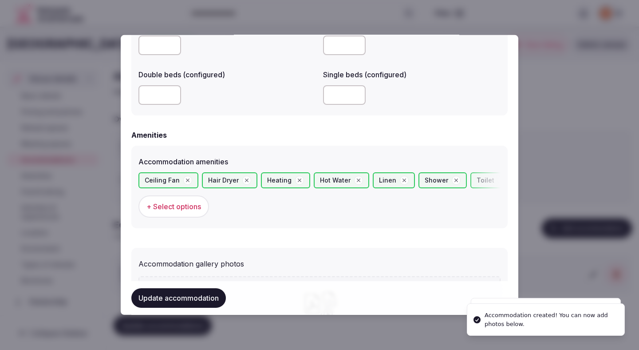
scroll to position [891, 0]
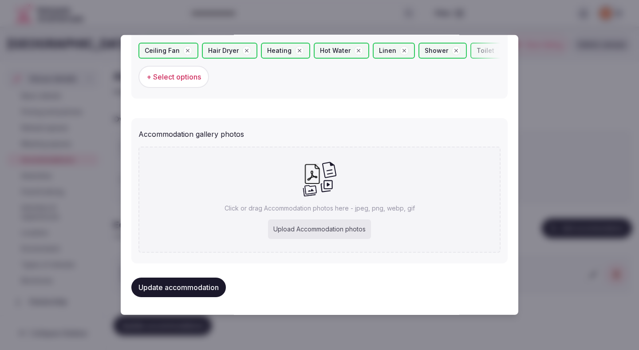
click at [294, 226] on div "Upload Accommodation photos" at bounding box center [319, 229] width 103 height 20
type input "**********"
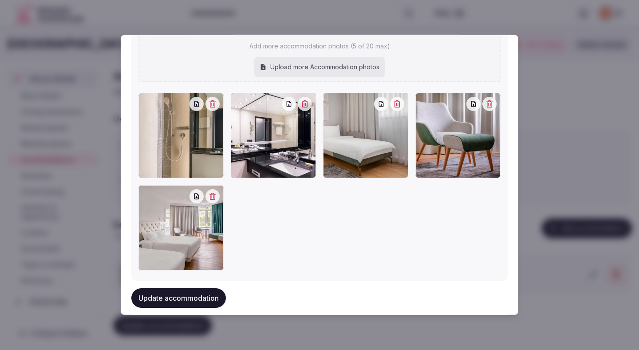
scroll to position [1002, 0]
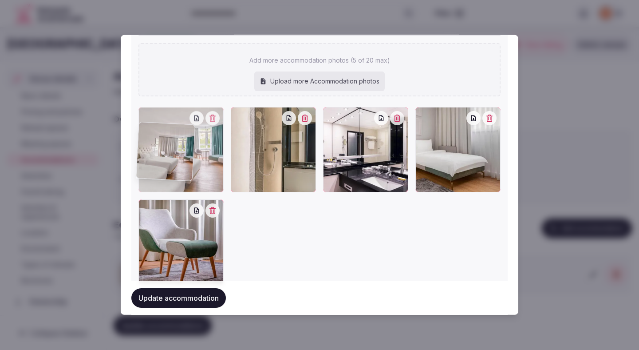
drag, startPoint x: 186, startPoint y: 249, endPoint x: 185, endPoint y: 173, distance: 76.7
click at [185, 173] on div at bounding box center [180, 149] width 85 height 85
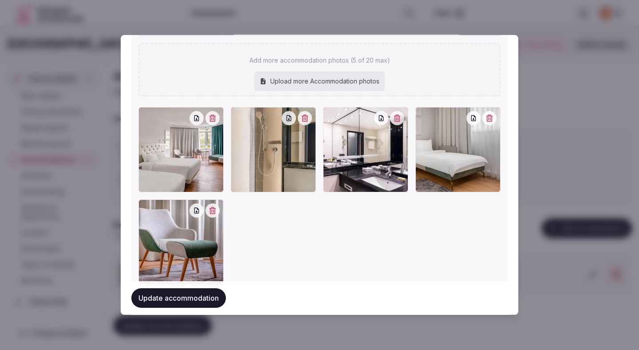
scroll to position [1034, 0]
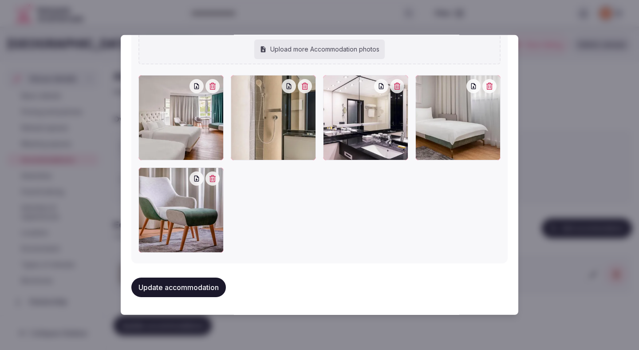
click at [176, 286] on button "Update accommodation" at bounding box center [178, 287] width 94 height 20
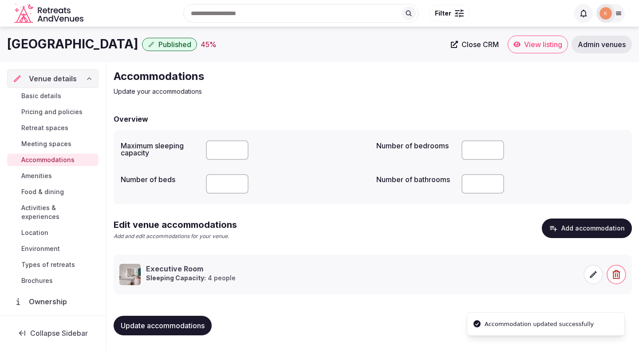
click at [176, 323] on span "Update accommodations" at bounding box center [163, 325] width 84 height 9
click at [156, 330] on button "Update accommodations" at bounding box center [163, 325] width 98 height 20
click at [39, 171] on span "Amenities" at bounding box center [36, 175] width 31 height 9
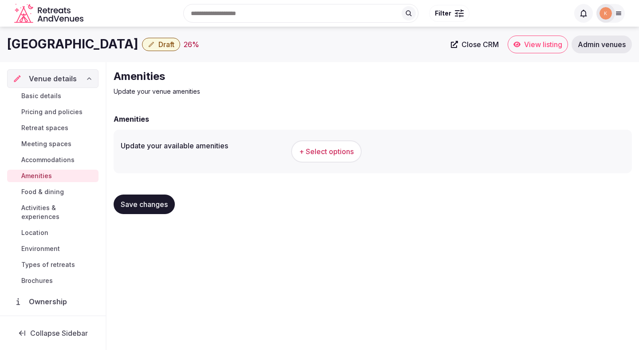
click at [322, 155] on span "+ Select options" at bounding box center [326, 151] width 55 height 10
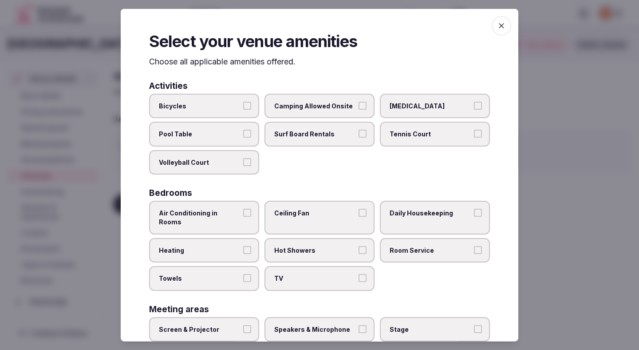
click at [202, 213] on span "Air Conditioning in Rooms" at bounding box center [200, 216] width 82 height 17
click at [243, 213] on button "Air Conditioning in Rooms" at bounding box center [247, 212] width 8 height 8
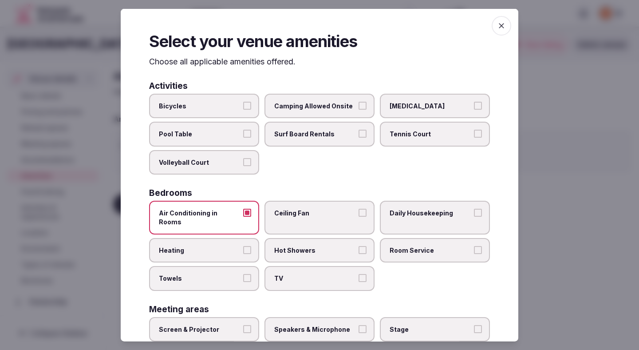
click at [200, 245] on span "Heating" at bounding box center [200, 249] width 82 height 9
click at [243, 245] on button "Heating" at bounding box center [247, 249] width 8 height 8
click at [202, 274] on span "Towels" at bounding box center [200, 278] width 82 height 9
click at [243, 274] on button "Towels" at bounding box center [247, 278] width 8 height 8
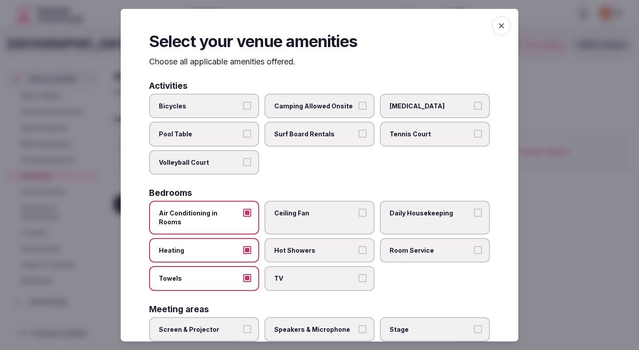
click at [278, 266] on label "TV" at bounding box center [319, 278] width 110 height 25
click at [358, 274] on button "TV" at bounding box center [362, 278] width 8 height 8
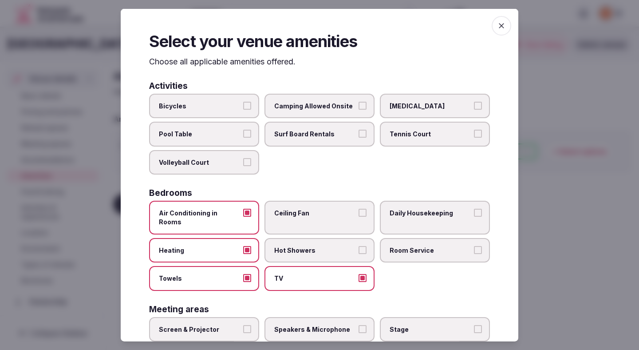
click at [279, 245] on span "Hot Showers" at bounding box center [315, 249] width 82 height 9
click at [358, 245] on button "Hot Showers" at bounding box center [362, 249] width 8 height 8
click at [281, 220] on label "Ceiling Fan" at bounding box center [319, 216] width 110 height 33
click at [358, 216] on button "Ceiling Fan" at bounding box center [362, 212] width 8 height 8
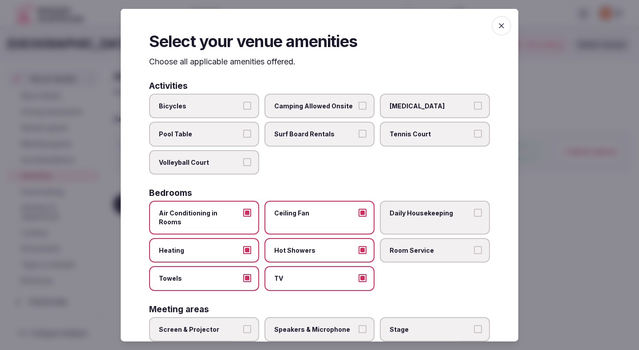
click at [412, 214] on span "Daily Housekeeping" at bounding box center [430, 212] width 82 height 9
click at [474, 214] on button "Daily Housekeeping" at bounding box center [478, 212] width 8 height 8
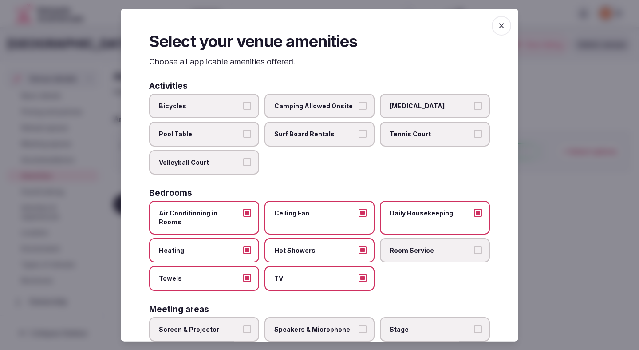
click at [407, 245] on span "Room Service" at bounding box center [430, 249] width 82 height 9
click at [474, 245] on button "Room Service" at bounding box center [478, 249] width 8 height 8
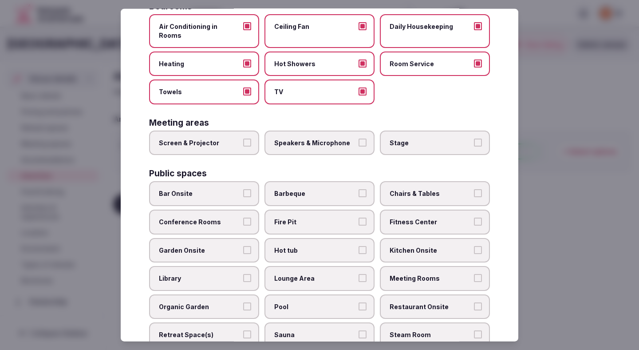
scroll to position [194, 0]
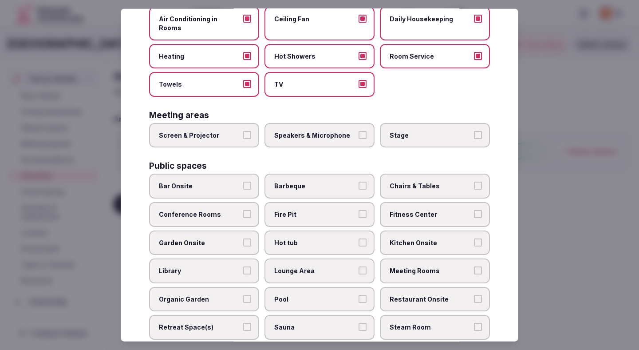
click at [222, 131] on label "Screen & Projector" at bounding box center [204, 134] width 110 height 25
click at [243, 131] on button "Screen & Projector" at bounding box center [247, 134] width 8 height 8
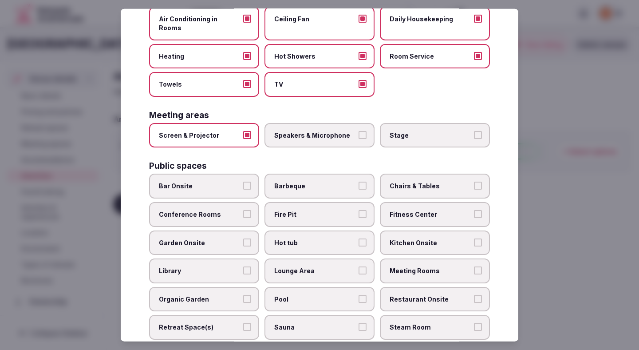
click at [303, 130] on span "Speakers & Microphone" at bounding box center [315, 134] width 82 height 9
click at [358, 130] on button "Speakers & Microphone" at bounding box center [362, 134] width 8 height 8
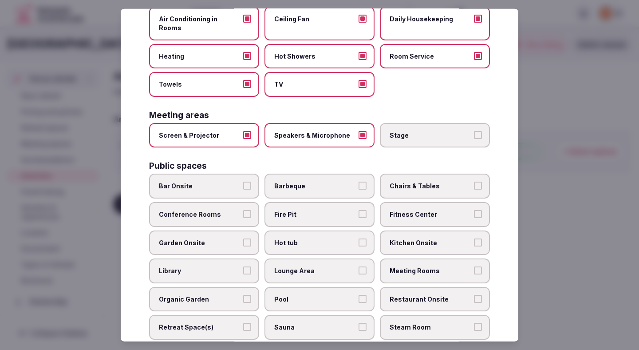
click at [427, 181] on span "Chairs & Tables" at bounding box center [430, 185] width 82 height 9
click at [474, 181] on button "Chairs & Tables" at bounding box center [478, 185] width 8 height 8
click at [220, 210] on span "Conference Rooms" at bounding box center [200, 214] width 82 height 9
click at [243, 210] on button "Conference Rooms" at bounding box center [247, 214] width 8 height 8
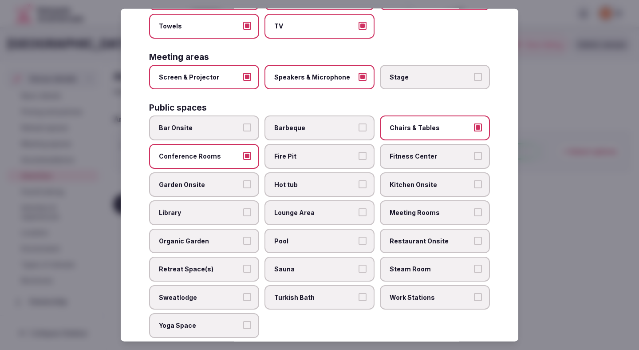
scroll to position [280, 0]
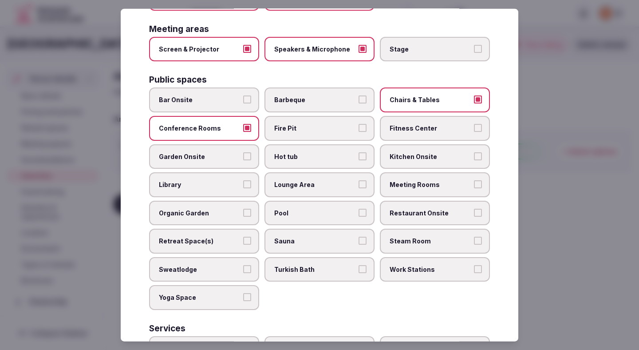
click at [404, 144] on label "Kitchen Onsite" at bounding box center [435, 156] width 110 height 25
click at [474, 152] on button "Kitchen Onsite" at bounding box center [478, 156] width 8 height 8
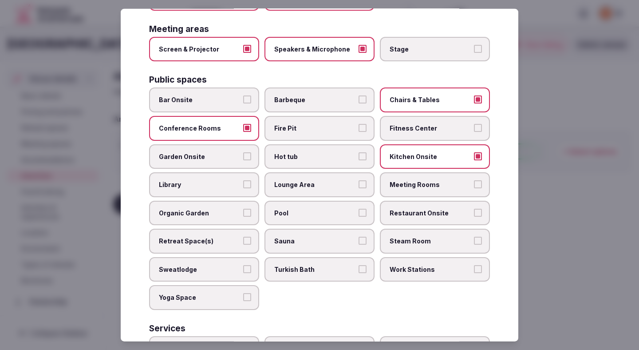
click at [409, 124] on span "Fitness Center" at bounding box center [430, 128] width 82 height 9
click at [474, 124] on button "Fitness Center" at bounding box center [478, 128] width 8 height 8
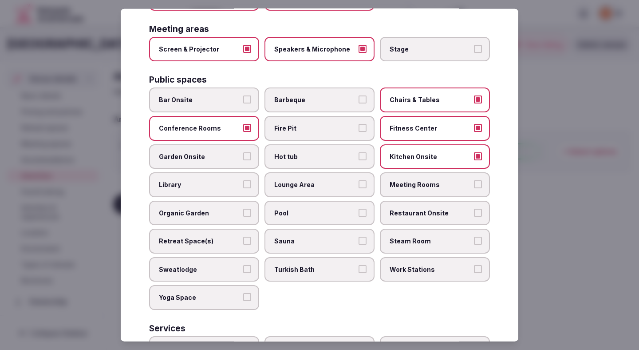
click at [409, 155] on label "Kitchen Onsite" at bounding box center [435, 156] width 110 height 25
click at [474, 155] on button "Kitchen Onsite" at bounding box center [478, 156] width 8 height 8
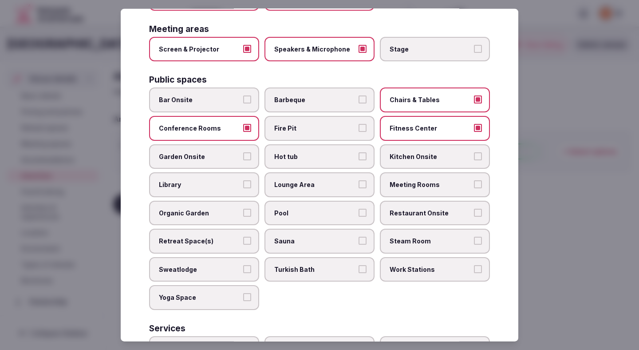
click at [305, 180] on span "Lounge Area" at bounding box center [315, 184] width 82 height 9
click at [358, 180] on button "Lounge Area" at bounding box center [362, 184] width 8 height 8
click at [308, 180] on span "Lounge Area" at bounding box center [315, 184] width 82 height 9
click at [358, 180] on button "Lounge Area" at bounding box center [362, 184] width 8 height 8
click at [416, 172] on label "Meeting Rooms" at bounding box center [435, 184] width 110 height 25
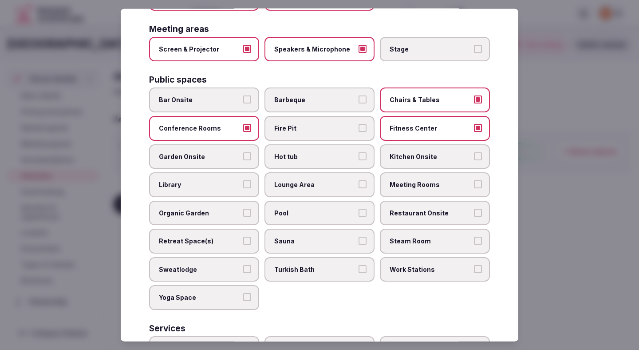
click at [474, 180] on button "Meeting Rooms" at bounding box center [478, 184] width 8 height 8
click at [311, 208] on span "Pool" at bounding box center [315, 212] width 82 height 9
click at [358, 208] on button "Pool" at bounding box center [362, 212] width 8 height 8
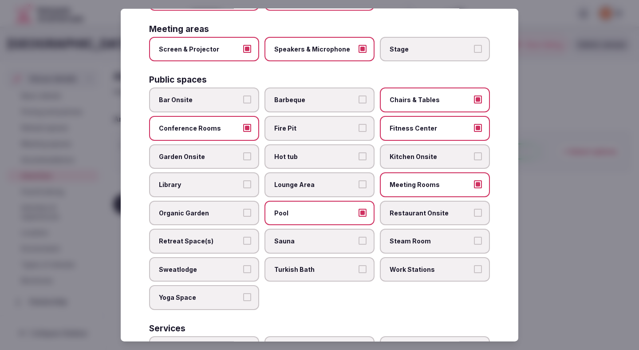
click at [412, 200] on label "Restaurant Onsite" at bounding box center [435, 212] width 110 height 25
click at [474, 208] on button "Restaurant Onsite" at bounding box center [478, 212] width 8 height 8
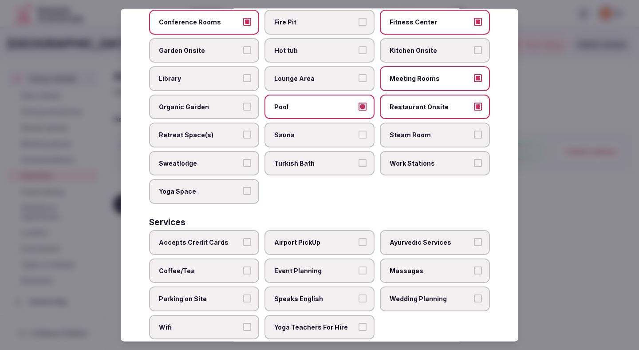
scroll to position [397, 0]
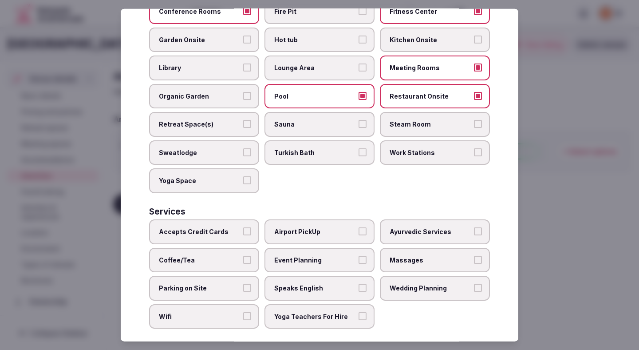
click at [230, 227] on span "Accepts Credit Cards" at bounding box center [200, 231] width 82 height 9
click at [243, 227] on button "Accepts Credit Cards" at bounding box center [247, 231] width 8 height 8
click at [224, 247] on label "Coffee/Tea" at bounding box center [204, 259] width 110 height 25
click at [243, 255] on button "Coffee/Tea" at bounding box center [247, 259] width 8 height 8
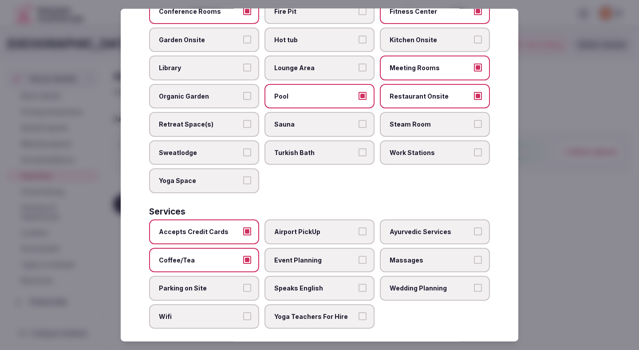
click at [216, 275] on label "Parking on Site" at bounding box center [204, 287] width 110 height 25
click at [243, 283] on button "Parking on Site" at bounding box center [247, 287] width 8 height 8
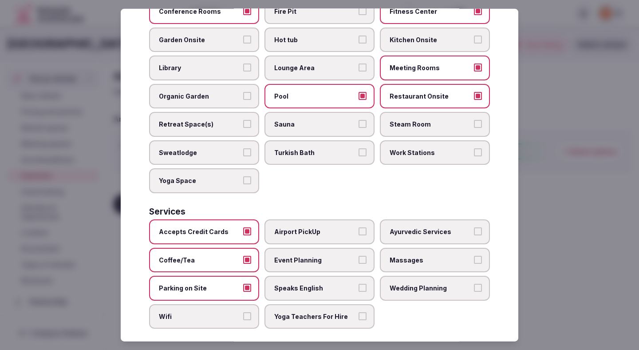
click at [207, 312] on span "Wifi" at bounding box center [200, 316] width 82 height 9
click at [243, 312] on button "Wifi" at bounding box center [247, 316] width 8 height 8
click at [287, 283] on span "Speaks English" at bounding box center [315, 287] width 82 height 9
click at [358, 283] on button "Speaks English" at bounding box center [362, 287] width 8 height 8
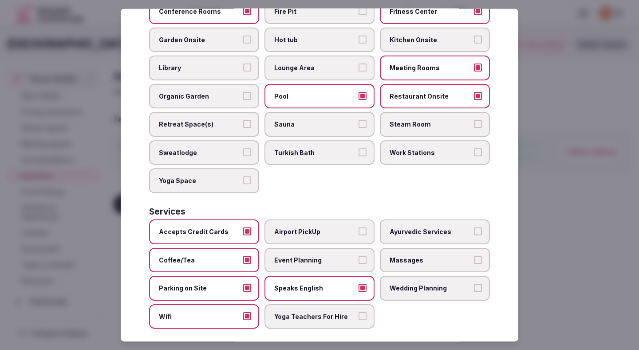
click at [299, 255] on span "Event Planning" at bounding box center [315, 259] width 82 height 9
click at [358, 255] on button "Event Planning" at bounding box center [362, 259] width 8 height 8
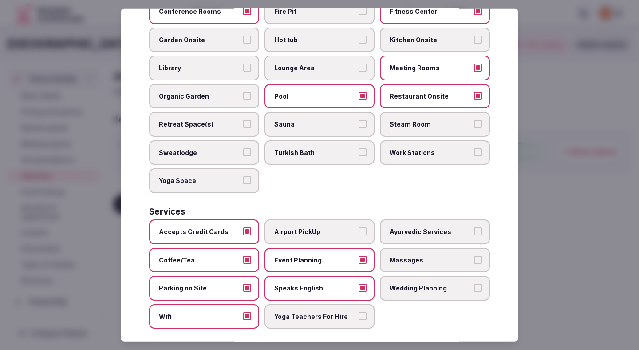
click at [558, 126] on div at bounding box center [319, 175] width 639 height 350
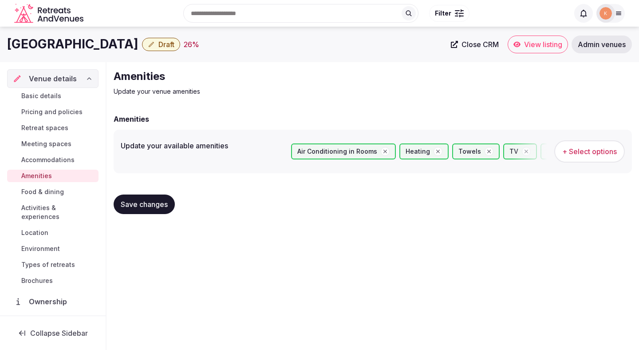
click at [150, 207] on span "Save changes" at bounding box center [144, 204] width 47 height 9
click at [50, 191] on span "Food & dining" at bounding box center [42, 191] width 43 height 9
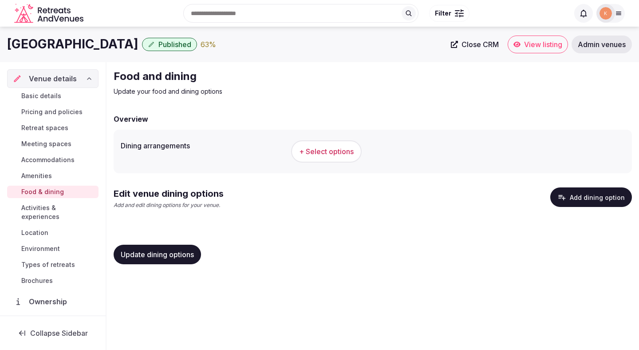
click at [324, 145] on button "+ Select options" at bounding box center [326, 151] width 71 height 22
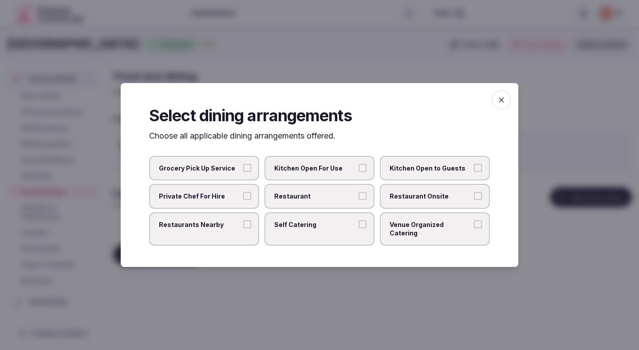
click at [324, 200] on span "Restaurant" at bounding box center [315, 196] width 82 height 9
click at [358, 200] on button "Restaurant" at bounding box center [362, 196] width 8 height 8
click at [412, 200] on span "Restaurant Onsite" at bounding box center [430, 196] width 82 height 9
click at [474, 200] on button "Restaurant Onsite" at bounding box center [478, 196] width 8 height 8
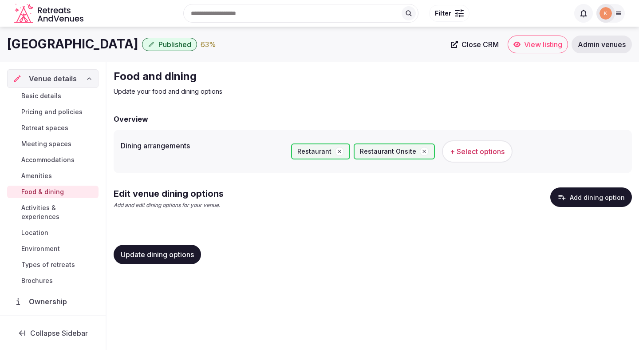
click at [182, 259] on button "Update dining options" at bounding box center [157, 254] width 87 height 20
click at [177, 253] on span "Update dining options" at bounding box center [157, 254] width 73 height 9
click at [580, 196] on button "Add dining option" at bounding box center [591, 197] width 82 height 20
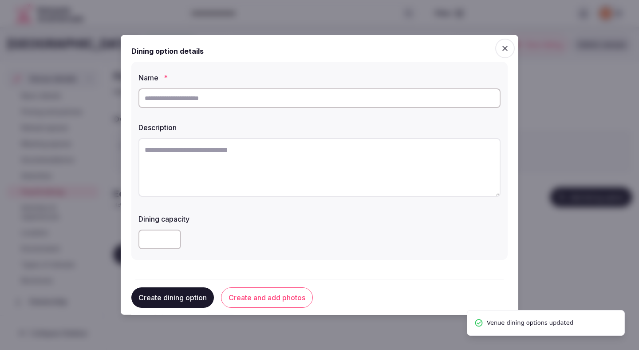
click at [351, 98] on input "text" at bounding box center [319, 98] width 362 height 20
paste input "**********"
type input "**********"
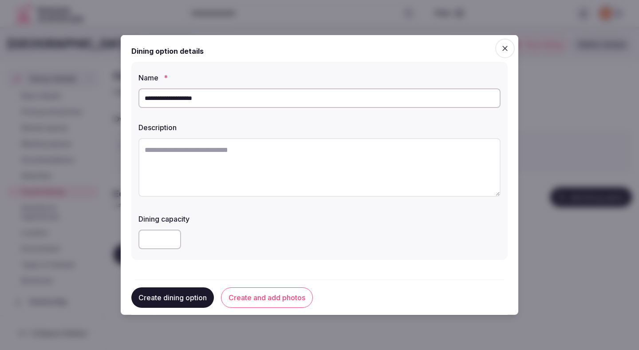
click at [275, 173] on textarea at bounding box center [319, 167] width 362 height 59
paste textarea "**********"
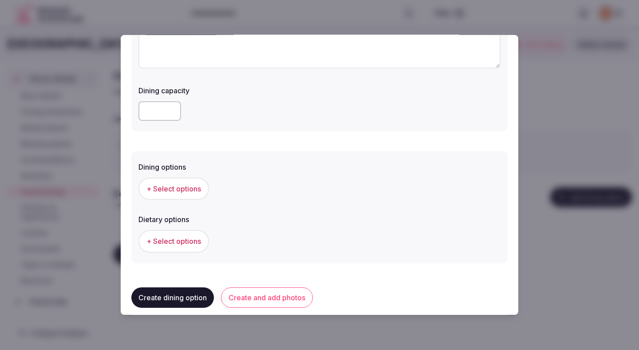
scroll to position [132, 0]
type textarea "**********"
click at [180, 180] on span "+ Select options" at bounding box center [173, 185] width 55 height 10
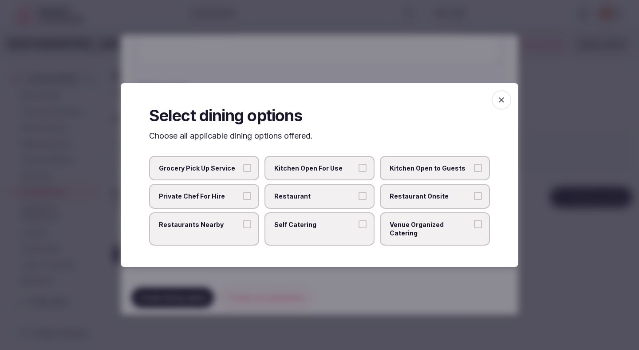
click at [302, 192] on label "Restaurant" at bounding box center [319, 196] width 110 height 25
click at [358, 192] on button "Restaurant" at bounding box center [362, 196] width 8 height 8
click at [415, 193] on label "Restaurant Onsite" at bounding box center [435, 196] width 110 height 25
click at [474, 193] on button "Restaurant Onsite" at bounding box center [478, 196] width 8 height 8
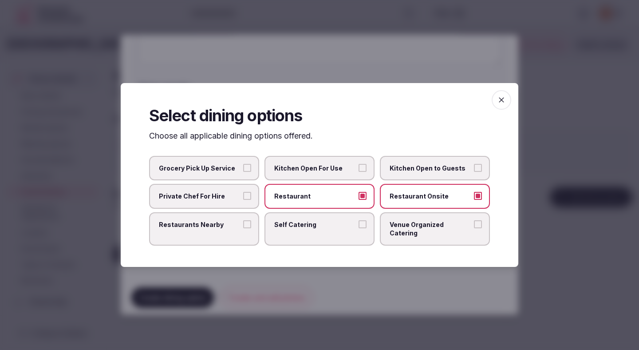
click at [406, 70] on div at bounding box center [319, 175] width 639 height 350
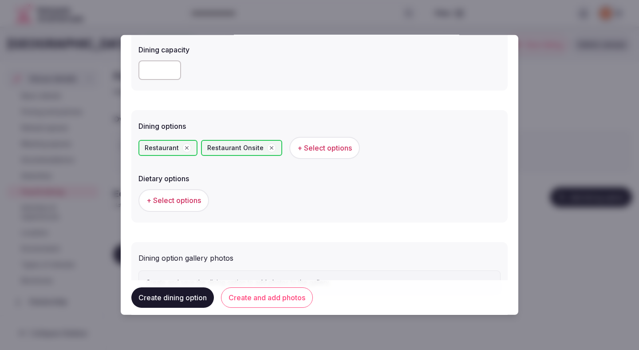
scroll to position [211, 0]
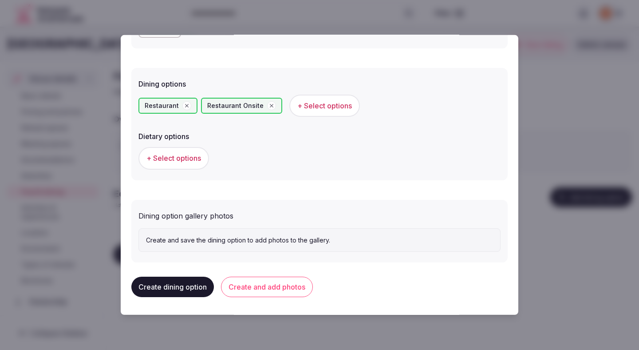
click at [193, 162] on span "+ Select options" at bounding box center [173, 158] width 55 height 10
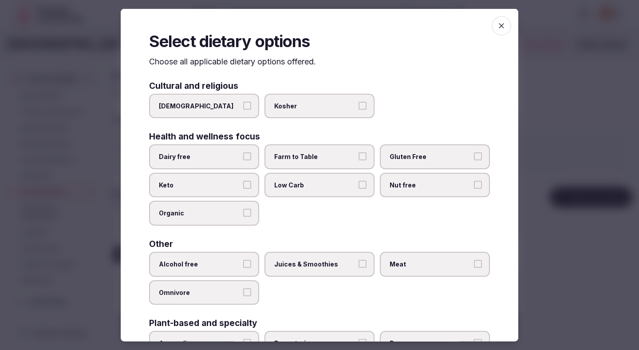
click at [293, 156] on span "Farm to Table" at bounding box center [315, 156] width 82 height 9
click at [358, 156] on button "Farm to Table" at bounding box center [362, 156] width 8 height 8
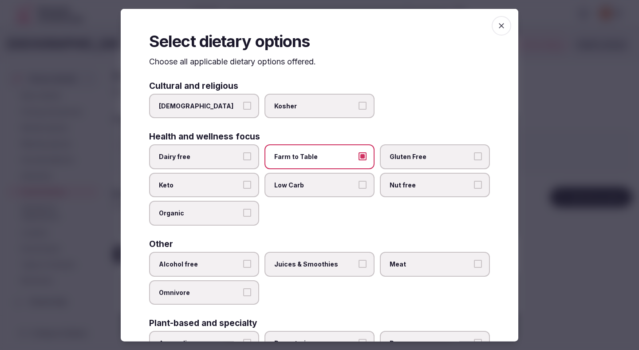
click at [400, 160] on span "Gluten Free" at bounding box center [430, 156] width 82 height 9
click at [474, 160] on button "Gluten Free" at bounding box center [478, 156] width 8 height 8
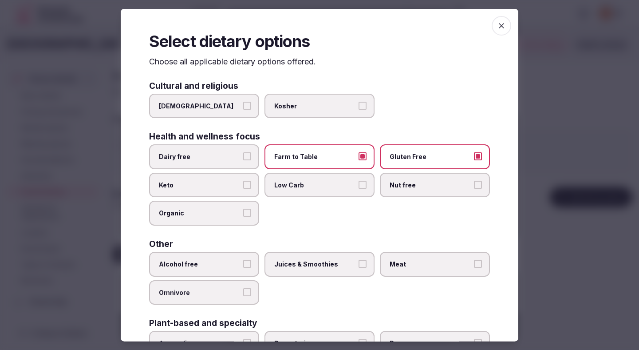
click at [227, 156] on span "Dairy free" at bounding box center [200, 156] width 82 height 9
click at [243, 156] on button "Dairy free" at bounding box center [247, 156] width 8 height 8
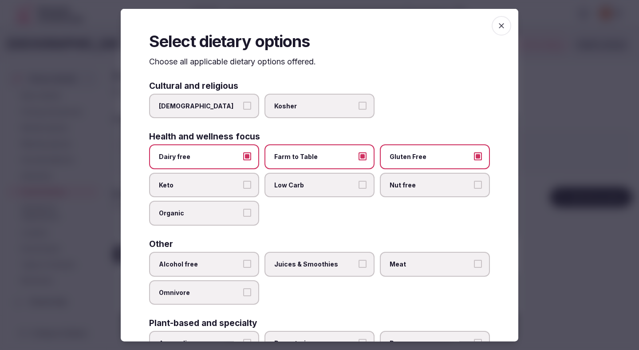
click at [230, 261] on span "Alcohol free" at bounding box center [200, 263] width 82 height 9
click at [243, 261] on button "Alcohol free" at bounding box center [247, 263] width 8 height 8
click at [291, 268] on label "Juices & Smoothies" at bounding box center [319, 263] width 110 height 25
click at [358, 267] on button "Juices & Smoothies" at bounding box center [362, 263] width 8 height 8
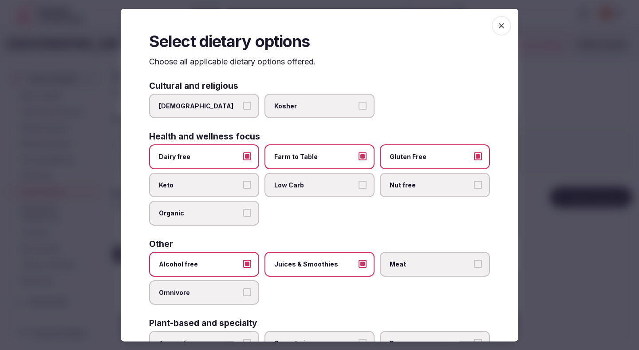
click at [413, 260] on span "Meat" at bounding box center [430, 263] width 82 height 9
click at [474, 260] on button "Meat" at bounding box center [478, 263] width 8 height 8
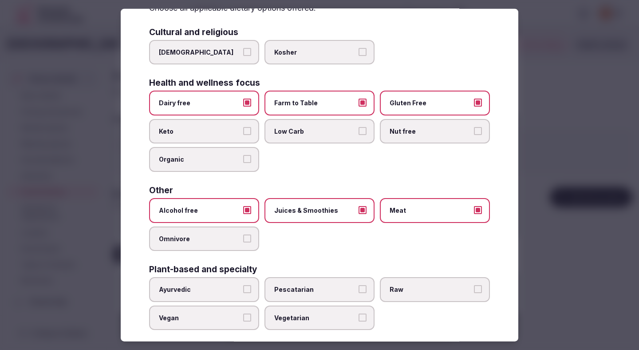
scroll to position [64, 0]
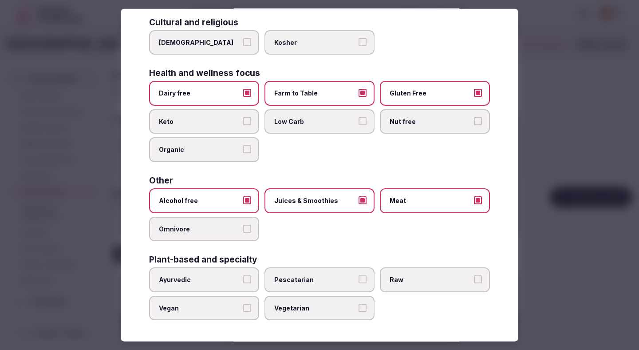
click at [561, 125] on div at bounding box center [319, 175] width 639 height 350
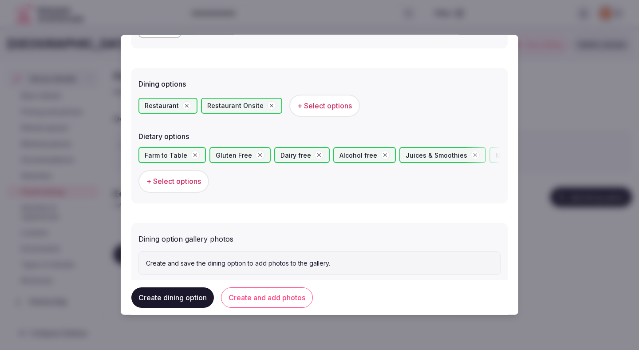
scroll to position [234, 0]
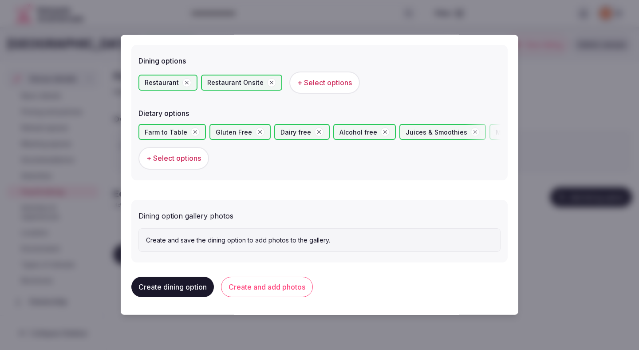
click at [266, 281] on button "Create and add photos" at bounding box center [267, 286] width 92 height 20
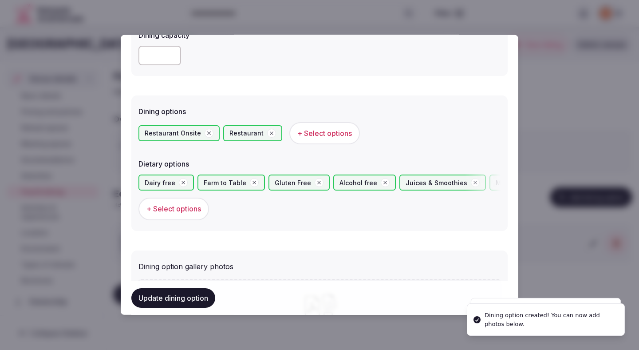
scroll to position [316, 0]
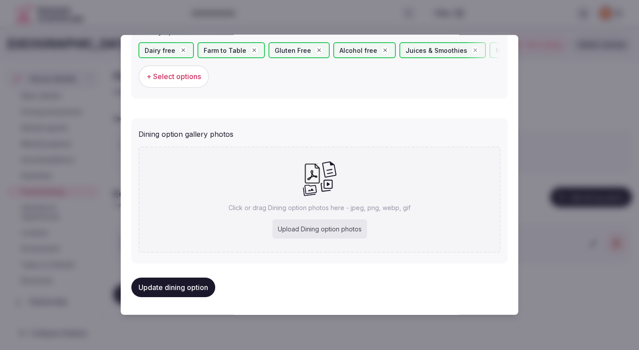
click at [301, 230] on div "Upload Dining option photos" at bounding box center [319, 229] width 94 height 20
click at [307, 234] on div "Upload Dining option photos" at bounding box center [319, 229] width 94 height 20
type input "**********"
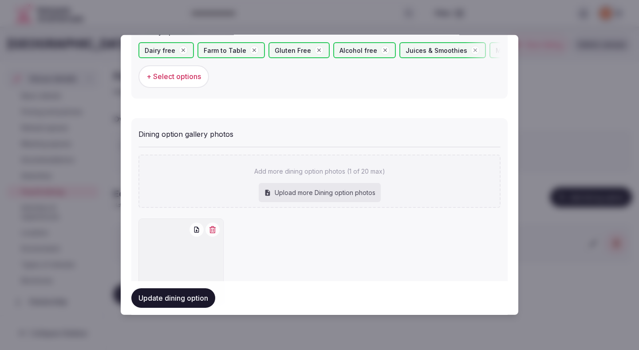
scroll to position [367, 0]
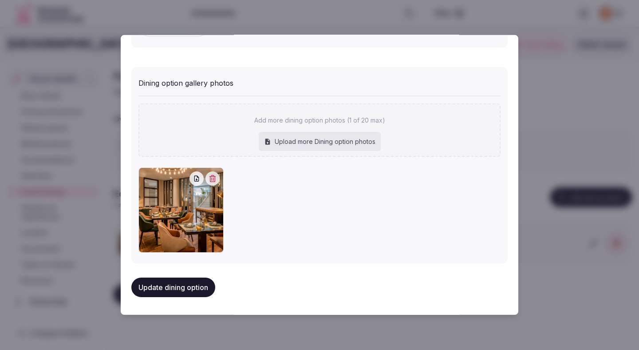
click at [199, 290] on button "Update dining option" at bounding box center [173, 287] width 84 height 20
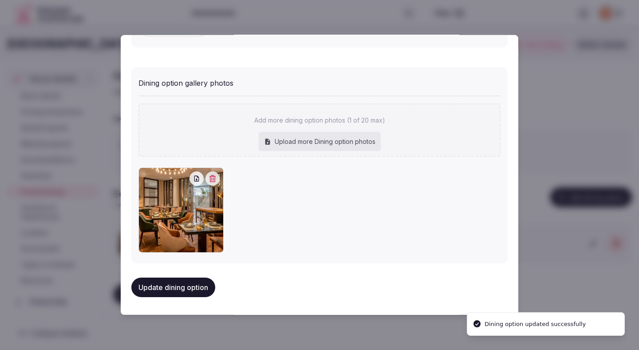
click at [199, 289] on button "Update dining option" at bounding box center [173, 287] width 84 height 20
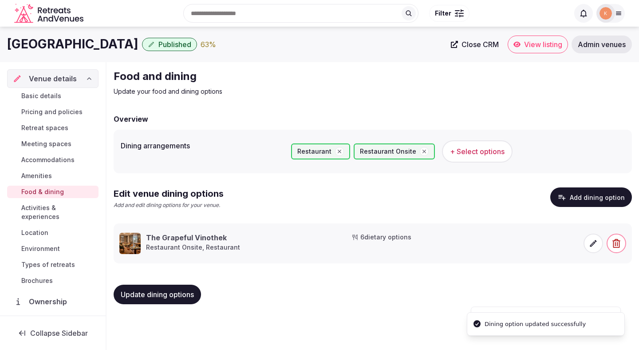
click at [190, 297] on span "Update dining options" at bounding box center [157, 294] width 73 height 9
click at [86, 207] on span "Activities & experiences" at bounding box center [58, 212] width 74 height 18
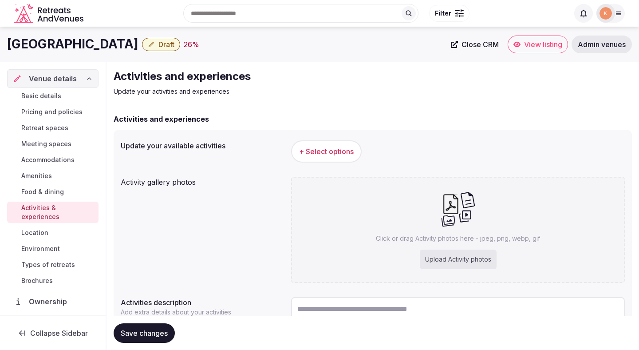
click at [327, 153] on span "+ Select options" at bounding box center [326, 151] width 55 height 10
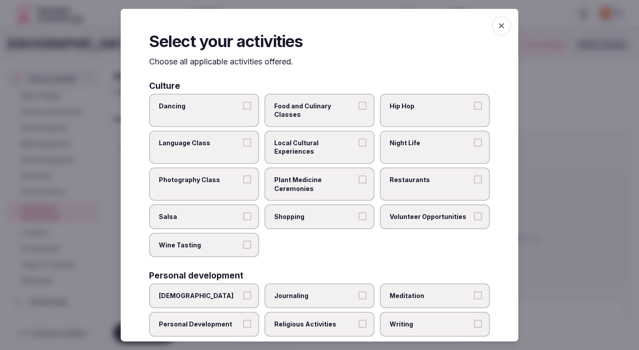
click at [340, 138] on span "Local Cultural Experiences" at bounding box center [315, 146] width 82 height 17
click at [358, 138] on button "Local Cultural Experiences" at bounding box center [362, 142] width 8 height 8
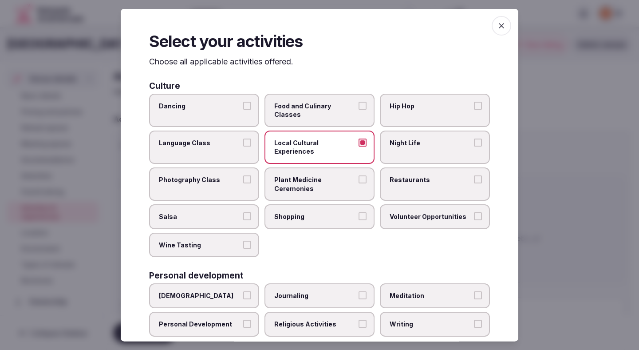
click at [344, 99] on label "Food and Culinary Classes" at bounding box center [319, 109] width 110 height 33
click at [358, 101] on button "Food and Culinary Classes" at bounding box center [362, 105] width 8 height 8
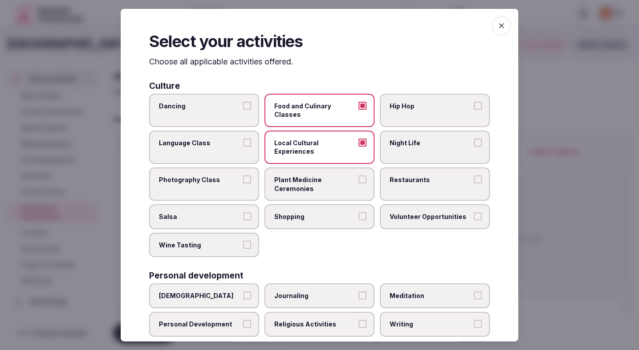
click at [417, 168] on label "Restaurants" at bounding box center [435, 183] width 110 height 33
click at [474, 175] on button "Restaurants" at bounding box center [478, 179] width 8 height 8
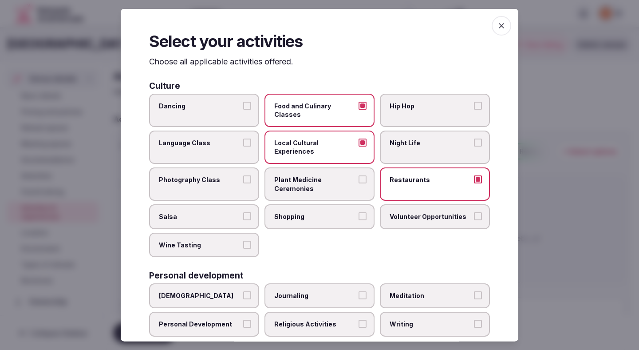
click at [339, 212] on span "Shopping" at bounding box center [315, 216] width 82 height 9
click at [358, 212] on button "Shopping" at bounding box center [362, 216] width 8 height 8
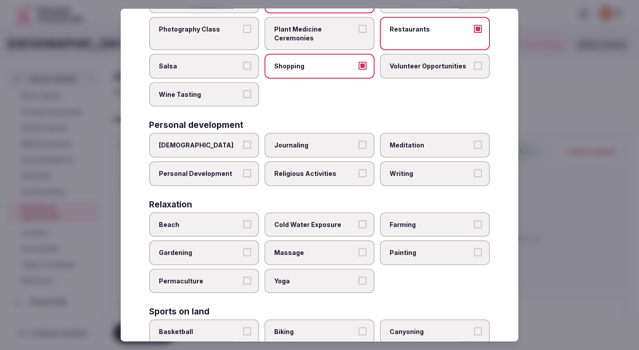
scroll to position [169, 0]
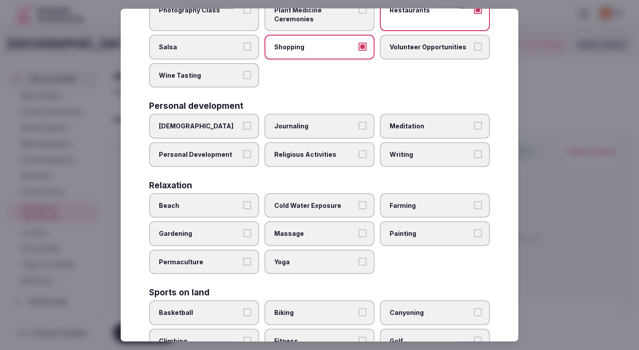
click at [240, 150] on span "Personal Development" at bounding box center [200, 154] width 82 height 9
click at [243, 150] on button "Personal Development" at bounding box center [247, 154] width 8 height 8
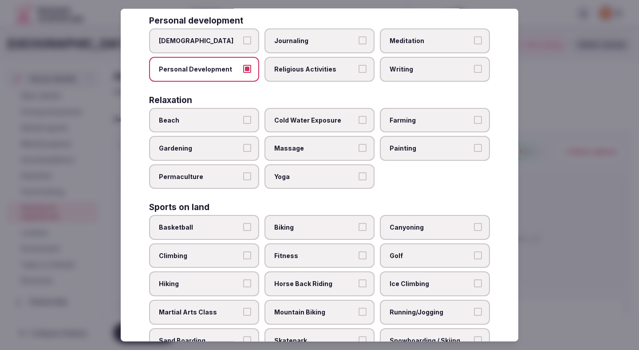
scroll to position [267, 0]
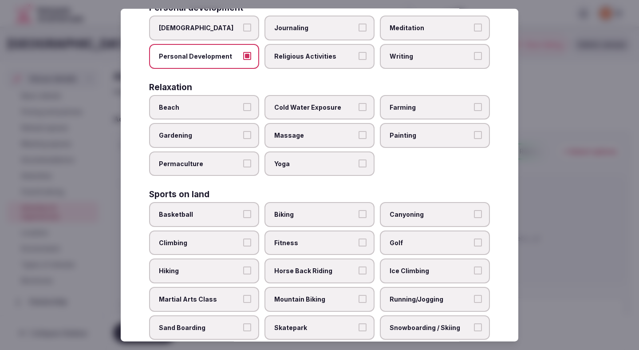
click at [344, 210] on span "Biking" at bounding box center [315, 214] width 82 height 9
click at [358, 210] on button "Biking" at bounding box center [362, 214] width 8 height 8
click at [335, 230] on label "Fitness" at bounding box center [319, 242] width 110 height 25
click at [358, 238] on button "Fitness" at bounding box center [362, 242] width 8 height 8
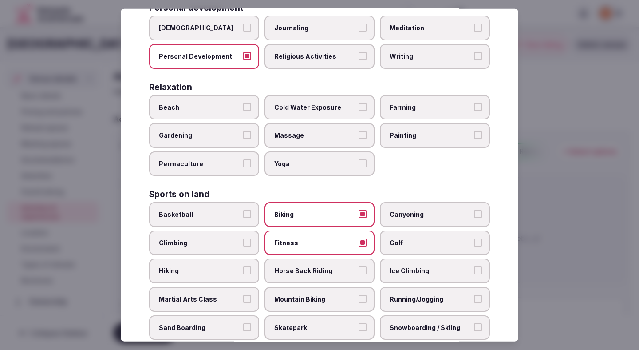
click at [393, 295] on span "Running/Jogging" at bounding box center [430, 299] width 82 height 9
click at [474, 295] on button "Running/Jogging" at bounding box center [478, 299] width 8 height 8
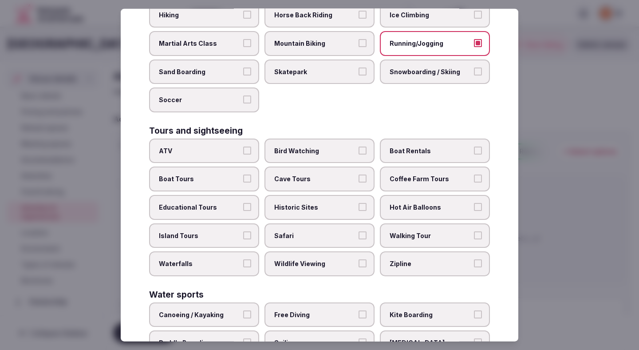
scroll to position [534, 0]
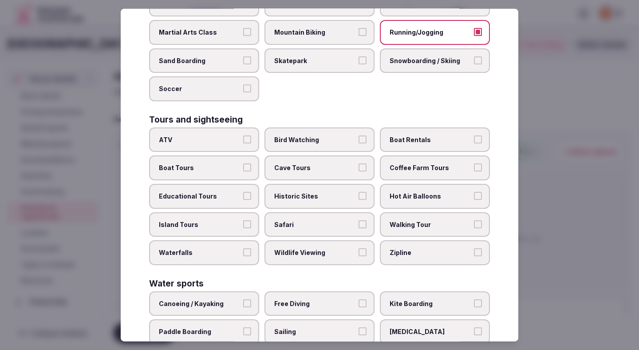
click at [393, 214] on label "Walking Tour" at bounding box center [435, 224] width 110 height 25
click at [474, 220] on button "Walking Tour" at bounding box center [478, 224] width 8 height 8
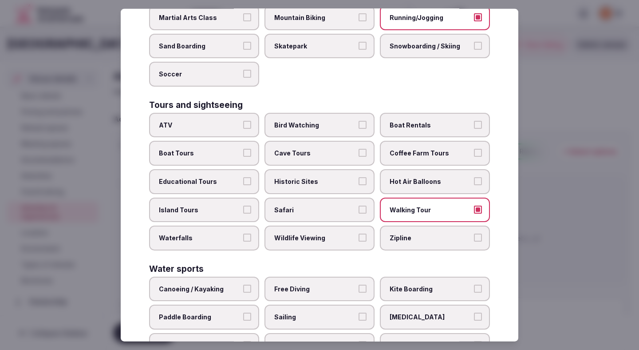
scroll to position [606, 0]
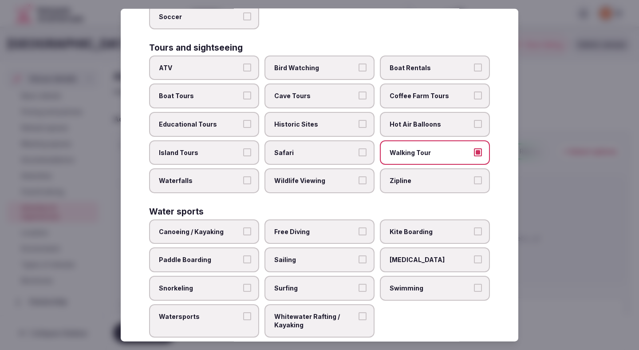
click at [393, 283] on span "Swimming" at bounding box center [430, 287] width 82 height 9
click at [474, 283] on button "Swimming" at bounding box center [478, 287] width 8 height 8
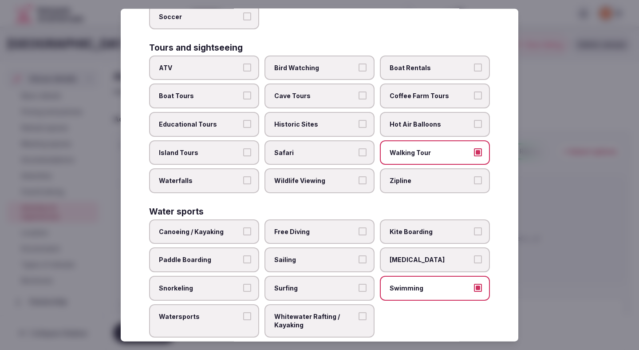
click at [308, 227] on span "Free Diving" at bounding box center [315, 231] width 82 height 9
click at [358, 227] on button "Free Diving" at bounding box center [362, 231] width 8 height 8
click at [558, 137] on div at bounding box center [319, 175] width 639 height 350
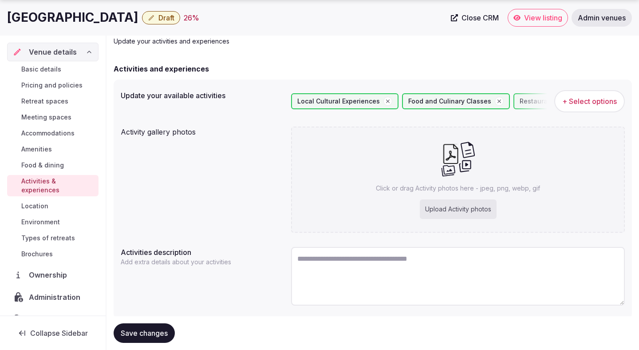
scroll to position [51, 0]
click at [135, 328] on span "Save changes" at bounding box center [144, 332] width 47 height 9
click at [63, 233] on span "Types of retreats" at bounding box center [48, 237] width 54 height 9
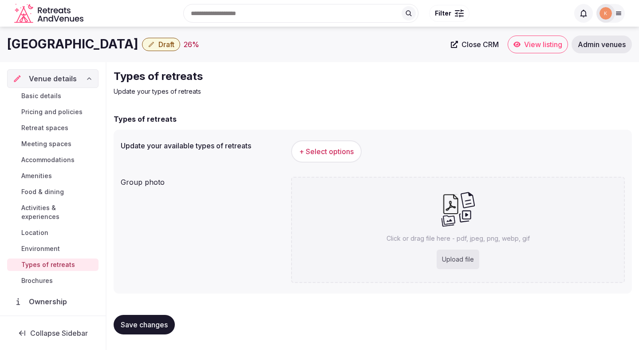
click at [320, 148] on span "+ Select options" at bounding box center [326, 151] width 55 height 10
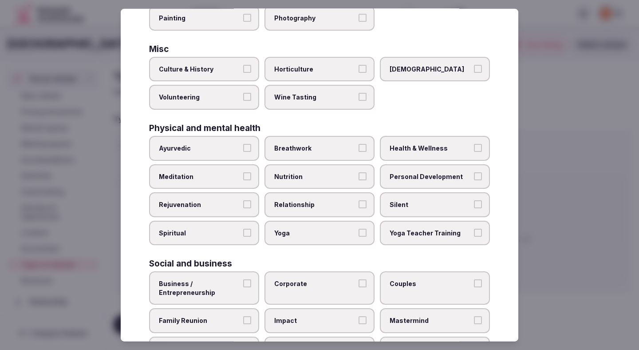
scroll to position [309, 0]
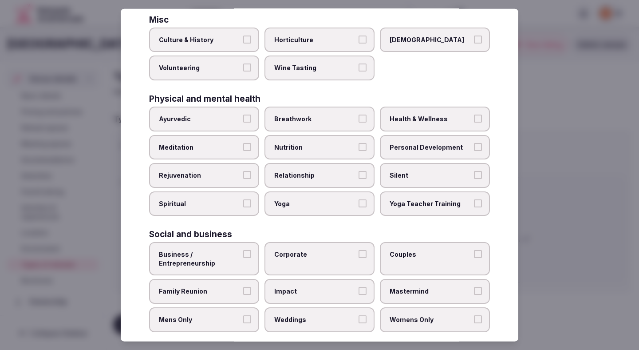
click at [235, 260] on span "Business / Entrepreneurship" at bounding box center [200, 258] width 82 height 17
click at [243, 258] on button "Business / Entrepreneurship" at bounding box center [247, 254] width 8 height 8
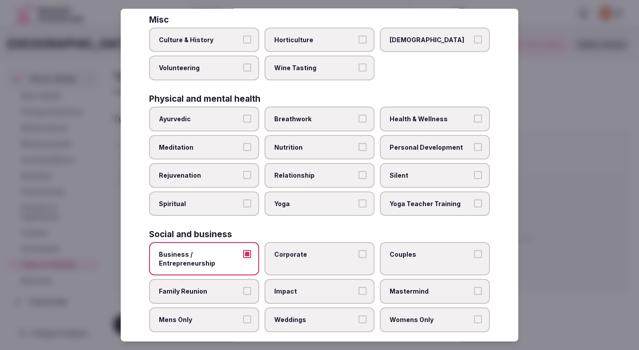
click at [294, 255] on span "Corporate" at bounding box center [315, 254] width 82 height 9
click at [358, 255] on button "Corporate" at bounding box center [362, 254] width 8 height 8
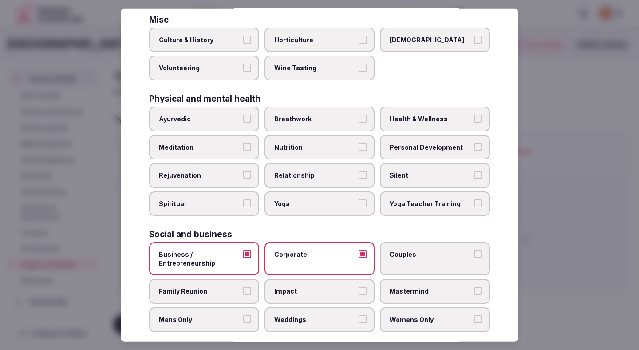
click at [404, 255] on span "Couples" at bounding box center [430, 254] width 82 height 9
click at [474, 255] on button "Couples" at bounding box center [478, 254] width 8 height 8
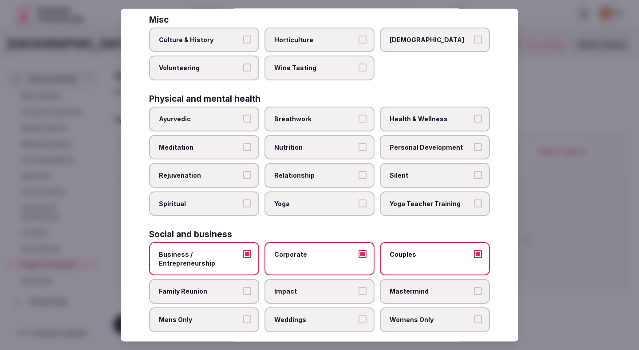
click at [245, 287] on button "Family Reunion" at bounding box center [247, 291] width 8 height 8
click at [399, 285] on label "Mastermind" at bounding box center [435, 291] width 110 height 25
click at [474, 287] on button "Mastermind" at bounding box center [478, 291] width 8 height 8
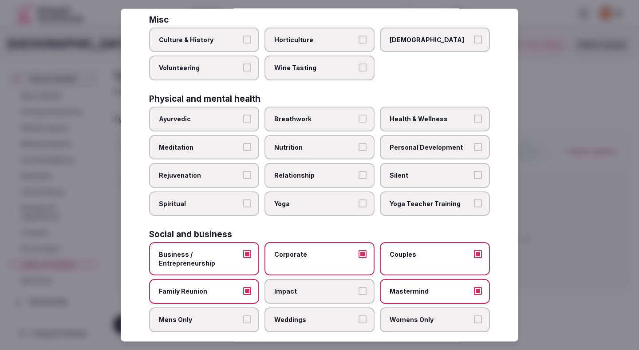
click at [235, 326] on label "Mens Only" at bounding box center [204, 319] width 110 height 25
click at [243, 323] on button "Mens Only" at bounding box center [247, 319] width 8 height 8
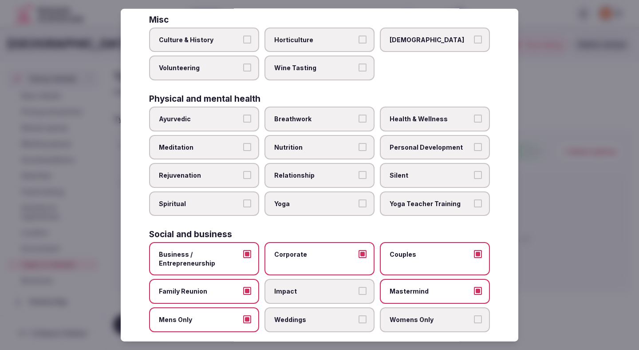
click at [346, 323] on span "Weddings" at bounding box center [315, 319] width 82 height 9
click at [358, 323] on button "Weddings" at bounding box center [362, 319] width 8 height 8
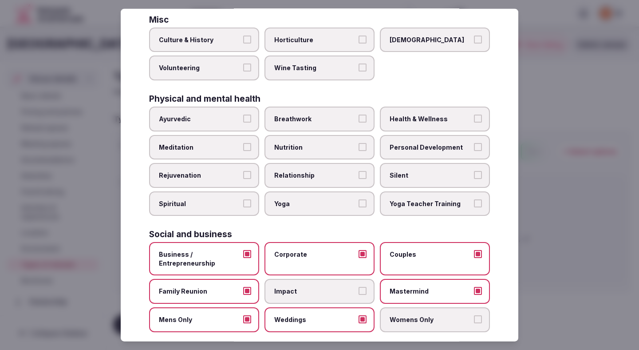
click at [410, 312] on label "Womens Only" at bounding box center [435, 319] width 110 height 25
click at [474, 315] on button "Womens Only" at bounding box center [478, 319] width 8 height 8
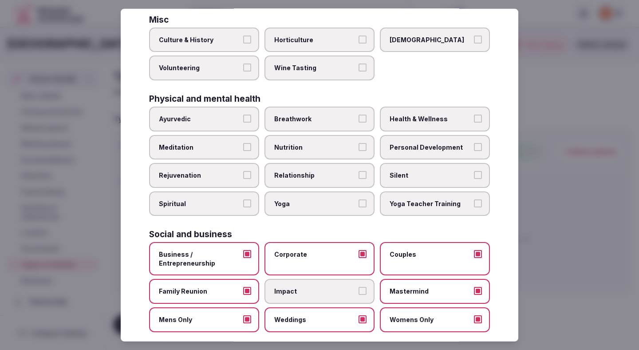
scroll to position [321, 0]
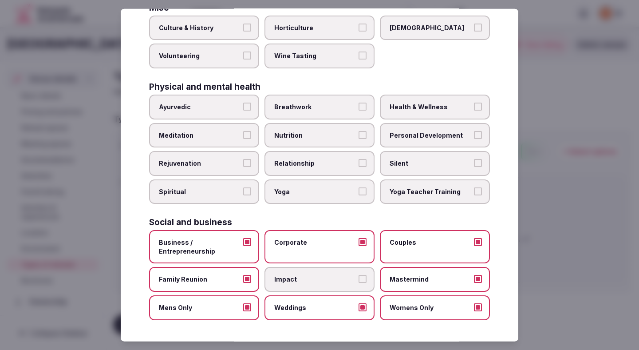
click at [545, 182] on div at bounding box center [319, 175] width 639 height 350
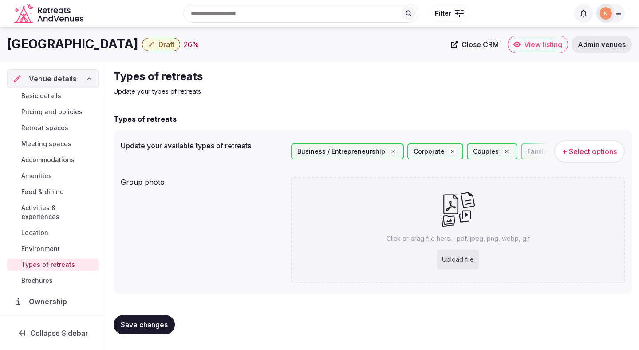
click at [156, 330] on button "Save changes" at bounding box center [144, 324] width 61 height 20
click at [456, 253] on div "Upload file" at bounding box center [457, 259] width 43 height 20
type input "**********"
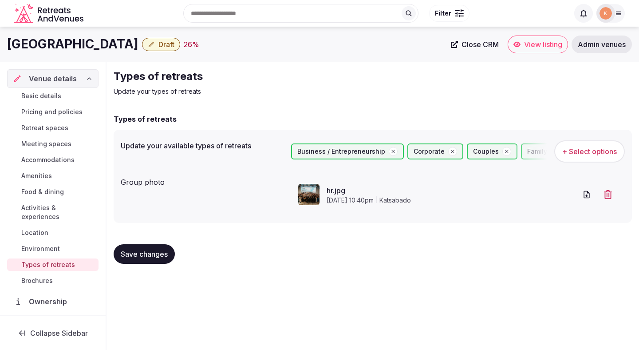
click at [133, 249] on span "Save changes" at bounding box center [144, 253] width 47 height 9
click at [145, 261] on button "Save changes" at bounding box center [144, 254] width 61 height 20
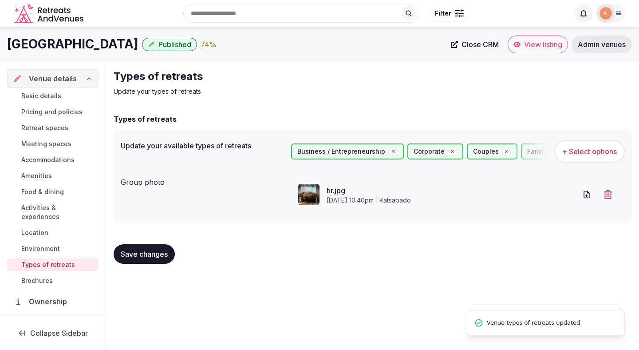
click at [32, 244] on span "Environment" at bounding box center [40, 248] width 39 height 9
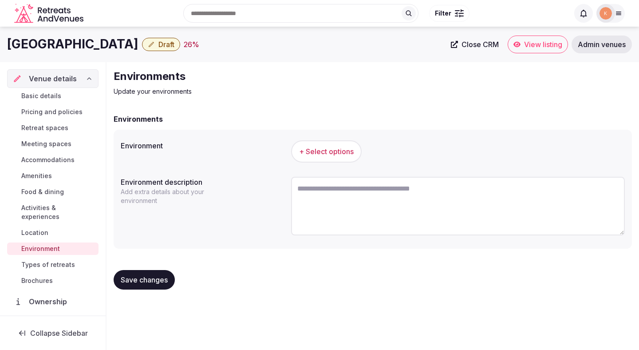
click at [332, 155] on span "+ Select options" at bounding box center [326, 151] width 55 height 10
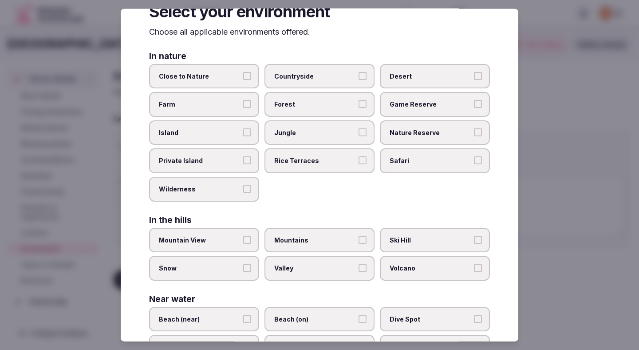
scroll to position [28, 0]
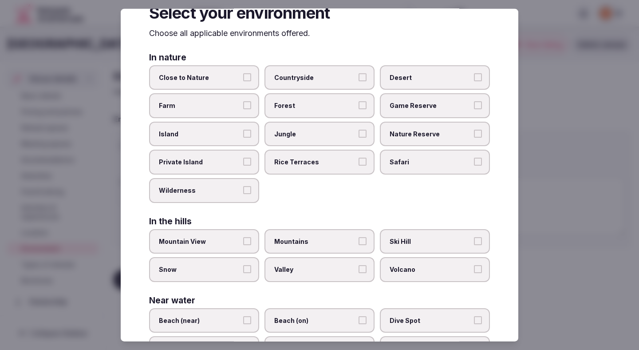
click at [543, 103] on div at bounding box center [319, 175] width 639 height 350
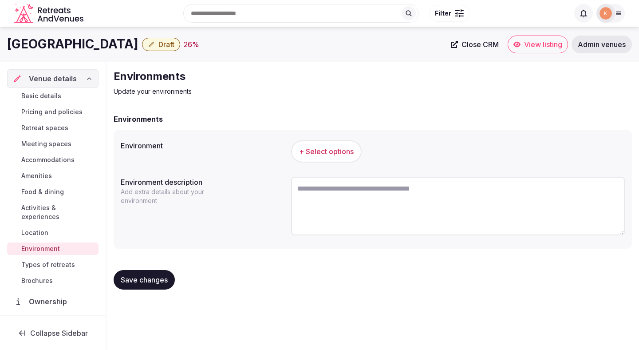
drag, startPoint x: 140, startPoint y: 46, endPoint x: 9, endPoint y: 49, distance: 130.9
click at [9, 49] on div "[GEOGRAPHIC_DATA] Draft 26 %" at bounding box center [226, 43] width 438 height 17
copy h1 "[GEOGRAPHIC_DATA]"
click at [318, 199] on textarea at bounding box center [458, 206] width 334 height 59
paste textarea "**********"
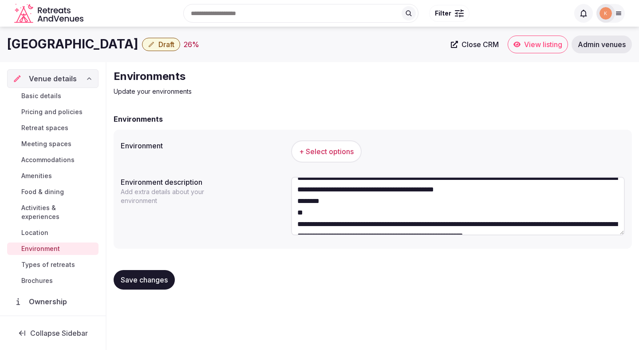
scroll to position [13, 0]
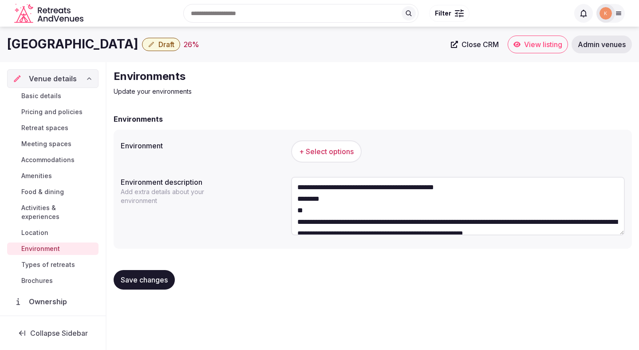
drag, startPoint x: 320, startPoint y: 211, endPoint x: 290, endPoint y: 202, distance: 31.6
click at [290, 202] on div "**********" at bounding box center [373, 207] width 504 height 68
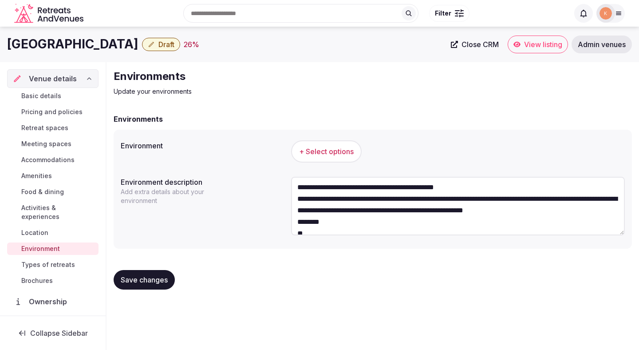
scroll to position [1, 0]
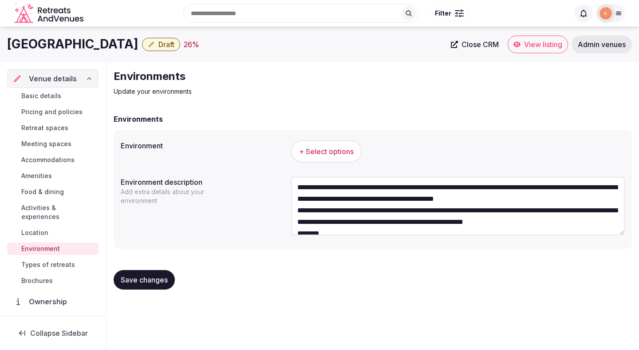
click at [301, 209] on textarea "**********" at bounding box center [458, 206] width 334 height 59
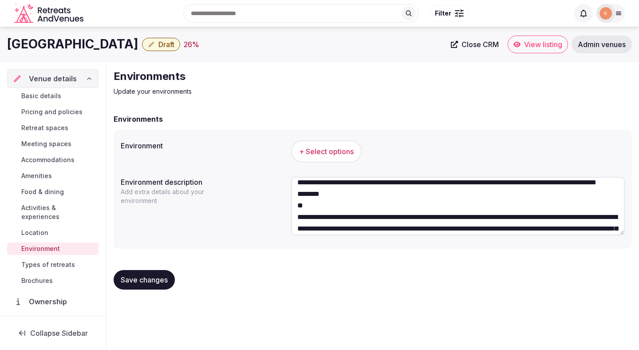
scroll to position [31, 0]
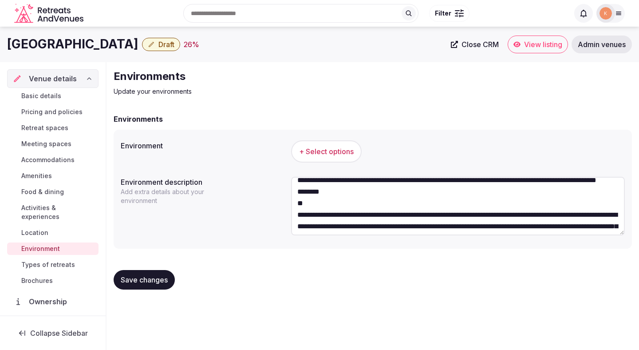
drag, startPoint x: 314, startPoint y: 217, endPoint x: 294, endPoint y: 203, distance: 25.2
click at [294, 203] on textarea "**********" at bounding box center [458, 206] width 334 height 59
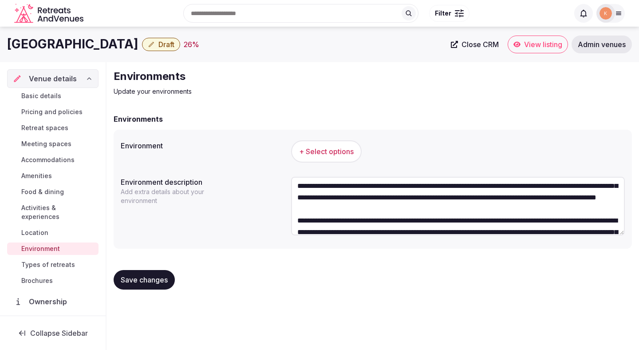
scroll to position [46, 0]
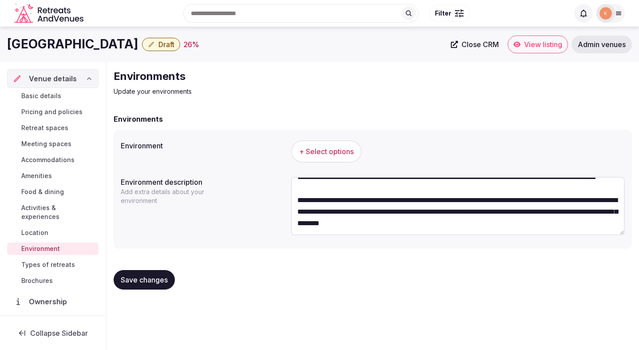
type textarea "**********"
click at [161, 281] on span "Save changes" at bounding box center [144, 279] width 47 height 9
click at [335, 149] on span "+ Select options" at bounding box center [326, 151] width 55 height 10
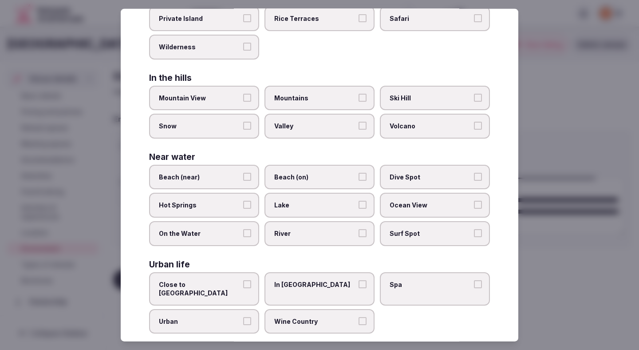
scroll to position [177, 0]
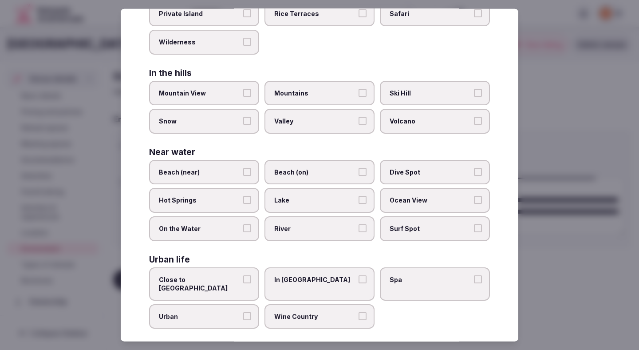
click at [232, 277] on span "Close to [GEOGRAPHIC_DATA]" at bounding box center [200, 283] width 82 height 17
click at [243, 277] on button "Close to [GEOGRAPHIC_DATA]" at bounding box center [247, 279] width 8 height 8
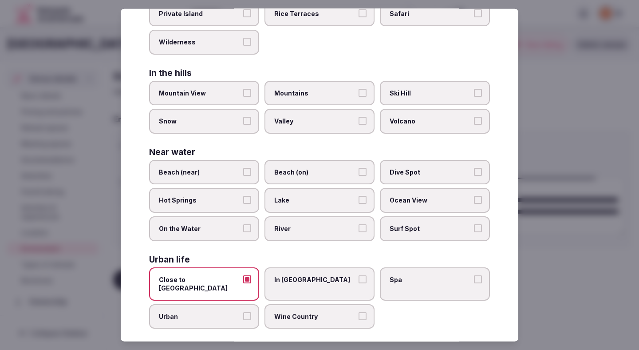
click at [602, 208] on div at bounding box center [319, 175] width 639 height 350
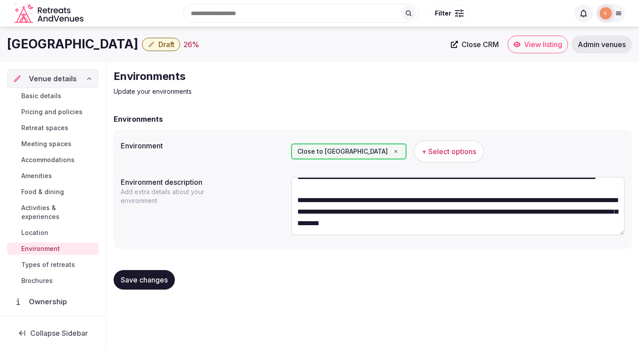
click at [412, 204] on textarea "**********" at bounding box center [458, 206] width 334 height 59
click at [143, 274] on button "Save changes" at bounding box center [144, 280] width 61 height 20
click at [142, 279] on span "Save changes" at bounding box center [144, 279] width 47 height 9
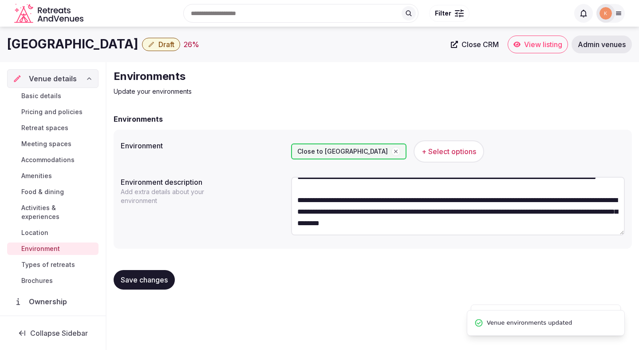
click at [41, 228] on span "Location" at bounding box center [34, 232] width 27 height 9
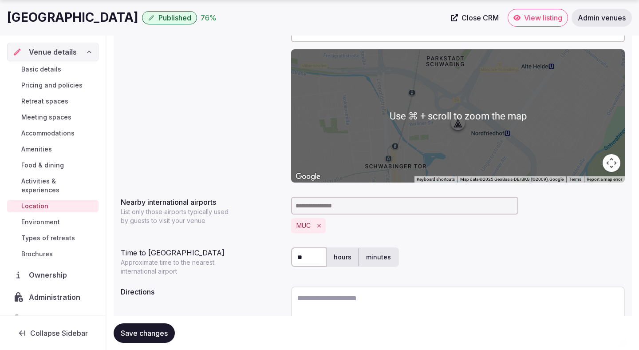
scroll to position [179, 0]
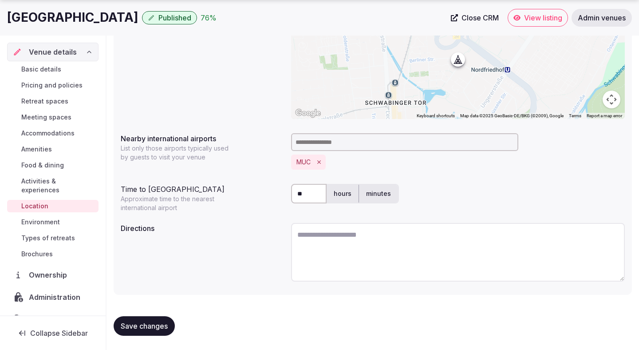
click at [160, 328] on span "Save changes" at bounding box center [144, 325] width 47 height 9
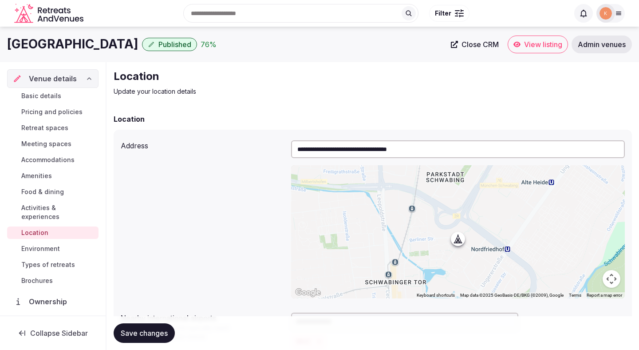
drag, startPoint x: 137, startPoint y: 46, endPoint x: 10, endPoint y: 44, distance: 127.3
click at [10, 44] on h1 "[GEOGRAPHIC_DATA]" at bounding box center [72, 43] width 131 height 17
copy h1 "Munich Marriott Hote"
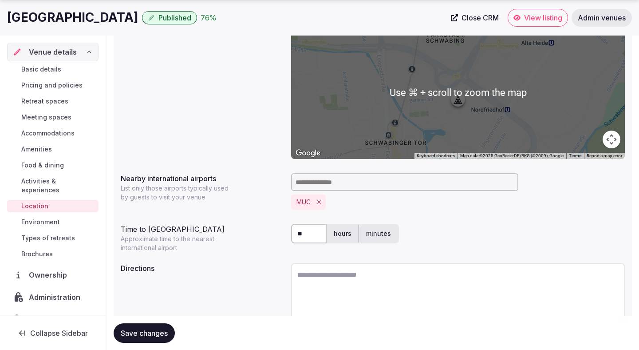
scroll to position [157, 0]
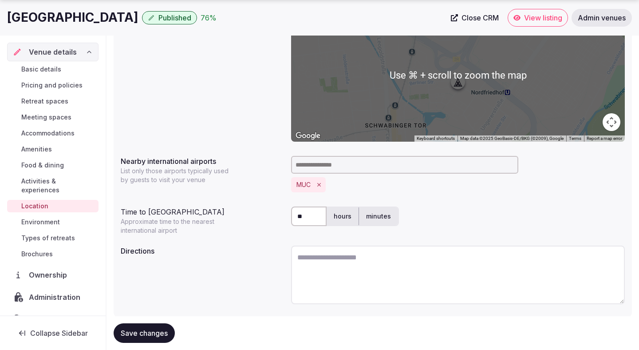
click at [309, 262] on textarea at bounding box center [458, 274] width 334 height 59
paste textarea "**********"
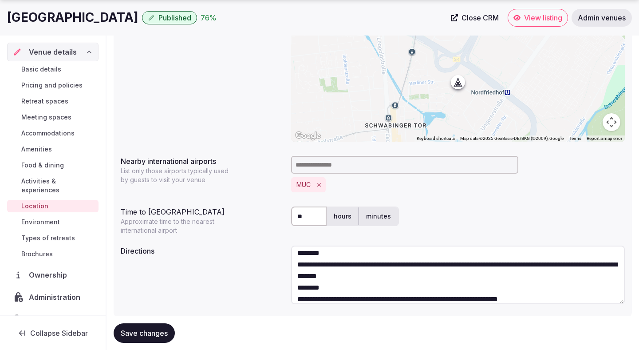
scroll to position [0, 0]
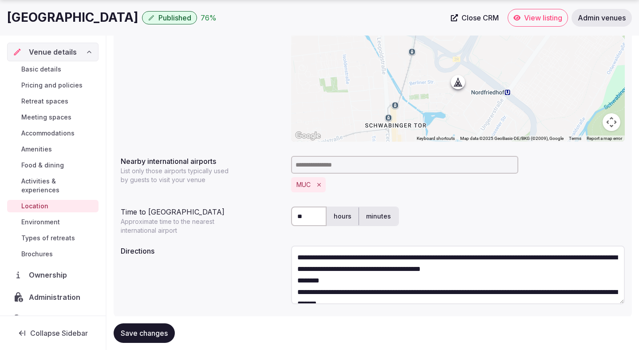
drag, startPoint x: 335, startPoint y: 279, endPoint x: 293, endPoint y: 278, distance: 42.2
click at [293, 278] on textarea "**********" at bounding box center [458, 274] width 334 height 59
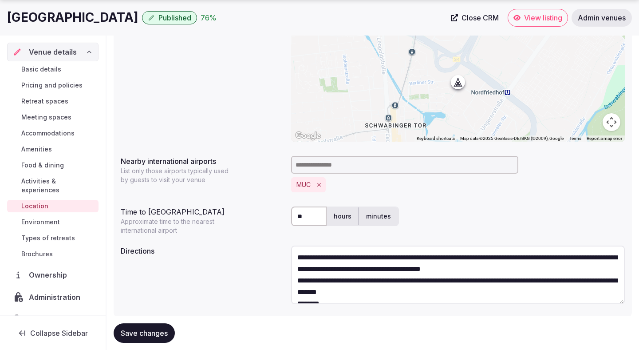
click at [300, 281] on textarea "**********" at bounding box center [458, 274] width 334 height 59
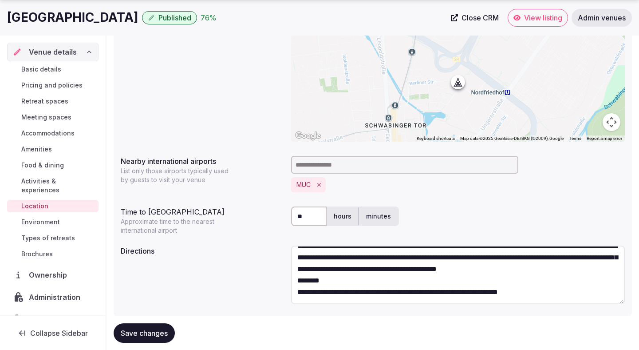
scroll to position [23, 0]
drag, startPoint x: 328, startPoint y: 283, endPoint x: 282, endPoint y: 282, distance: 46.6
click at [282, 282] on div "**********" at bounding box center [373, 276] width 504 height 68
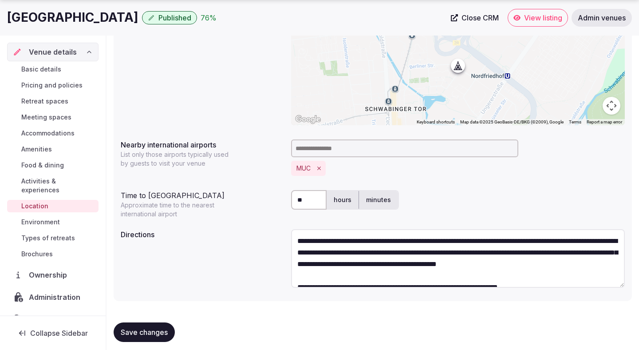
scroll to position [23, 0]
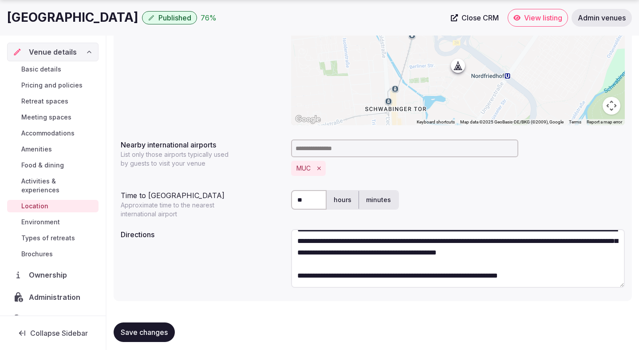
click at [299, 277] on textarea "**********" at bounding box center [458, 258] width 334 height 59
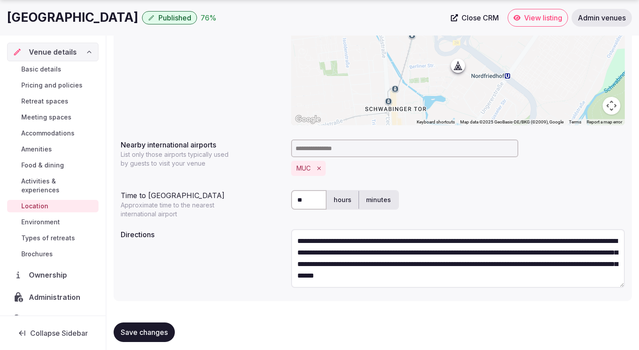
scroll to position [0, 0]
click at [360, 252] on textarea "**********" at bounding box center [458, 258] width 334 height 59
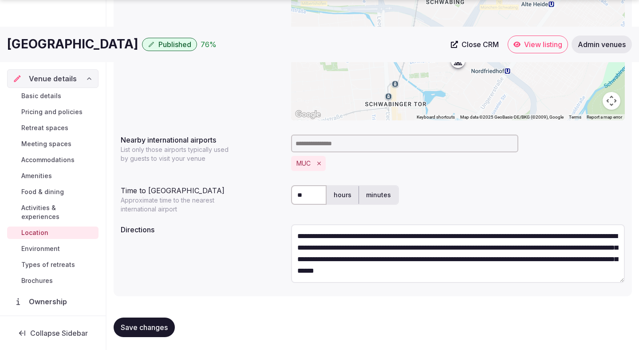
scroll to position [179, 0]
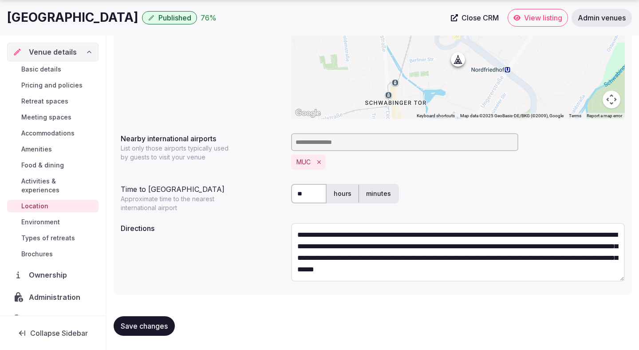
type textarea "**********"
click at [303, 196] on input "**" at bounding box center [308, 194] width 35 height 20
type input "*"
type input "**"
click at [255, 223] on div "Directions" at bounding box center [202, 225] width 163 height 12
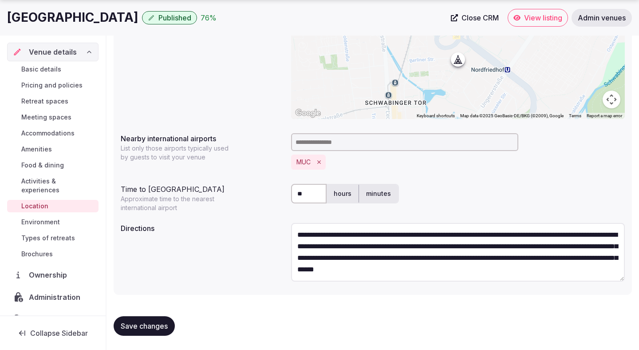
click at [255, 222] on div "Directions" at bounding box center [202, 225] width 163 height 12
click at [337, 242] on textarea "**********" at bounding box center [458, 252] width 334 height 59
click at [150, 322] on span "Save changes" at bounding box center [144, 325] width 47 height 9
click at [142, 321] on span "Save changes" at bounding box center [144, 325] width 47 height 9
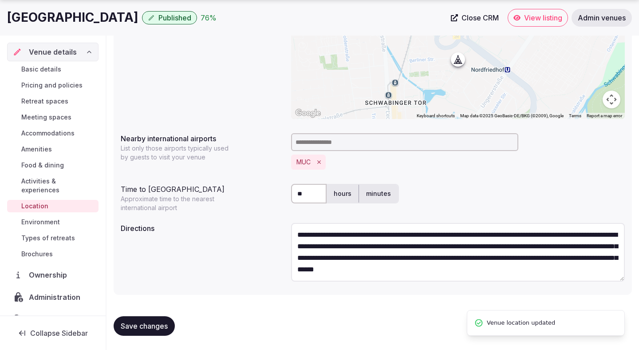
click at [68, 181] on span "Activities & experiences" at bounding box center [58, 186] width 74 height 18
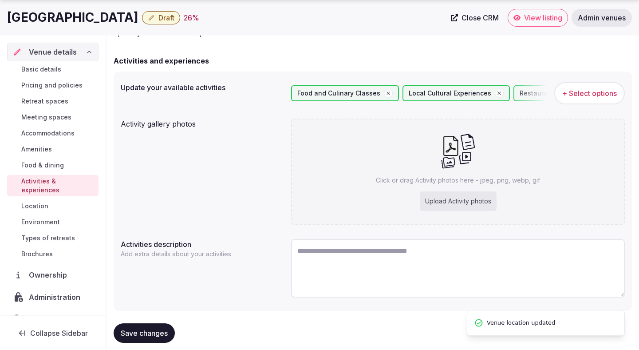
scroll to position [75, 0]
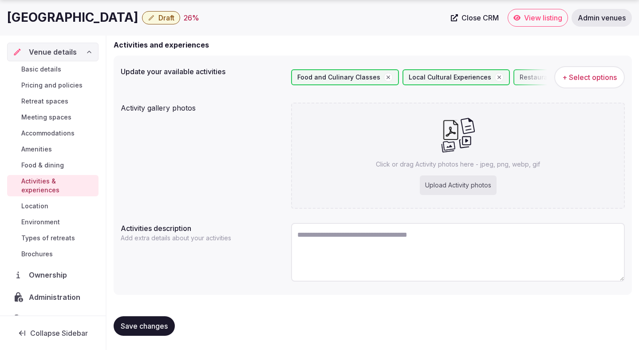
click at [60, 163] on span "Food & dining" at bounding box center [42, 165] width 43 height 9
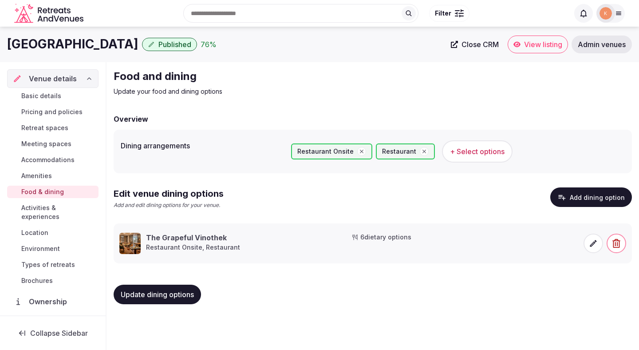
click at [41, 204] on span "Activities & experiences" at bounding box center [58, 212] width 74 height 18
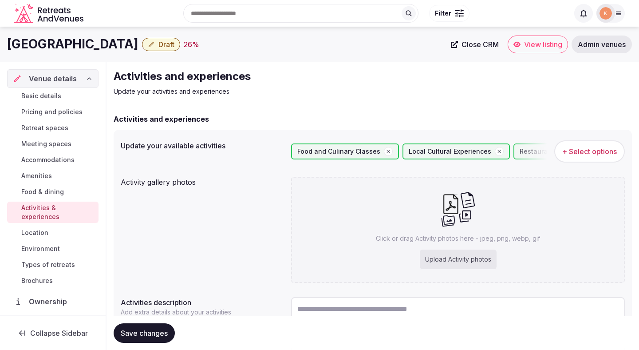
drag, startPoint x: 140, startPoint y: 44, endPoint x: 10, endPoint y: 43, distance: 130.4
click at [10, 43] on div "[GEOGRAPHIC_DATA] Draft 26 %" at bounding box center [226, 43] width 438 height 17
copy h1 "[GEOGRAPHIC_DATA]"
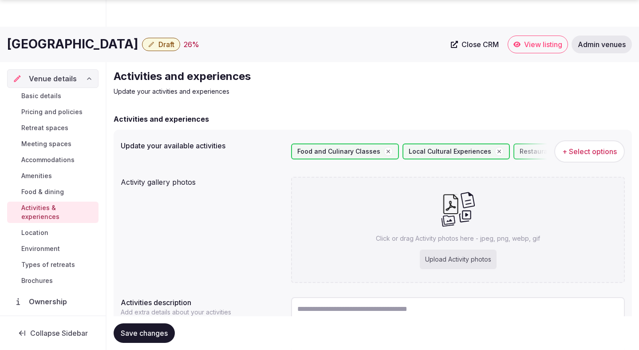
scroll to position [75, 0]
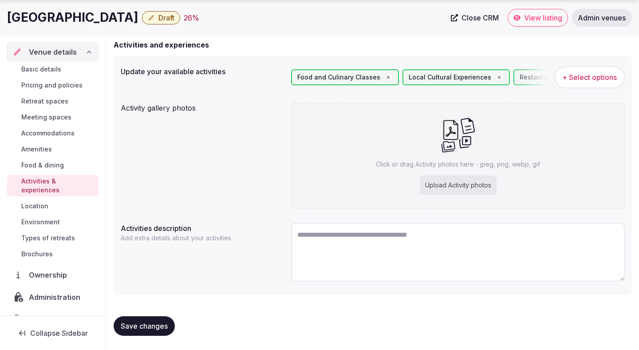
click at [338, 237] on textarea at bounding box center [458, 252] width 334 height 59
paste textarea "**********"
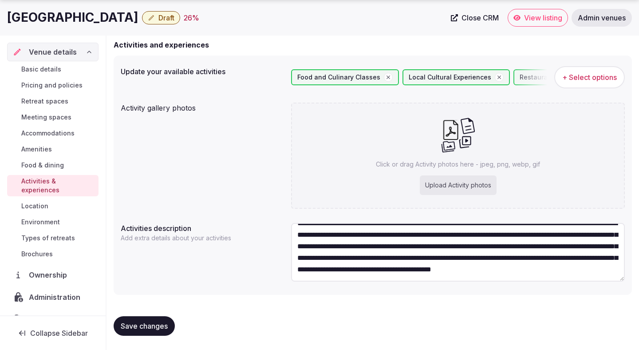
scroll to position [0, 0]
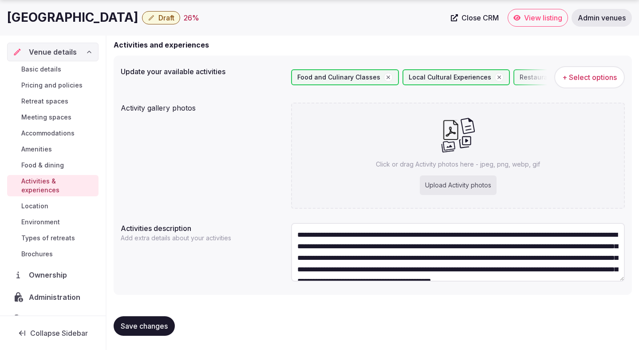
click at [297, 236] on textarea "**********" at bounding box center [458, 252] width 334 height 59
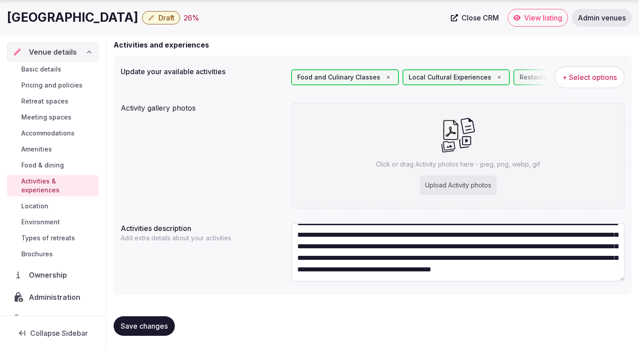
scroll to position [23, 0]
type textarea "**********"
click at [159, 324] on span "Save changes" at bounding box center [144, 325] width 47 height 9
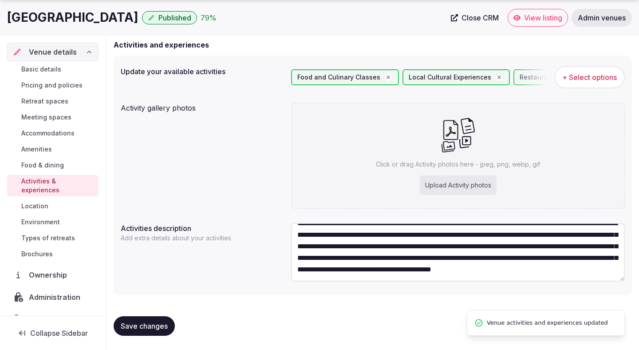
click at [159, 324] on span "Save changes" at bounding box center [144, 325] width 47 height 9
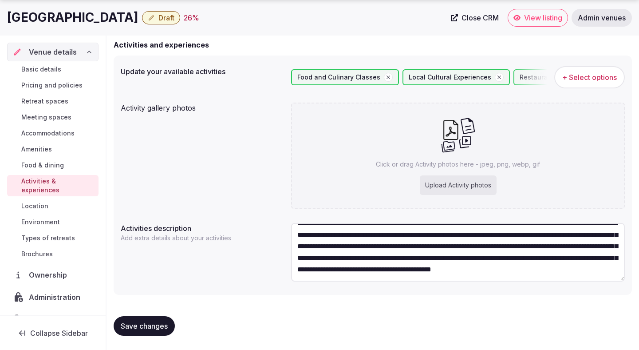
click at [424, 183] on div "Upload Activity photos" at bounding box center [458, 185] width 77 height 20
type input "**********"
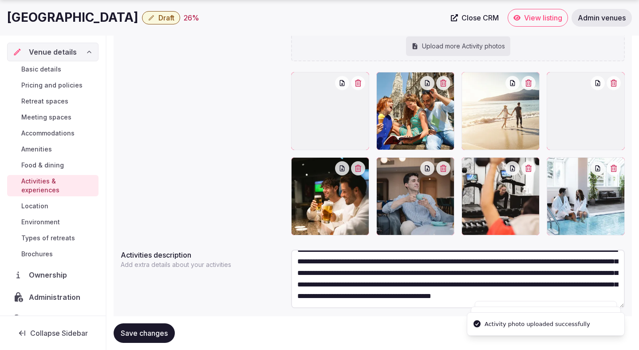
scroll to position [178, 0]
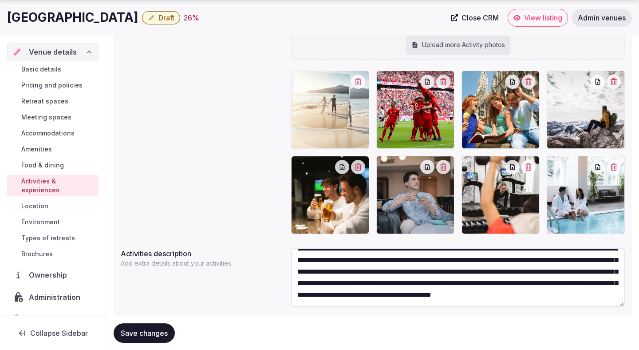
drag, startPoint x: 512, startPoint y: 120, endPoint x: 357, endPoint y: 134, distance: 156.3
click at [357, 134] on body "Search Popular Destinations [GEOGRAPHIC_DATA], [GEOGRAPHIC_DATA] [GEOGRAPHIC_DA…" at bounding box center [319, 98] width 639 height 553
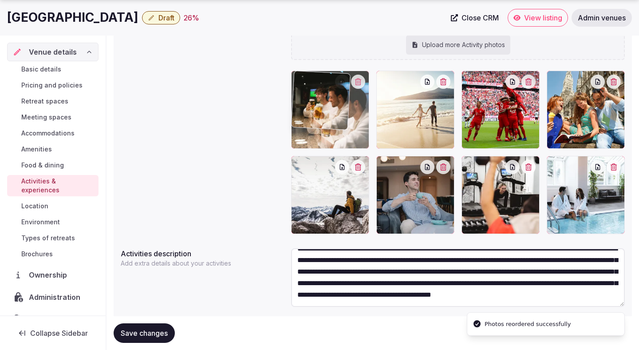
drag, startPoint x: 340, startPoint y: 195, endPoint x: 333, endPoint y: 152, distance: 43.2
click at [333, 152] on body "Search Popular Destinations [GEOGRAPHIC_DATA], [GEOGRAPHIC_DATA] [GEOGRAPHIC_DA…" at bounding box center [319, 98] width 639 height 553
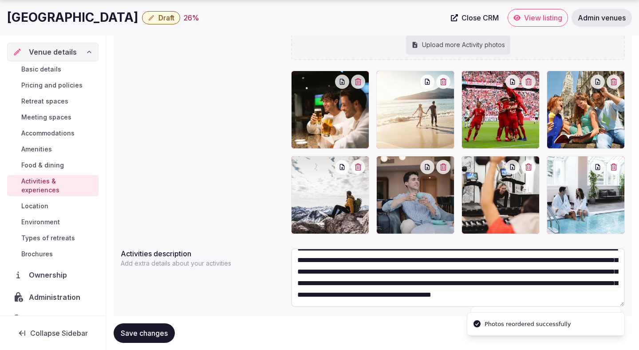
click at [157, 330] on span "Save changes" at bounding box center [144, 332] width 47 height 9
click at [140, 337] on span "Save changes" at bounding box center [144, 332] width 47 height 9
click at [154, 18] on icon "button" at bounding box center [151, 17] width 7 height 7
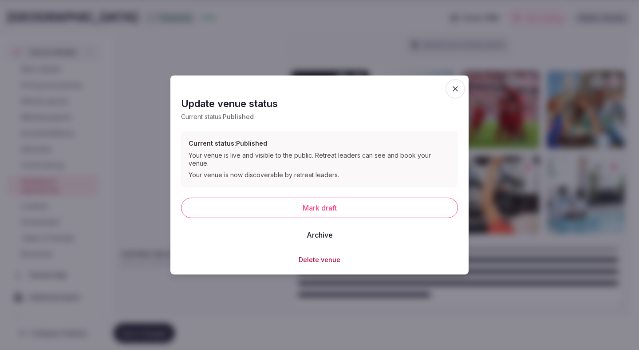
click at [455, 93] on icon "button" at bounding box center [455, 88] width 9 height 9
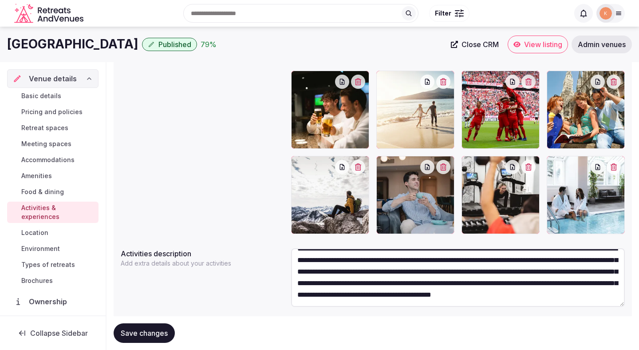
scroll to position [4, 0]
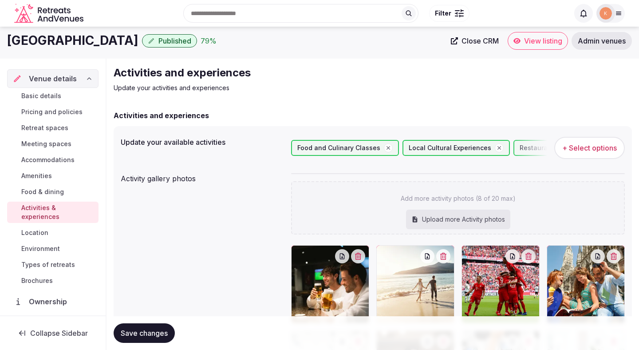
click at [590, 44] on span "Admin venues" at bounding box center [601, 40] width 48 height 9
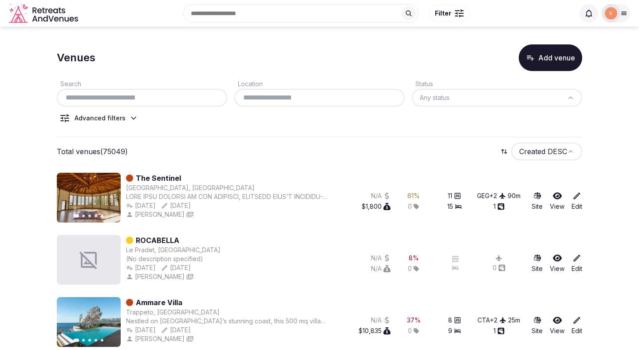
click at [104, 100] on input "text" at bounding box center [141, 97] width 163 height 11
paste input "**********"
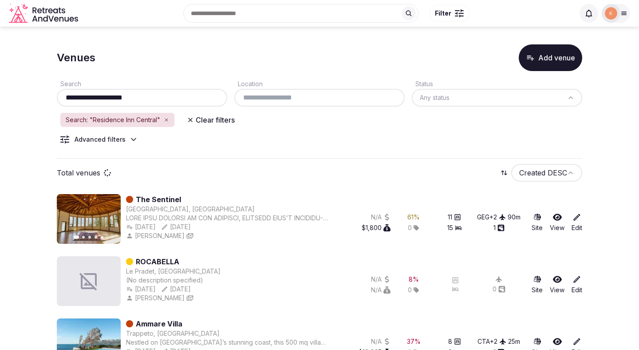
type input "**********"
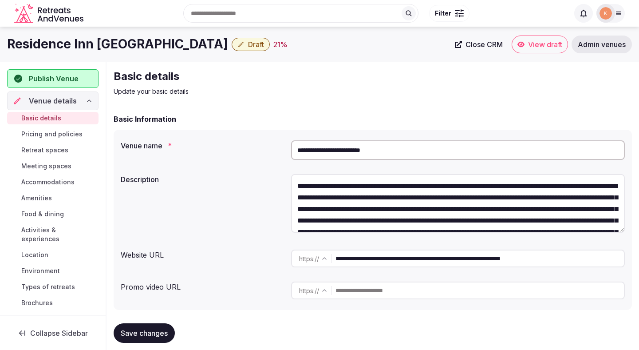
click at [349, 149] on input "**********" at bounding box center [458, 150] width 334 height 20
click at [326, 155] on input "**********" at bounding box center [458, 150] width 334 height 20
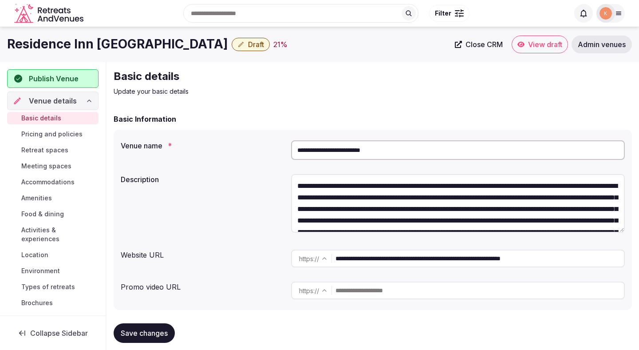
click at [326, 155] on input "**********" at bounding box center [458, 150] width 334 height 20
paste input "**********"
type input "**********"
drag, startPoint x: 508, startPoint y: 186, endPoint x: 410, endPoint y: 188, distance: 97.6
click at [410, 188] on textarea "**********" at bounding box center [458, 203] width 334 height 59
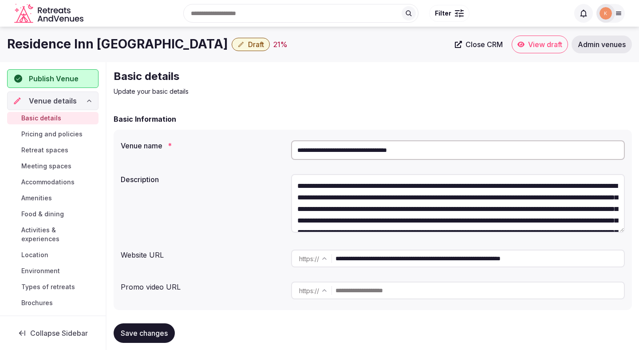
paste textarea "**********"
click at [411, 186] on textarea "**********" at bounding box center [458, 203] width 334 height 59
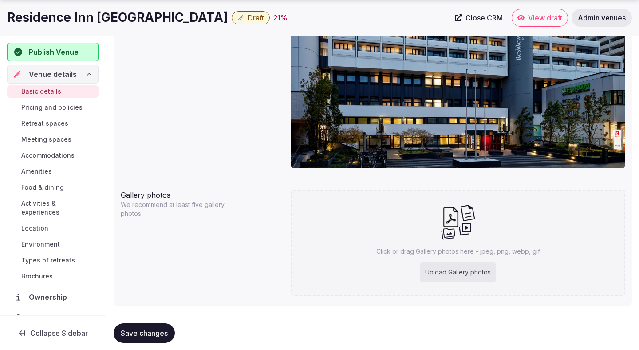
scroll to position [813, 0]
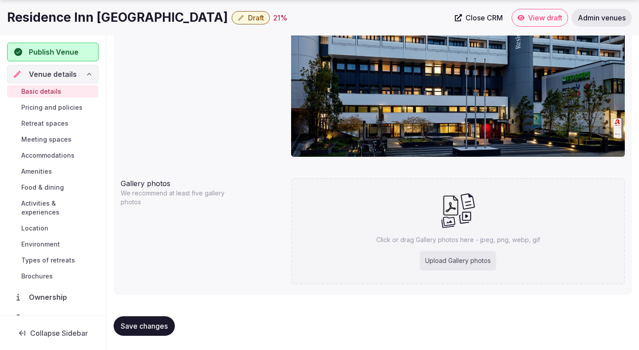
type textarea "**********"
click at [155, 328] on span "Save changes" at bounding box center [144, 325] width 47 height 9
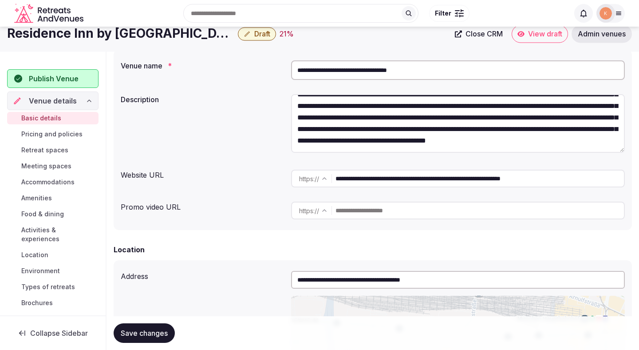
scroll to position [0, 0]
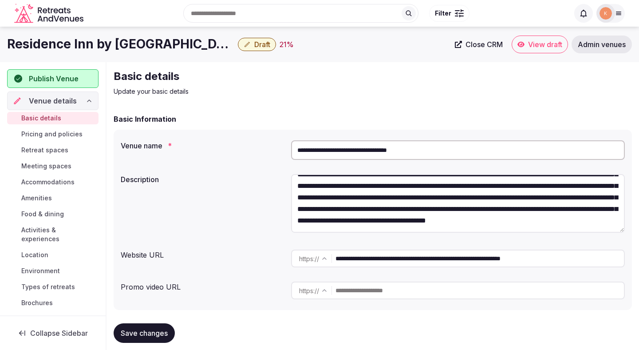
click at [353, 258] on input "**********" at bounding box center [479, 258] width 288 height 18
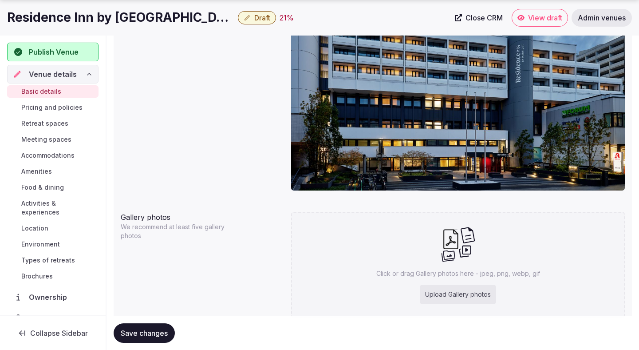
scroll to position [813, 0]
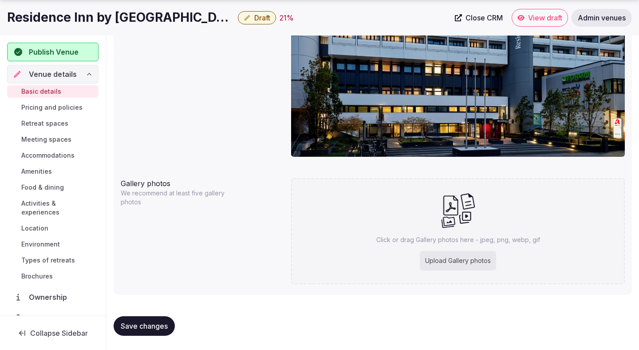
click at [439, 261] on div "Upload Gallery photos" at bounding box center [458, 261] width 76 height 20
